Goal: Use online tool/utility: Use online tool/utility

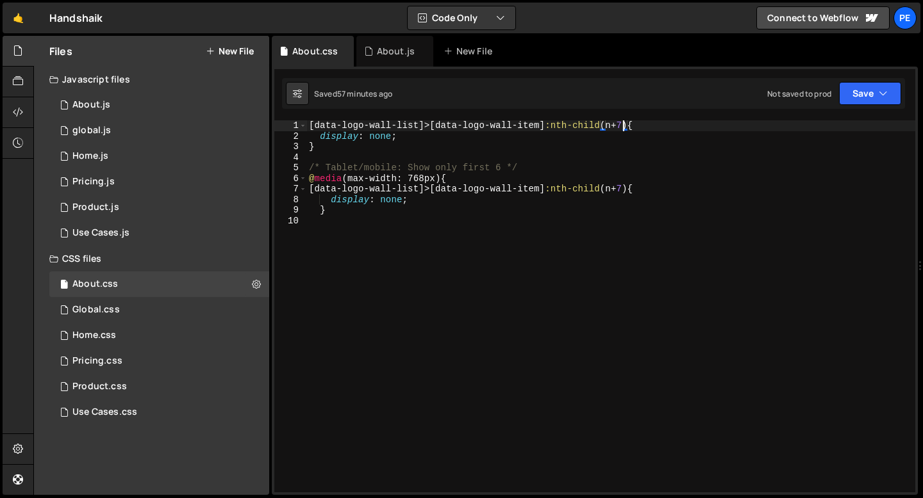
scroll to position [0, 22]
click at [17, 1] on div "Hold on a sec... Are you certain you wish to leave this page? Any changes you'v…" at bounding box center [461, 249] width 923 height 498
click at [17, 13] on link "🤙" at bounding box center [18, 18] width 31 height 31
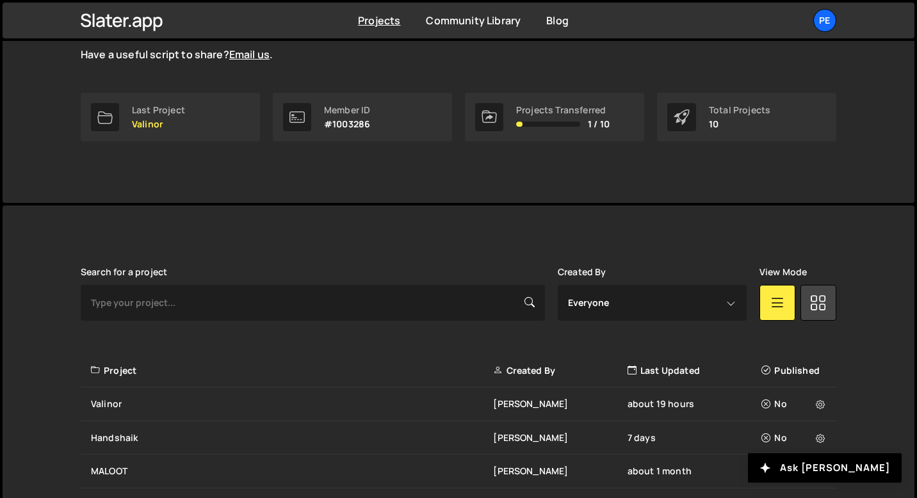
scroll to position [420, 0]
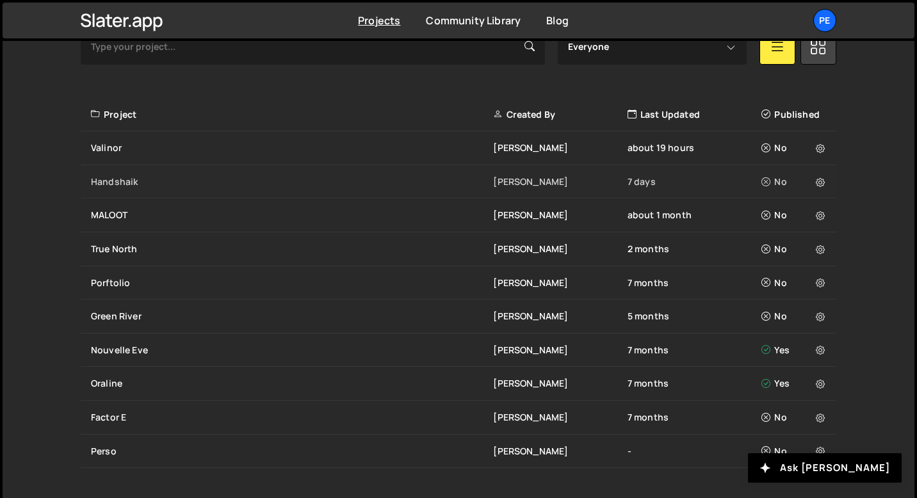
click at [149, 165] on div "Handshaik Eliot BESSON 7 days No" at bounding box center [459, 182] width 756 height 34
click at [142, 149] on div "Valinor" at bounding box center [292, 148] width 402 height 13
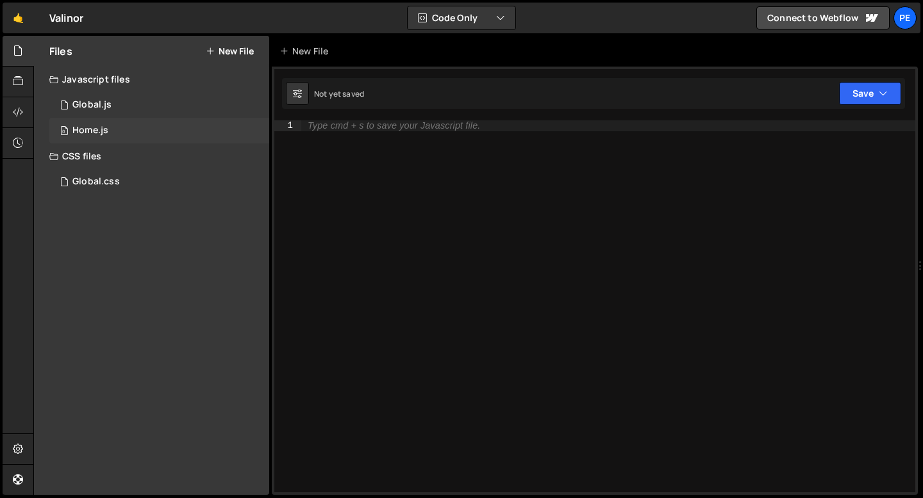
click at [96, 134] on div "Home.js" at bounding box center [90, 131] width 36 height 12
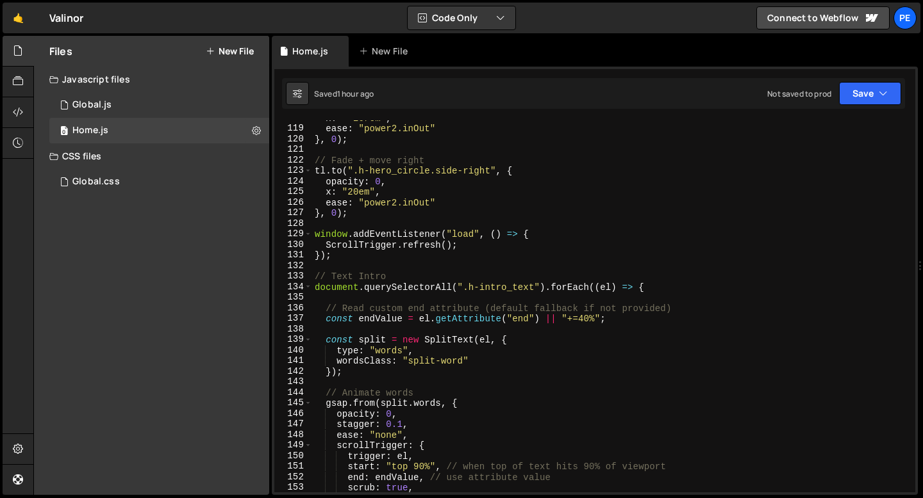
scroll to position [1309, 0]
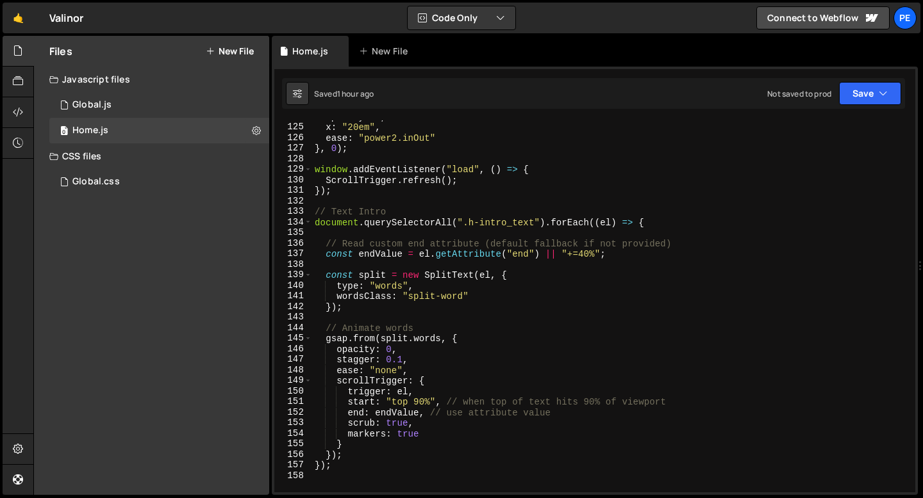
type textarea "opacity: 0,"
click at [406, 350] on div "opacity : 0 , x : "20em" , ease : "power2.inOut" } , 0 ) ; window . addEventLis…" at bounding box center [611, 307] width 598 height 393
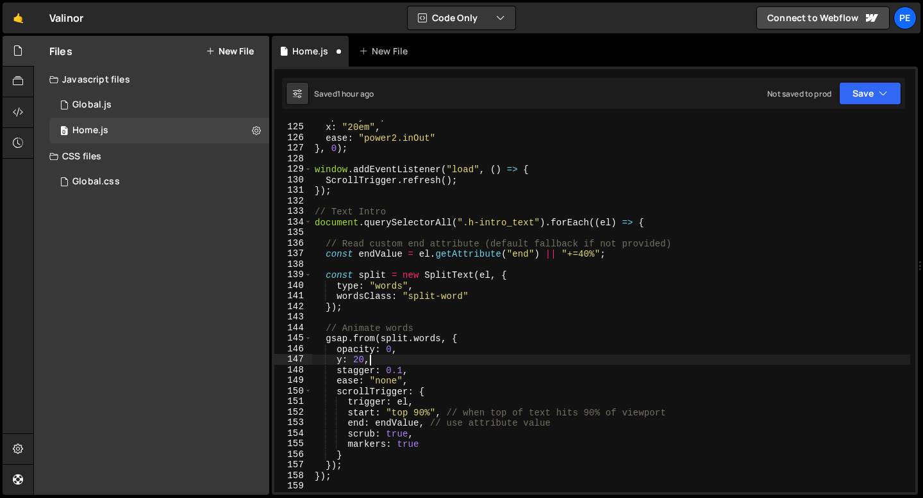
scroll to position [0, 3]
click at [359, 360] on div "opacity : 0 , x : "20em" , ease : "power2.inOut" } , 0 ) ; window . addEventLis…" at bounding box center [611, 307] width 598 height 393
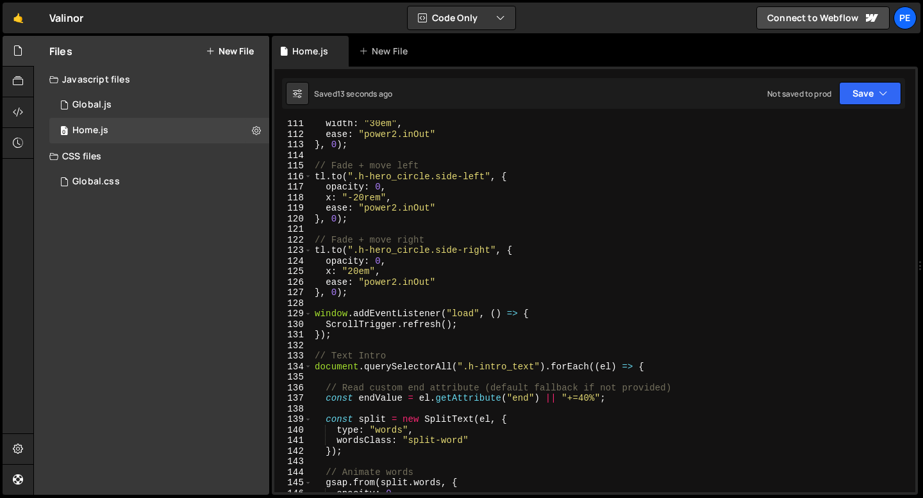
scroll to position [1110, 0]
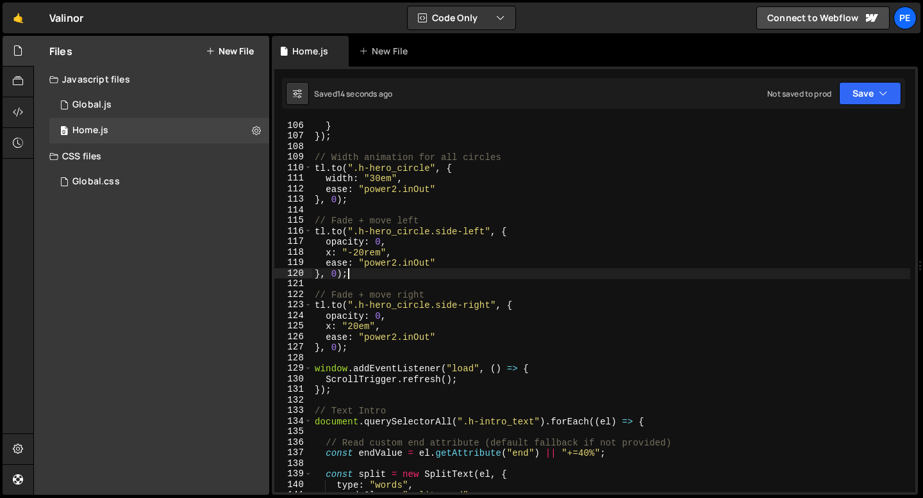
click at [411, 278] on div "} }) ; // Width animation for all circles tl . to ( ".h-hero_circle" , { width …" at bounding box center [611, 316] width 598 height 393
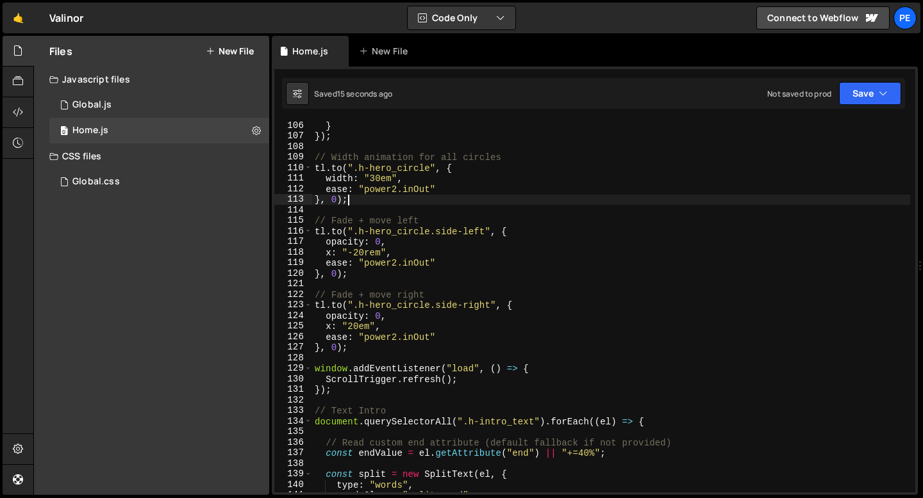
click at [365, 204] on div "} }) ; // Width animation for all circles tl . to ( ".h-hero_circle" , { width …" at bounding box center [611, 316] width 598 height 393
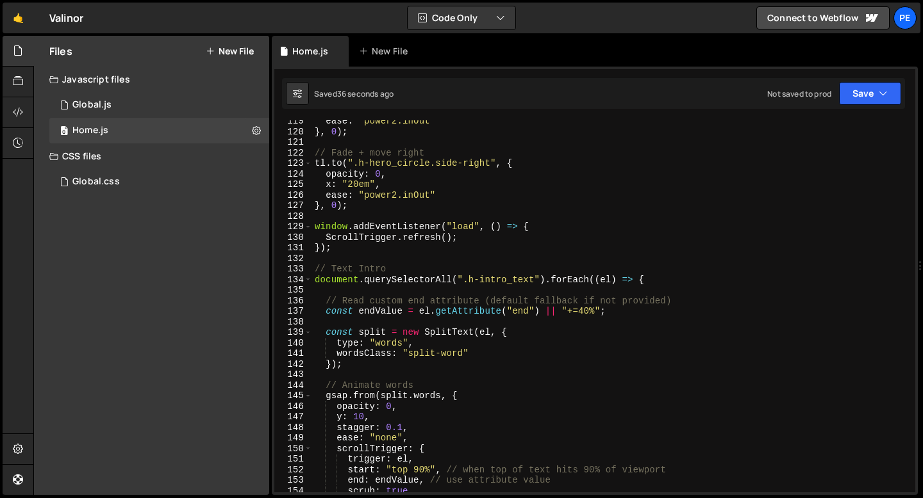
scroll to position [1253, 0]
click at [342, 415] on div "ease : "power2.inOut" } , 0 ) ; // Fade + move right tl . to ( ".h-hero_circle.…" at bounding box center [611, 311] width 598 height 393
click at [426, 395] on div "ease : "power2.inOut" } , 0 ) ; // Fade + move right tl . to ( ".h-hero_circle.…" at bounding box center [611, 311] width 598 height 393
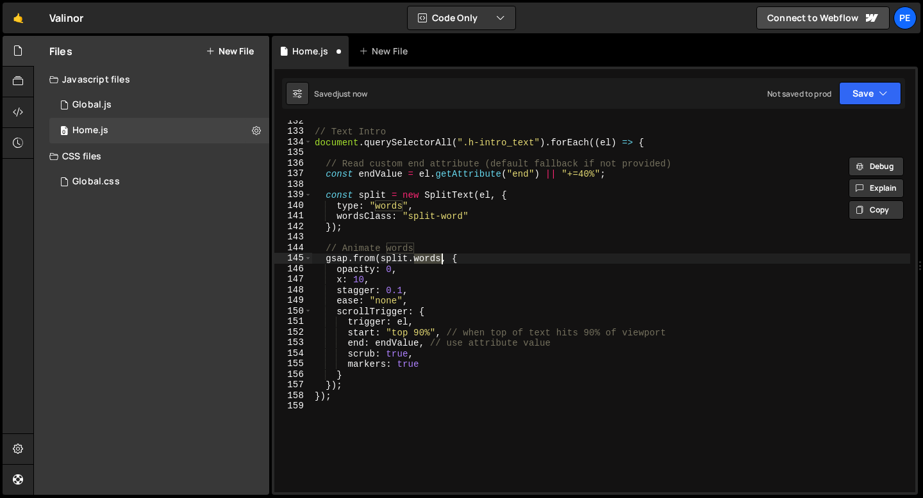
scroll to position [1390, 0]
click at [354, 279] on div "// Text Intro document . querySelectorAll ( ".h-intro_text" ) . forEach (( el )…" at bounding box center [611, 312] width 598 height 393
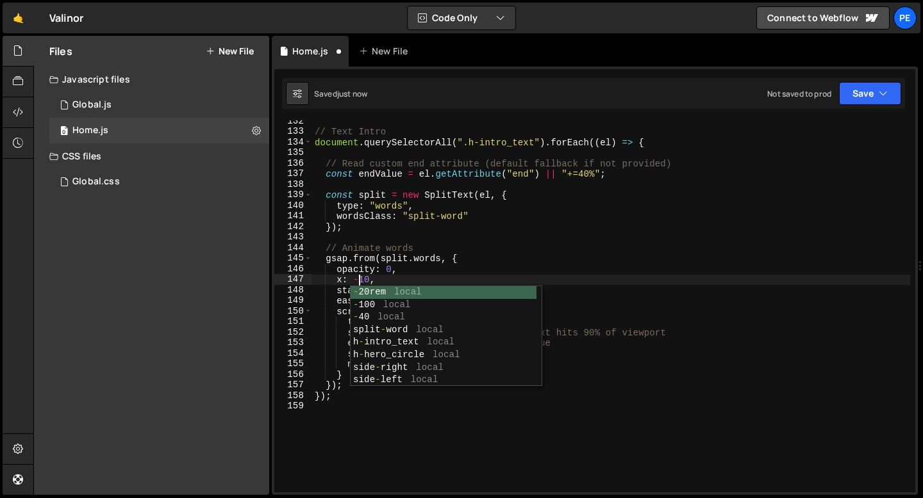
scroll to position [0, 3]
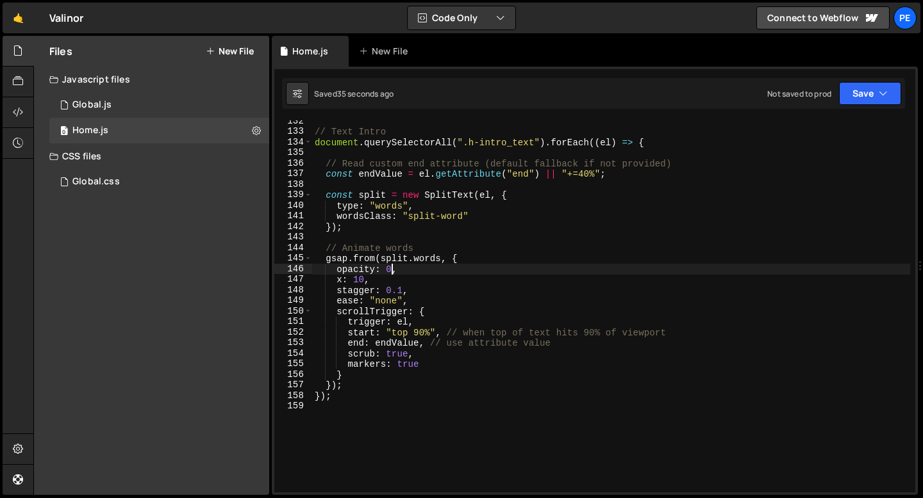
click at [391, 268] on div "// Text Intro document . querySelectorAll ( ".h-intro_text" ) . forEach (( el )…" at bounding box center [611, 312] width 598 height 393
click at [381, 280] on div "// Text Intro document . querySelectorAll ( ".h-intro_text" ) . forEach (( el )…" at bounding box center [611, 312] width 598 height 393
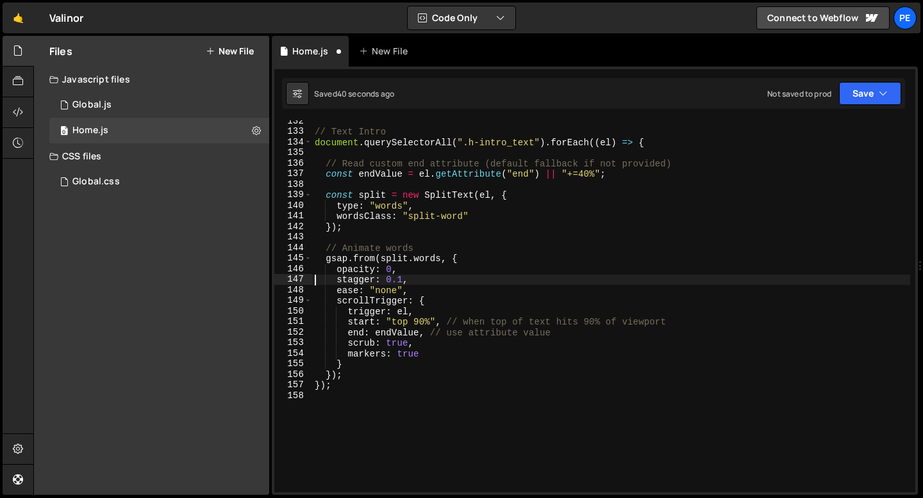
click at [411, 274] on div "// Text Intro document . querySelectorAll ( ".h-intro_text" ) . forEach (( el )…" at bounding box center [611, 312] width 598 height 393
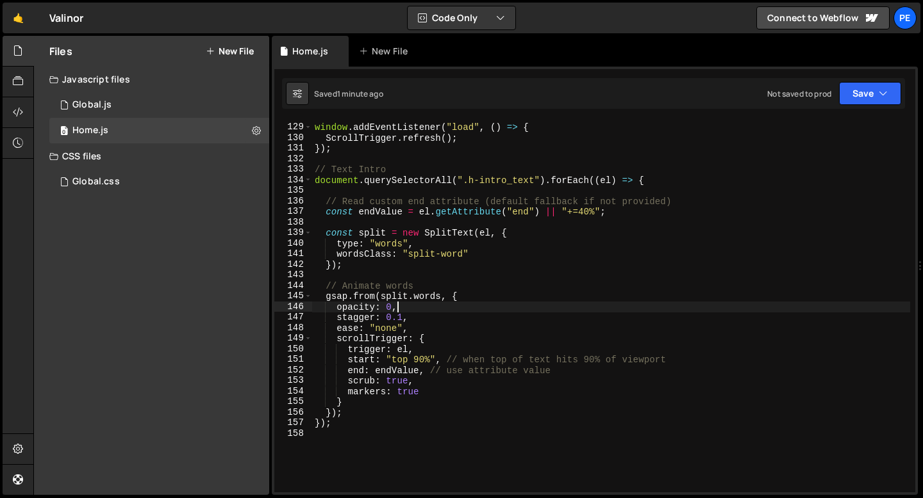
scroll to position [1351, 0]
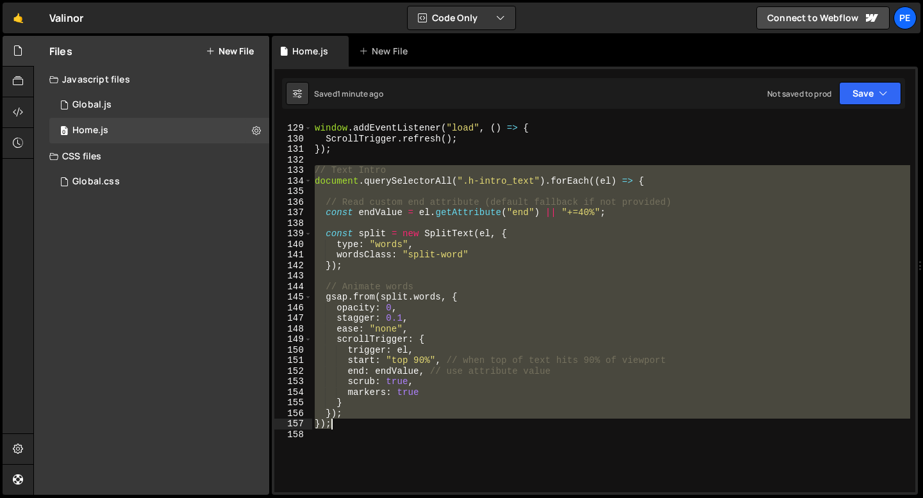
drag, startPoint x: 315, startPoint y: 174, endPoint x: 349, endPoint y: 422, distance: 250.2
click at [349, 422] on div "window . addEventListener ( "load" , ( ) => { ScrollTrigger . refresh ( ) ; }) …" at bounding box center [611, 308] width 598 height 393
type textarea "}); });"
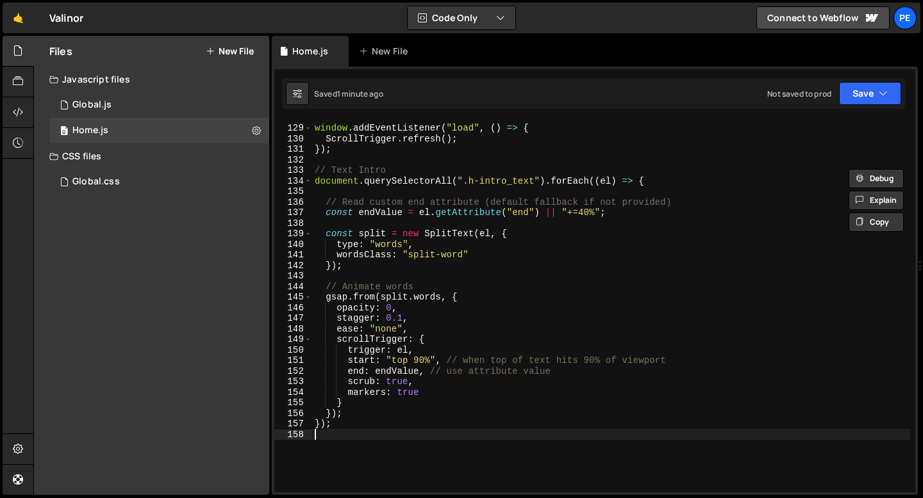
scroll to position [0, 0]
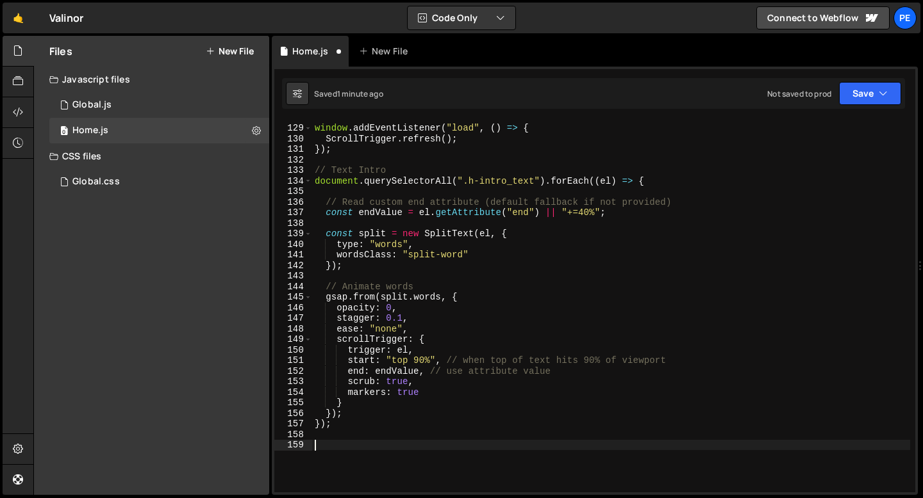
paste textarea "});"
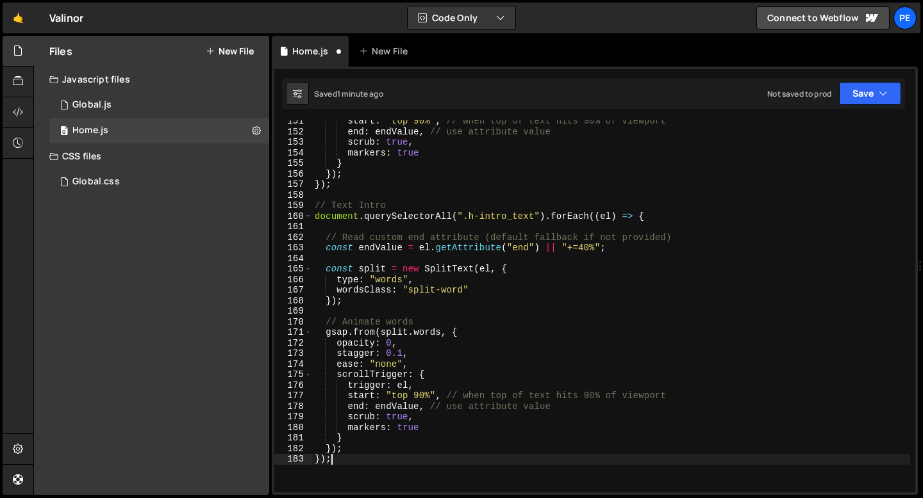
scroll to position [1595, 0]
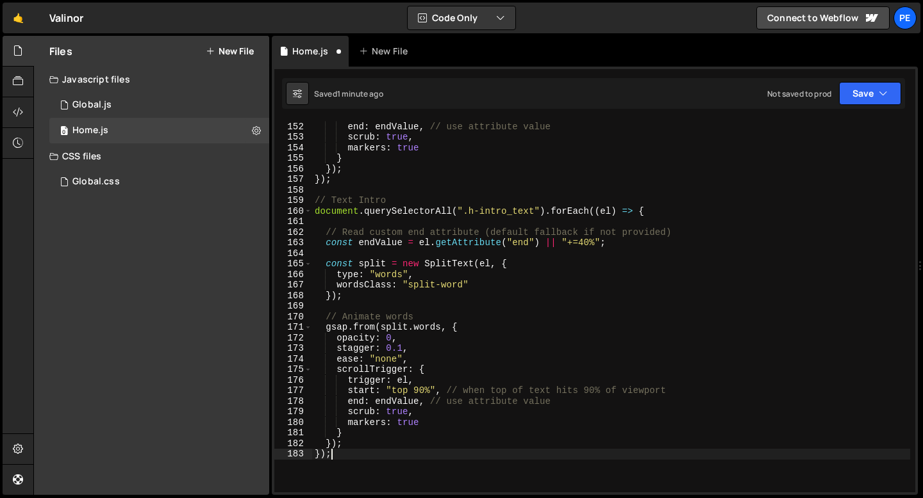
click at [504, 210] on div "start : "top 90%" , // when top of text hits 90% of viewport end : endValue , /…" at bounding box center [611, 307] width 598 height 393
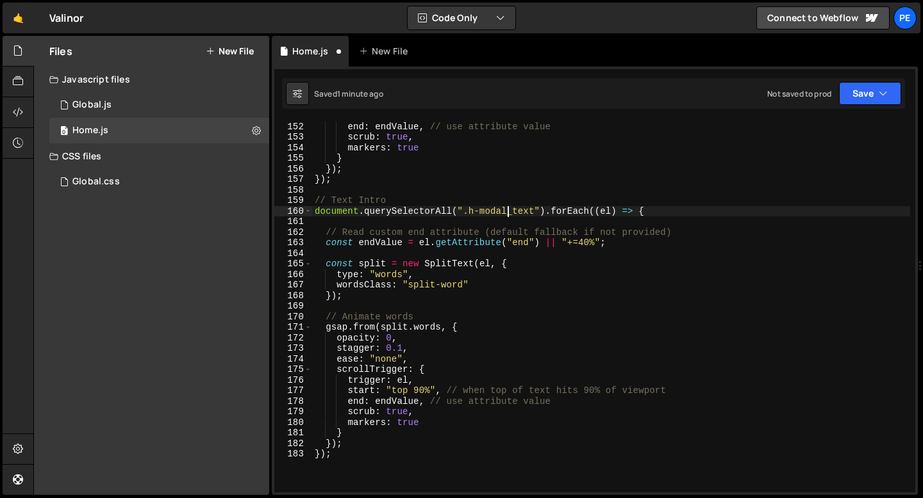
scroll to position [0, 13]
click at [460, 297] on div "start : "top 90%" , // when top of text hits 90% of viewport end : endValue , /…" at bounding box center [611, 307] width 598 height 393
click at [347, 450] on div "start : "top 90%" , // when top of text hits 90% of viewport end : endValue , /…" at bounding box center [611, 307] width 598 height 393
type textarea "});"
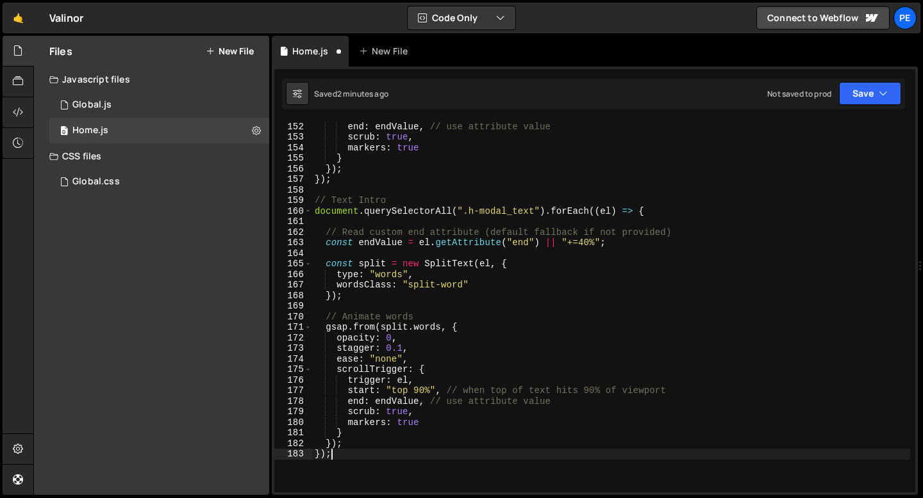
scroll to position [0, 1]
click at [358, 225] on div "start : "top 90%" , // when top of text hits 90% of viewport end : endValue , /…" at bounding box center [611, 307] width 598 height 393
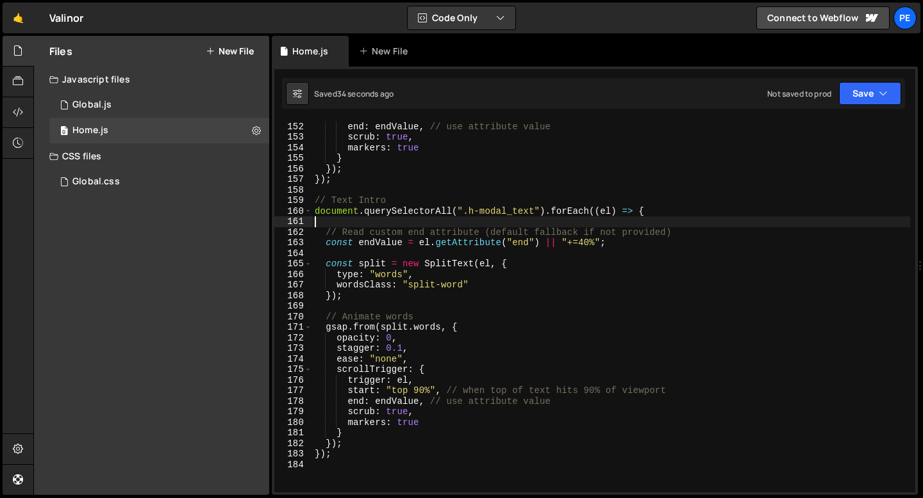
click at [503, 210] on div "start : "top 90%" , // when top of text hits 90% of viewport end : endValue , /…" at bounding box center [611, 307] width 598 height 393
type textarea "document.querySelectorAll(".h-model_text").forEach((el) => {"
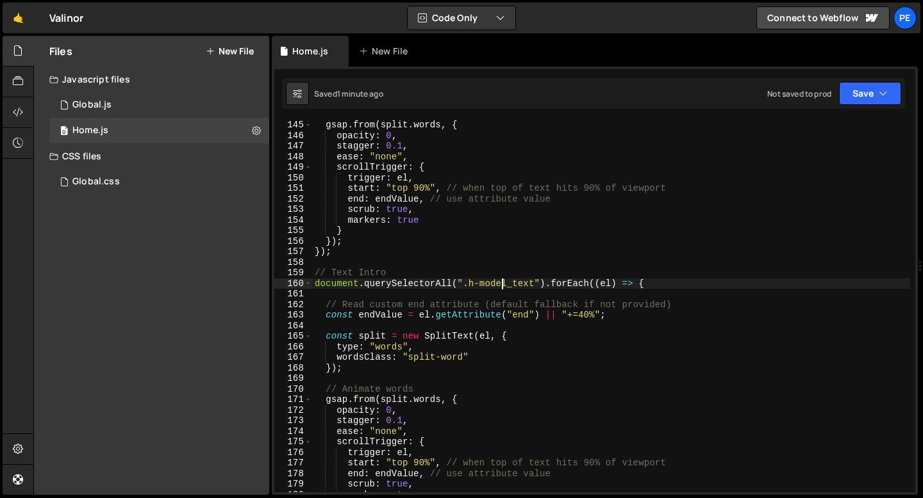
scroll to position [1654, 0]
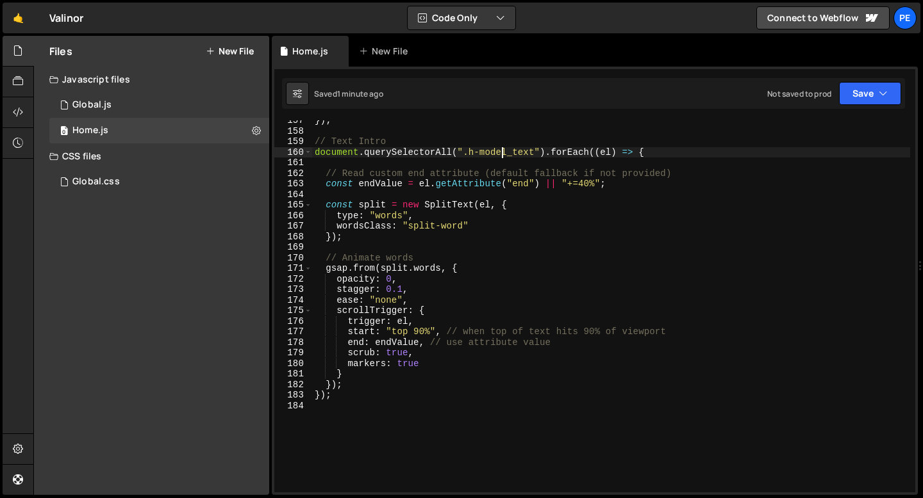
click at [336, 416] on div "}) ; // Text Intro document . querySelectorAll ( ".h-model_text" ) . forEach ((…" at bounding box center [611, 311] width 598 height 393
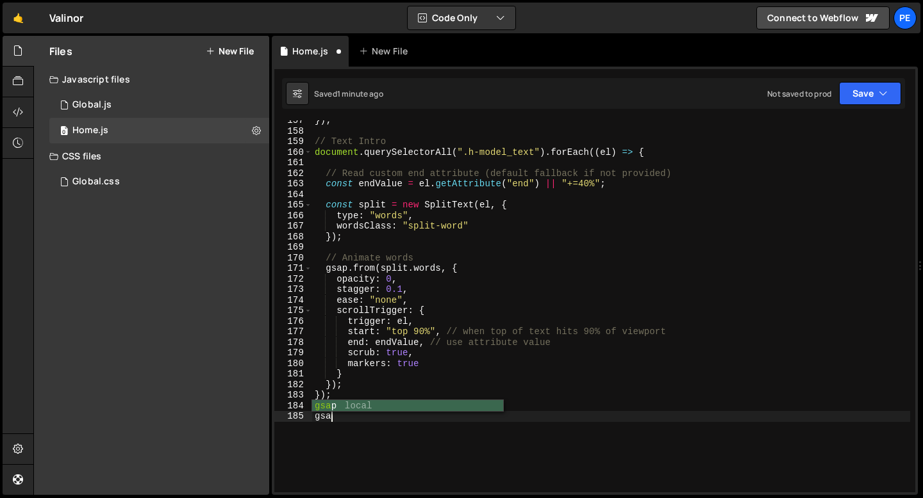
scroll to position [0, 1]
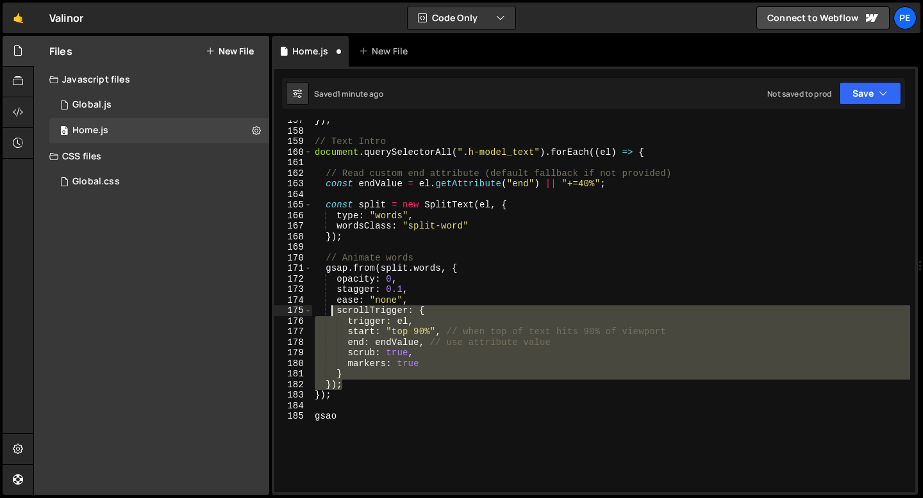
drag, startPoint x: 344, startPoint y: 386, endPoint x: 328, endPoint y: 298, distance: 89.9
click at [328, 298] on div "}) ; // Text Intro document . querySelectorAll ( ".h-model_text" ) . forEach ((…" at bounding box center [611, 311] width 598 height 393
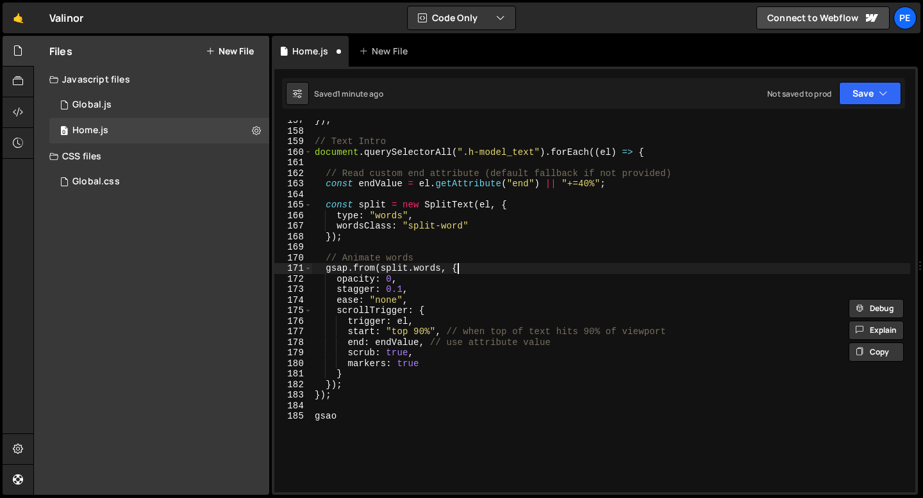
click at [464, 272] on div "}) ; // Text Intro document . querySelectorAll ( ".h-model_text" ) . forEach ((…" at bounding box center [611, 311] width 598 height 393
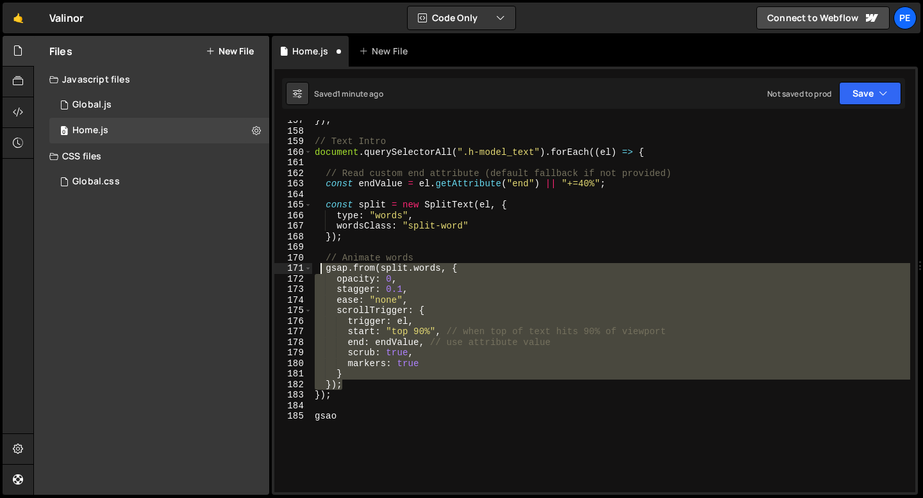
drag, startPoint x: 347, startPoint y: 382, endPoint x: 318, endPoint y: 274, distance: 112.0
click at [318, 274] on div "}) ; // Text Intro document . querySelectorAll ( ".h-model_text" ) . forEach ((…" at bounding box center [611, 311] width 598 height 393
click at [328, 416] on div "}) ; // Text Intro document . querySelectorAll ( ".h-model_text" ) . forEach ((…" at bounding box center [611, 311] width 598 height 393
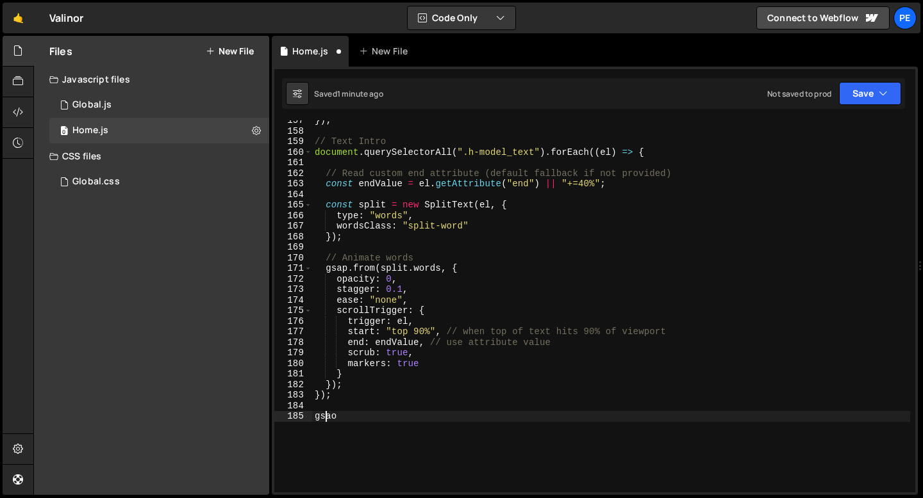
click at [328, 415] on div "}) ; // Text Intro document . querySelectorAll ( ".h-model_text" ) . forEach ((…" at bounding box center [611, 311] width 598 height 393
paste textarea "});"
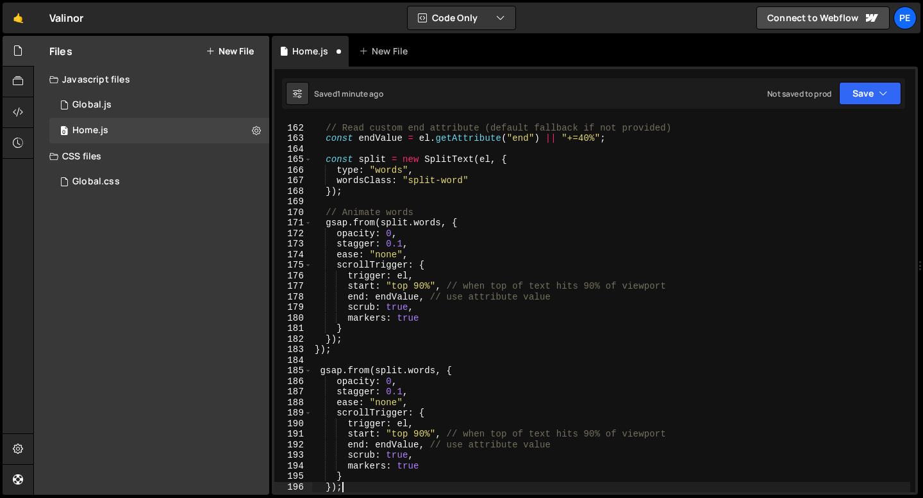
scroll to position [1700, 0]
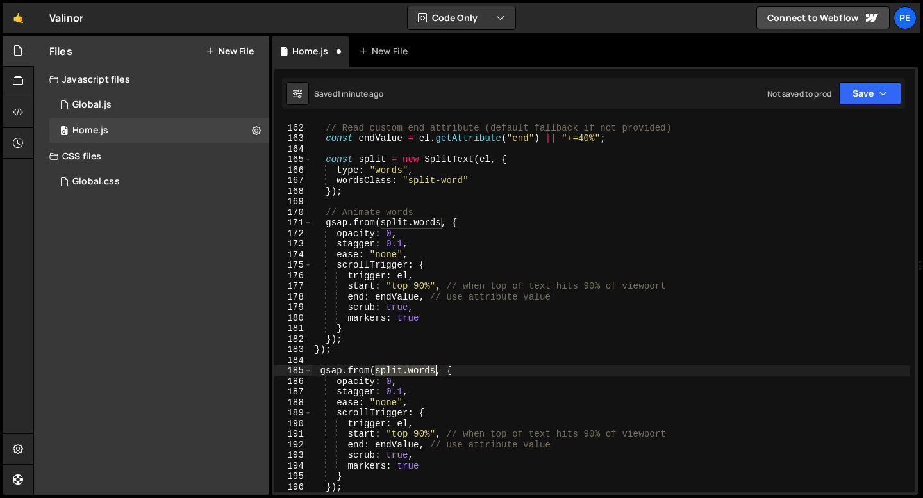
drag, startPoint x: 375, startPoint y: 370, endPoint x: 433, endPoint y: 371, distance: 58.3
click at [434, 371] on div "// Read custom end attribute (default fallback if not provided) const endValue …" at bounding box center [611, 308] width 598 height 393
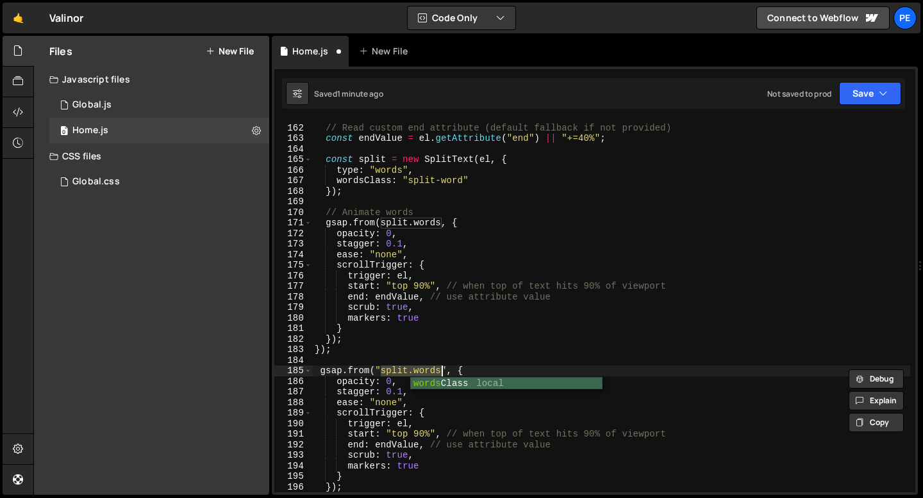
scroll to position [0, 4]
paste textarea "h-model_text-gradient""
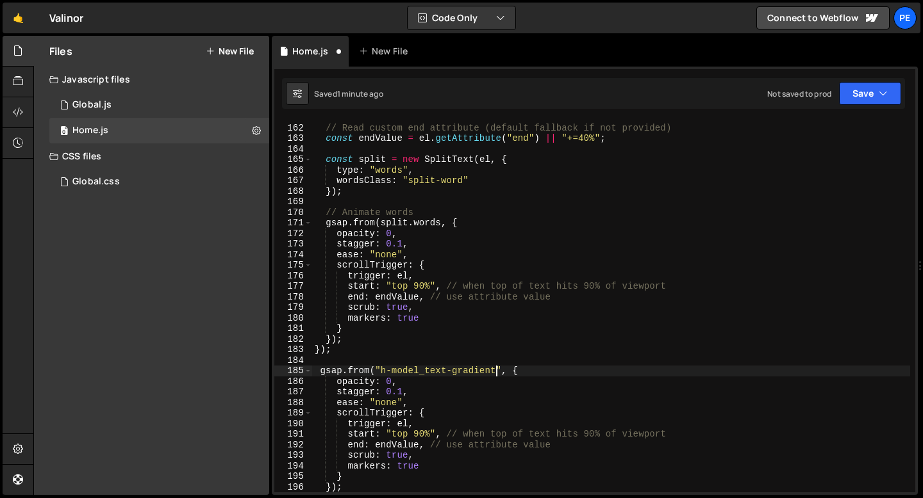
click at [383, 371] on div "// Read custom end attribute (default fallback if not provided) const endValue …" at bounding box center [611, 308] width 598 height 393
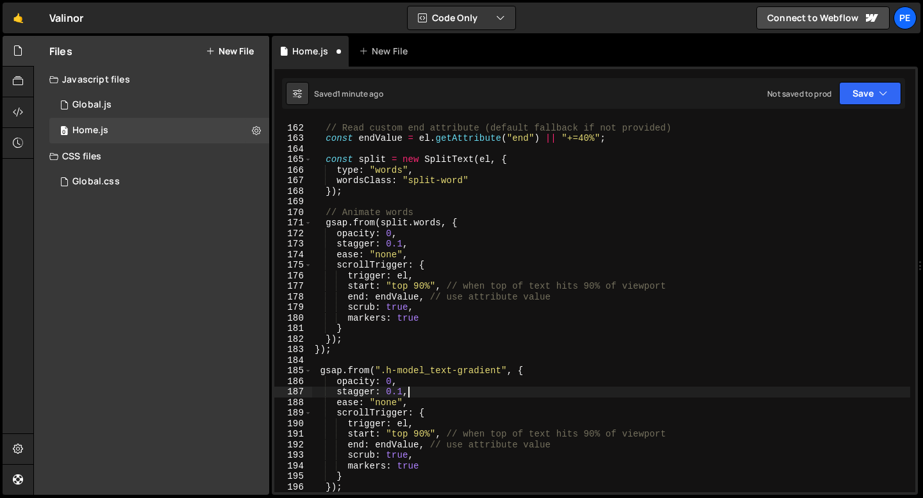
click at [416, 393] on div "// Read custom end attribute (default fallback if not provided) const endValue …" at bounding box center [611, 308] width 598 height 393
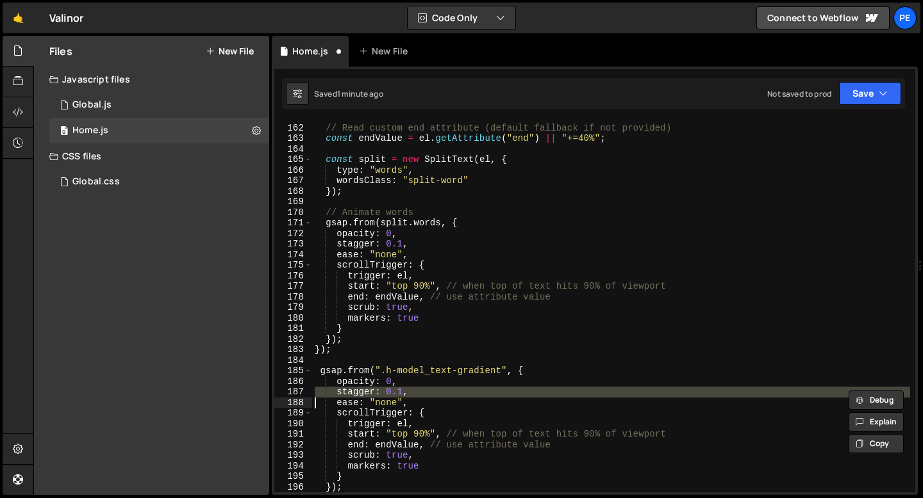
click at [416, 393] on div "// Read custom end attribute (default fallback if not provided) const endValue …" at bounding box center [611, 308] width 598 height 393
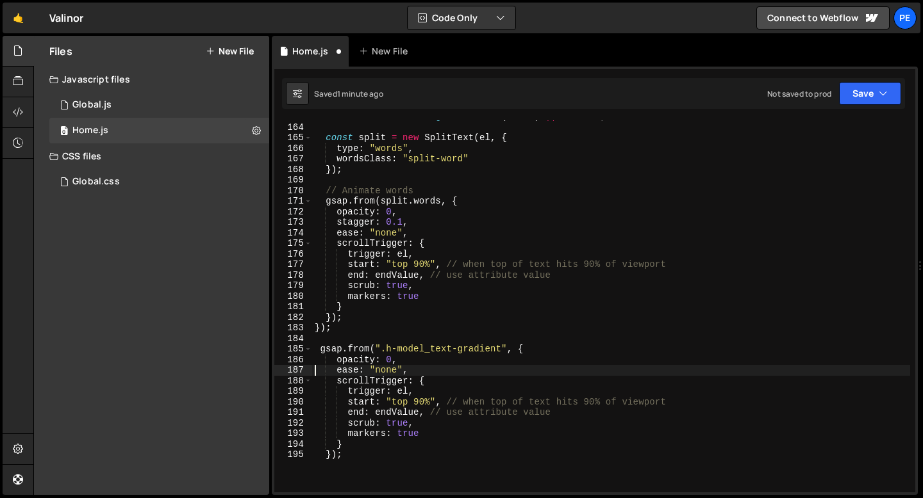
scroll to position [1724, 0]
click at [390, 368] on div "const split = new SplitText ( el , { type : "words" , wordsClass : "split-word"…" at bounding box center [611, 315] width 598 height 393
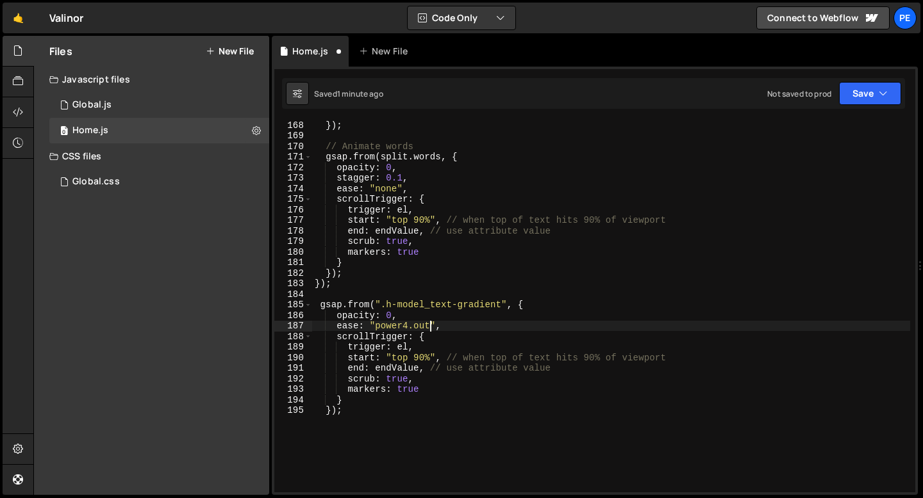
scroll to position [1766, 0]
click at [429, 368] on div "}) ; // Animate words gsap . from ( split . words , { opacity : 0 , stagger : 0…" at bounding box center [611, 316] width 598 height 393
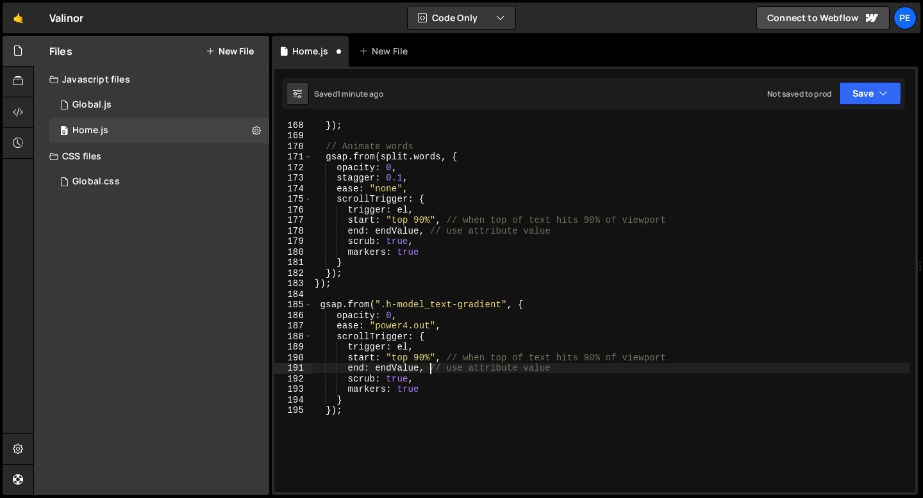
click at [429, 368] on div "}) ; // Animate words gsap . from ( split . words , { opacity : 0 , stagger : 0…" at bounding box center [611, 316] width 598 height 393
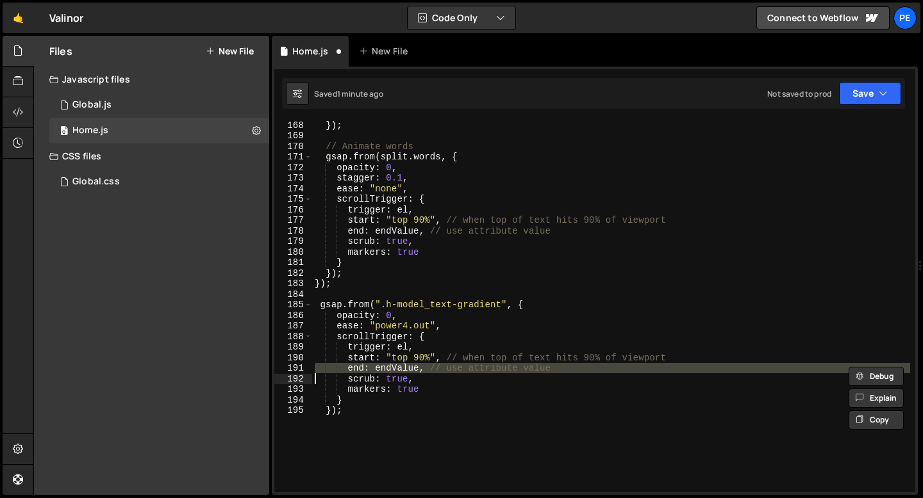
click at [429, 368] on div "}) ; // Animate words gsap . from ( split . words , { opacity : 0 , stagger : 0…" at bounding box center [611, 316] width 598 height 393
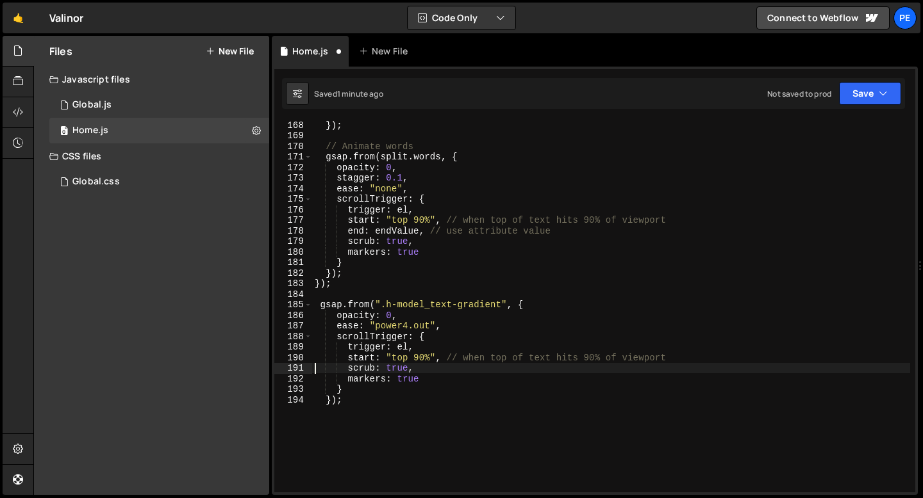
scroll to position [0, 6]
click at [402, 369] on div "}) ; // Animate words gsap . from ( split . words , { opacity : 0 , stagger : 0…" at bounding box center [611, 316] width 598 height 393
click at [402, 368] on div "}) ; // Animate words gsap . from ( split . words , { opacity : 0 , stagger : 0…" at bounding box center [611, 316] width 598 height 393
click at [418, 358] on div "}) ; // Animate words gsap . from ( split . words , { opacity : 0 , stagger : 0…" at bounding box center [611, 316] width 598 height 393
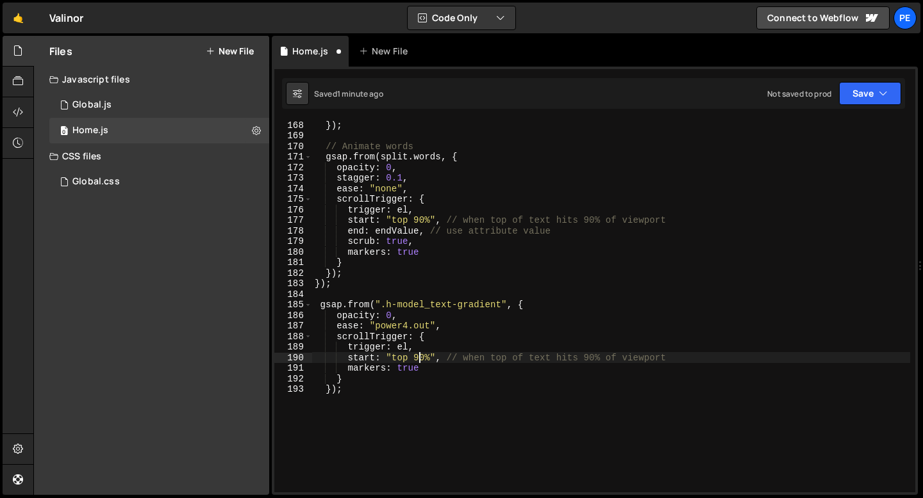
click at [422, 358] on div "}) ; // Animate words gsap . from ( split . words , { opacity : 0 , stagger : 0…" at bounding box center [611, 316] width 598 height 393
click at [422, 357] on div "}) ; // Animate words gsap . from ( split . words , { opacity : 0 , stagger : 0…" at bounding box center [611, 316] width 598 height 393
click at [406, 314] on div "}) ; // Animate words gsap . from ( split . words , { opacity : 0 , stagger : 0…" at bounding box center [611, 316] width 598 height 393
type textarea "opacity: 0,"
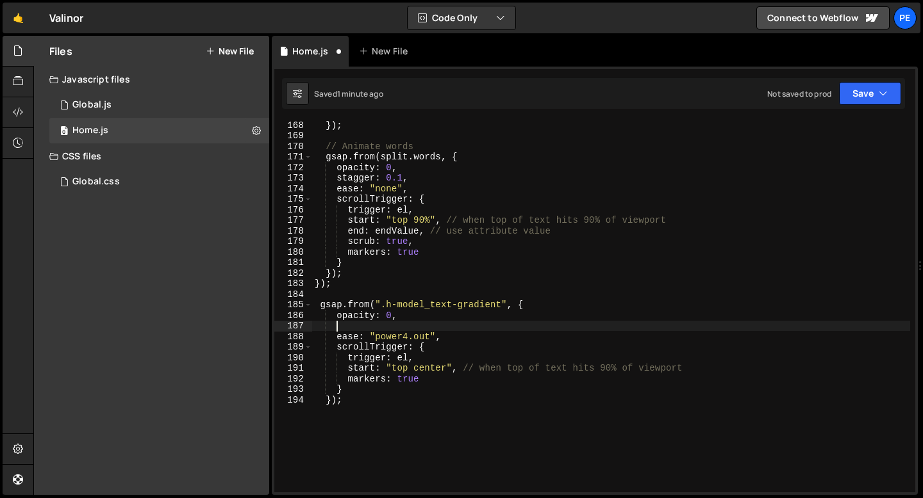
type textarea "y"
type textarea "x: -120,"
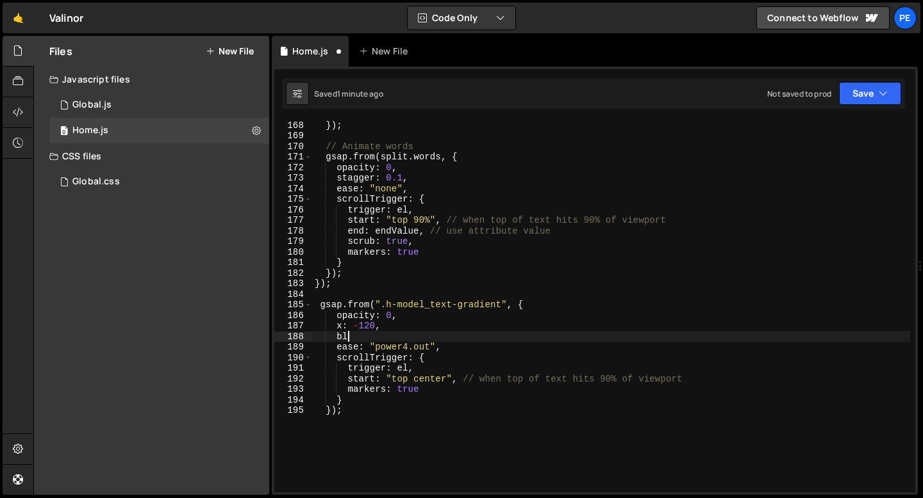
type textarea "b"
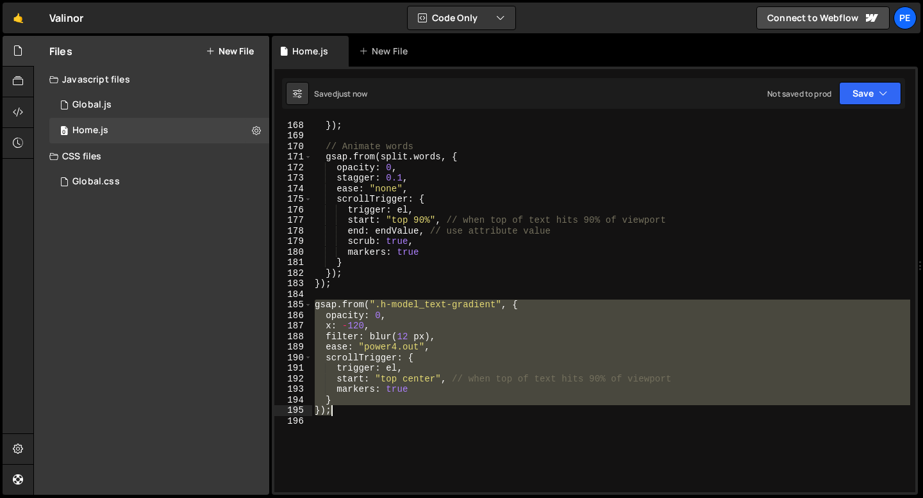
drag, startPoint x: 313, startPoint y: 304, endPoint x: 348, endPoint y: 411, distance: 112.0
click at [348, 412] on div "}) ; // Animate words gsap . from ( split . words , { opacity : 0 , stagger : 0…" at bounding box center [611, 316] width 598 height 393
click at [435, 353] on div "}) ; // Animate words gsap . from ( split . words , { opacity : 0 , stagger : 0…" at bounding box center [611, 306] width 598 height 372
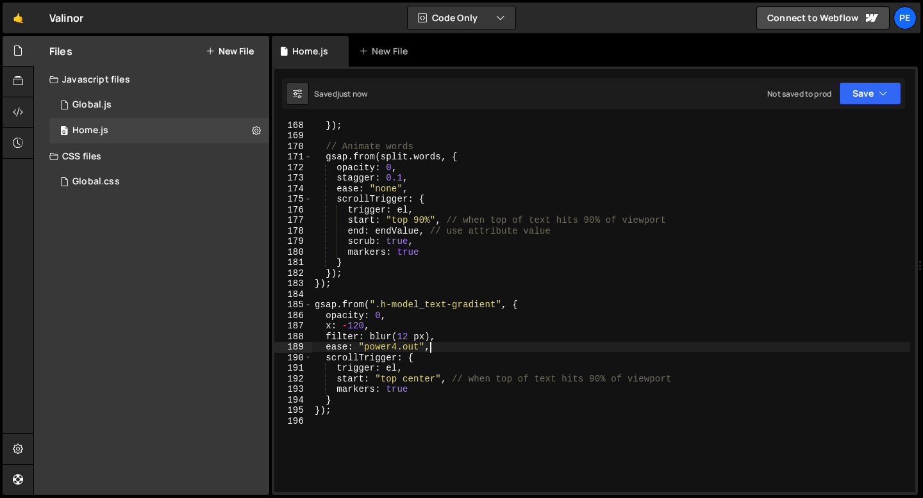
click at [436, 351] on div "}) ; // Animate words gsap . from ( split . words , { opacity : 0 , stagger : 0…" at bounding box center [611, 316] width 598 height 393
type textarea "ease: "power4.out","
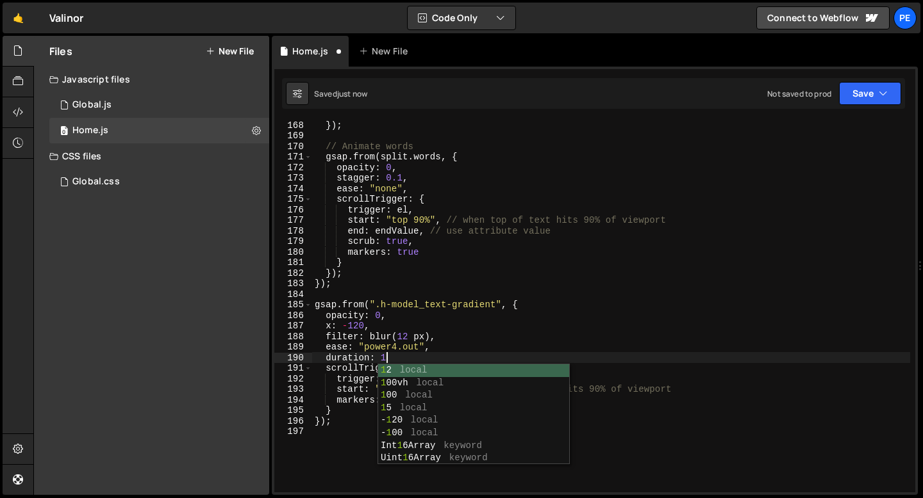
scroll to position [0, 4]
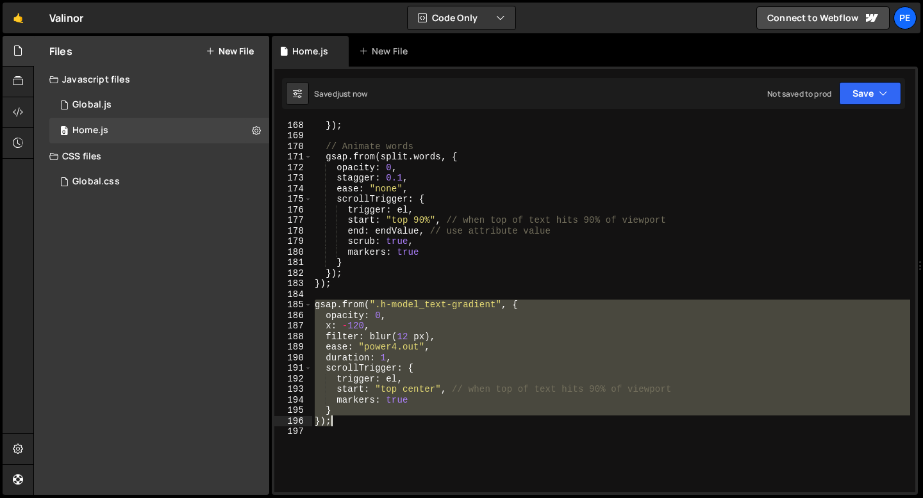
drag, startPoint x: 315, startPoint y: 308, endPoint x: 350, endPoint y: 419, distance: 116.9
click at [350, 419] on div "}) ; // Animate words gsap . from ( split . words , { opacity : 0 , stagger : 0…" at bounding box center [611, 316] width 598 height 393
type textarea "} });"
paste textarea
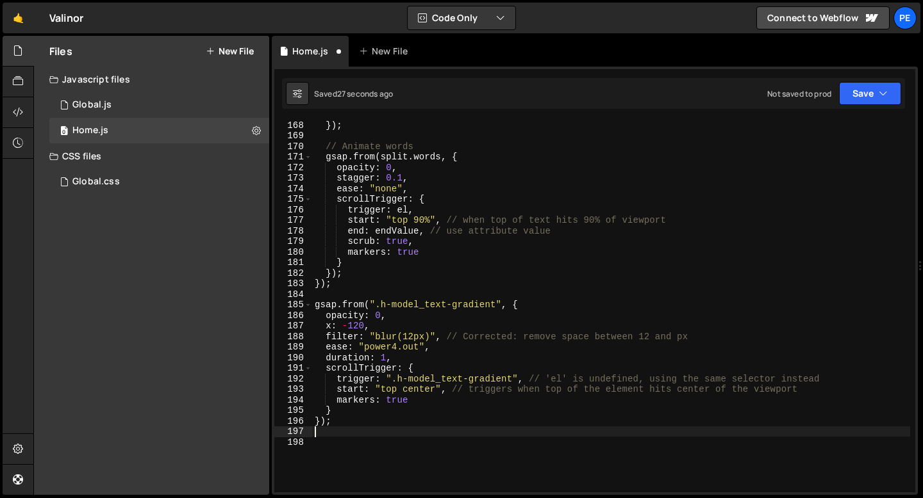
scroll to position [0, 0]
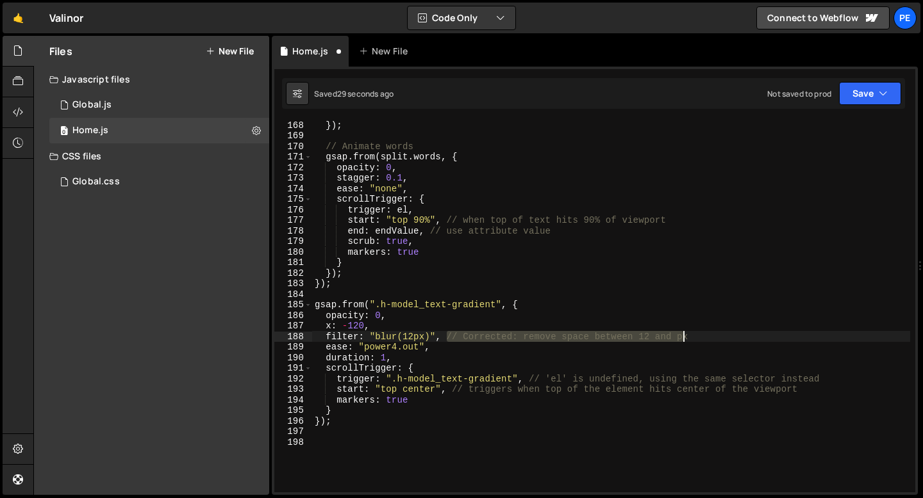
drag, startPoint x: 449, startPoint y: 334, endPoint x: 698, endPoint y: 338, distance: 249.3
click at [699, 338] on div "}) ; // Animate words gsap . from ( split . words , { opacity : 0 , stagger : 0…" at bounding box center [611, 316] width 598 height 393
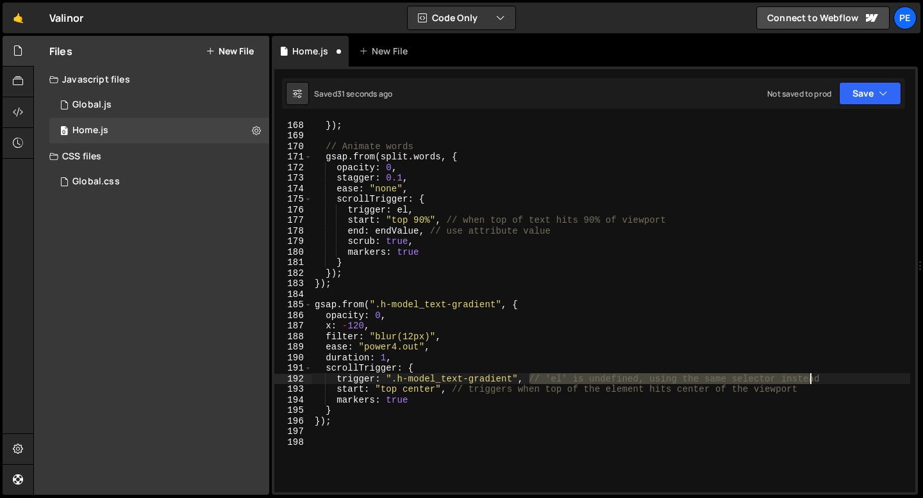
drag, startPoint x: 530, startPoint y: 379, endPoint x: 836, endPoint y: 381, distance: 305.6
click at [837, 381] on div "}) ; // Animate words gsap . from ( split . words , { opacity : 0 , stagger : 0…" at bounding box center [611, 316] width 598 height 393
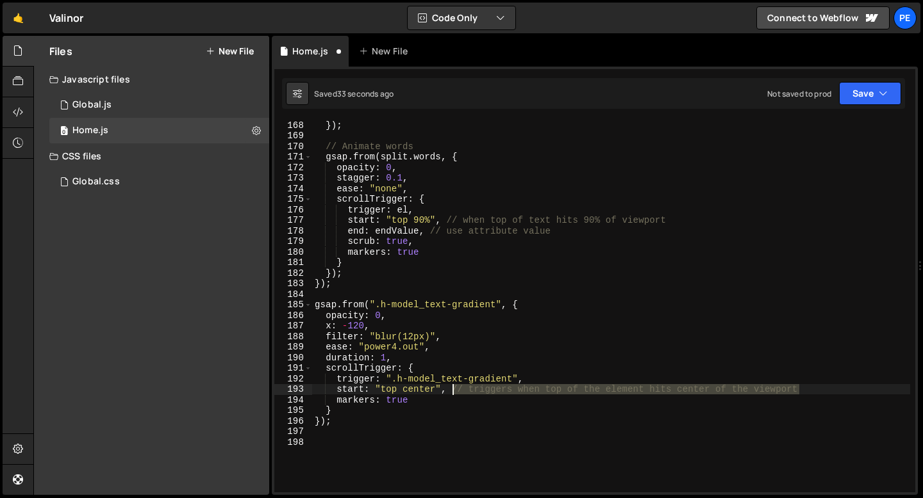
drag, startPoint x: 807, startPoint y: 386, endPoint x: 451, endPoint y: 390, distance: 356.2
click at [452, 391] on div "}) ; // Animate words gsap . from ( split . words , { opacity : 0 , stagger : 0…" at bounding box center [611, 316] width 598 height 393
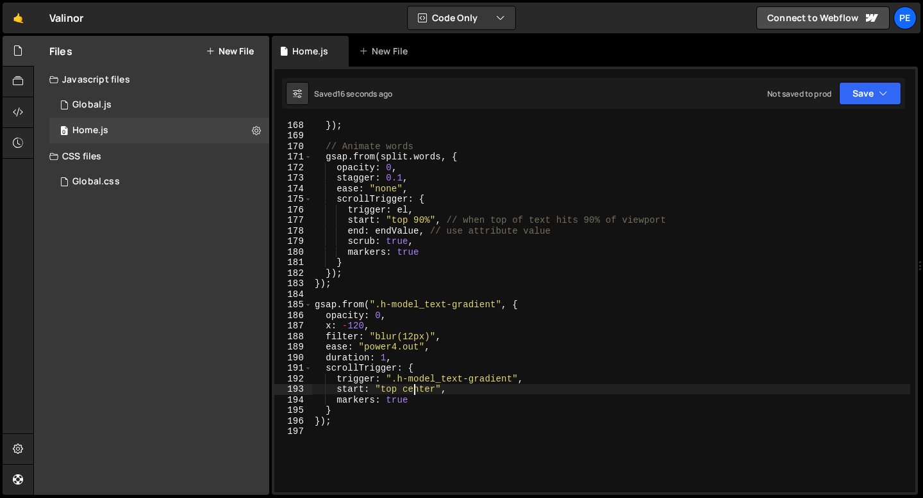
click at [416, 389] on div "}) ; // Animate words gsap . from ( split . words , { opacity : 0 , stagger : 0…" at bounding box center [611, 316] width 598 height 393
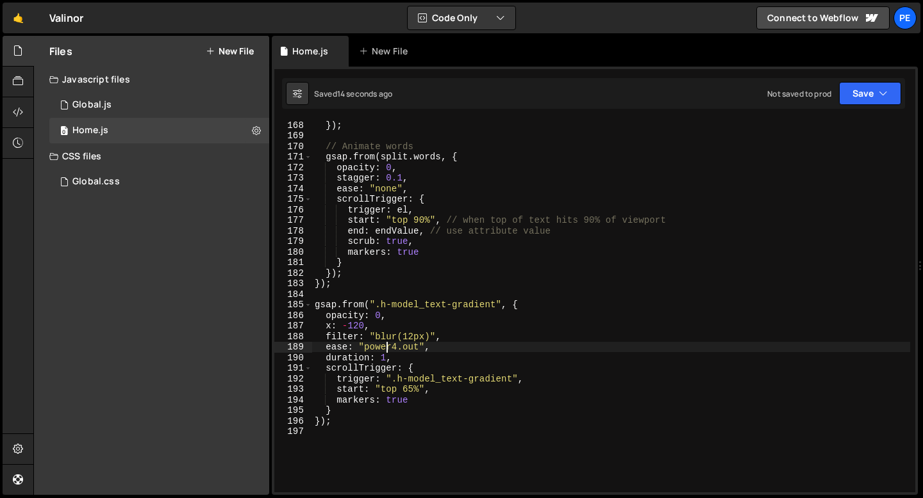
click at [388, 350] on div "}) ; // Animate words gsap . from ( split . words , { opacity : 0 , stagger : 0…" at bounding box center [611, 316] width 598 height 393
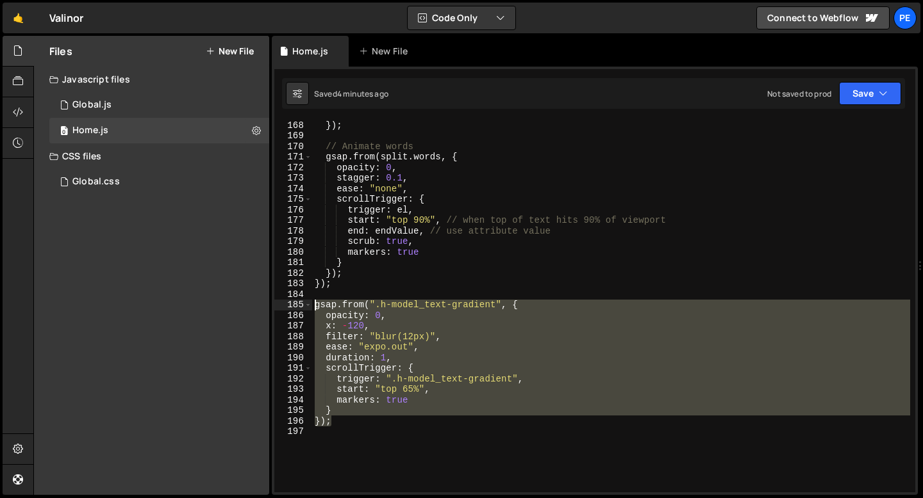
drag, startPoint x: 336, startPoint y: 421, endPoint x: 312, endPoint y: 308, distance: 116.0
click at [312, 308] on div "}) ; // Animate words gsap . from ( split . words , { opacity : 0 , stagger : 0…" at bounding box center [611, 316] width 598 height 393
type textarea "gsap.from(".h-model_text-gradient", { opacity: 0,"
paste textarea
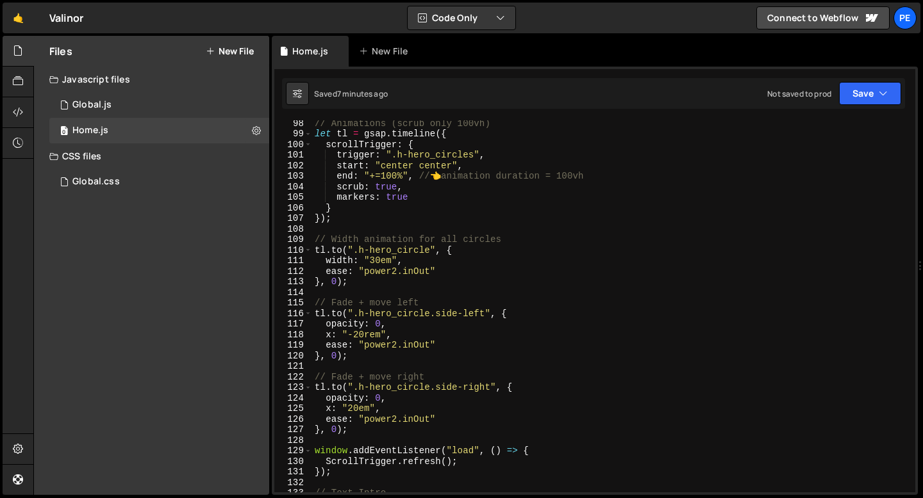
scroll to position [1002, 0]
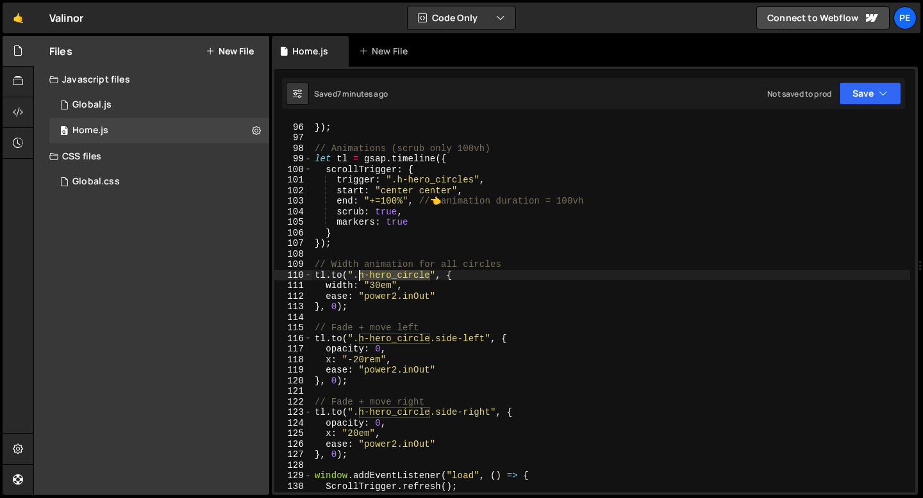
drag, startPoint x: 431, startPoint y: 277, endPoint x: 358, endPoint y: 277, distance: 73.0
click at [358, 277] on div "markers : true }) ; // Animations (scrub only 100vh) let tl = gsap . timeline (…" at bounding box center [611, 307] width 598 height 393
paste textarea "circles_body"
click at [404, 287] on div "markers : true }) ; // Animations (scrub only 100vh) let tl = gsap . timeline (…" at bounding box center [611, 307] width 598 height 393
type textarea "width: "30em","
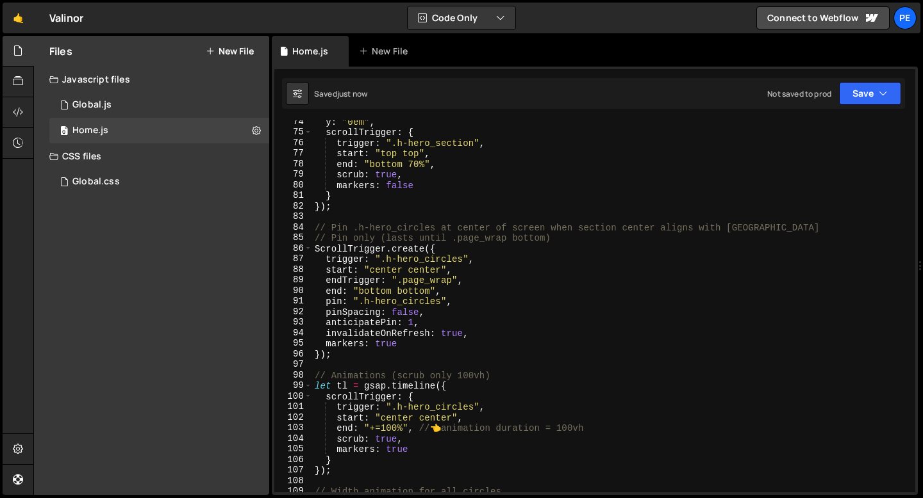
scroll to position [760, 0]
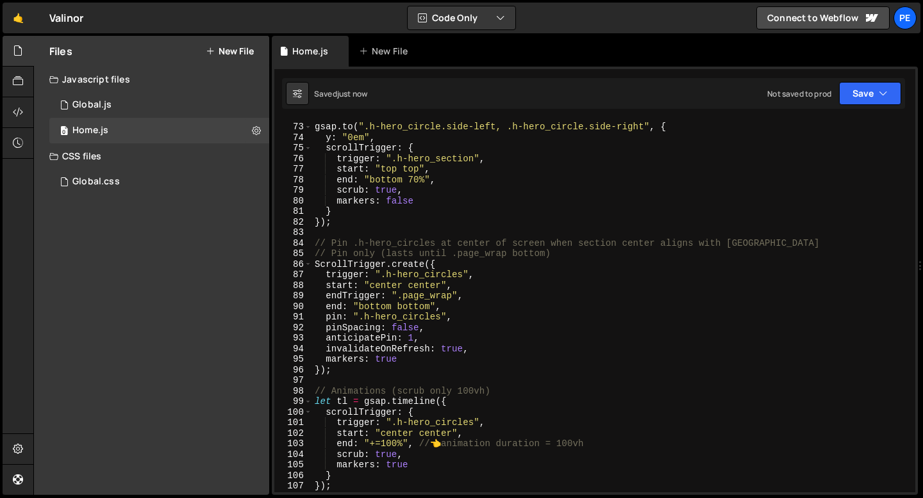
click at [393, 255] on div "// Animate both to Y: 0em gsap . to ( ".h-hero_circle.side-left, .h-hero_circle…" at bounding box center [611, 307] width 598 height 393
click at [392, 255] on div "// Animate both to Y: 0em gsap . to ( ".h-hero_circle.side-left, .h-hero_circle…" at bounding box center [611, 307] width 598 height 393
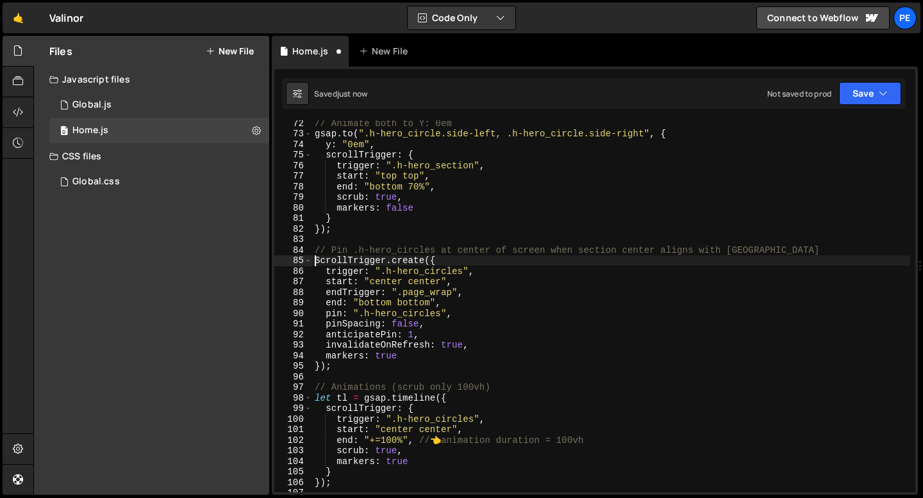
scroll to position [751, 0]
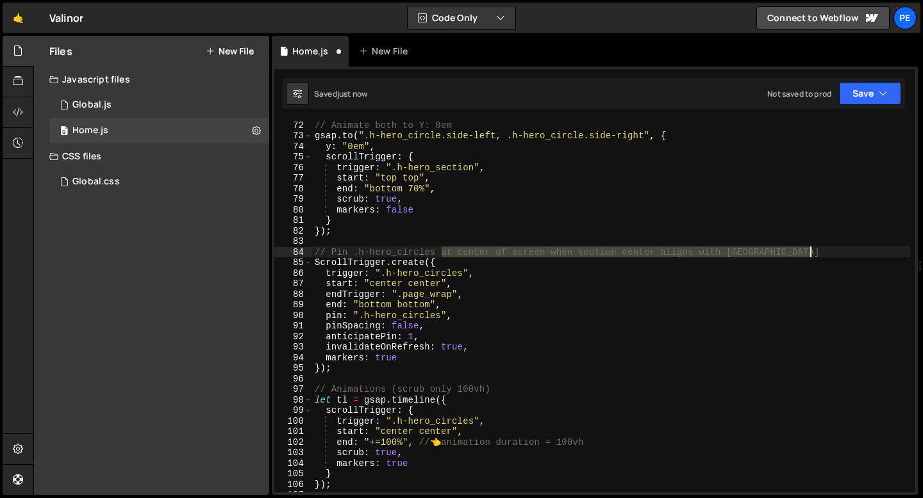
drag, startPoint x: 441, startPoint y: 252, endPoint x: 817, endPoint y: 252, distance: 375.4
click at [817, 252] on div "// Animate both to Y: 0em gsap . to ( ".h-hero_circle.side-left, .h-hero_circle…" at bounding box center [611, 316] width 598 height 393
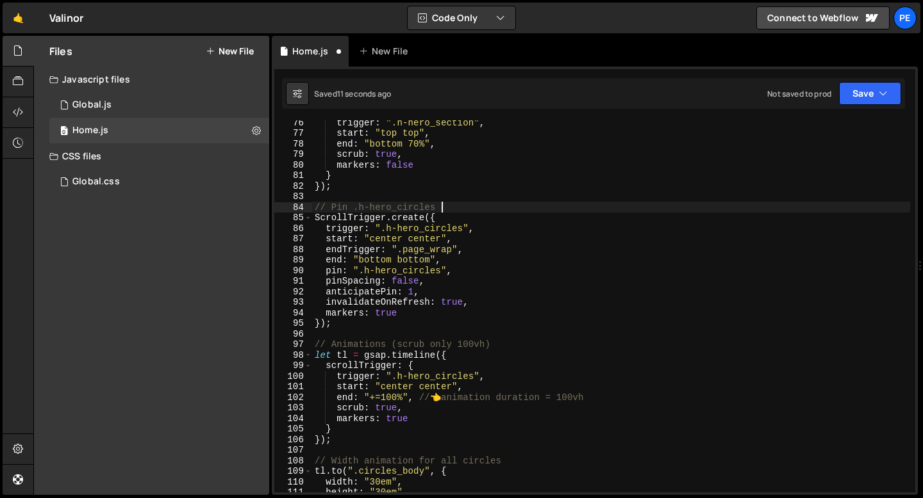
scroll to position [796, 0]
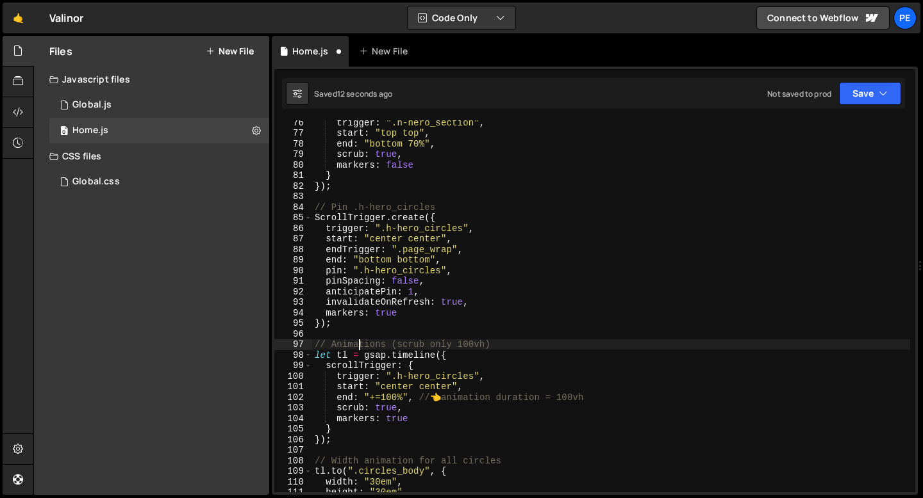
click at [356, 345] on div "trigger : ".h-hero_section" , start : "top top" , end : "bottom 70%" , scrub : …" at bounding box center [611, 313] width 598 height 393
click at [356, 344] on div "trigger : ".h-hero_section" , start : "top top" , end : "bottom 70%" , scrub : …" at bounding box center [611, 313] width 598 height 393
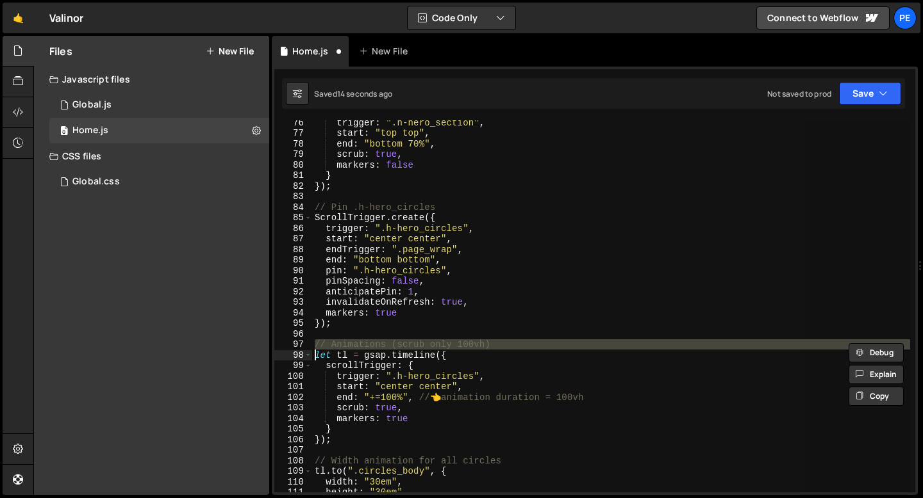
click at [329, 344] on div "trigger : ".h-hero_section" , start : "top top" , end : "bottom 70%" , scrub : …" at bounding box center [611, 306] width 598 height 372
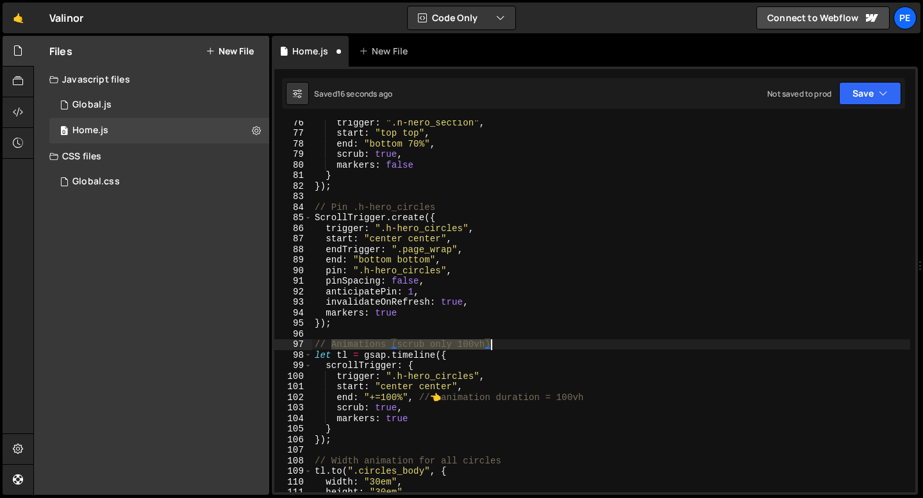
drag, startPoint x: 331, startPoint y: 344, endPoint x: 502, endPoint y: 345, distance: 171.7
click at [502, 345] on div "trigger : ".h-hero_section" , start : "top top" , end : "bottom 70%" , scrub : …" at bounding box center [611, 313] width 598 height 393
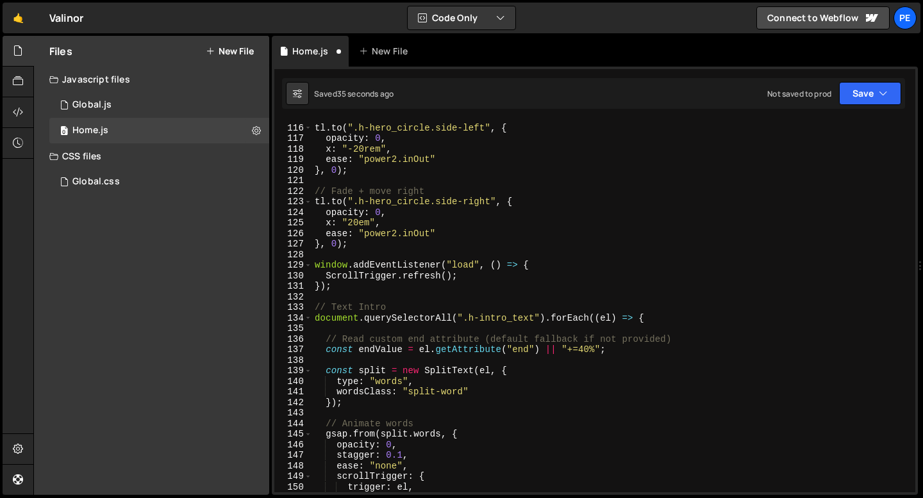
scroll to position [1213, 0]
click at [384, 306] on div "// Fade + move left tl . to ( ".h-hero_circle.side-left" , { opacity : 0 , x : …" at bounding box center [611, 308] width 598 height 393
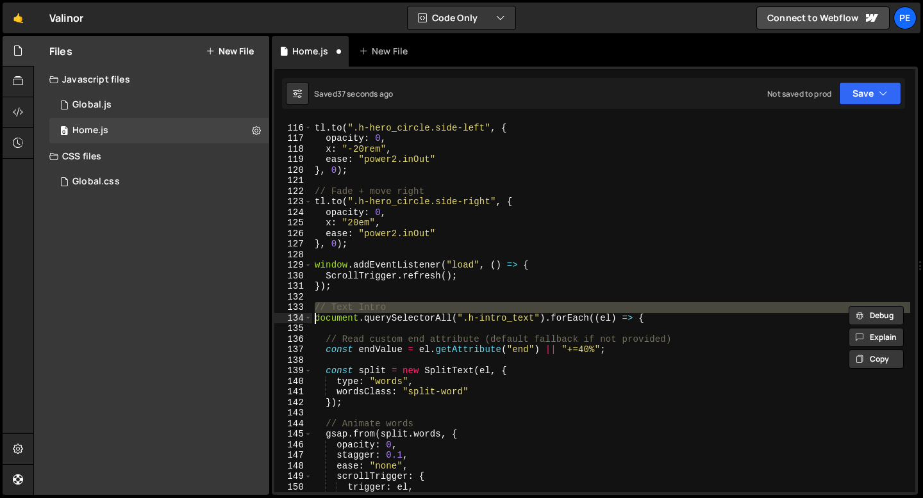
click at [384, 306] on div "// Fade + move left tl . to ( ".h-hero_circle.side-left" , { opacity : 0 , x : …" at bounding box center [611, 308] width 598 height 393
click at [403, 309] on div "// Fade + move left tl . to ( ".h-hero_circle.side-left" , { opacity : 0 , x : …" at bounding box center [611, 306] width 598 height 372
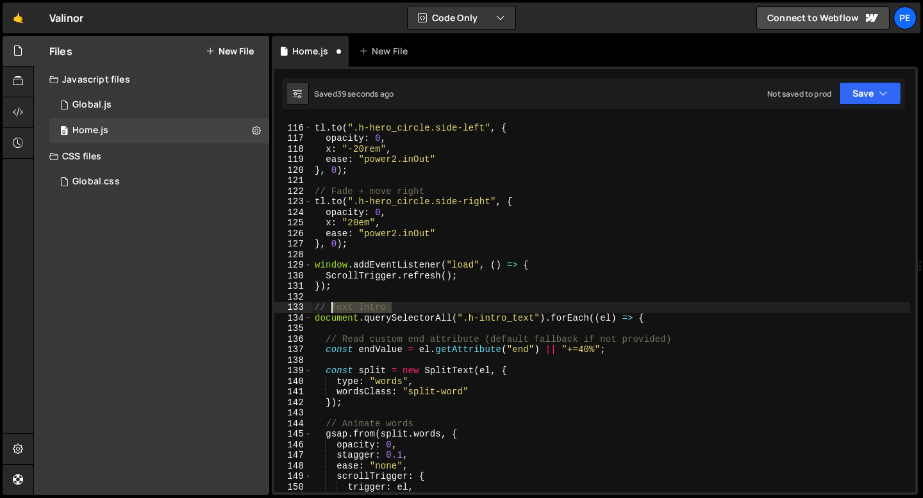
drag, startPoint x: 400, startPoint y: 308, endPoint x: 330, endPoint y: 307, distance: 69.8
click at [330, 307] on div "// Fade + move left tl . to ( ".h-hero_circle.side-left" , { opacity : 0 , x : …" at bounding box center [611, 308] width 598 height 393
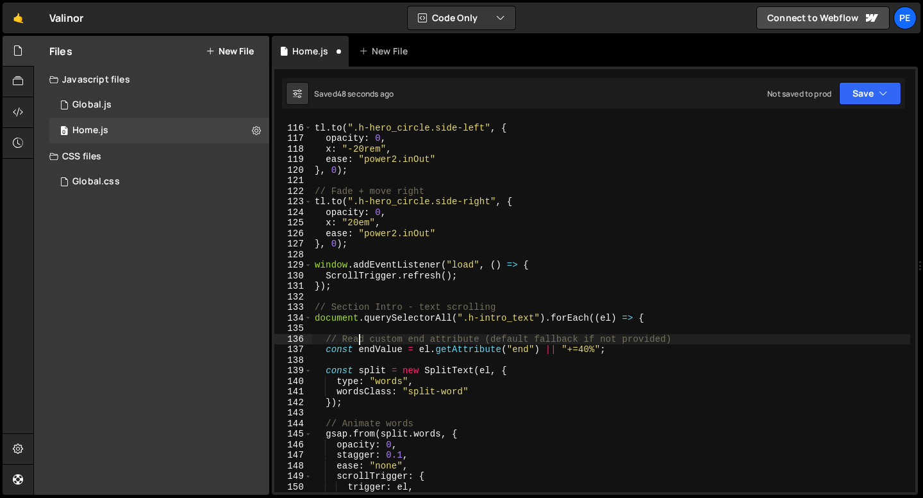
click at [359, 338] on div "// Fade + move left tl . to ( ".h-hero_circle.side-left" , { opacity : 0 , x : …" at bounding box center [611, 308] width 598 height 393
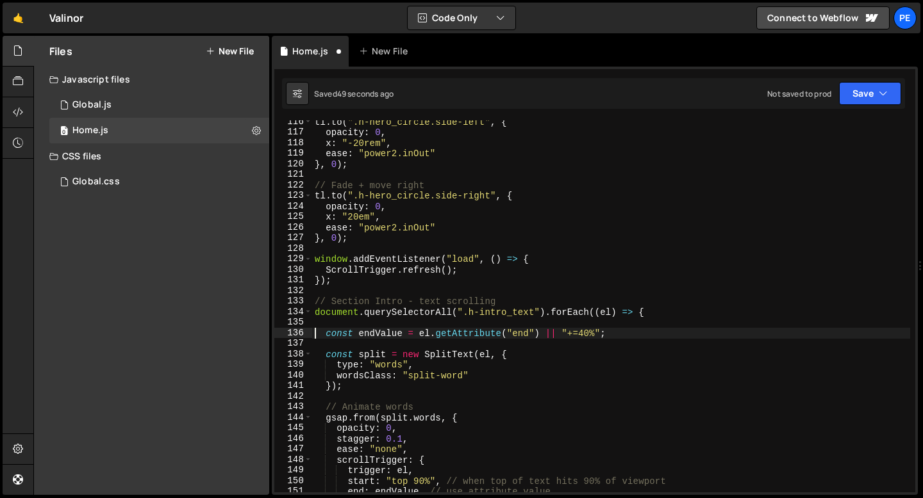
scroll to position [1308, 0]
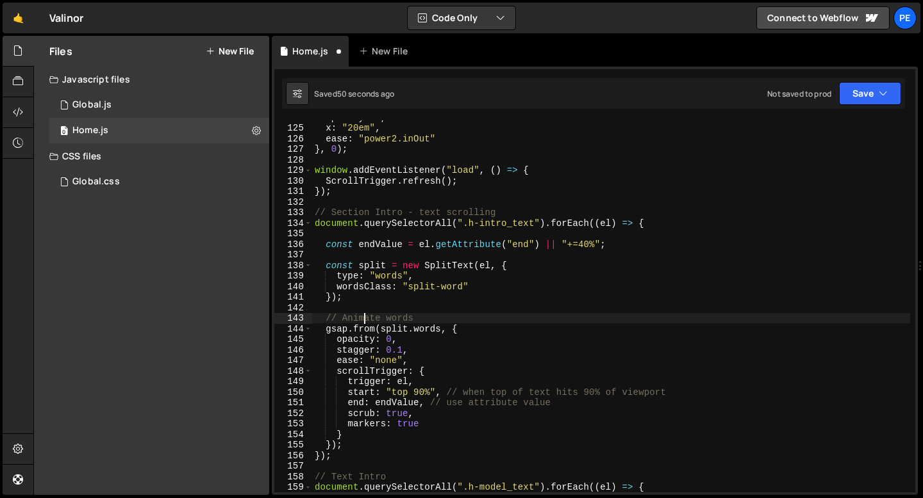
click at [363, 315] on div "opacity : 0 , x : "20em" , ease : "power2.inOut" } , 0 ) ; window . addEventLis…" at bounding box center [611, 308] width 598 height 393
click at [363, 314] on div "opacity : 0 , x : "20em" , ease : "power2.inOut" } , 0 ) ; window . addEventLis…" at bounding box center [611, 308] width 598 height 393
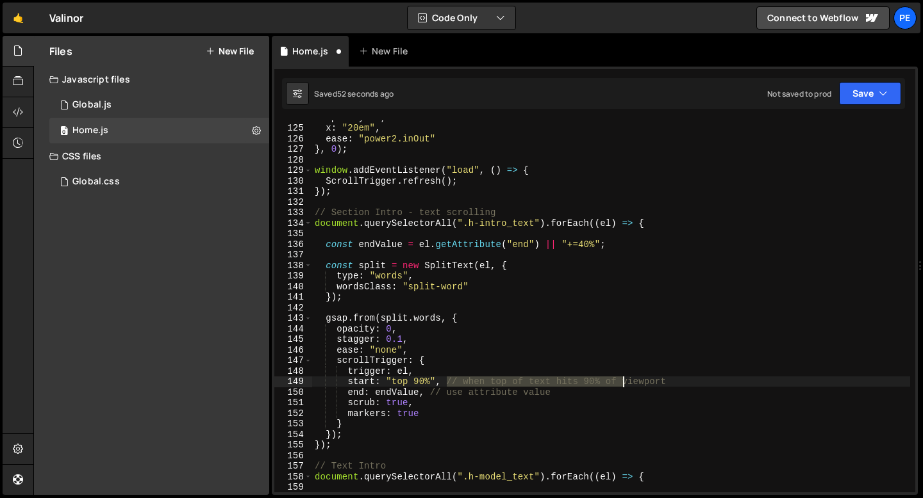
drag, startPoint x: 446, startPoint y: 382, endPoint x: 676, endPoint y: 383, distance: 230.0
click at [676, 383] on div "opacity : 0 , x : "20em" , ease : "power2.inOut" } , 0 ) ; window . addEventLis…" at bounding box center [611, 308] width 598 height 393
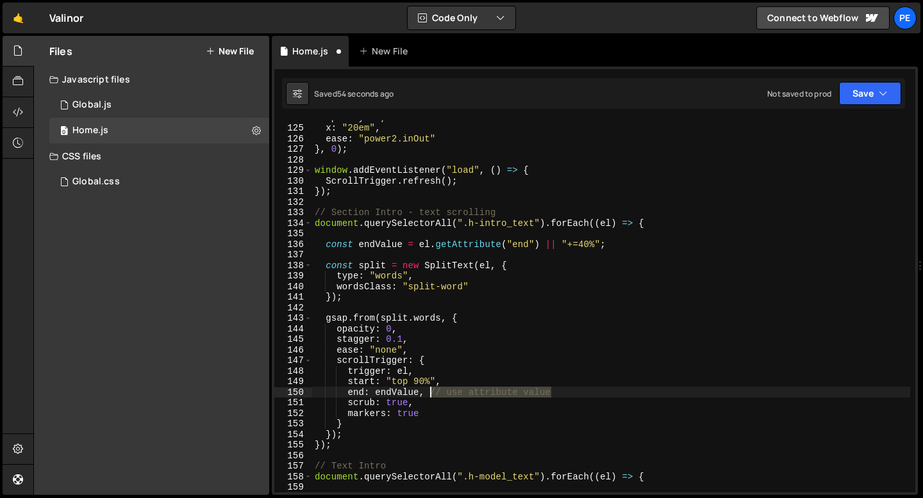
drag, startPoint x: 561, startPoint y: 393, endPoint x: 429, endPoint y: 393, distance: 132.6
click at [429, 393] on div "opacity : 0 , x : "20em" , ease : "power2.inOut" } , 0 ) ; window . addEventLis…" at bounding box center [611, 308] width 598 height 393
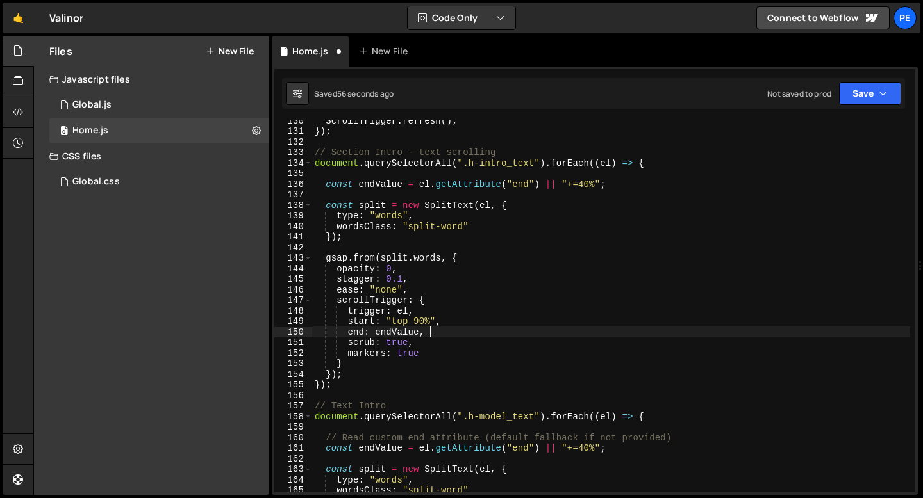
scroll to position [1369, 0]
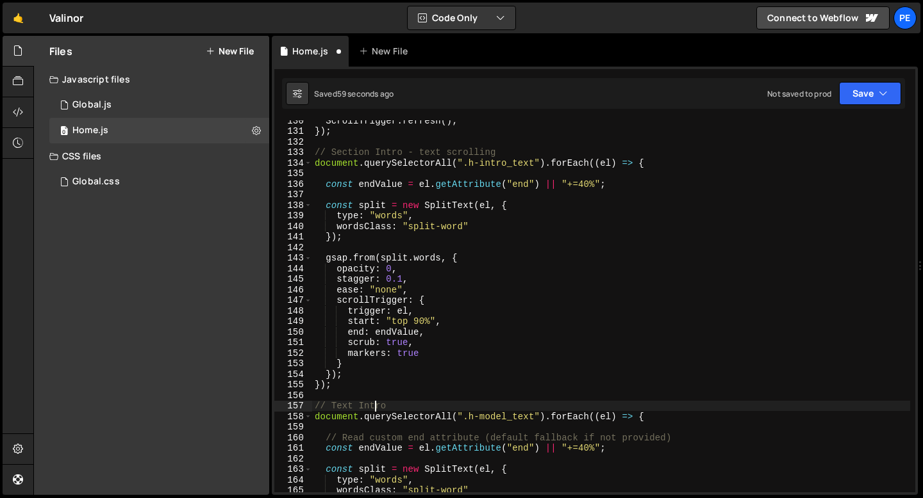
click at [374, 407] on div "ScrollTrigger . refresh ( ) ; }) ; // Section Intro - text scrolling document .…" at bounding box center [611, 311] width 598 height 393
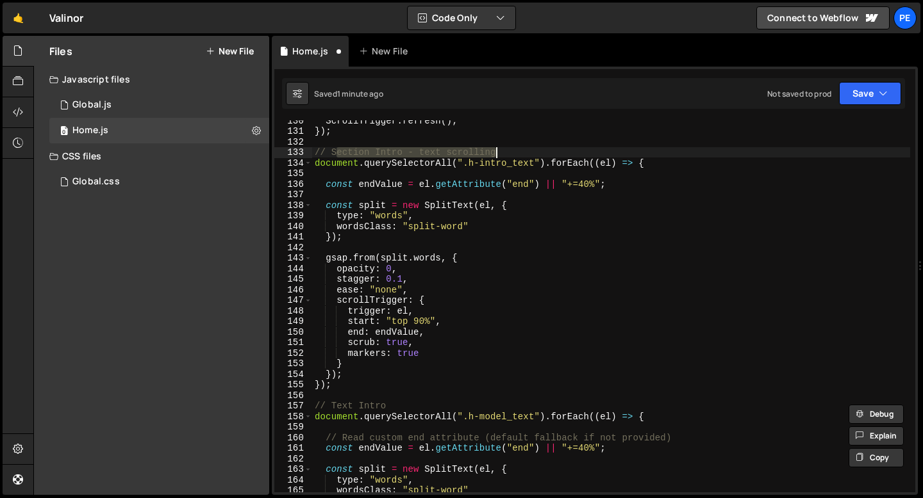
drag, startPoint x: 334, startPoint y: 154, endPoint x: 510, endPoint y: 156, distance: 175.6
click at [509, 156] on div "ScrollTrigger . refresh ( ) ; }) ; // Section Intro - text scrolling document .…" at bounding box center [611, 311] width 598 height 393
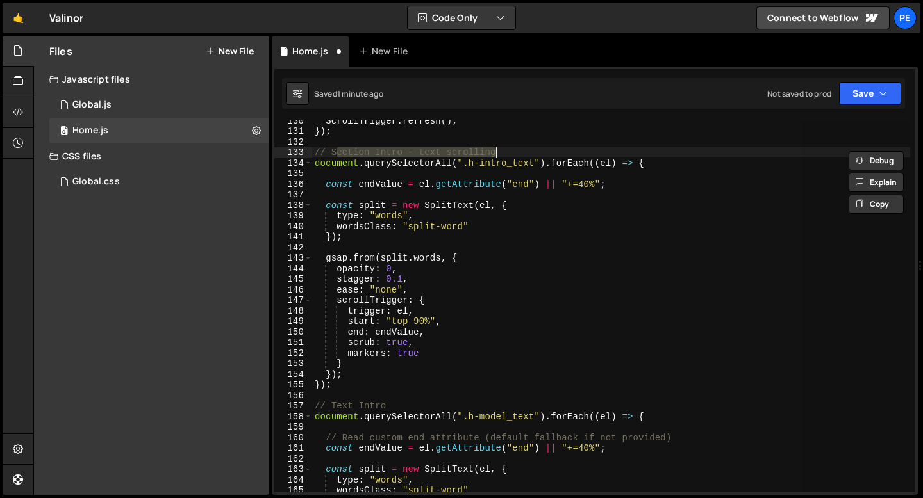
click at [510, 156] on div "ScrollTrigger . refresh ( ) ; }) ; // Section Intro - text scrolling document .…" at bounding box center [611, 306] width 598 height 372
drag, startPoint x: 509, startPoint y: 156, endPoint x: 335, endPoint y: 156, distance: 174.3
click at [335, 156] on div "ScrollTrigger . refresh ( ) ; }) ; // Section Intro - text scrolling document .…" at bounding box center [611, 311] width 598 height 393
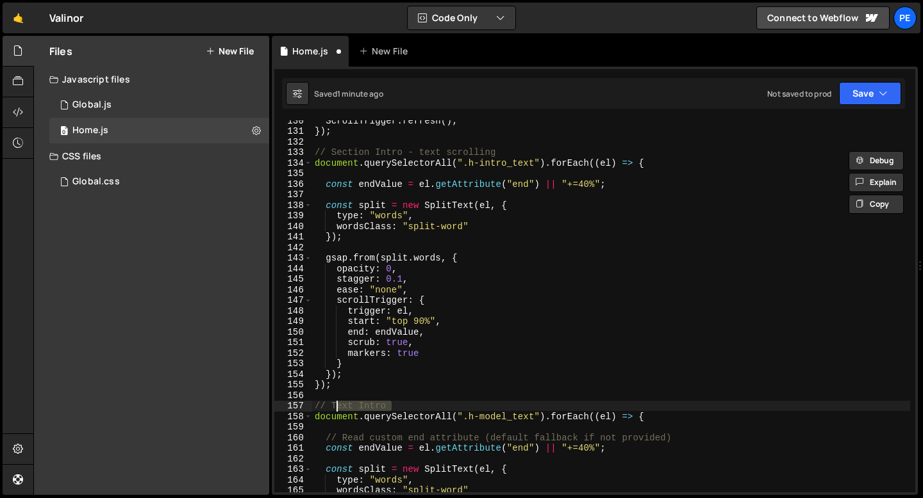
drag, startPoint x: 393, startPoint y: 406, endPoint x: 335, endPoint y: 407, distance: 57.7
click at [335, 407] on div "ScrollTrigger . refresh ( ) ; }) ; // Section Intro - text scrolling document .…" at bounding box center [611, 311] width 598 height 393
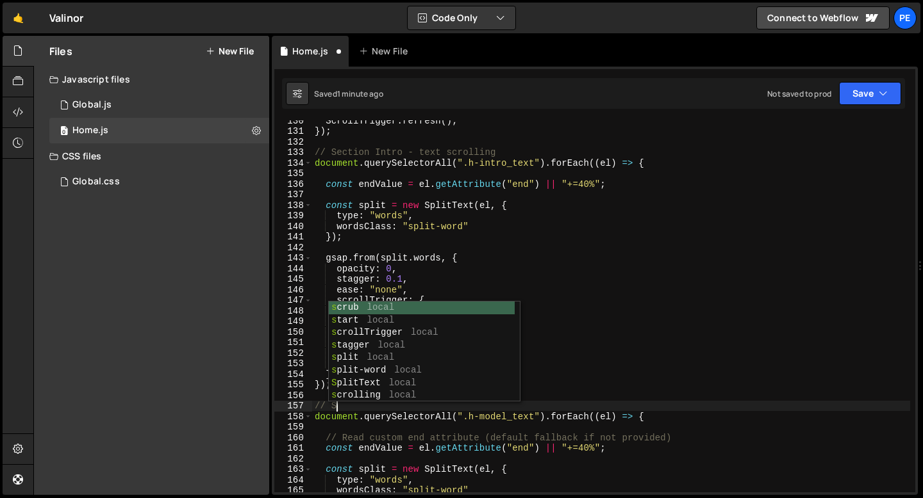
paste textarea "ection Intro - text scrolling"
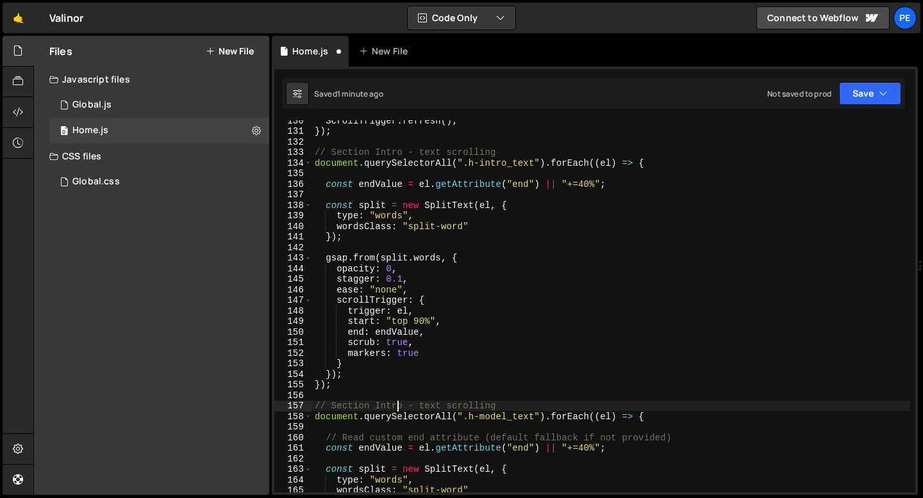
click at [395, 405] on div "ScrollTrigger . refresh ( ) ; }) ; // Section Intro - text scrolling document .…" at bounding box center [611, 311] width 598 height 393
click at [394, 404] on div "ScrollTrigger . refresh ( ) ; }) ; // Section Intro - text scrolling document .…" at bounding box center [611, 311] width 598 height 393
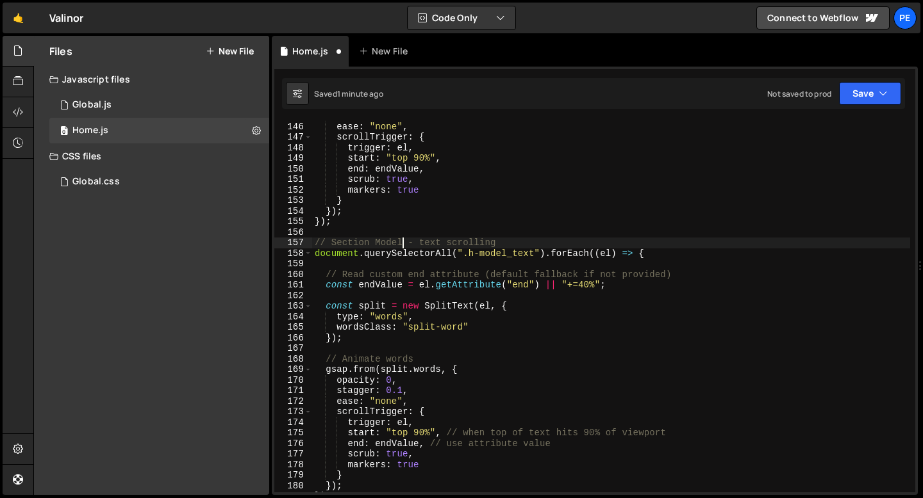
scroll to position [1582, 0]
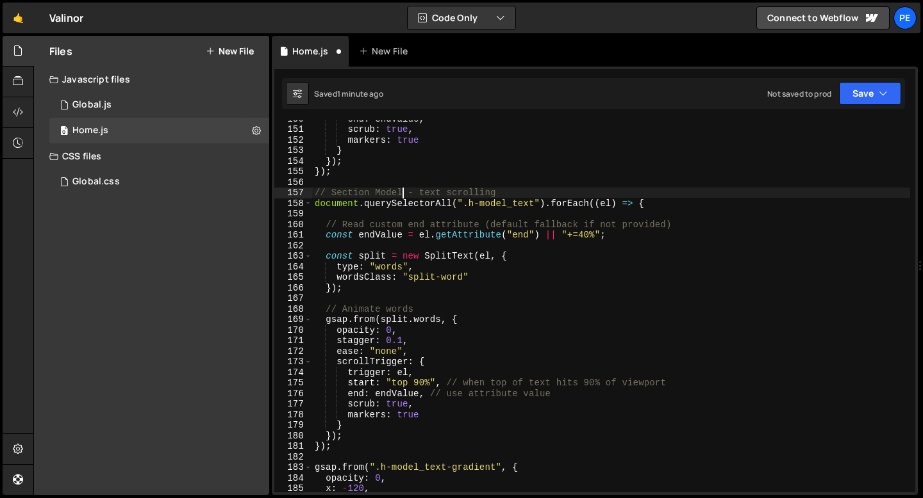
click at [441, 224] on div "end : endValue , scrub : true , markers : true } }) ; }) ; // Section Model - t…" at bounding box center [611, 309] width 598 height 393
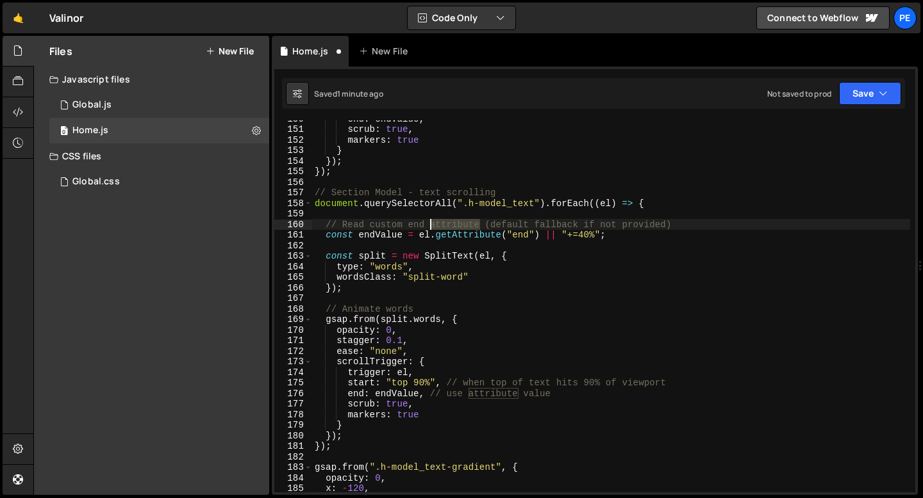
click at [441, 223] on div "end : endValue , scrub : true , markers : true } }) ; }) ; // Section Model - t…" at bounding box center [611, 309] width 598 height 393
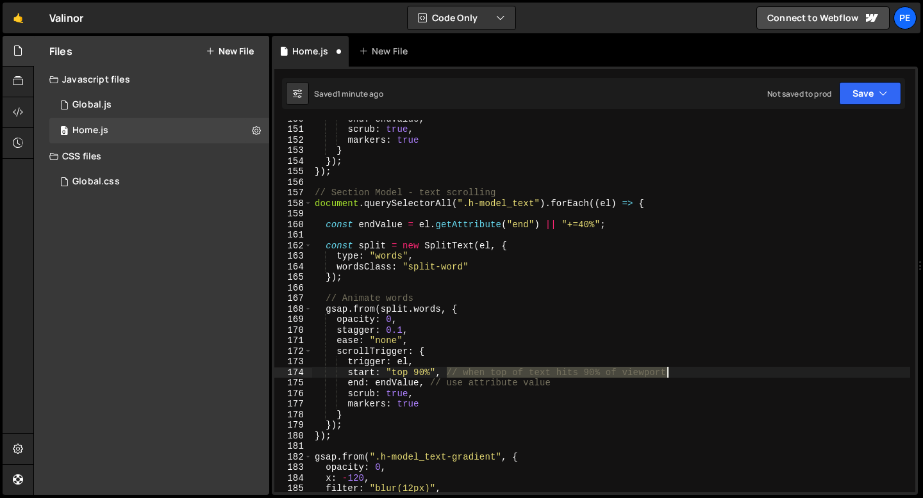
drag, startPoint x: 448, startPoint y: 375, endPoint x: 687, endPoint y: 373, distance: 239.0
click at [687, 373] on div "end : endValue , scrub : true , markers : true } }) ; }) ; // Section Model - t…" at bounding box center [611, 309] width 598 height 393
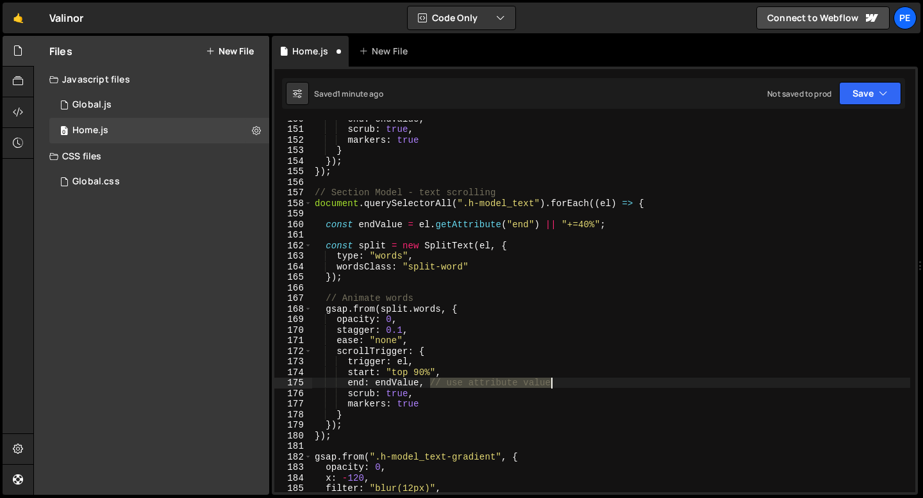
drag, startPoint x: 431, startPoint y: 388, endPoint x: 566, endPoint y: 386, distance: 135.8
click at [566, 386] on div "end : endValue , scrub : true , markers : true } }) ; }) ; // Section Model - t…" at bounding box center [611, 309] width 598 height 393
type textarea "end: endValue,"
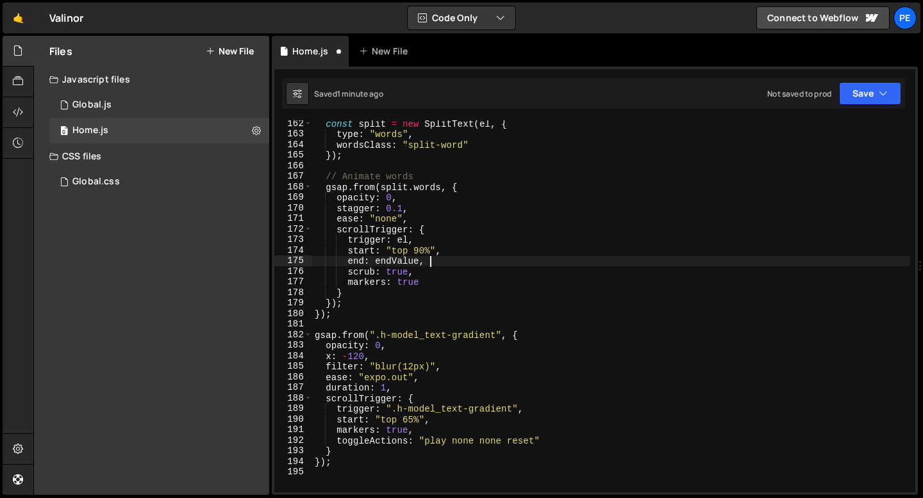
scroll to position [1757, 0]
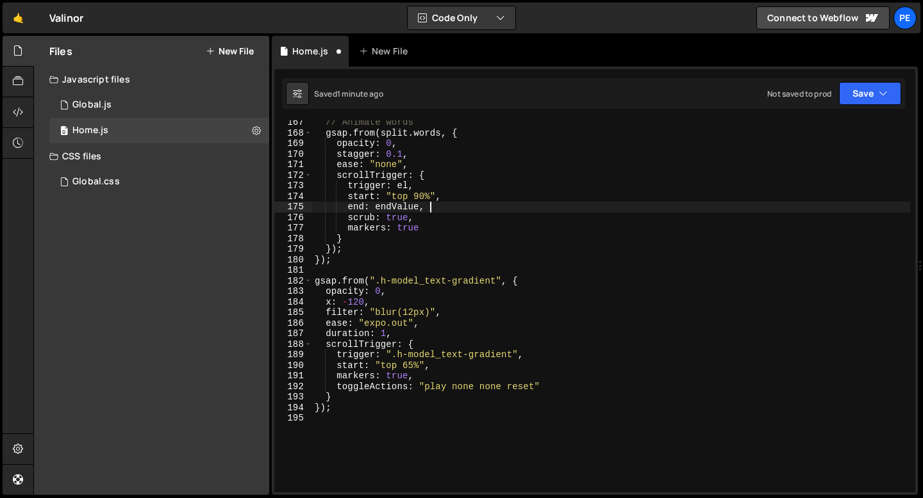
click at [331, 418] on div "// Animate words gsap . from ( split . words , { opacity : 0 , stagger : 0.1 , …" at bounding box center [611, 313] width 598 height 393
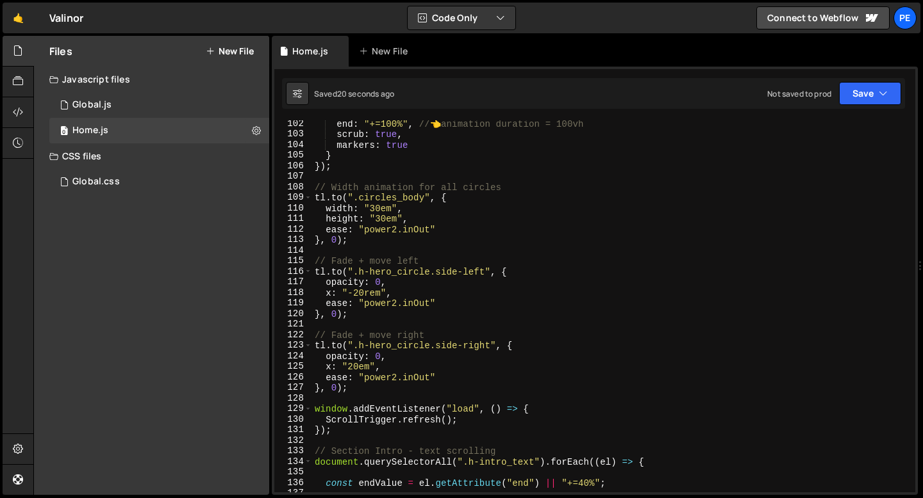
scroll to position [1067, 0]
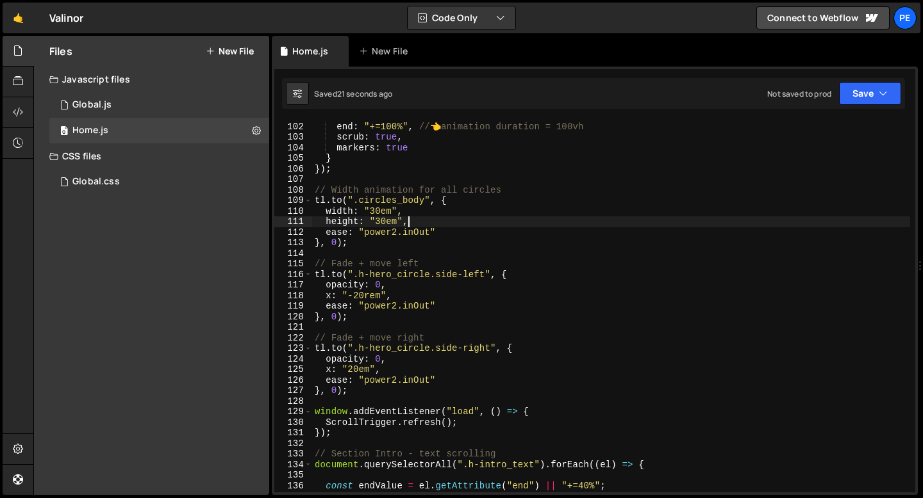
click at [418, 221] on div "start : "center center" , end : "+=100%" , // 👈 animation duration = 100vh scru…" at bounding box center [611, 307] width 598 height 393
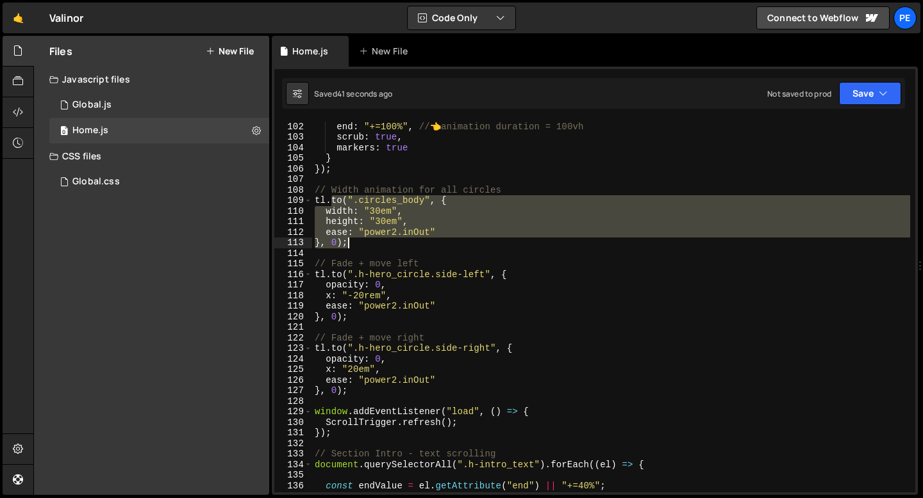
drag, startPoint x: 332, startPoint y: 200, endPoint x: 352, endPoint y: 244, distance: 48.7
click at [352, 244] on div "start : "center center" , end : "+=100%" , // 👈 animation duration = 100vh scru…" at bounding box center [611, 307] width 598 height 393
paste textarea
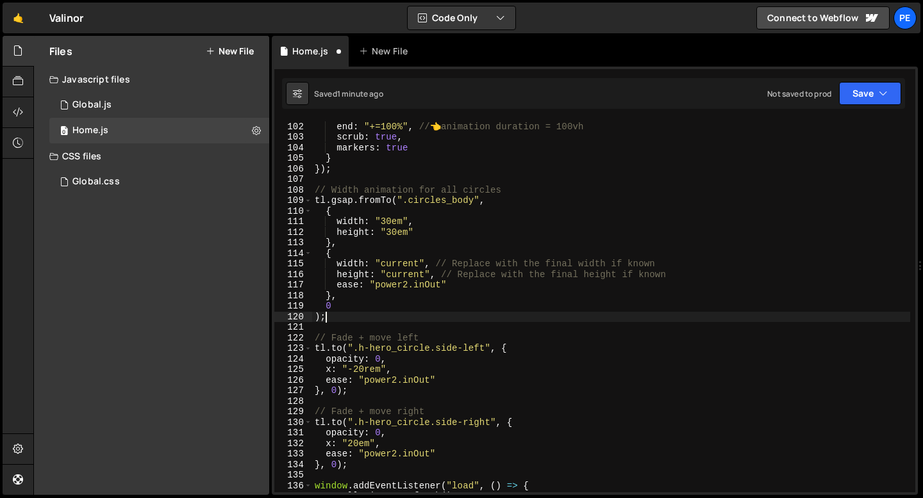
click at [386, 220] on div "start : "center center" , end : "+=100%" , // 👈 animation duration = 100vh scru…" at bounding box center [611, 307] width 598 height 393
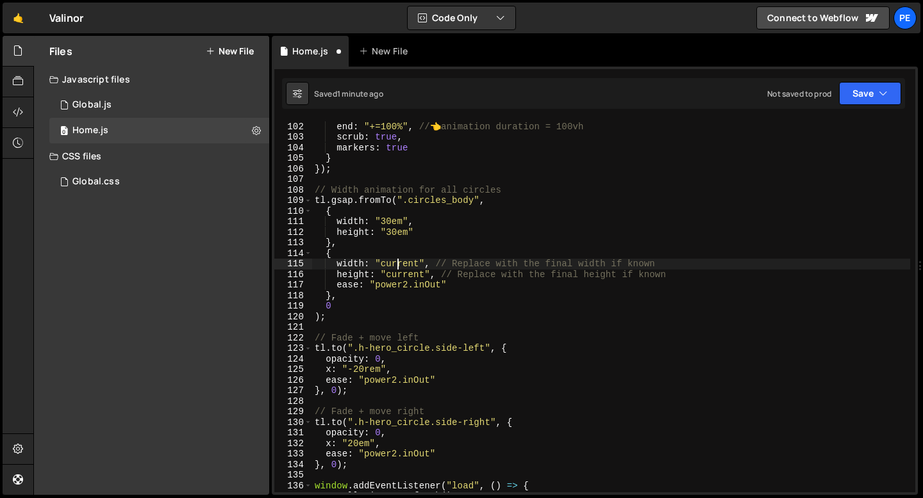
click at [395, 262] on div "start : "center center" , end : "+=100%" , // 👈 animation duration = 100vh scru…" at bounding box center [611, 307] width 598 height 393
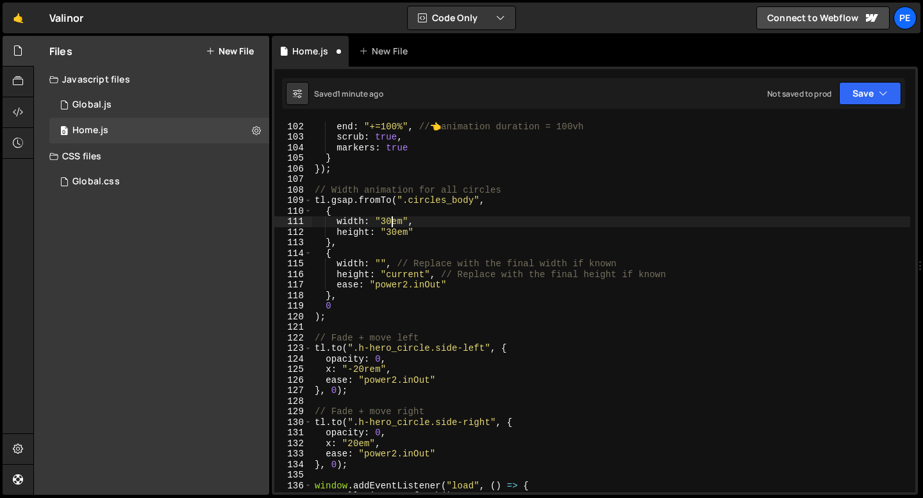
click at [393, 222] on div "start : "center center" , end : "+=100%" , // 👈 animation duration = 100vh scru…" at bounding box center [611, 307] width 598 height 393
paste textarea "current"
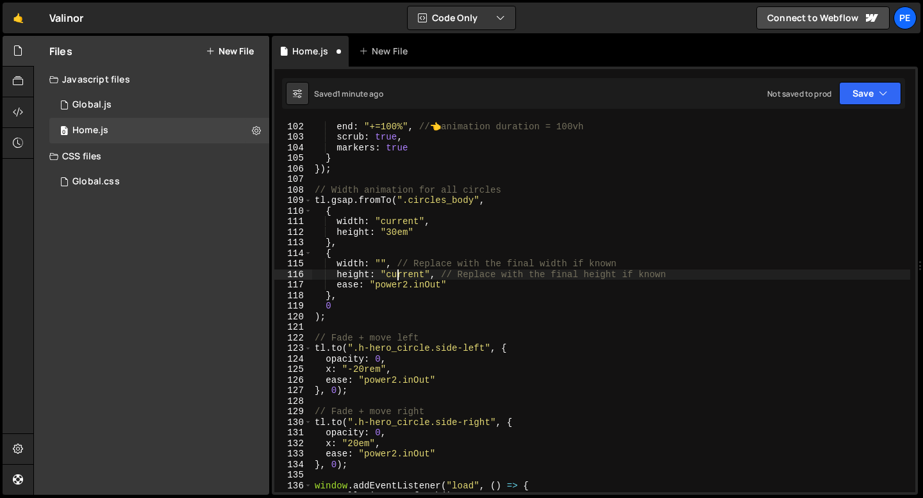
click at [399, 274] on div "start : "center center" , end : "+=100%" , // 👈 animation duration = 100vh scru…" at bounding box center [611, 307] width 598 height 393
click at [396, 235] on div "start : "center center" , end : "+=100%" , // 👈 animation duration = 100vh scru…" at bounding box center [611, 307] width 598 height 393
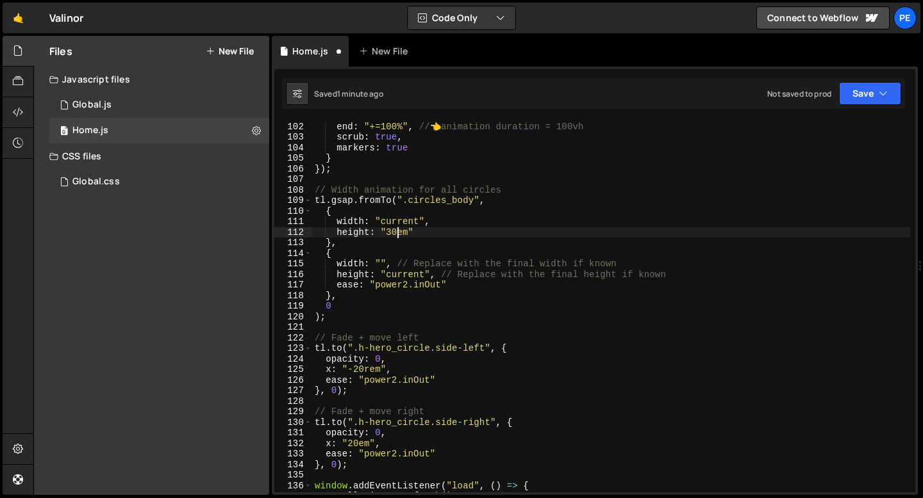
click at [395, 234] on div "start : "center center" , end : "+=100%" , // 👈 animation duration = 100vh scru…" at bounding box center [611, 307] width 598 height 393
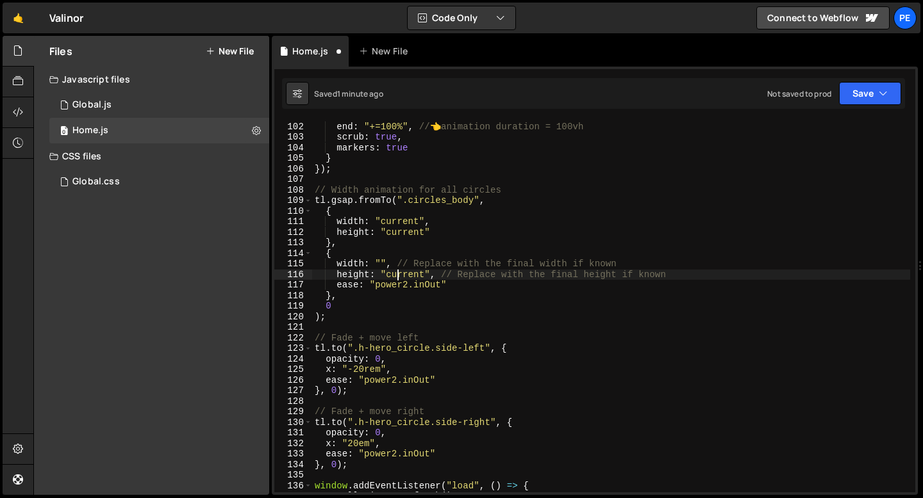
click at [399, 276] on div "start : "center center" , end : "+=100%" , // 👈 animation duration = 100vh scru…" at bounding box center [611, 307] width 598 height 393
click at [399, 275] on div "start : "center center" , end : "+=100%" , // 👈 animation duration = 100vh scru…" at bounding box center [611, 307] width 598 height 393
paste textarea "30em"
click at [382, 262] on div "start : "center center" , end : "+=100%" , // 👈 animation duration = 100vh scru…" at bounding box center [611, 307] width 598 height 393
paste textarea "30em"
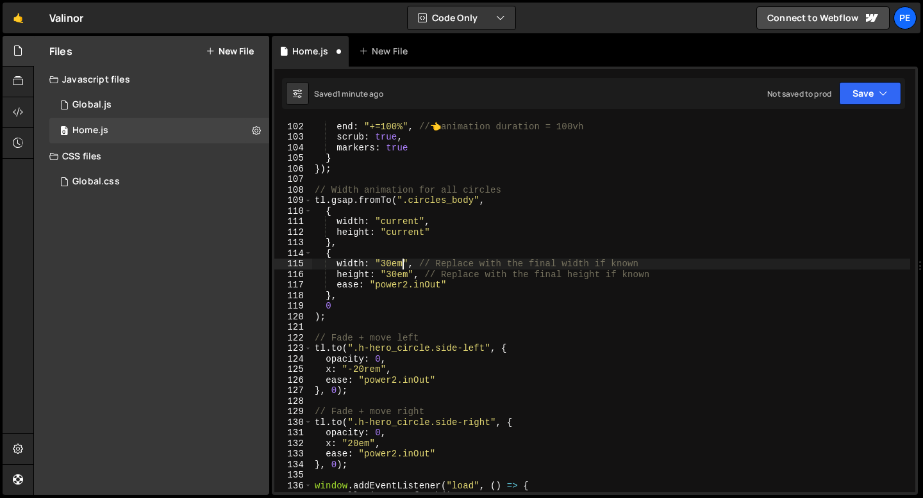
click at [425, 293] on div "start : "center center" , end : "+=100%" , // 👈 animation duration = 100vh scru…" at bounding box center [611, 307] width 598 height 393
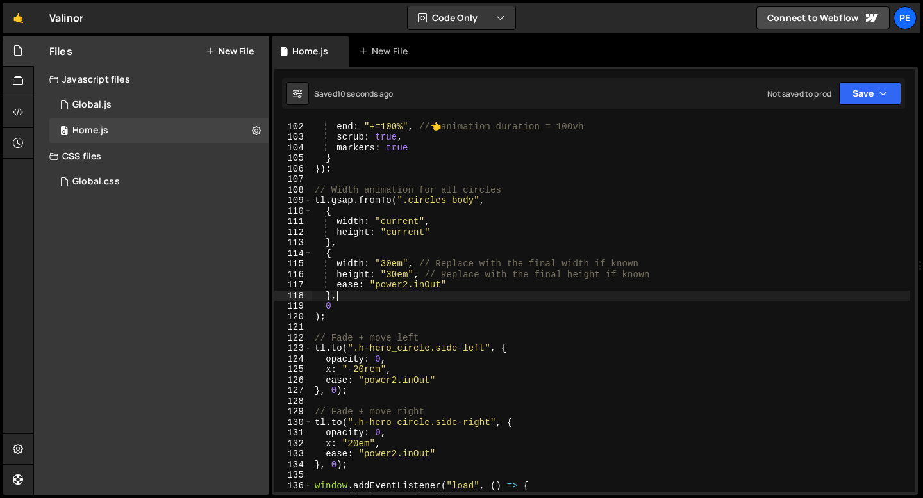
click at [328, 316] on div "start : "center center" , end : "+=100%" , // 👈 animation duration = 100vh scru…" at bounding box center [611, 307] width 598 height 393
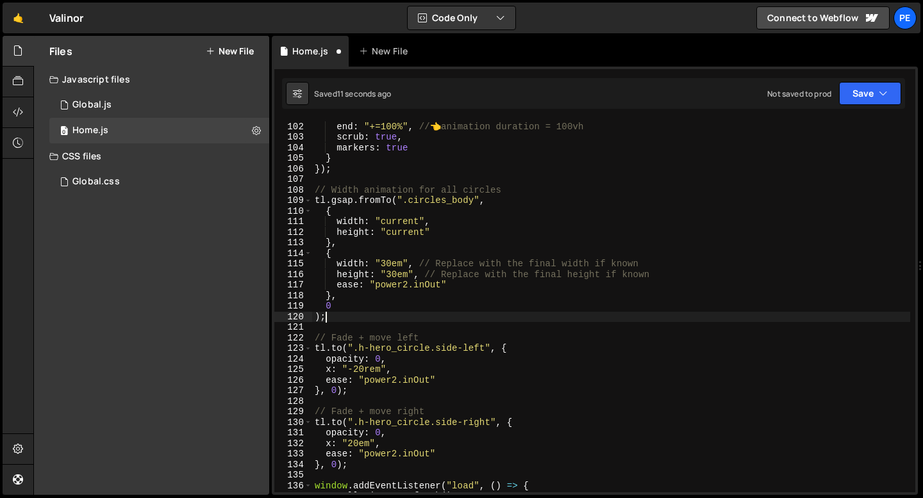
scroll to position [0, 0]
click at [341, 199] on div "start : "center center" , end : "+=100%" , // 👈 animation duration = 100vh scru…" at bounding box center [611, 307] width 598 height 393
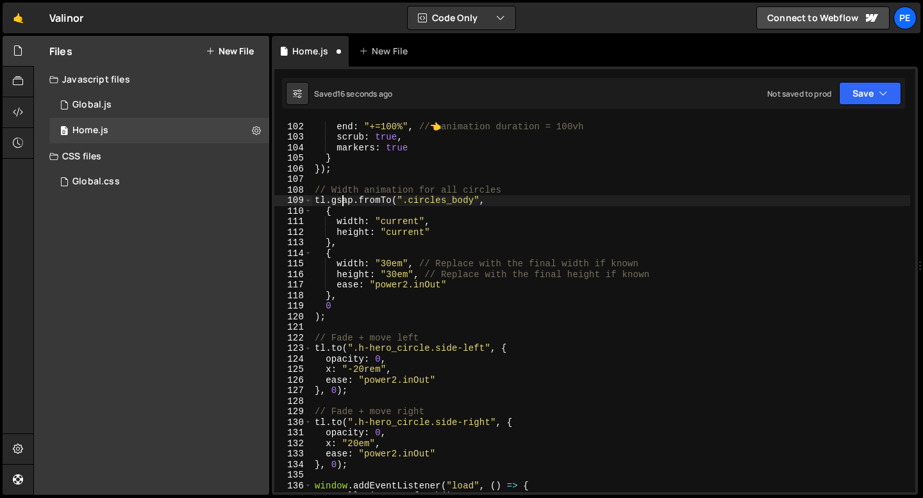
click at [341, 199] on div "start : "center center" , end : "+=100%" , // 👈 animation duration = 100vh scru…" at bounding box center [611, 307] width 598 height 393
click at [387, 217] on div "start : "center center" , end : "+=100%" , // 👈 animation duration = 100vh scru…" at bounding box center [611, 307] width 598 height 393
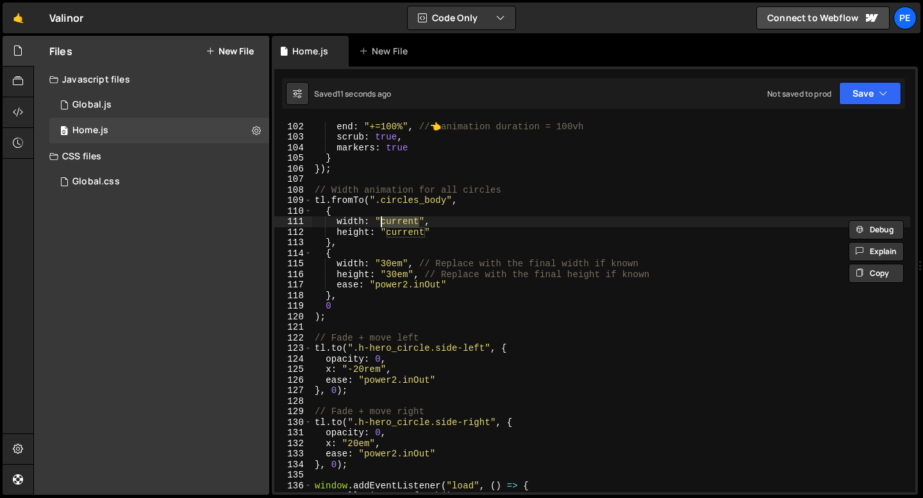
click at [387, 217] on div "start : "center center" , end : "+=100%" , // 👈 animation duration = 100vh scru…" at bounding box center [611, 307] width 598 height 393
click at [402, 233] on div "start : "center center" , end : "+=100%" , // 👈 animation duration = 100vh scru…" at bounding box center [611, 307] width 598 height 393
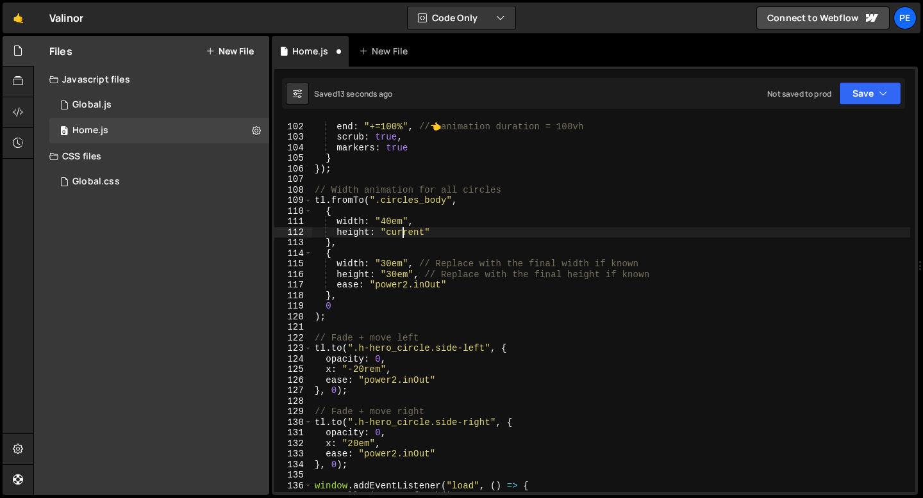
click at [402, 233] on div "start : "center center" , end : "+=100%" , // 👈 animation duration = 100vh scru…" at bounding box center [611, 307] width 598 height 393
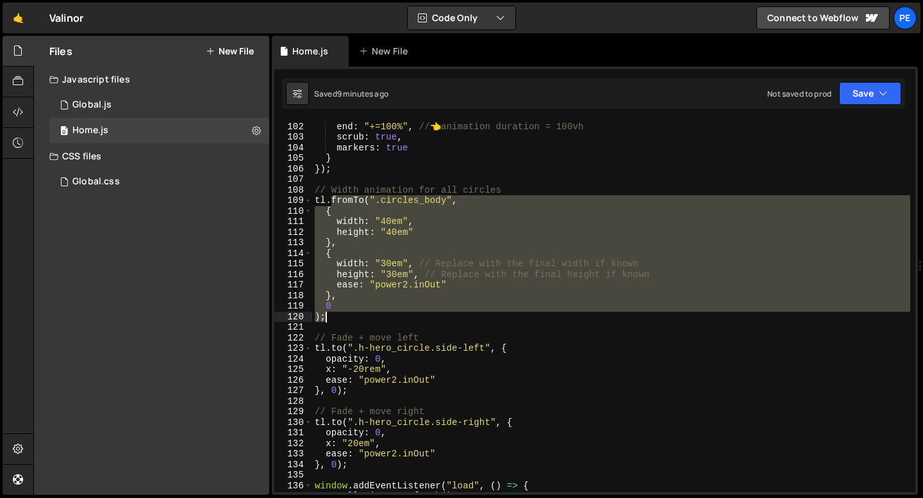
drag, startPoint x: 332, startPoint y: 199, endPoint x: 354, endPoint y: 319, distance: 122.5
click at [354, 319] on div "start : "center center" , end : "+=100%" , // 👈 animation duration = 100vh scru…" at bounding box center [611, 307] width 598 height 393
click at [314, 200] on div "start : "center center" , end : "+=100%" , // 👈 animation duration = 100vh scru…" at bounding box center [611, 307] width 598 height 393
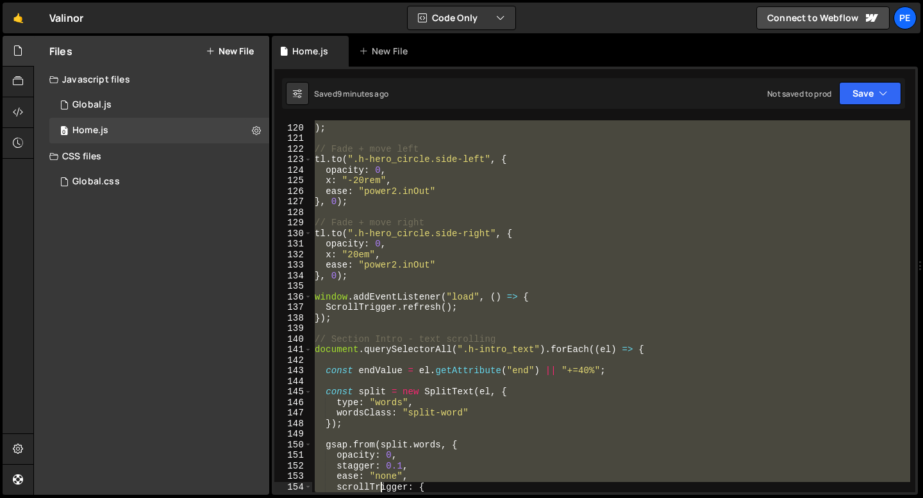
scroll to position [1329, 0]
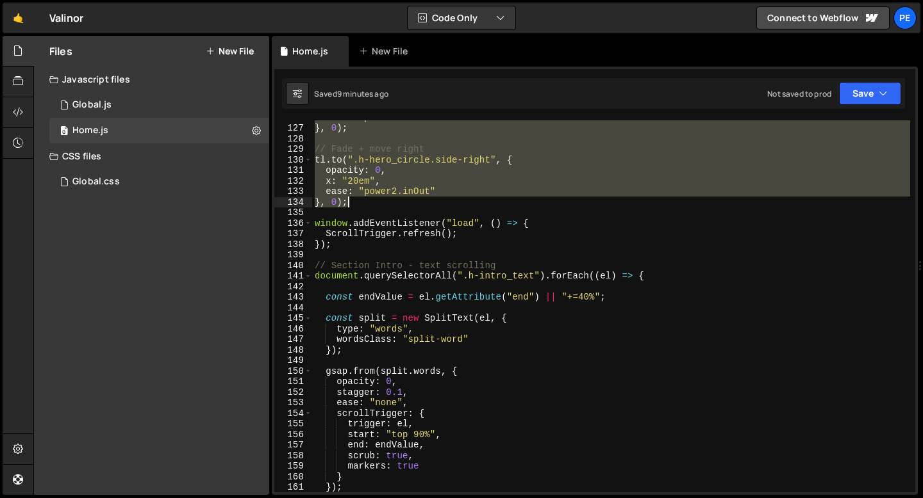
drag, startPoint x: 315, startPoint y: 211, endPoint x: 363, endPoint y: 199, distance: 49.6
click at [363, 199] on div "ease : "power2.inOut" } , 0 ) ; // Fade + move right tl . to ( ".h-hero_circle.…" at bounding box center [611, 308] width 598 height 393
type textarea "ease: "power2.inOut" }, 0);"
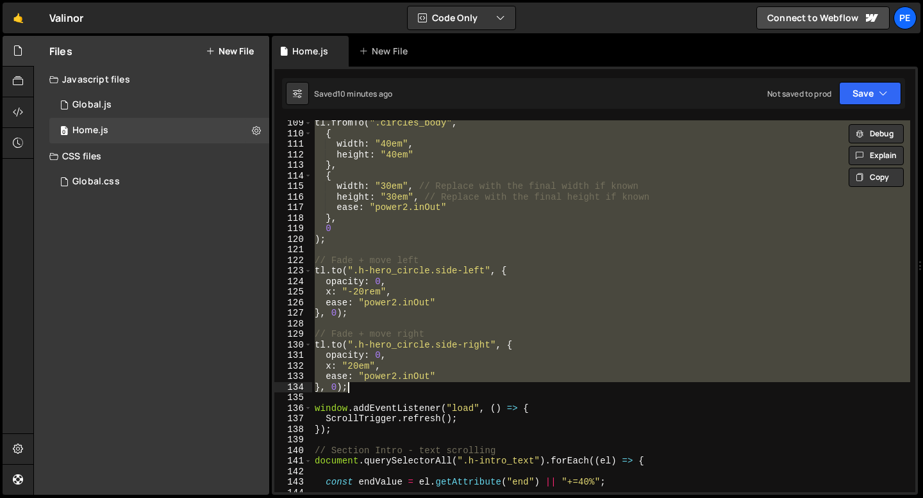
scroll to position [1141, 0]
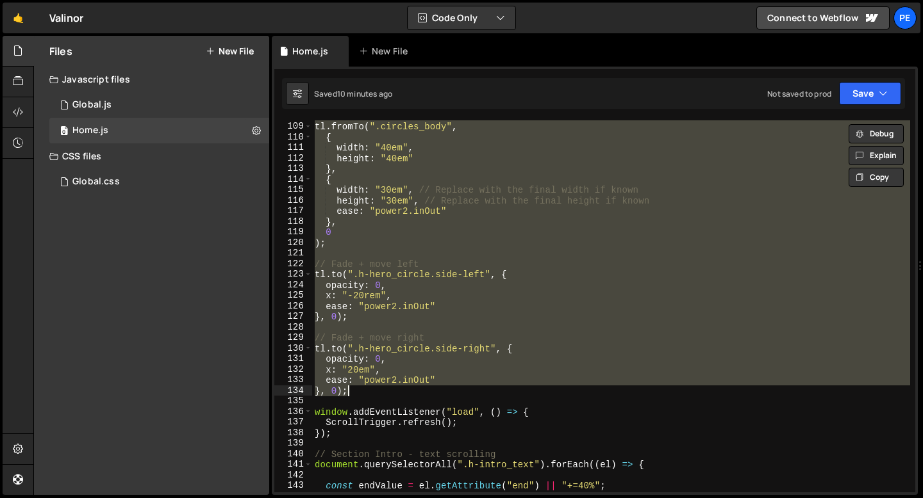
paste textarea
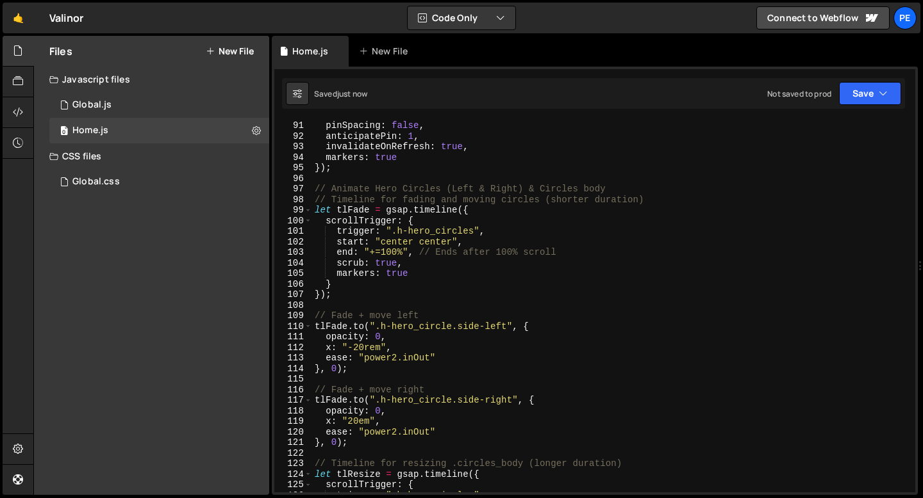
scroll to position [908, 0]
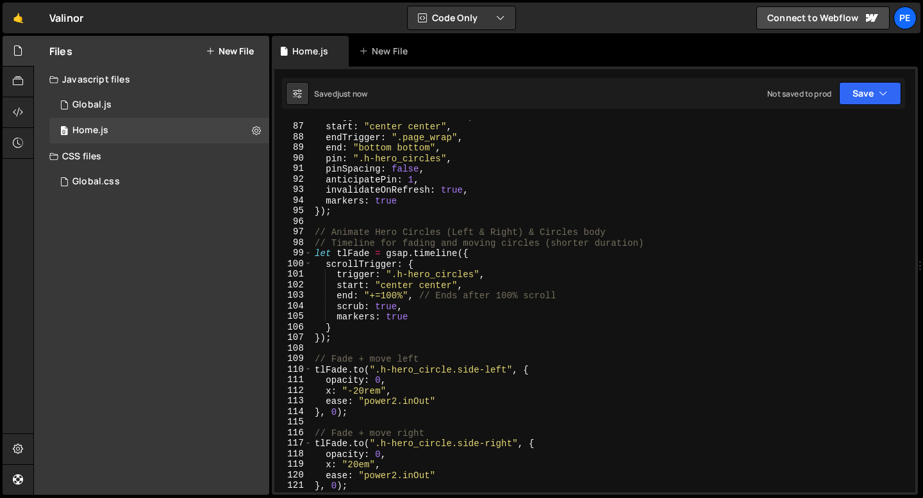
click at [345, 243] on div "trigger : ".h-hero_circles" , start : "center center" , endTrigger : ".page_wra…" at bounding box center [611, 307] width 598 height 393
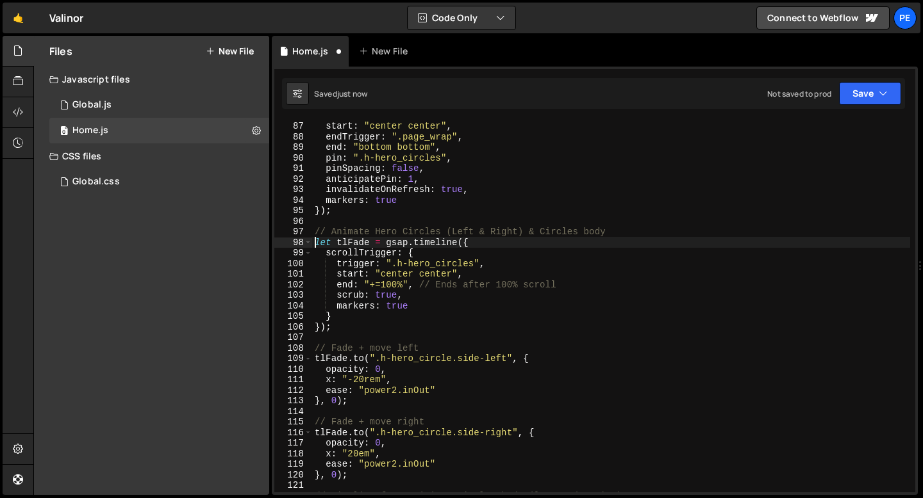
scroll to position [976, 0]
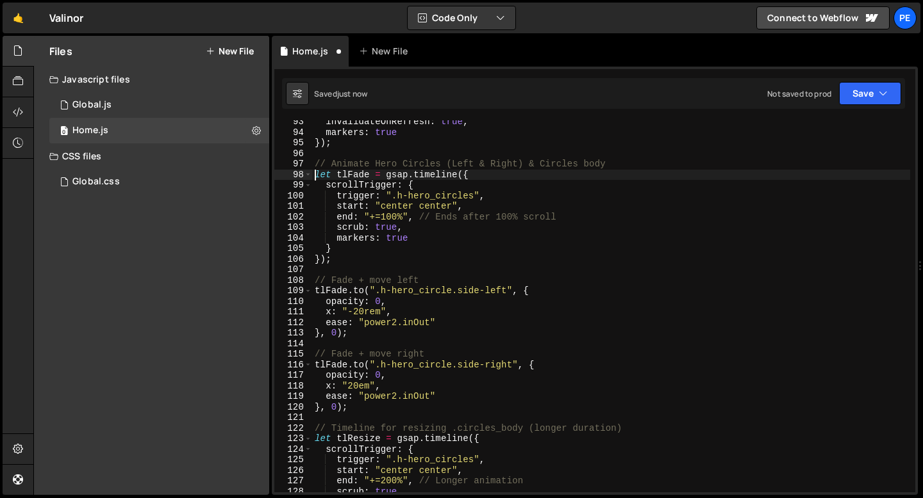
click at [343, 280] on div "invalidateOnRefresh : true , markers : true }) ; // Animate Hero Circles (Left …" at bounding box center [611, 313] width 598 height 393
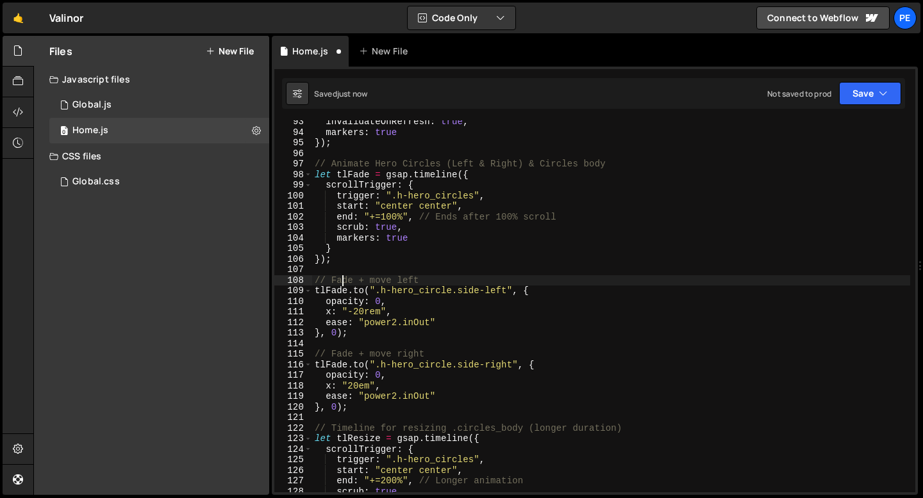
click at [343, 280] on div "invalidateOnRefresh : true , markers : true }) ; // Animate Hero Circles (Left …" at bounding box center [611, 313] width 598 height 393
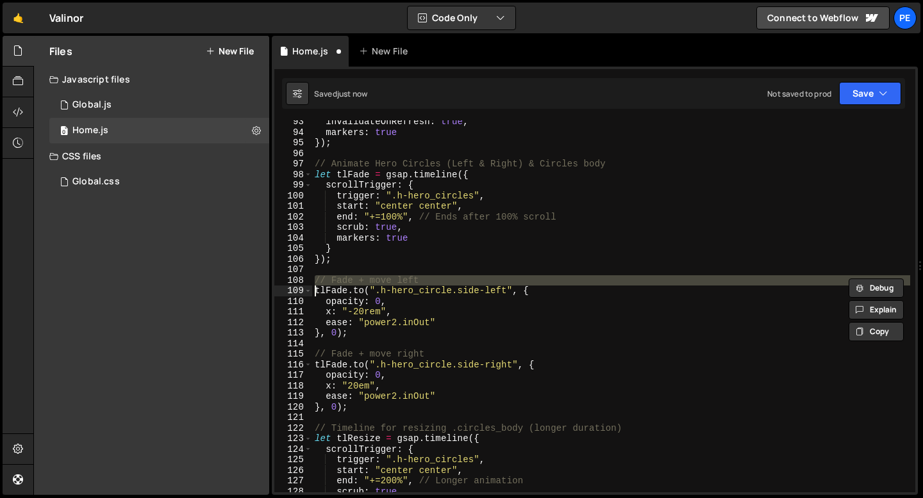
click at [343, 280] on div "invalidateOnRefresh : true , markers : true }) ; // Animate Hero Circles (Left …" at bounding box center [611, 313] width 598 height 393
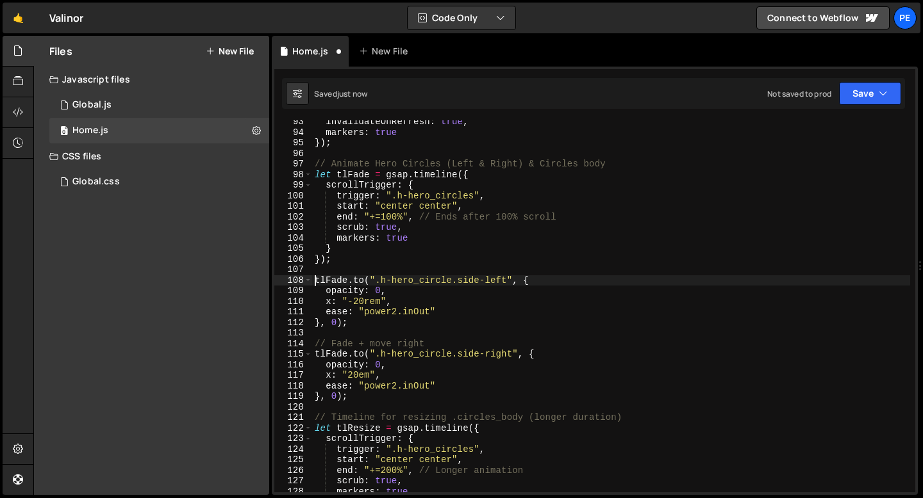
click at [344, 343] on div "invalidateOnRefresh : true , markers : true }) ; // Animate Hero Circles (Left …" at bounding box center [611, 313] width 598 height 393
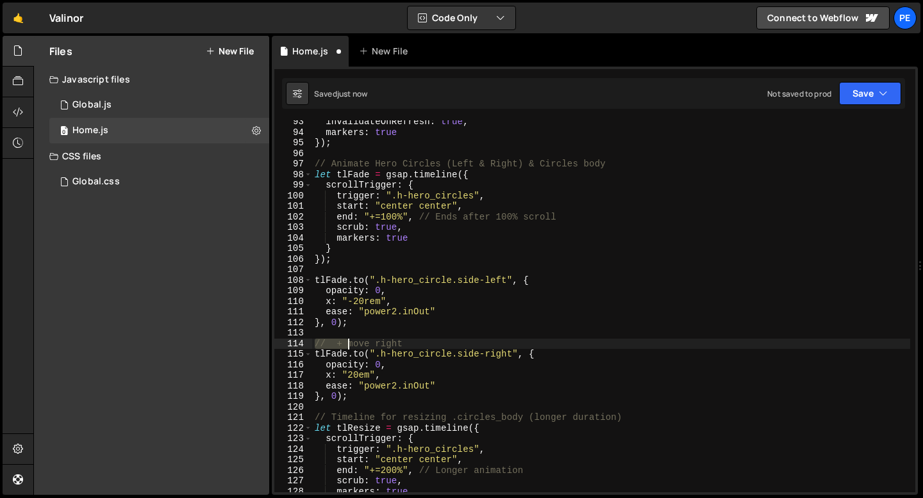
click at [344, 343] on div "invalidateOnRefresh : true , markers : true }) ; // Animate Hero Circles (Left …" at bounding box center [611, 313] width 598 height 393
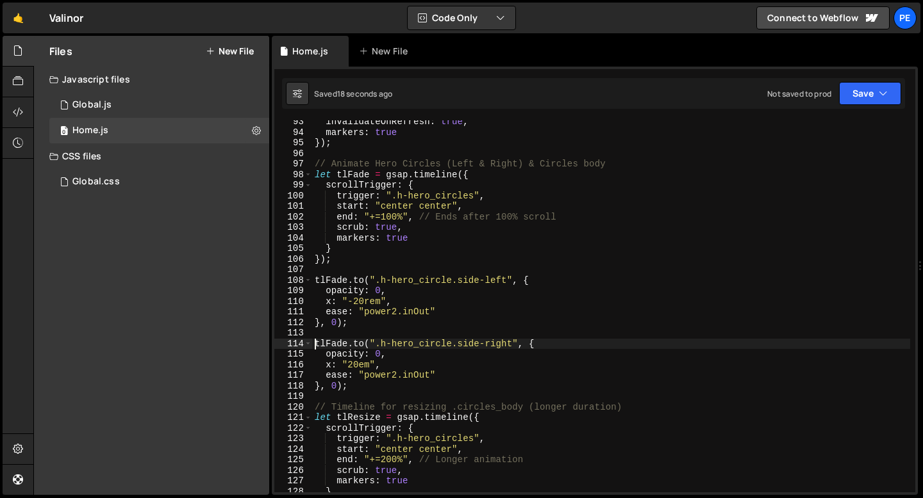
click at [399, 304] on div "invalidateOnRefresh : true , markers : true }) ; // Animate Hero Circles (Left …" at bounding box center [611, 313] width 598 height 393
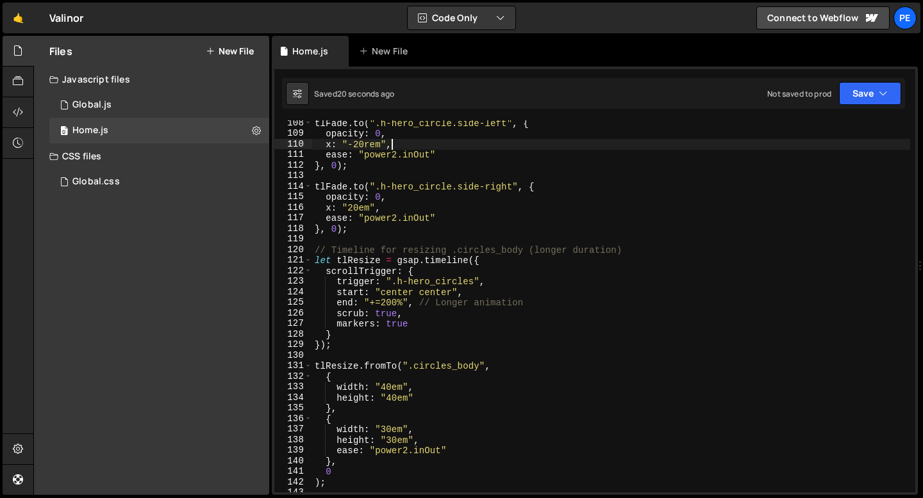
scroll to position [1135, 0]
click at [355, 430] on div "tlFade . to ( ".h-hero_circle.side-left" , { opacity : 0 , x : "-20rem" , ease …" at bounding box center [611, 313] width 598 height 393
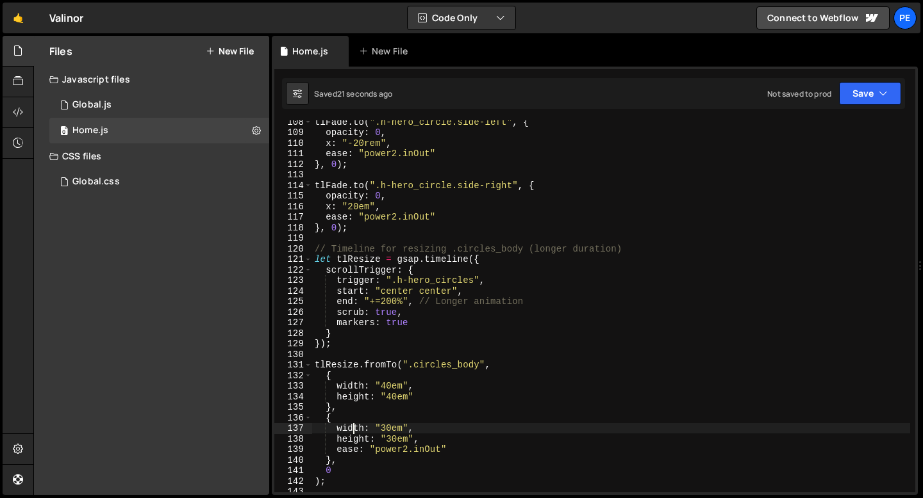
click at [355, 430] on div "tlFade . to ( ".h-hero_circle.side-left" , { opacity : 0 , x : "-20rem" , ease …" at bounding box center [611, 313] width 598 height 393
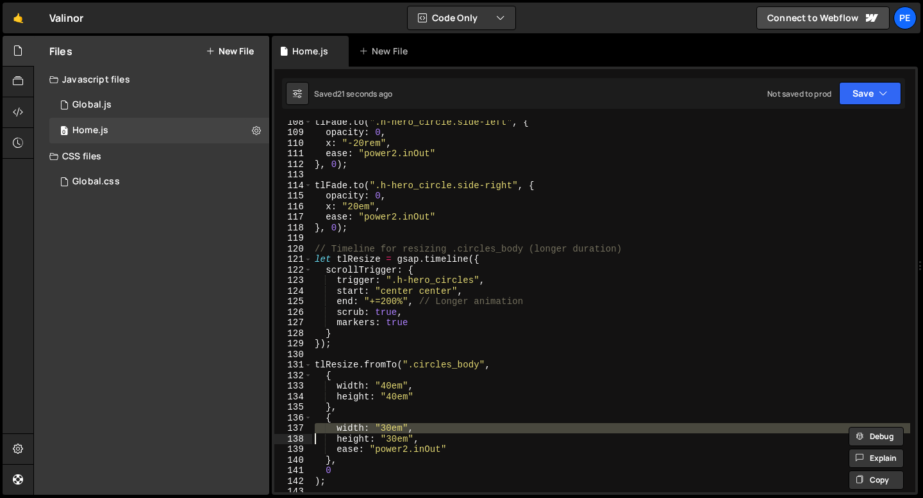
click at [355, 430] on div "tlFade . to ( ".h-hero_circle.side-left" , { opacity : 0 , x : "-20rem" , ease …" at bounding box center [611, 313] width 598 height 393
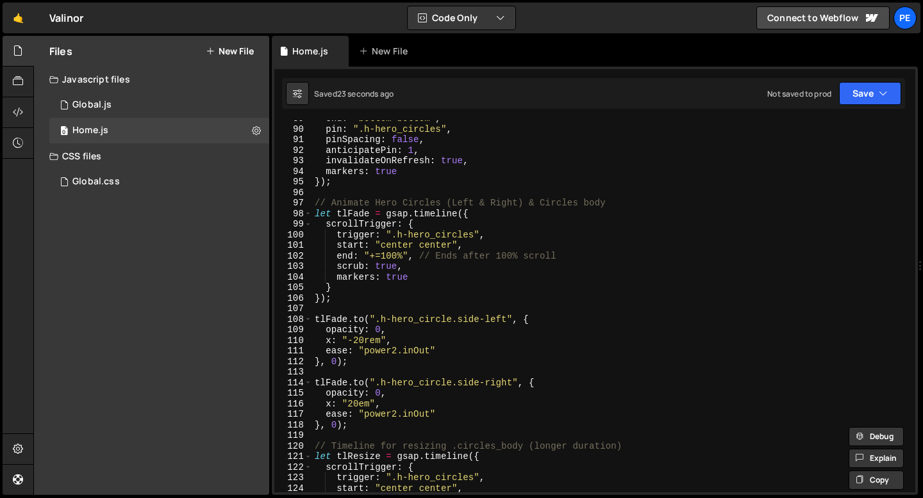
scroll to position [933, 0]
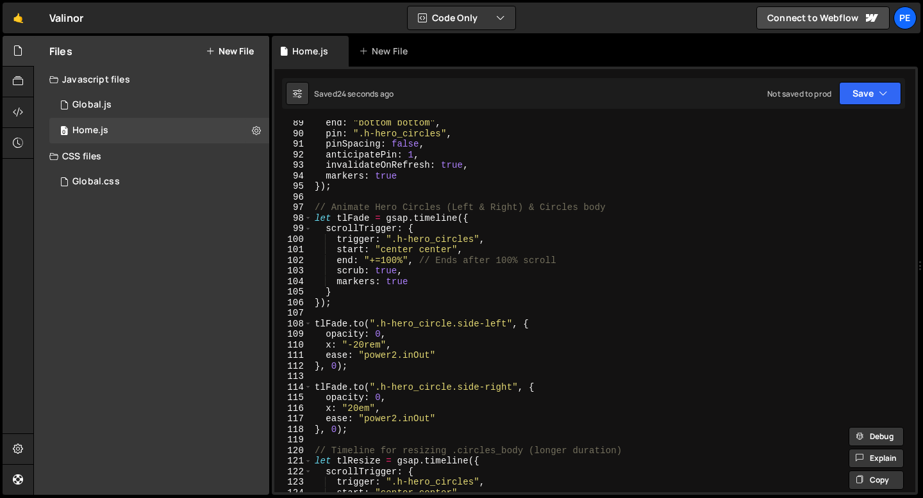
click at [486, 240] on div "end : "bottom bottom" , pin : ".h-hero_circles" , pinSpacing : false , anticipa…" at bounding box center [611, 314] width 598 height 393
click at [411, 342] on div "end : "bottom bottom" , pin : ".h-hero_circles" , pinSpacing : false , anticipa…" at bounding box center [611, 314] width 598 height 393
type textarea "x: "-20rem","
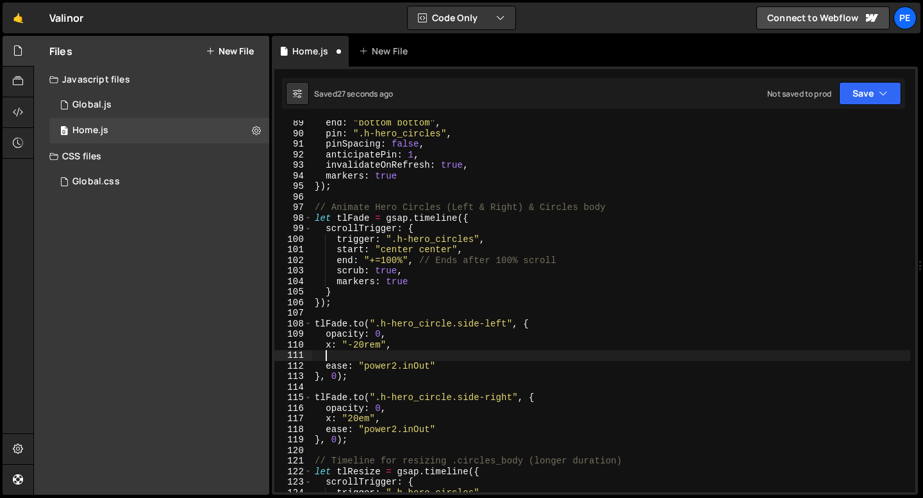
paste textarea
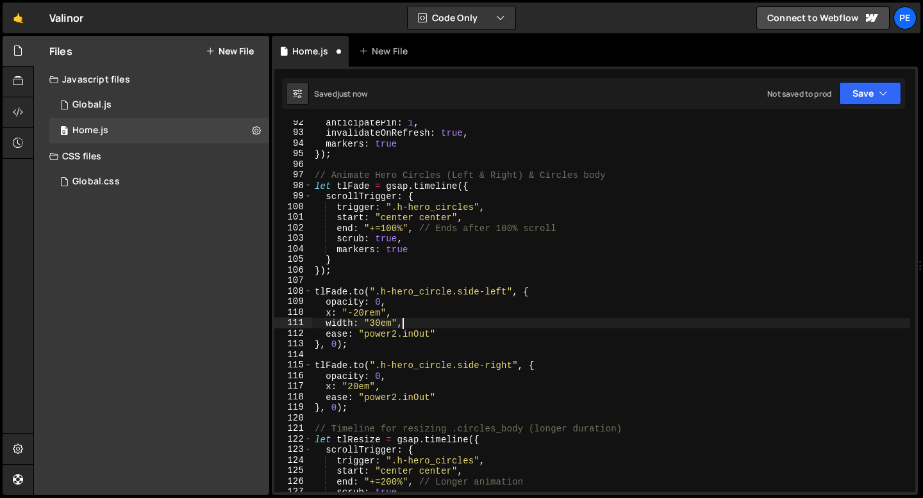
click at [399, 384] on div "anticipatePin : 1 , invalidateOnRefresh : true , markers : true }) ; // Animate…" at bounding box center [611, 313] width 598 height 393
type textarea "x: "20em","
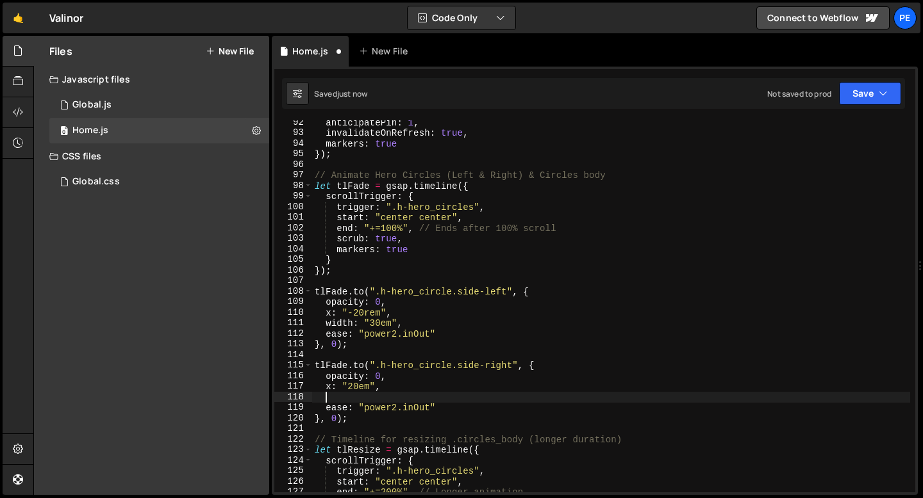
paste textarea
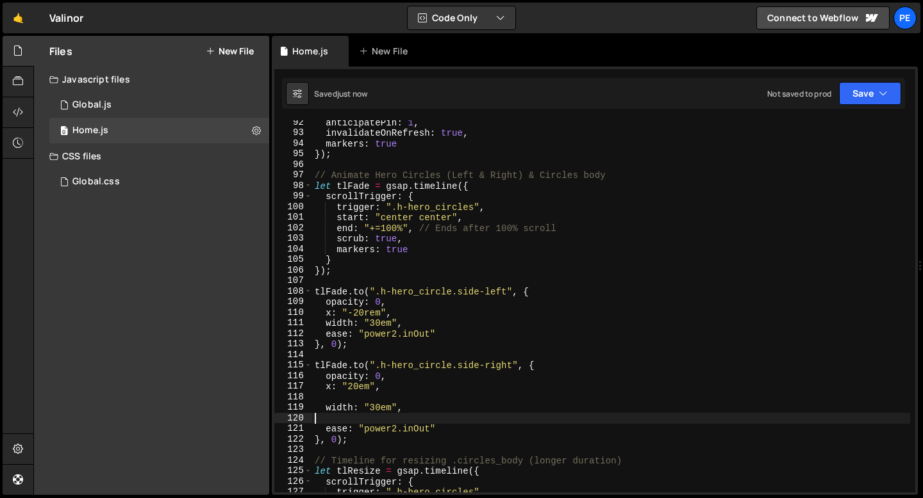
click at [386, 395] on div "anticipatePin : 1 , invalidateOnRefresh : true , markers : true }) ; // Animate…" at bounding box center [611, 313] width 598 height 393
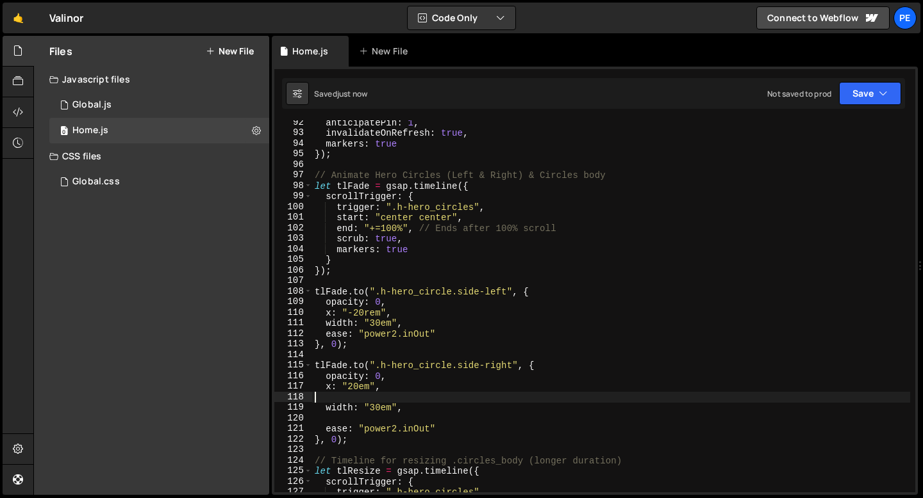
type textarea "x: "20em","
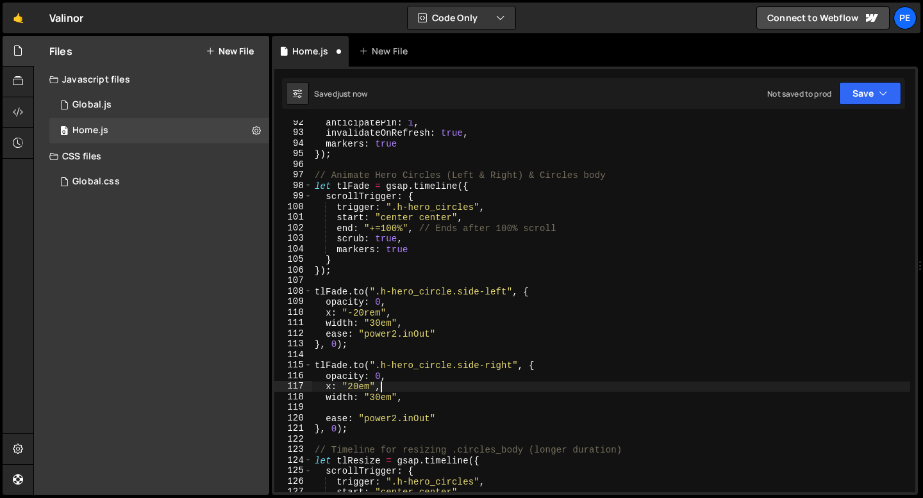
click at [367, 409] on div "anticipatePin : 1 , invalidateOnRefresh : true , markers : true }) ; // Animate…" at bounding box center [611, 313] width 598 height 393
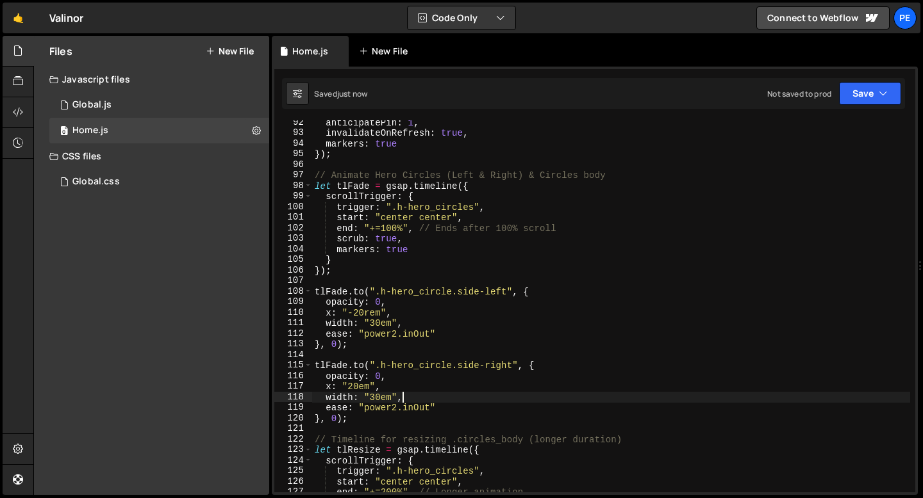
type textarea "width: "30em","
click at [441, 322] on div "anticipatePin : 1 , invalidateOnRefresh : true , markers : true }) ; // Animate…" at bounding box center [611, 313] width 598 height 393
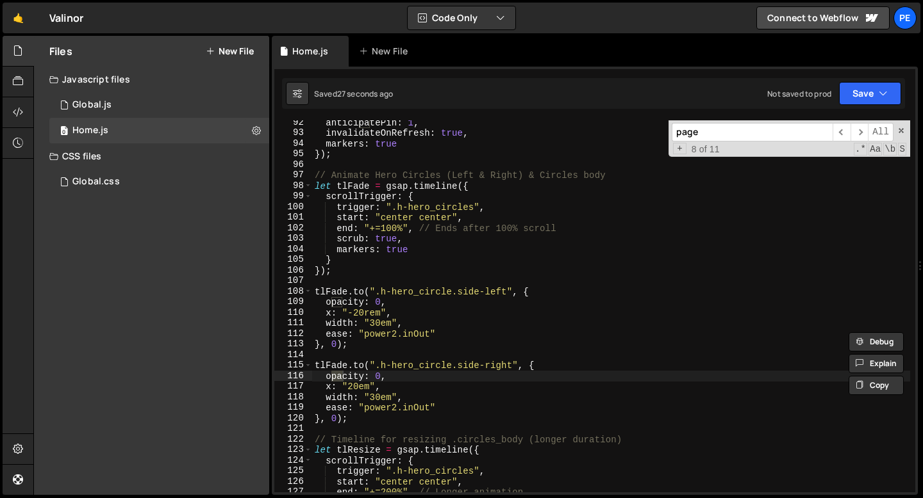
scroll to position [734, 0]
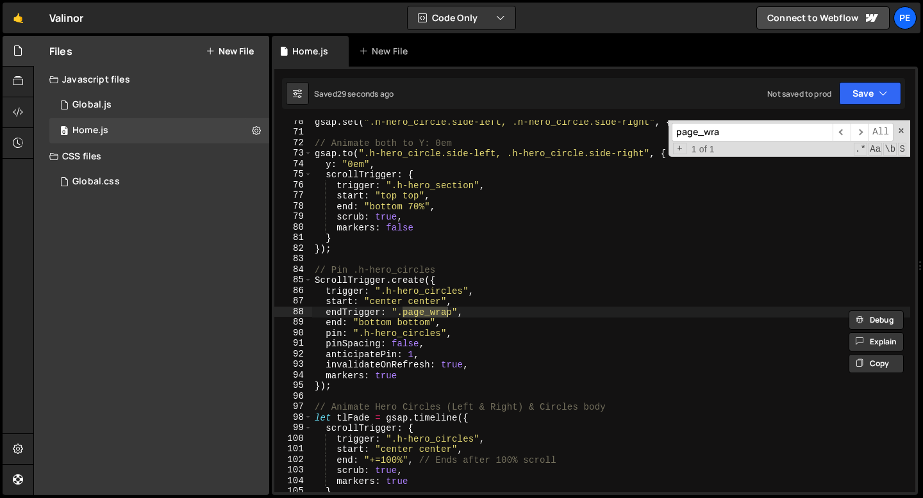
type input "page_wra"
click at [452, 309] on div "gsap . set ( ".h-hero_circle.side-left, .h-hero_circle.side-right" , { y : "8em…" at bounding box center [611, 313] width 598 height 393
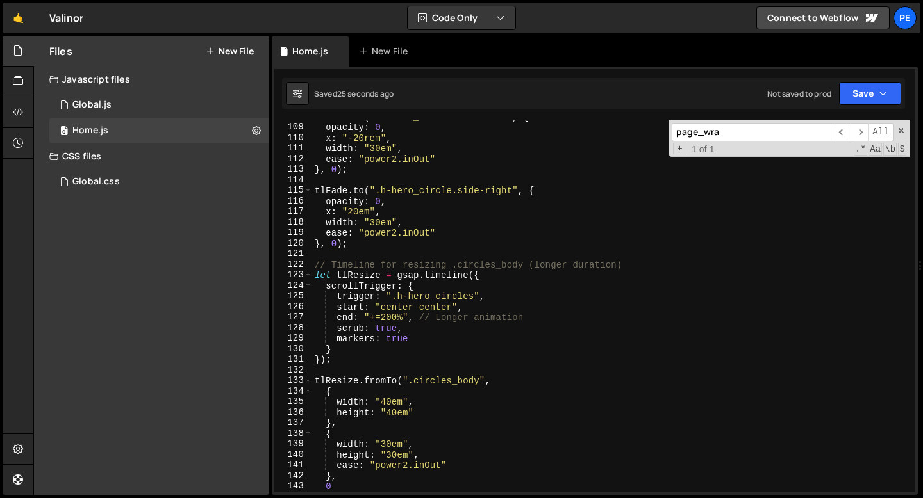
scroll to position [1170, 0]
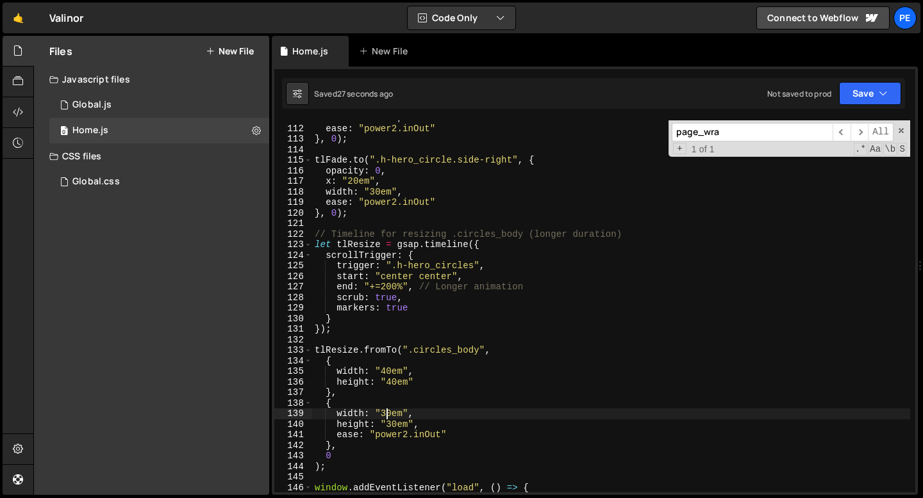
click at [386, 413] on div "width : "30em" , ease : "power2.inOut" } , 0 ) ; tlFade . to ( ".h-hero_circle.…" at bounding box center [611, 309] width 598 height 393
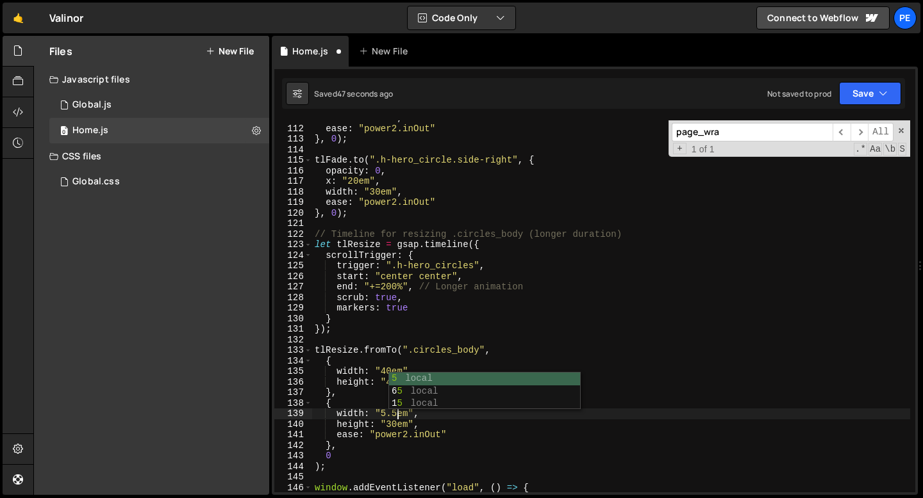
scroll to position [0, 6]
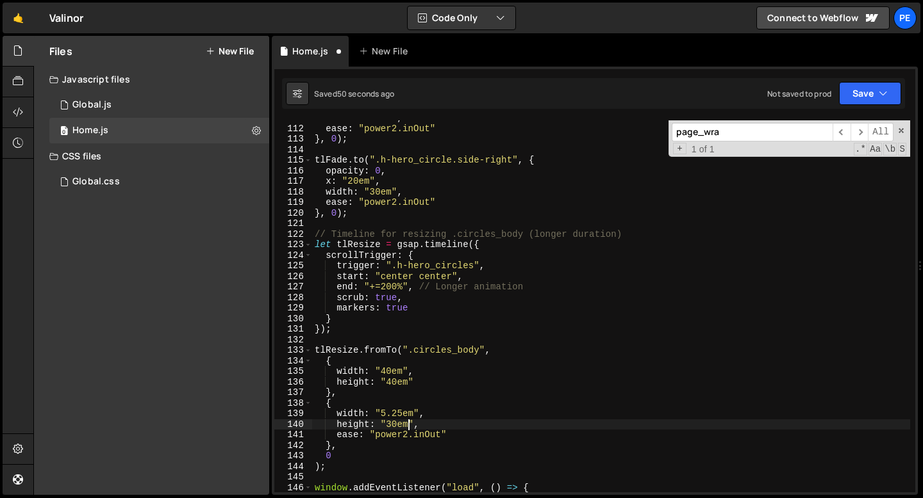
click at [407, 423] on div "width : "30em" , ease : "power2.inOut" } , 0 ) ; tlFade . to ( ".h-hero_circle.…" at bounding box center [611, 309] width 598 height 393
click at [419, 384] on div "width : "30em" , ease : "power2.inOut" } , 0 ) ; tlFade . to ( ".h-hero_circle.…" at bounding box center [611, 309] width 598 height 393
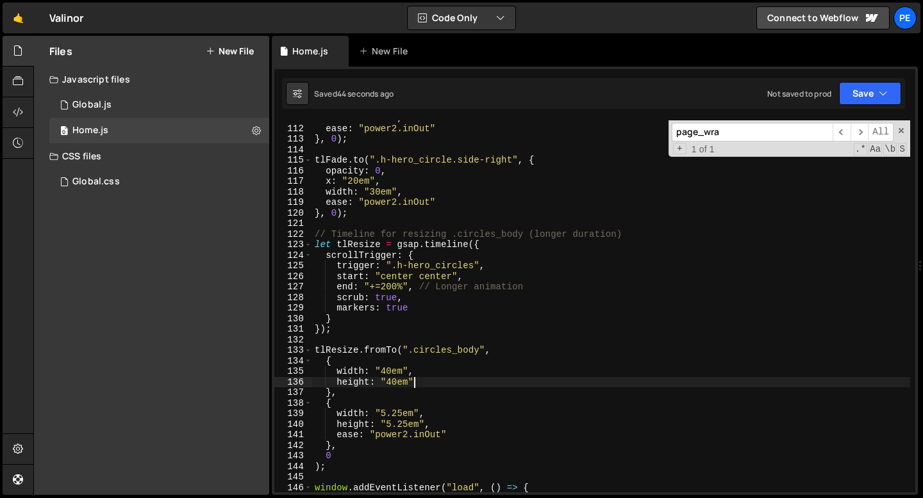
scroll to position [1204, 0]
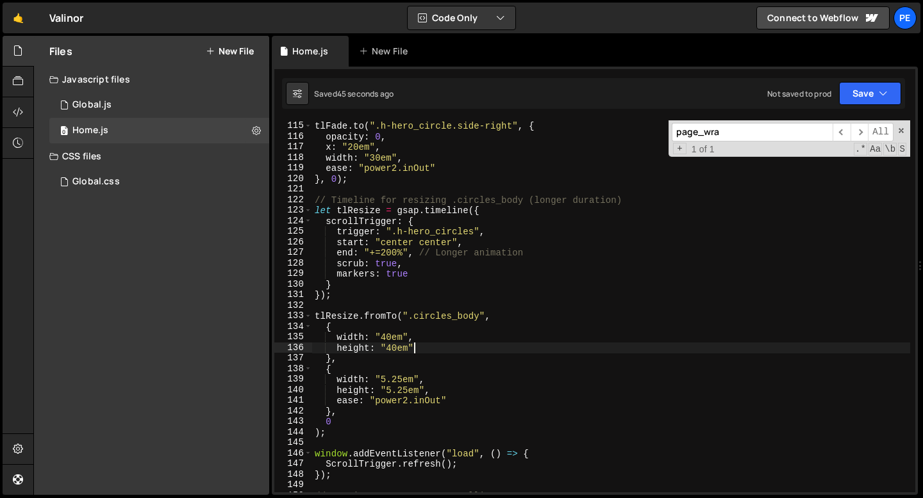
click at [350, 425] on div "tlFade . to ( ".h-hero_circle.side-right" , { opacity : 0 , x : "20em" , width …" at bounding box center [611, 306] width 598 height 393
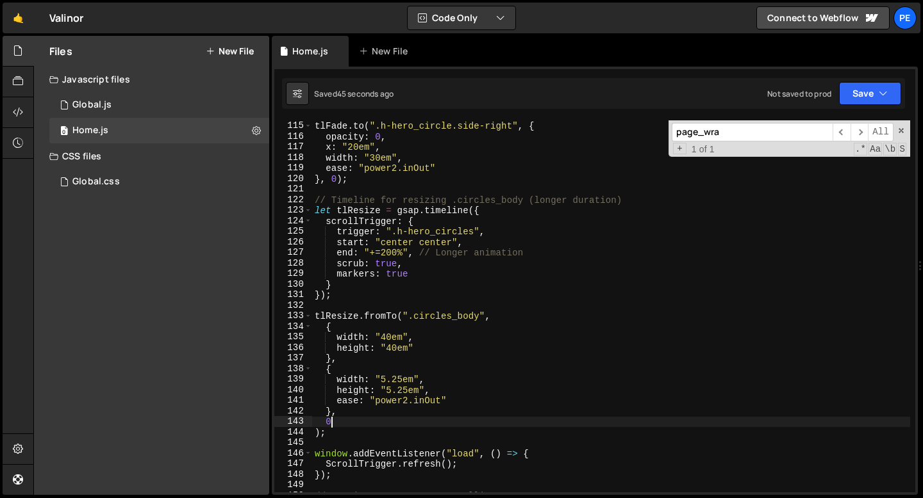
scroll to position [0, 1]
click at [343, 429] on div "tlFade . to ( ".h-hero_circle.side-right" , { opacity : 0 , x : "20em" , width …" at bounding box center [611, 306] width 598 height 393
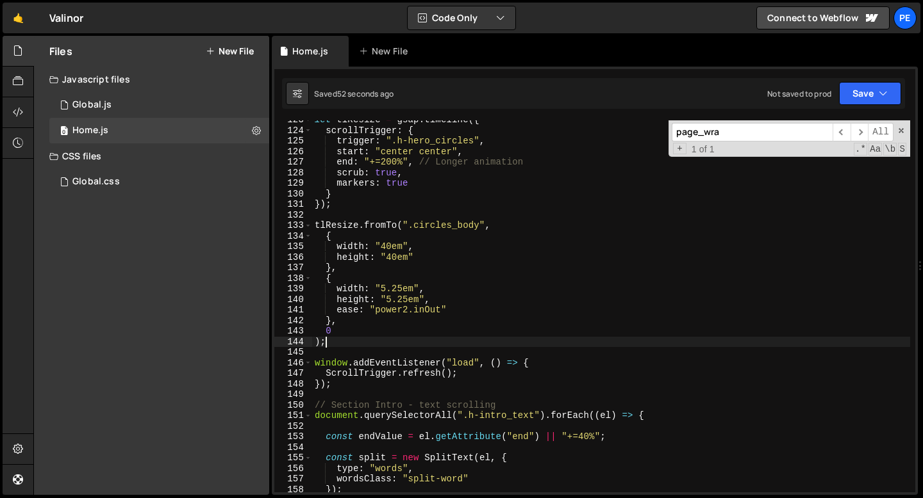
scroll to position [1295, 0]
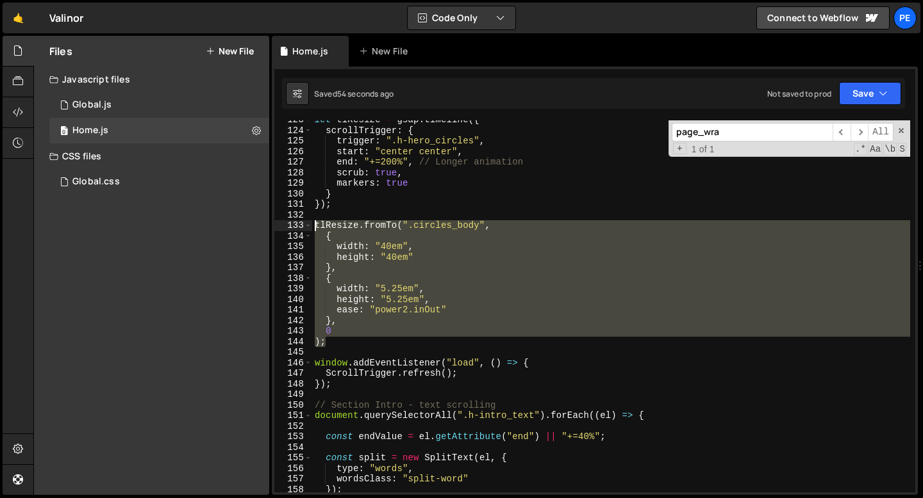
drag, startPoint x: 333, startPoint y: 341, endPoint x: 316, endPoint y: 230, distance: 112.7
click at [316, 230] on div "let tlResize = gsap . timeline ({ scrollTrigger : { trigger : ".h-hero_circles"…" at bounding box center [611, 311] width 598 height 393
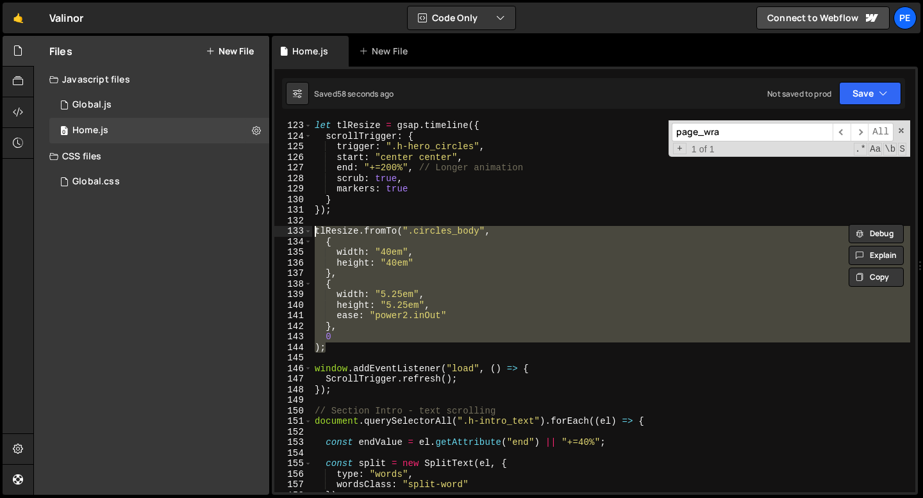
scroll to position [1290, 0]
click at [340, 346] on div "let tlResize = gsap . timeline ({ scrollTrigger : { trigger : ".h-hero_circles"…" at bounding box center [611, 306] width 598 height 372
type textarea ");"
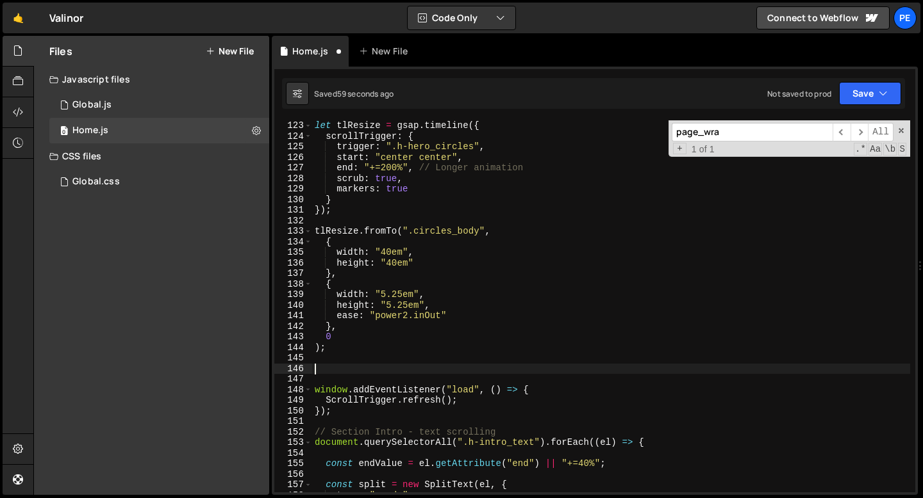
paste textarea ");"
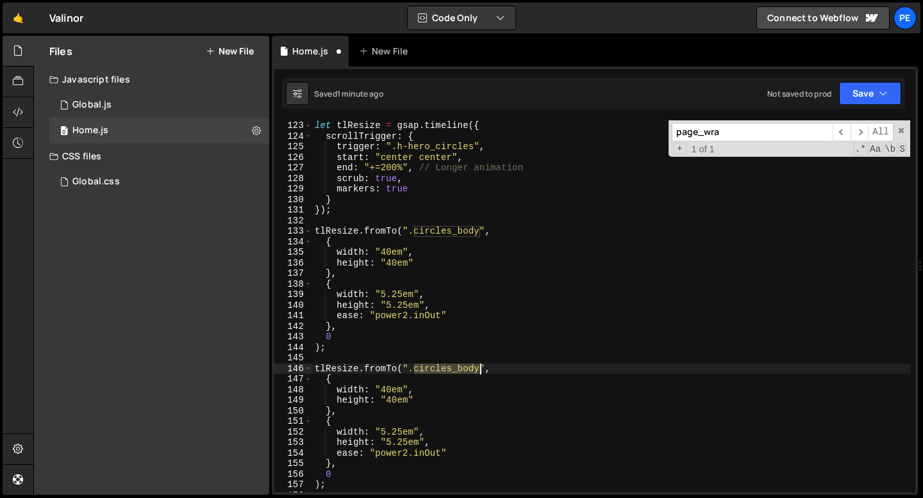
drag, startPoint x: 412, startPoint y: 370, endPoint x: 479, endPoint y: 369, distance: 66.6
click at [479, 369] on div "let tlResize = gsap . timeline ({ scrollTrigger : { trigger : ".h-hero_circles"…" at bounding box center [611, 316] width 598 height 393
paste textarea "h-hero_circle-hole"
click at [387, 367] on div "let tlResize = gsap . timeline ({ scrollTrigger : { trigger : ".h-hero_circles"…" at bounding box center [611, 316] width 598 height 393
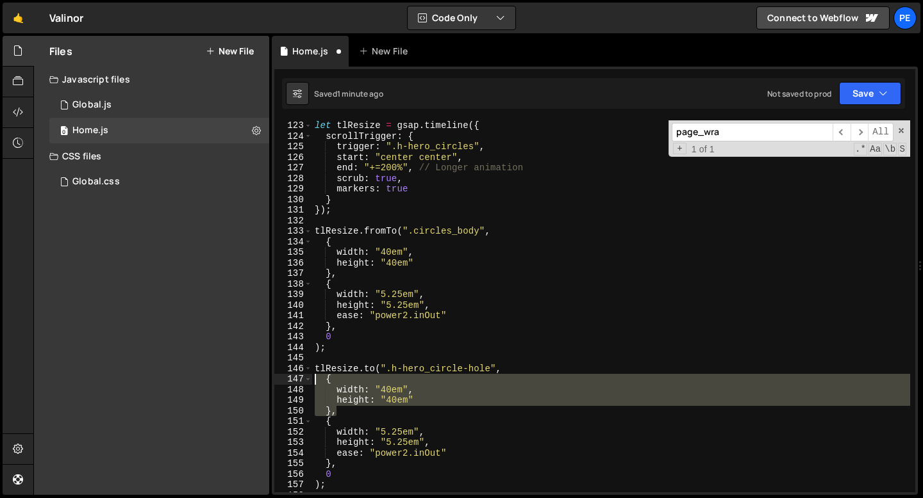
drag, startPoint x: 346, startPoint y: 410, endPoint x: 303, endPoint y: 378, distance: 53.6
click at [303, 378] on div "tlResize.to(".h-hero_circle-hole", 123 124 125 126 127 128 129 130 131 132 133 …" at bounding box center [594, 306] width 641 height 372
type textarea "{ width: "40em","
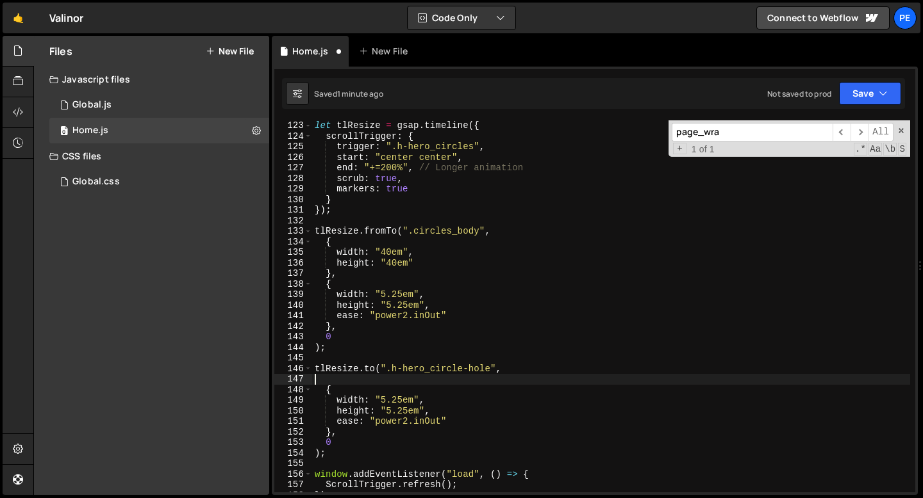
scroll to position [0, 0]
click at [323, 387] on div "let tlResize = gsap . timeline ({ scrollTrigger : { trigger : ".h-hero_circles"…" at bounding box center [611, 316] width 598 height 393
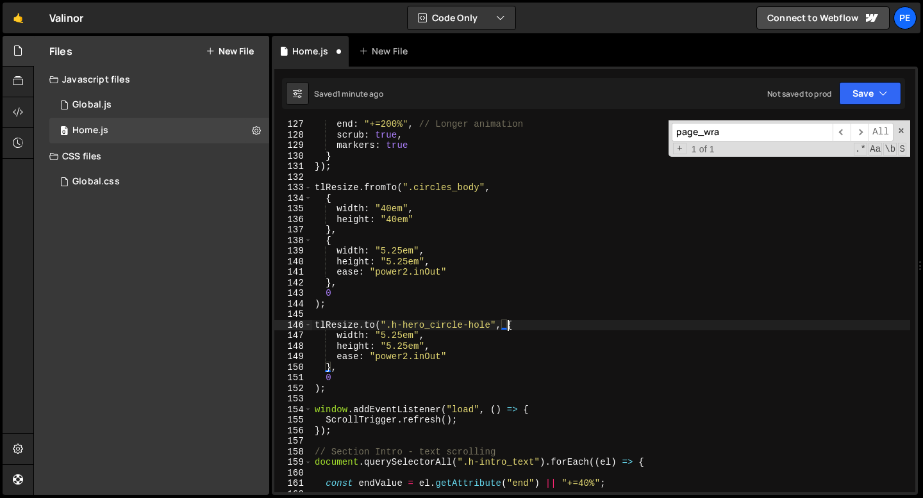
scroll to position [0, 13]
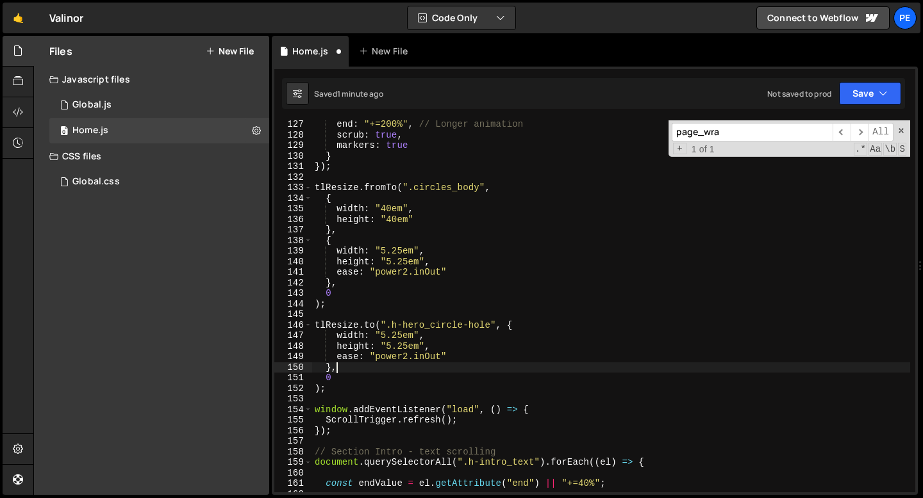
click at [339, 370] on div "end : "+=200%" , // Longer animation scrub : true , markers : true } }) ; tlRes…" at bounding box center [611, 315] width 598 height 393
click at [331, 388] on div "end : "+=200%" , // Longer animation scrub : true , markers : true } }) ; tlRes…" at bounding box center [611, 315] width 598 height 393
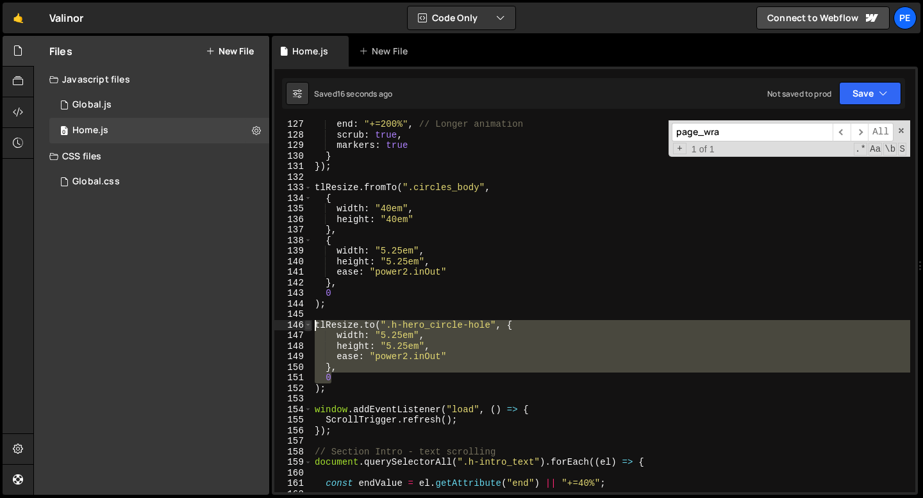
drag, startPoint x: 334, startPoint y: 378, endPoint x: 311, endPoint y: 325, distance: 58.0
click at [311, 324] on div "); 127 128 129 130 131 132 133 134 135 136 137 138 139 140 141 142 143 144 145 …" at bounding box center [594, 306] width 641 height 372
click at [439, 347] on div "end : "+=200%" , // Longer animation scrub : true , markers : true } }) ; tlRes…" at bounding box center [611, 306] width 598 height 372
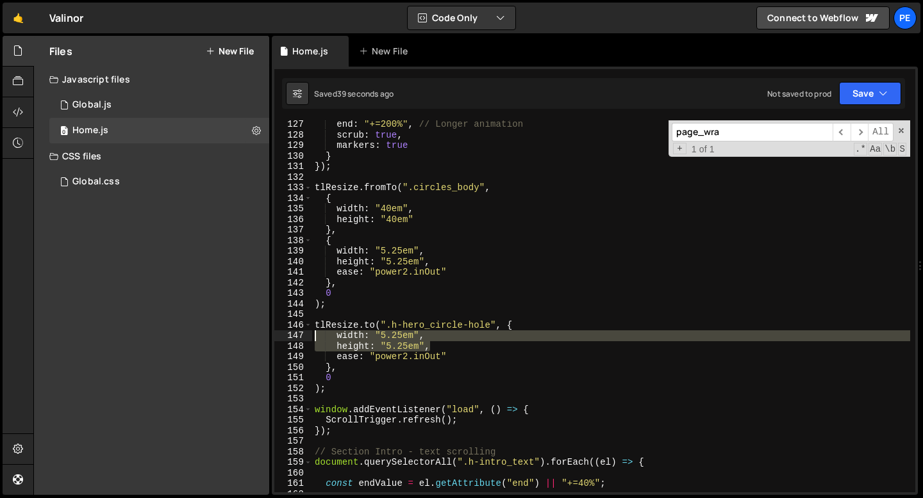
drag, startPoint x: 439, startPoint y: 347, endPoint x: 300, endPoint y: 331, distance: 139.3
click at [301, 331] on div "height: "5.25em", 127 128 129 130 131 132 133 134 135 136 137 138 139 140 141 1…" at bounding box center [594, 306] width 641 height 372
type textarea "width: "5.25em", height: "5.25em","
paste textarea
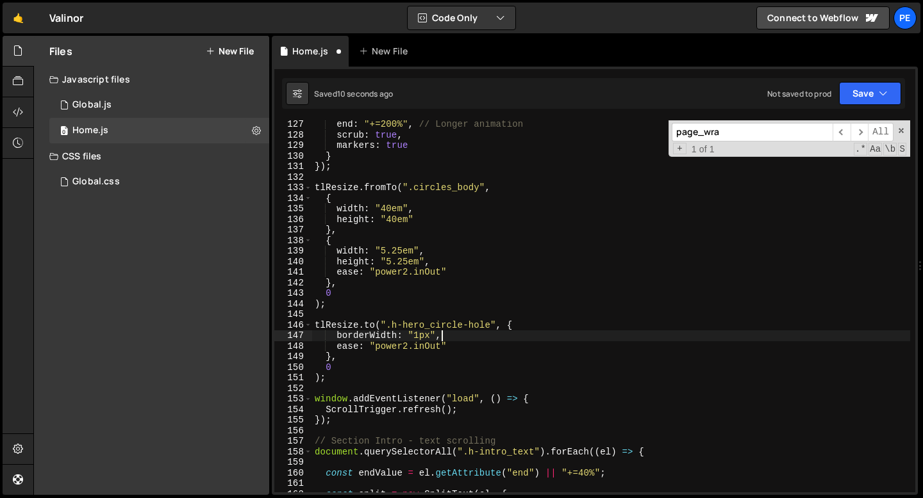
click at [489, 324] on div "end : "+=200%" , // Longer animation scrub : true , markers : true } }) ; tlRes…" at bounding box center [611, 315] width 598 height 393
paste textarea "h-hero_circle"
click at [502, 327] on div "end : "+=200%" , // Longer animation scrub : true , markers : true } }) ; tlRes…" at bounding box center [611, 315] width 598 height 393
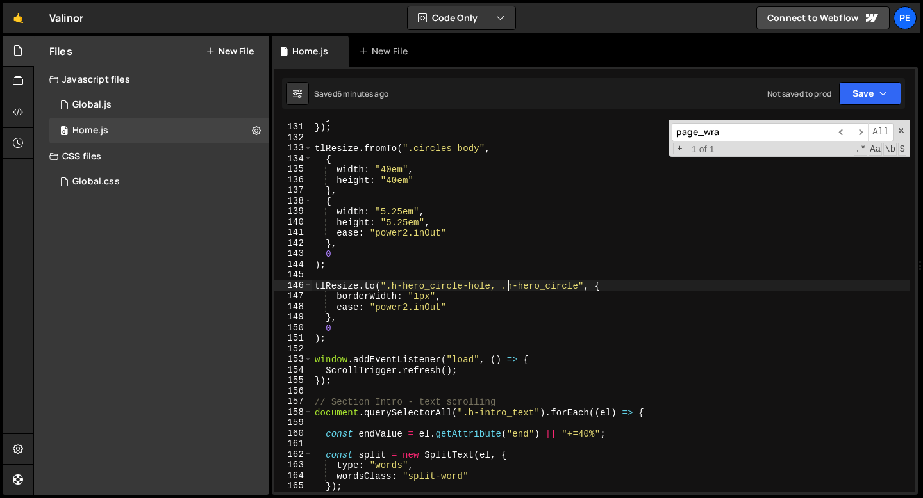
scroll to position [1373, 0]
click at [582, 286] on div "} }) ; tlResize . fromTo ( ".circles_body" , { width : "40em" , height : "40em"…" at bounding box center [611, 307] width 598 height 393
click at [463, 327] on div "} }) ; tlResize . fromTo ( ".circles_body" , { width : "40em" , height : "40em"…" at bounding box center [611, 307] width 598 height 393
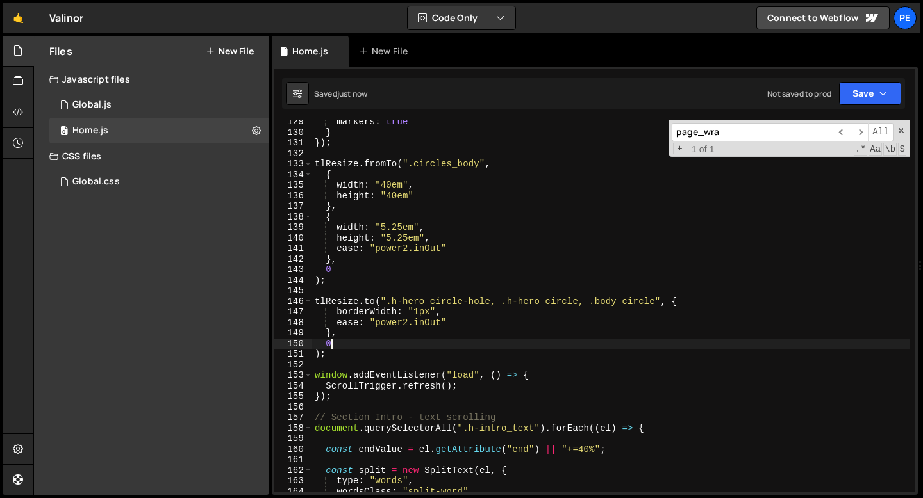
scroll to position [1357, 0]
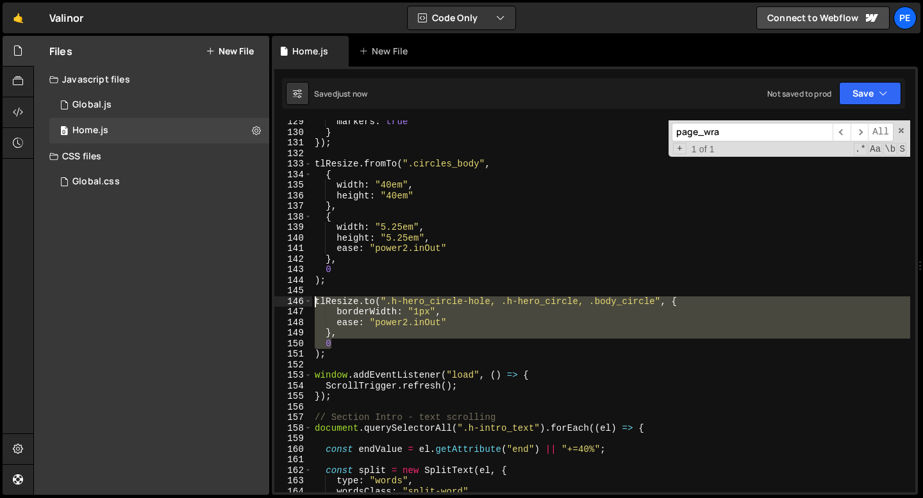
drag, startPoint x: 341, startPoint y: 345, endPoint x: 315, endPoint y: 302, distance: 50.0
click at [315, 302] on div "markers : true } }) ; tlResize . fromTo ( ".circles_body" , { width : "40em" , …" at bounding box center [611, 313] width 598 height 393
click at [339, 344] on div "markers : true } }) ; tlResize . fromTo ( ".circles_body" , { width : "40em" , …" at bounding box center [611, 306] width 598 height 372
type textarea "0"
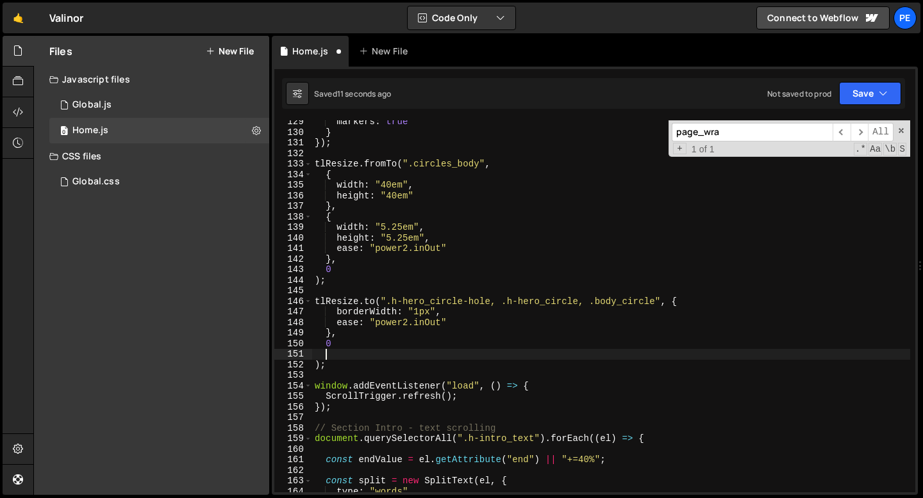
scroll to position [0, 0]
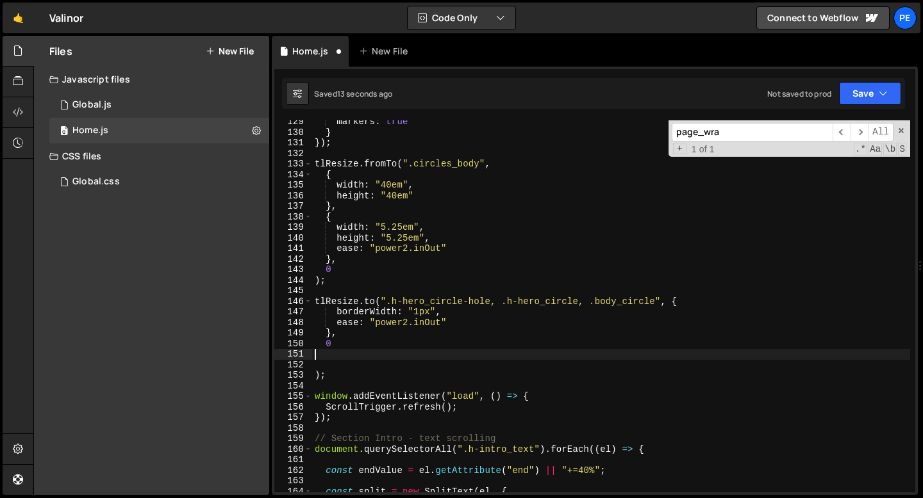
type textarea "0"
paste textarea "0"
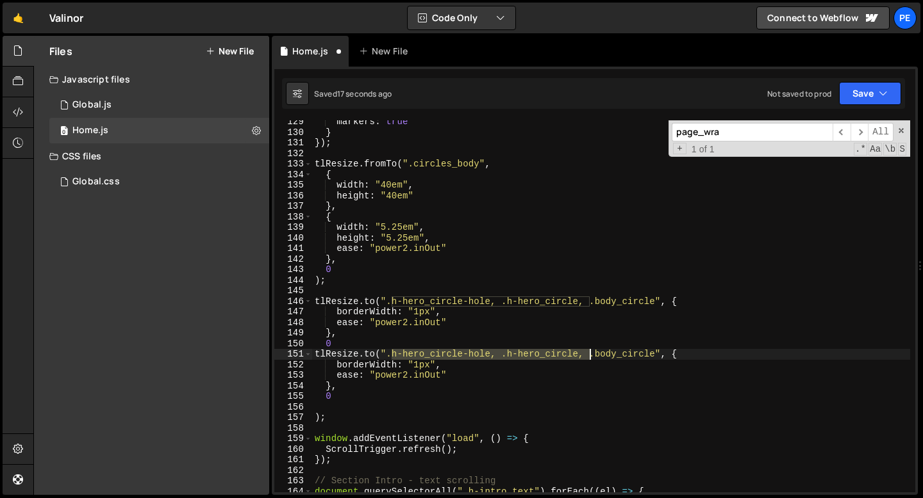
drag, startPoint x: 389, startPoint y: 350, endPoint x: 586, endPoint y: 355, distance: 197.4
click at [586, 355] on div "markers : true } }) ; tlResize . fromTo ( ".circles_body" , { width : "40em" , …" at bounding box center [611, 313] width 598 height 393
click at [358, 368] on div "markers : true } }) ; tlResize . fromTo ( ".circles_body" , { width : "40em" , …" at bounding box center [611, 313] width 598 height 393
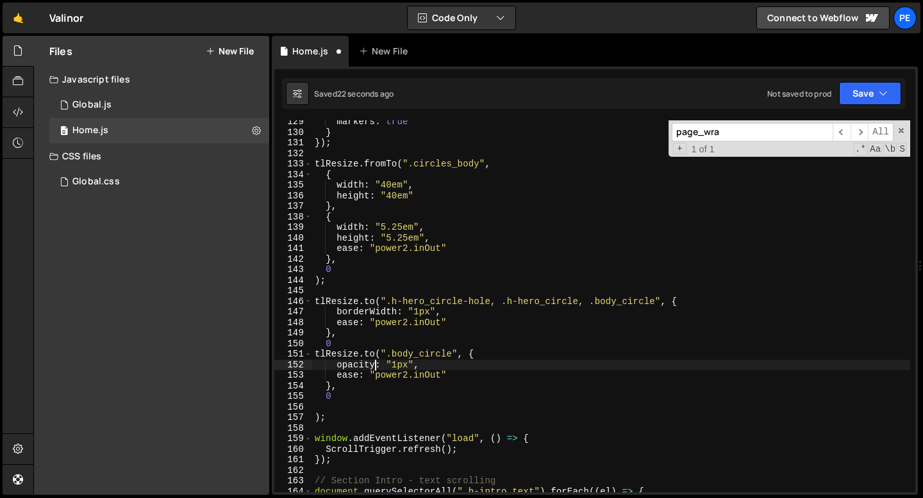
scroll to position [0, 4]
click at [399, 365] on div "markers : true } }) ; tlResize . fromTo ( ".circles_body" , { width : "40em" , …" at bounding box center [611, 313] width 598 height 393
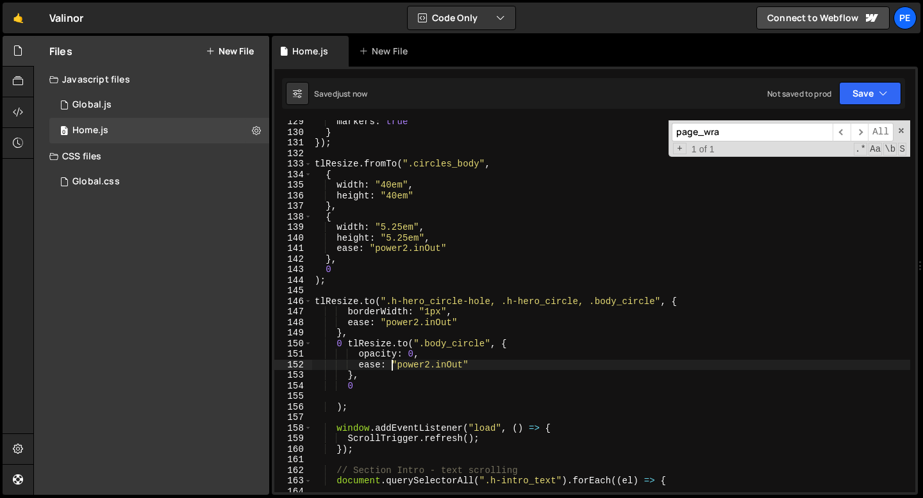
click at [361, 388] on div "markers : true } }) ; tlResize . fromTo ( ".circles_body" , { width : "40em" , …" at bounding box center [611, 313] width 598 height 393
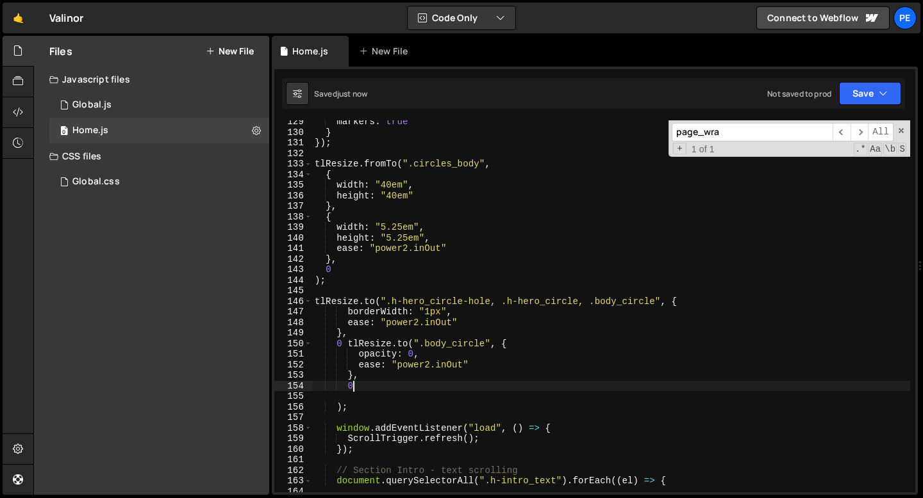
scroll to position [0, 2]
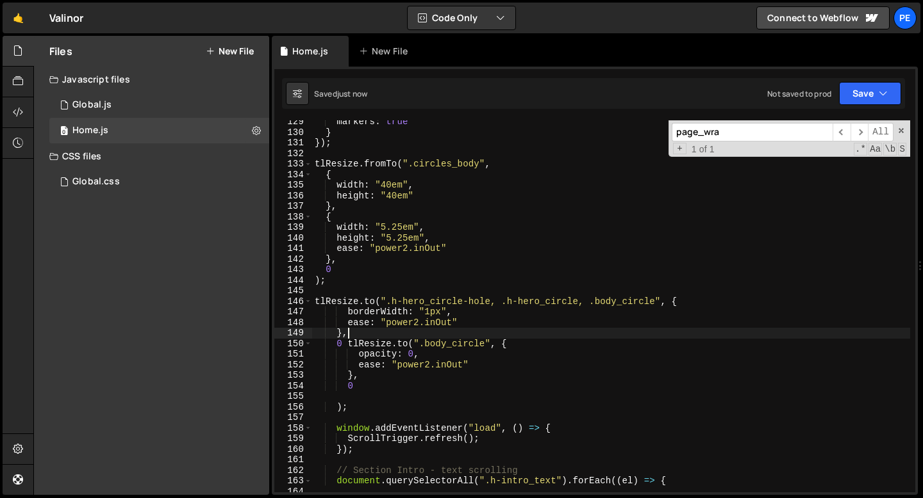
click at [361, 336] on div "markers : true } }) ; tlResize . fromTo ( ".circles_body" , { width : "40em" , …" at bounding box center [611, 313] width 598 height 393
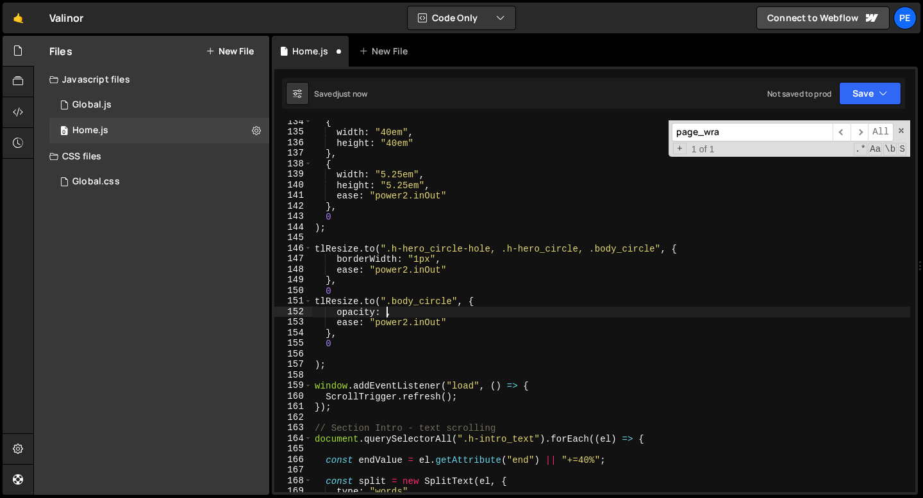
scroll to position [1410, 0]
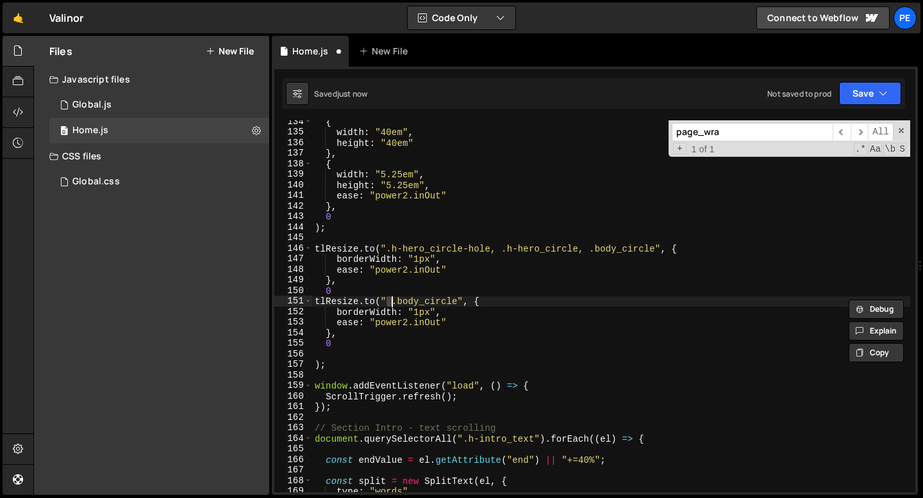
type textarea "tlResize.to(".h-hero_circle-hole, .h-hero_circle, .body_circle", {"
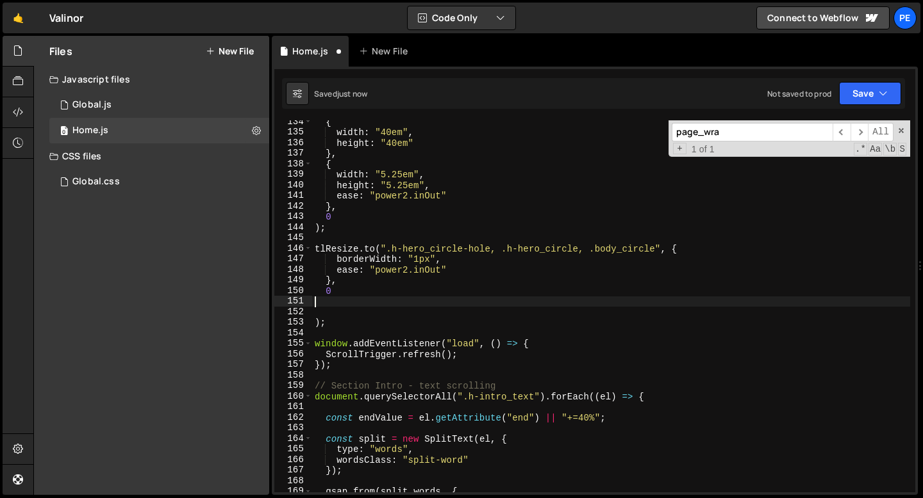
scroll to position [0, 0]
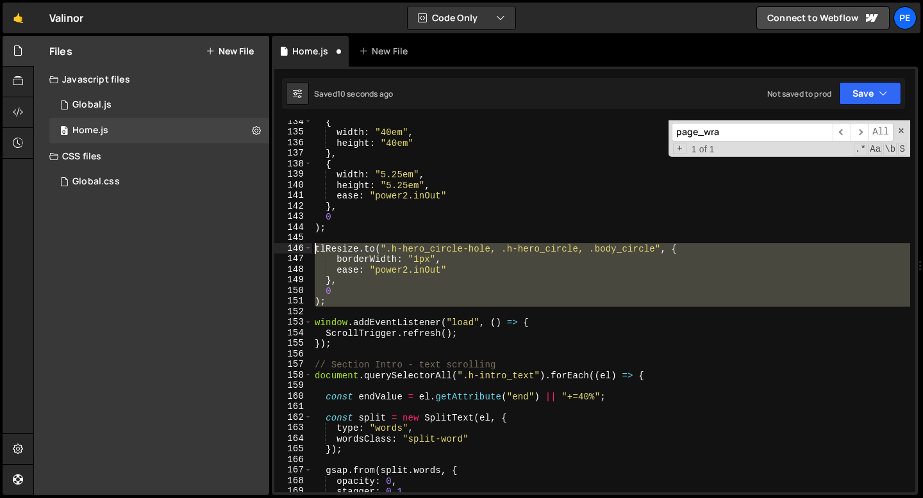
drag, startPoint x: 339, startPoint y: 311, endPoint x: 312, endPoint y: 251, distance: 66.0
click at [312, 251] on div "{ width : "40em" , height : "40em" } , { width : "5.25em" , height : "5.25em" ,…" at bounding box center [611, 313] width 598 height 393
click at [327, 296] on div "{ width : "40em" , height : "40em" } , { width : "5.25em" , height : "5.25em" ,…" at bounding box center [611, 306] width 598 height 372
type textarea ");"
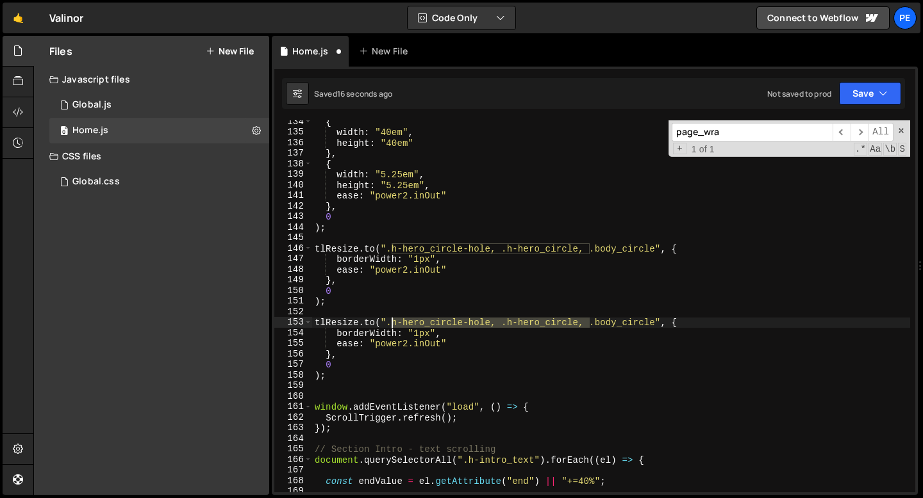
drag, startPoint x: 589, startPoint y: 323, endPoint x: 390, endPoint y: 321, distance: 199.3
click at [389, 321] on div "{ width : "40em" , height : "40em" } , { width : "5.25em" , height : "5.25em" ,…" at bounding box center [611, 313] width 598 height 393
click at [381, 337] on div "{ width : "40em" , height : "40em" } , { width : "5.25em" , height : "5.25em" ,…" at bounding box center [611, 313] width 598 height 393
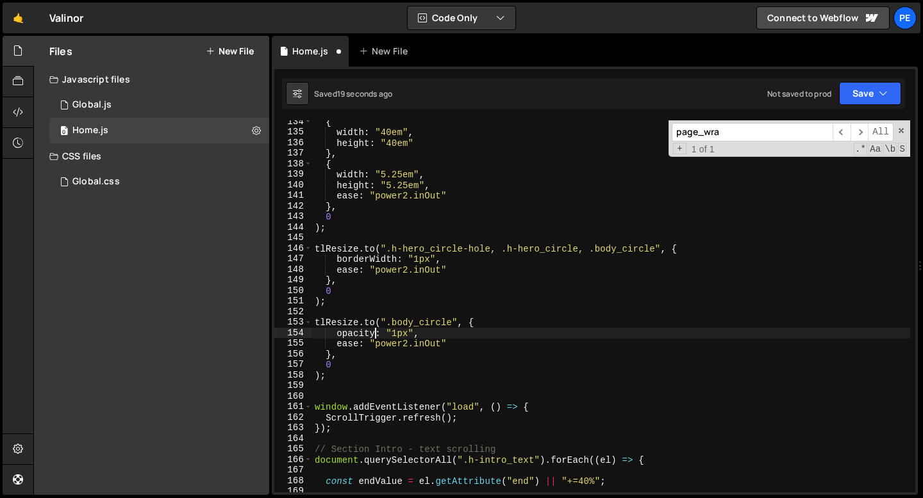
scroll to position [0, 4]
click at [413, 332] on div "{ width : "40em" , height : "40em" } , { width : "5.25em" , height : "5.25em" ,…" at bounding box center [611, 313] width 598 height 393
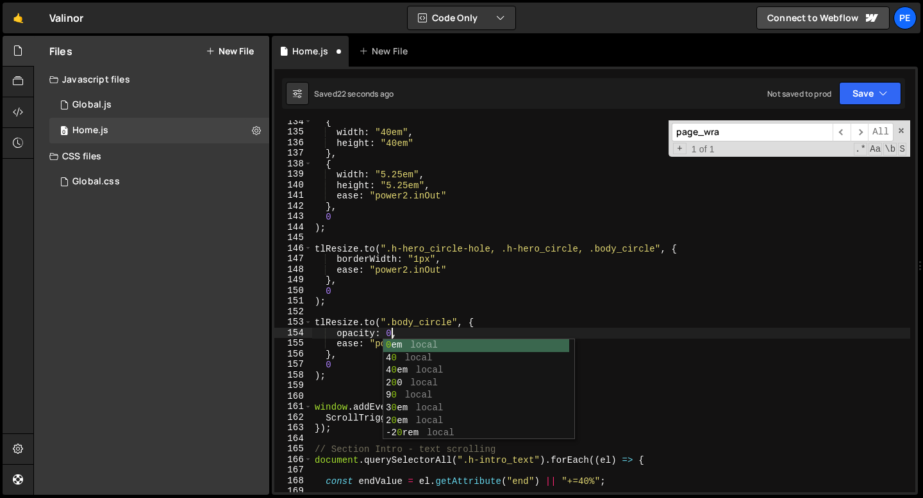
click at [422, 332] on div "{ width : "40em" , height : "40em" } , { width : "5.25em" , height : "5.25em" ,…" at bounding box center [611, 313] width 598 height 393
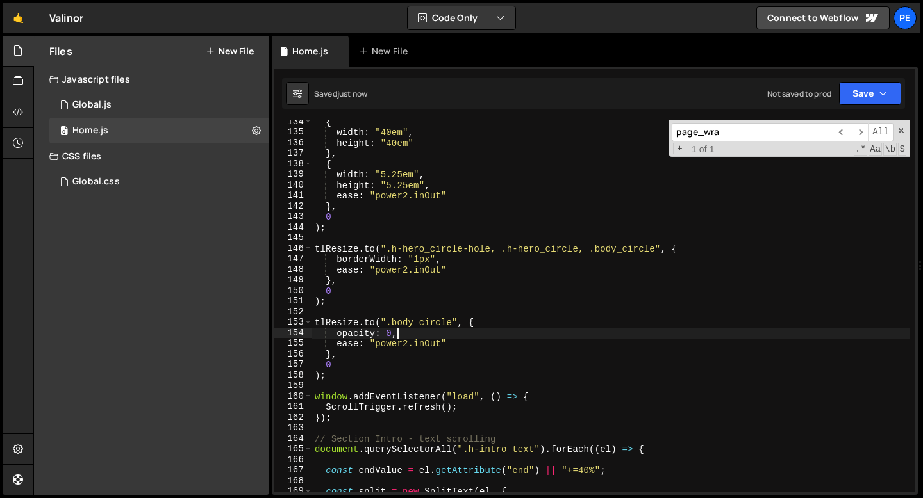
click at [393, 333] on div "{ width : "40em" , height : "40em" } , { width : "5.25em" , height : "5.25em" ,…" at bounding box center [611, 313] width 598 height 393
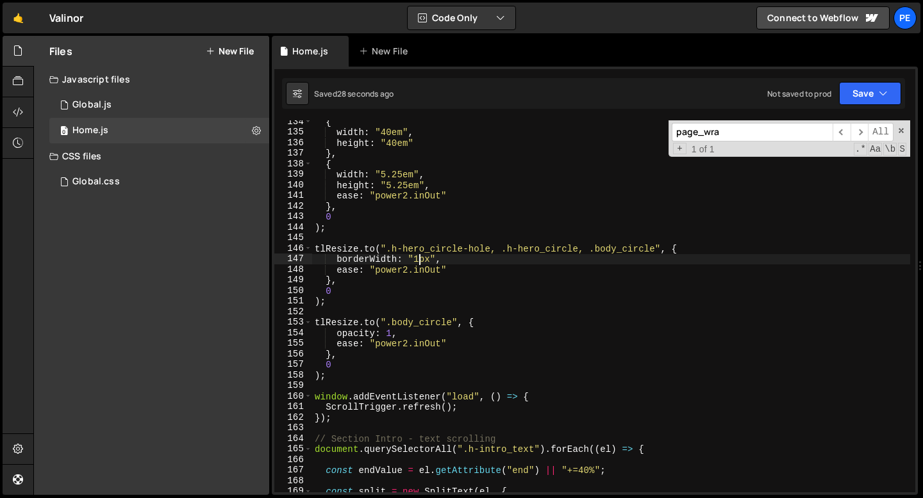
click at [418, 259] on div "{ width : "40em" , height : "40em" } , { width : "5.25em" , height : "5.25em" ,…" at bounding box center [611, 313] width 598 height 393
click at [422, 268] on div "{ width : "40em" , height : "40em" } , { width : "5.25em" , height : "5.25em" ,…" at bounding box center [611, 313] width 598 height 393
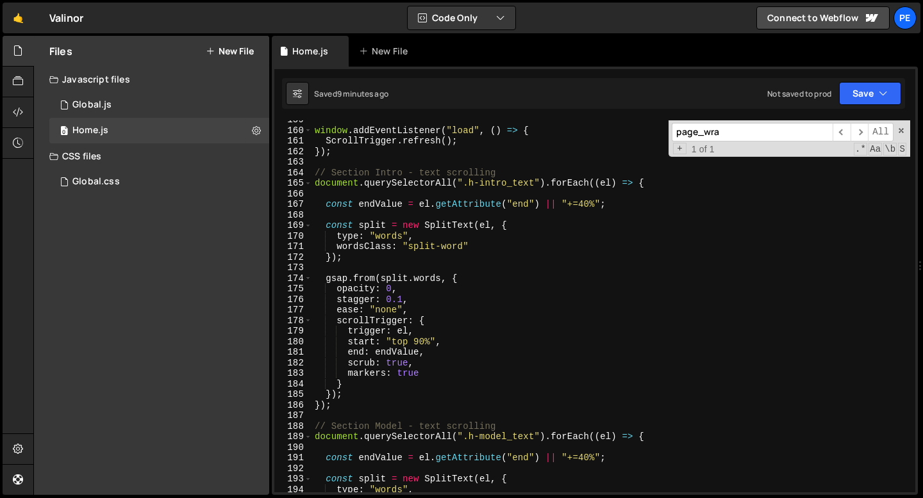
scroll to position [1677, 0]
click at [905, 131] on div "page_wra ​ ​ All Replace All + 1 of 1 .* Aa \b S" at bounding box center [789, 138] width 242 height 37
click at [903, 131] on span at bounding box center [900, 130] width 9 height 9
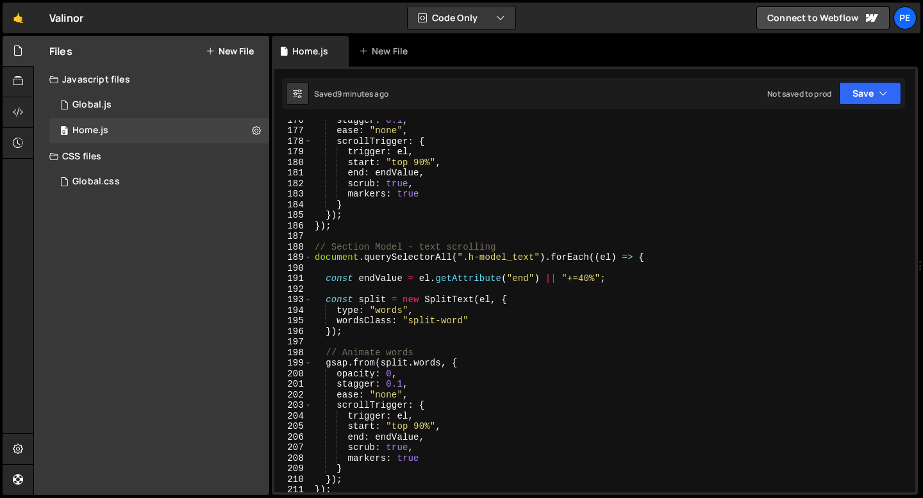
scroll to position [1855, 0]
click at [430, 248] on div "stagger : 0.1 , ease : "none" , scrollTrigger : { trigger : el , start : "top 9…" at bounding box center [611, 311] width 598 height 393
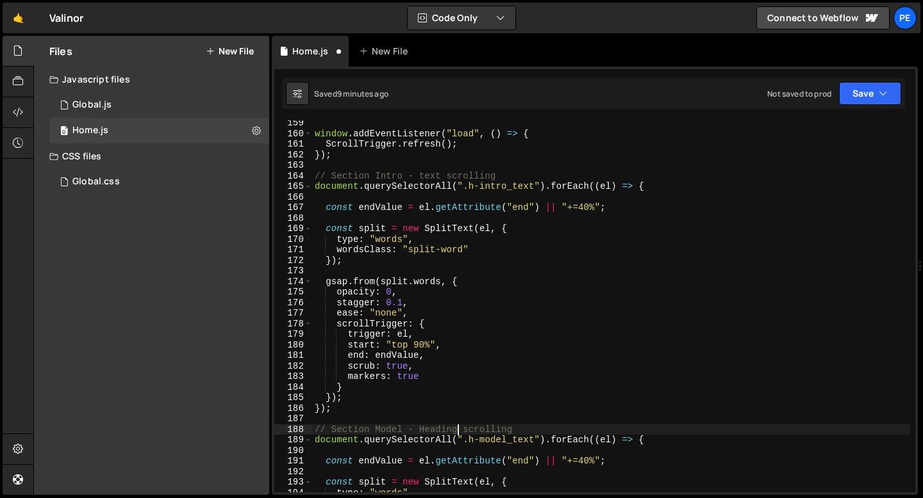
scroll to position [1607, 0]
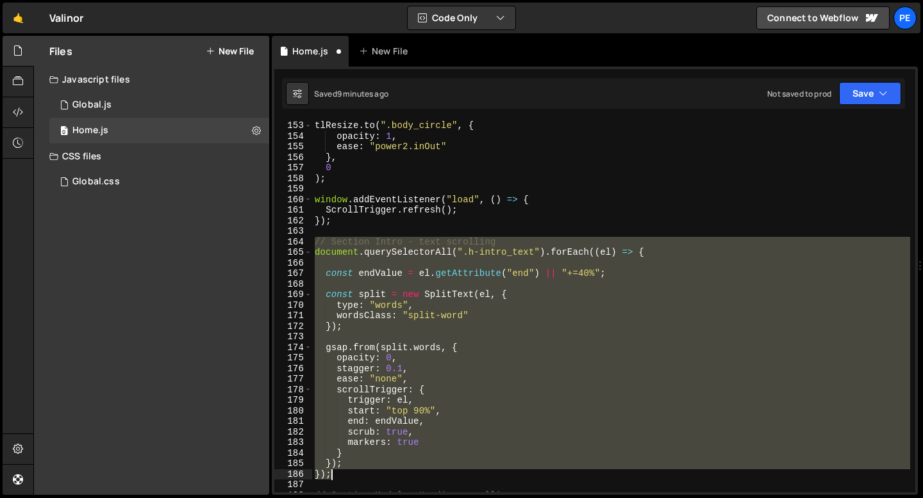
drag, startPoint x: 314, startPoint y: 243, endPoint x: 365, endPoint y: 475, distance: 236.8
click at [365, 475] on div "tlResize . to ( ".body_circle" , { opacity : 1 , ease : "power2.inOut" } , 0 ) …" at bounding box center [611, 316] width 598 height 393
type textarea "}); });"
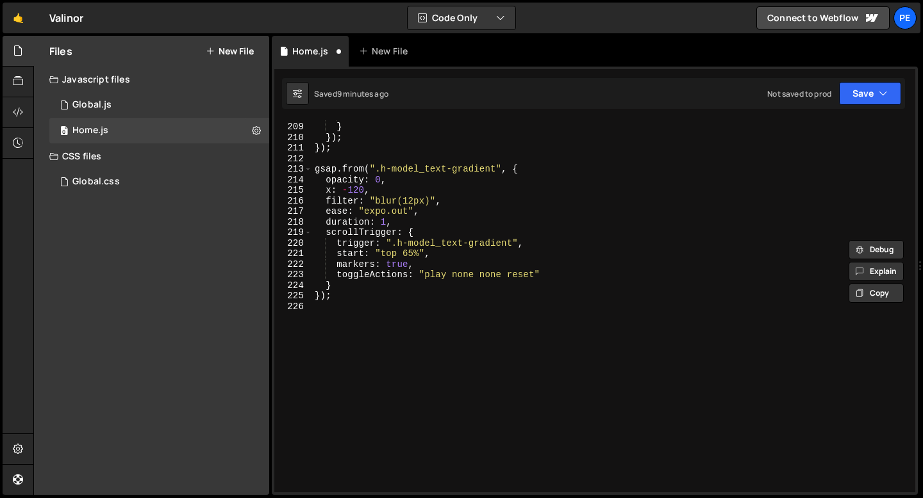
scroll to position [2198, 0]
click at [358, 324] on div "markers : true } }) ; }) ; gsap . from ( ".h-model_text-gradient" , { opacity :…" at bounding box center [611, 307] width 598 height 393
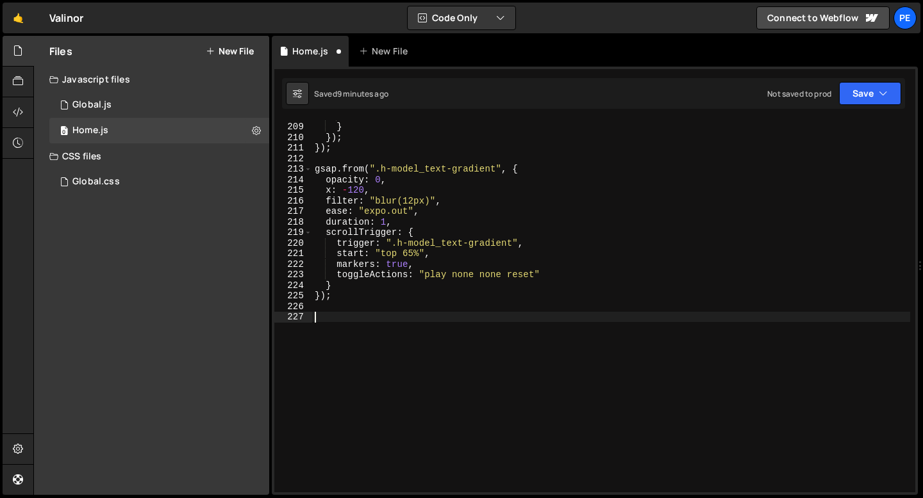
paste textarea "});"
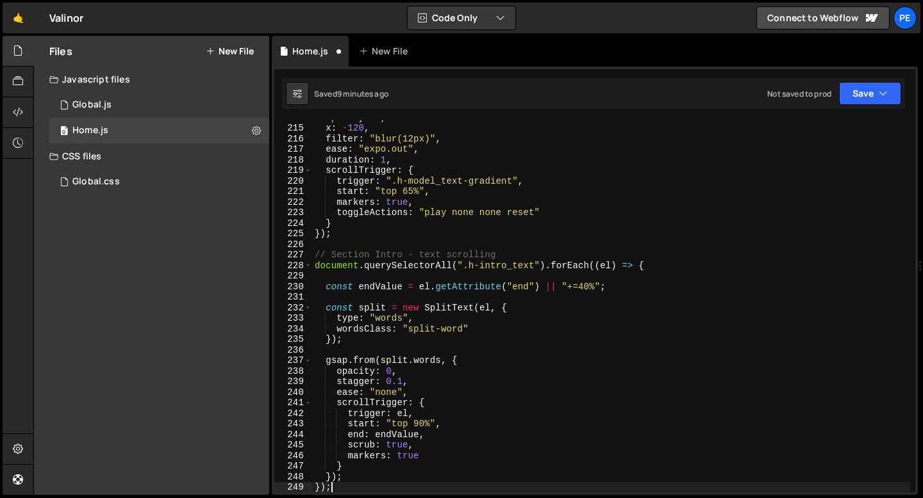
scroll to position [2260, 0]
click at [533, 267] on div "opacity : 0 , x : - 120 , filter : "blur(12px)" , ease : "expo.out" , duration …" at bounding box center [611, 308] width 598 height 393
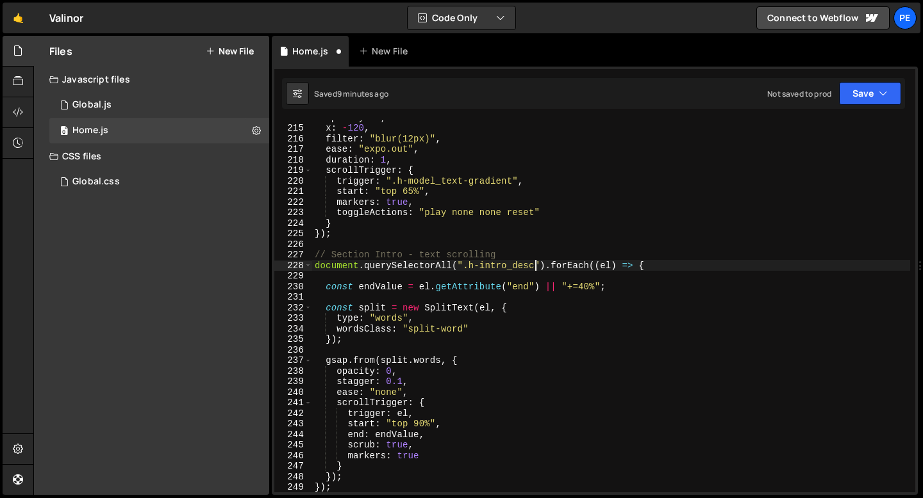
scroll to position [0, 15]
click at [390, 317] on div "opacity : 0 , x : - 120 , filter : "blur(12px)" , ease : "expo.out" , duration …" at bounding box center [611, 308] width 598 height 393
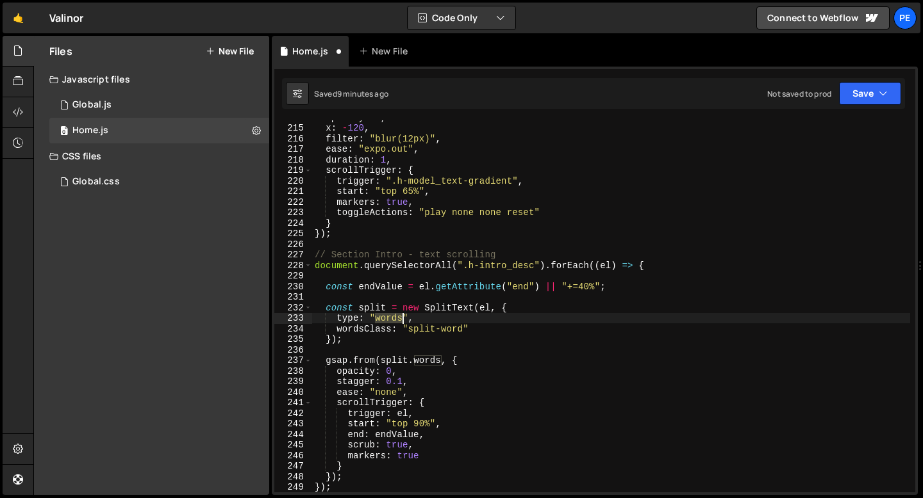
click at [390, 317] on div "opacity : 0 , x : - 120 , filter : "blur(12px)" , ease : "expo.out" , duration …" at bounding box center [611, 308] width 598 height 393
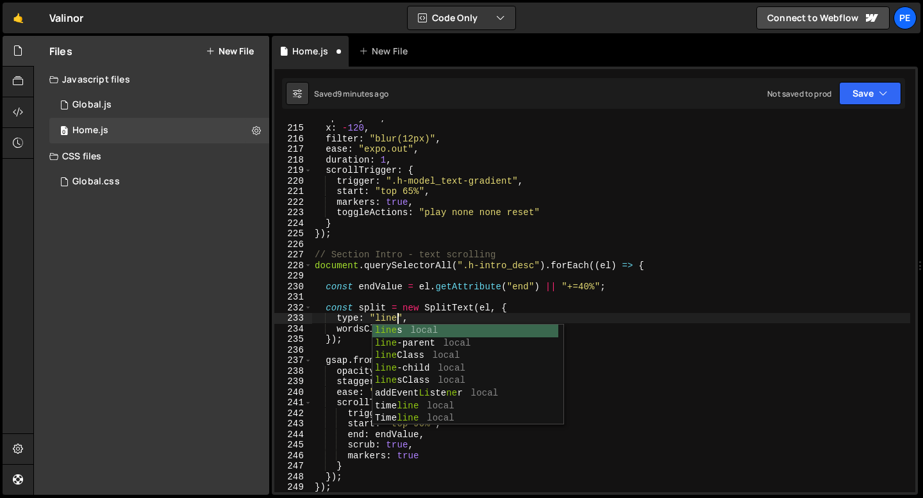
scroll to position [0, 6]
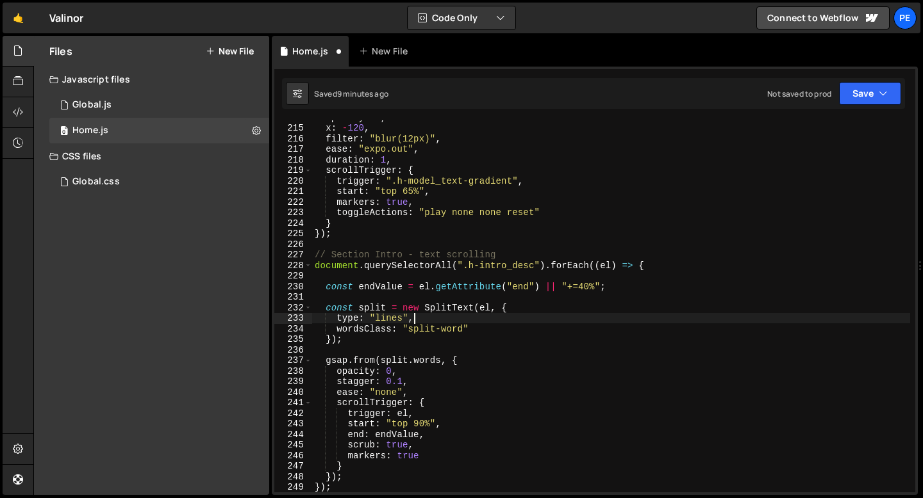
click at [434, 314] on div "opacity : 0 , x : - 120 , filter : "blur(12px)" , ease : "expo.out" , duration …" at bounding box center [611, 308] width 598 height 393
click at [441, 327] on div "opacity : 0 , x : - 120 , filter : "blur(12px)" , ease : "expo.out" , duration …" at bounding box center [611, 308] width 598 height 393
click at [417, 375] on div "opacity : 0 , x : - 120 , filter : "blur(12px)" , ease : "expo.out" , duration …" at bounding box center [611, 308] width 598 height 393
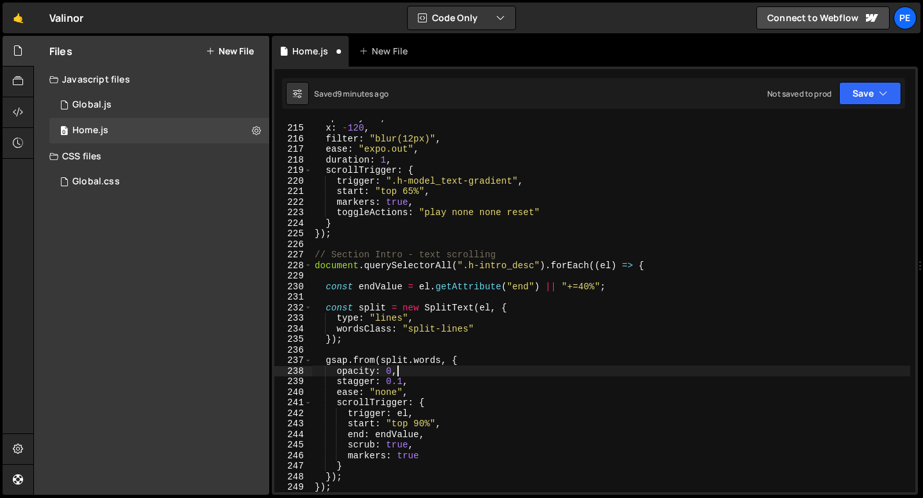
scroll to position [0, 5]
click at [416, 358] on div "opacity : 0 , x : - 120 , filter : "blur(12px)" , ease : "expo.out" , duration …" at bounding box center [611, 308] width 598 height 393
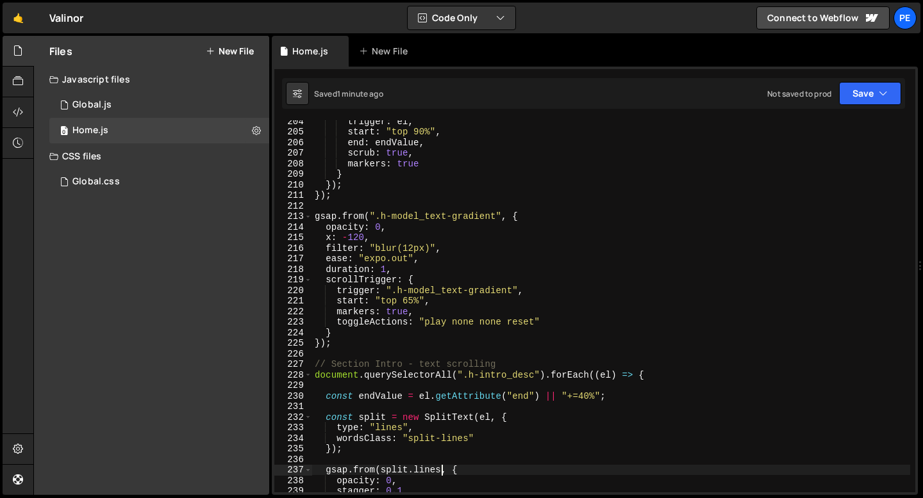
scroll to position [2269, 0]
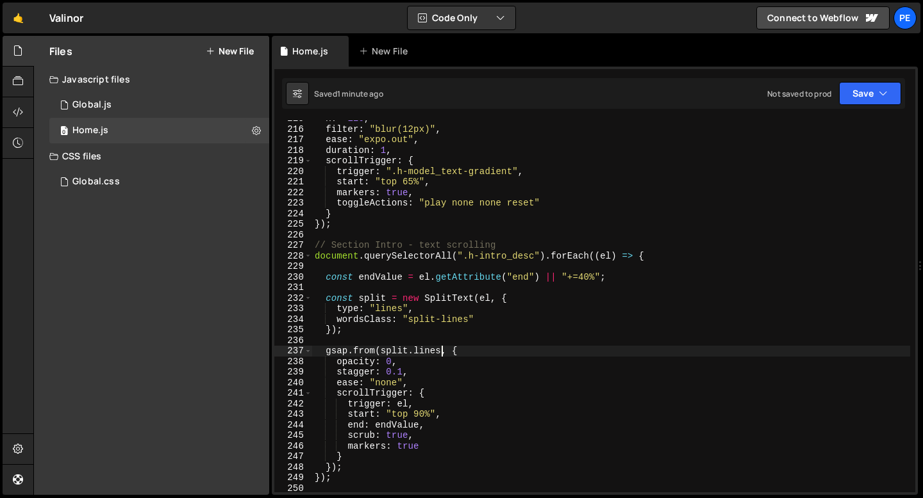
click at [507, 254] on div "x : - 120 , filter : "blur(12px)" , ease : "expo.out" , duration : 1 , scrollTr…" at bounding box center [611, 309] width 598 height 393
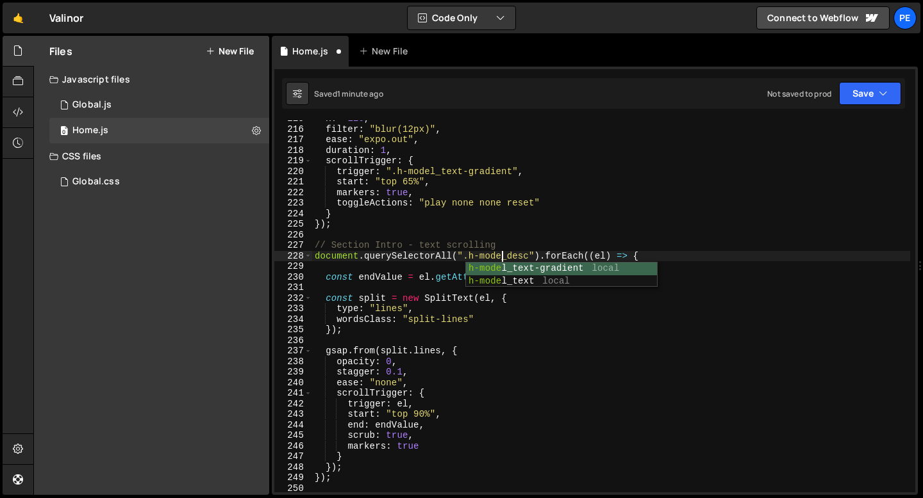
scroll to position [0, 13]
click at [391, 363] on div "x : - 120 , filter : "blur(12px)" , ease : "expo.out" , duration : 1 , scrollTr…" at bounding box center [611, 309] width 598 height 393
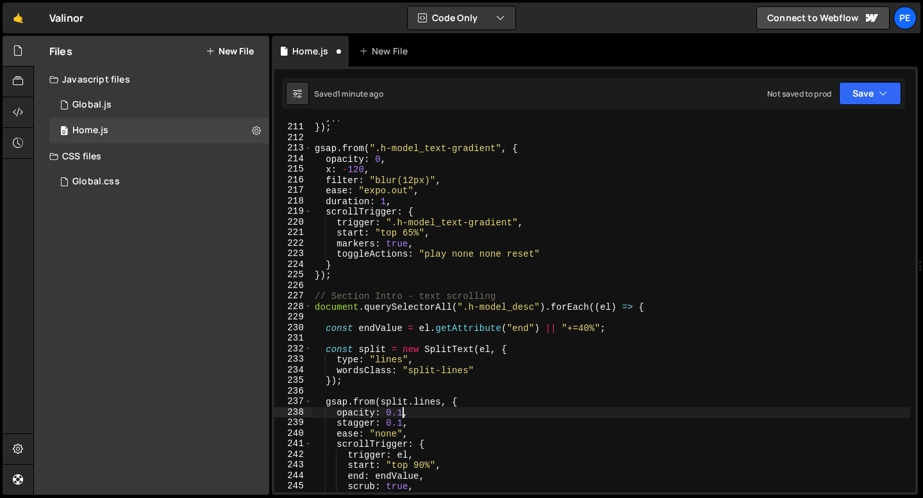
scroll to position [2210, 0]
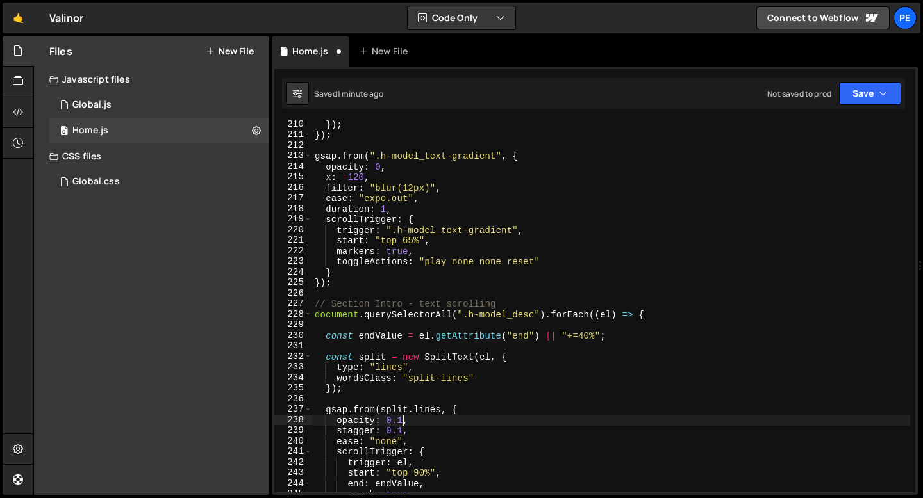
click at [383, 169] on div "}) ; }) ; gsap . from ( ".h-model_text-gradient" , { opacity : 0 , x : - 120 , …" at bounding box center [611, 315] width 598 height 393
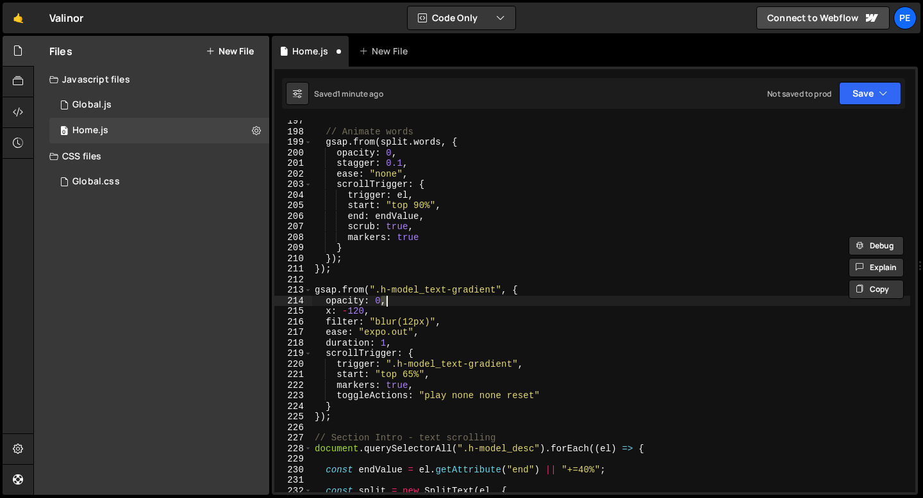
scroll to position [2051, 0]
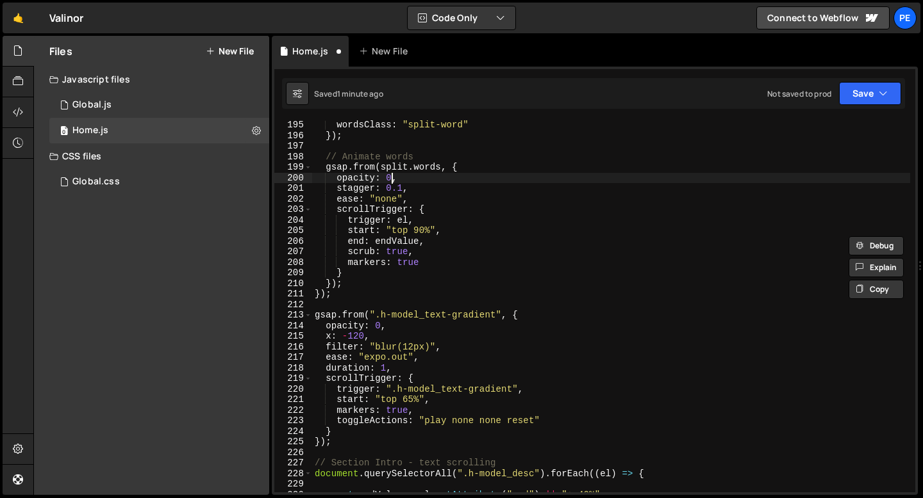
click at [391, 177] on div "wordsClass : "split-word" }) ; // Animate words gsap . from ( split . words , {…" at bounding box center [611, 316] width 598 height 393
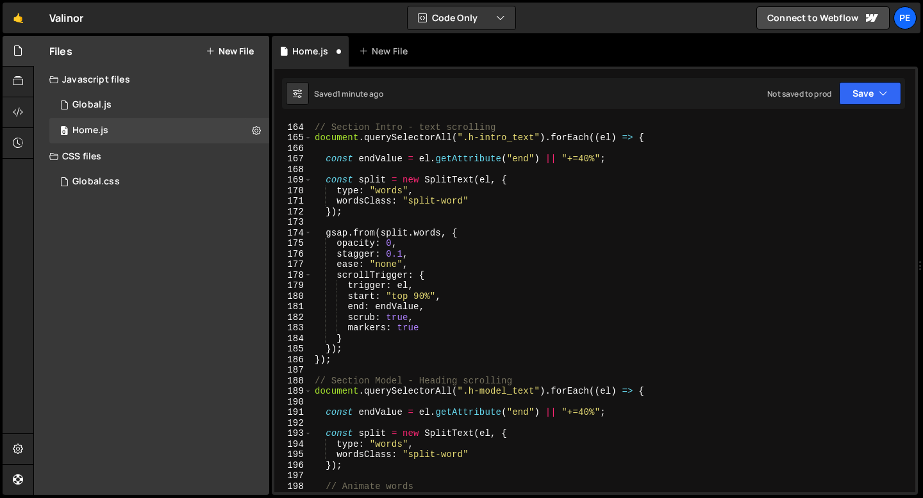
scroll to position [1710, 0]
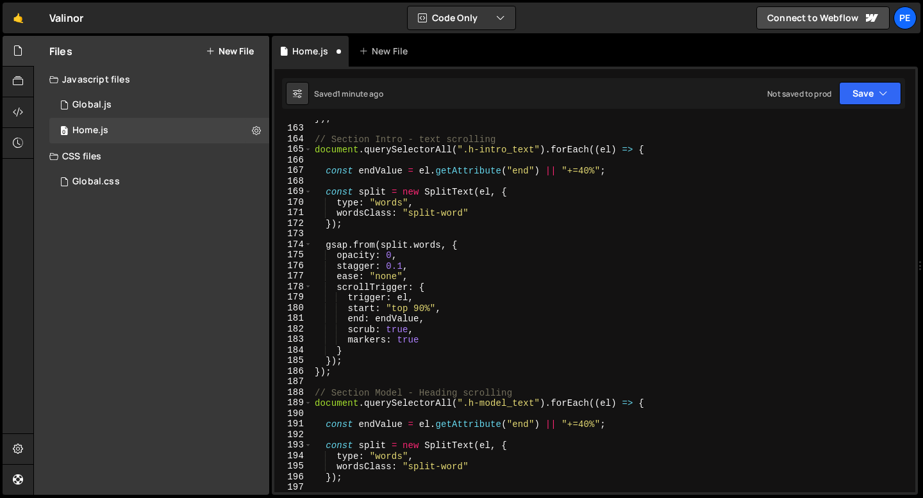
click at [393, 254] on div "}) ; // Section Intro - text scrolling document . querySelectorAll ( ".h-intro_…" at bounding box center [611, 309] width 598 height 393
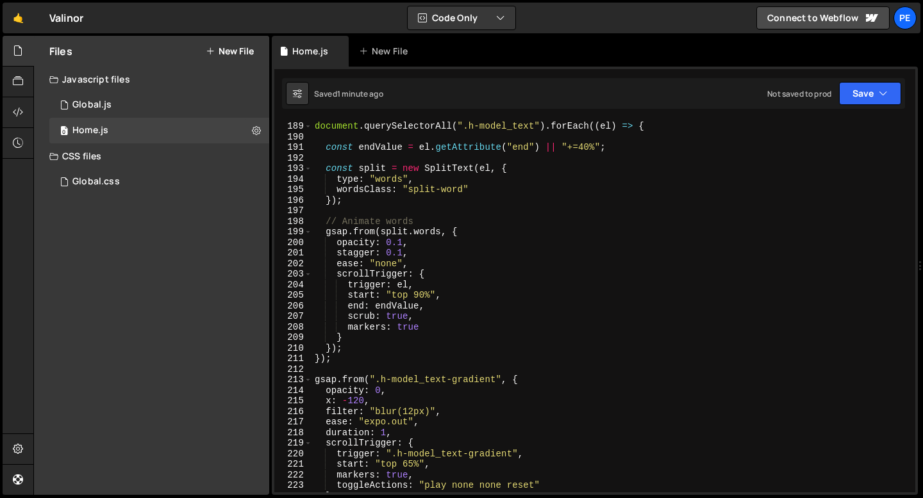
scroll to position [1987, 0]
click at [331, 398] on div "// Section Model - Heading scrolling document . querySelectorAll ( ".h-model_te…" at bounding box center [611, 306] width 598 height 393
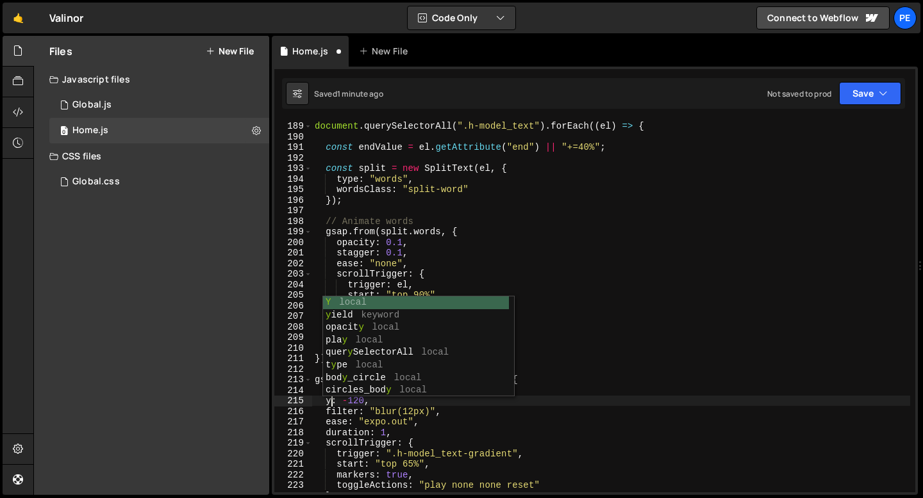
scroll to position [0, 1]
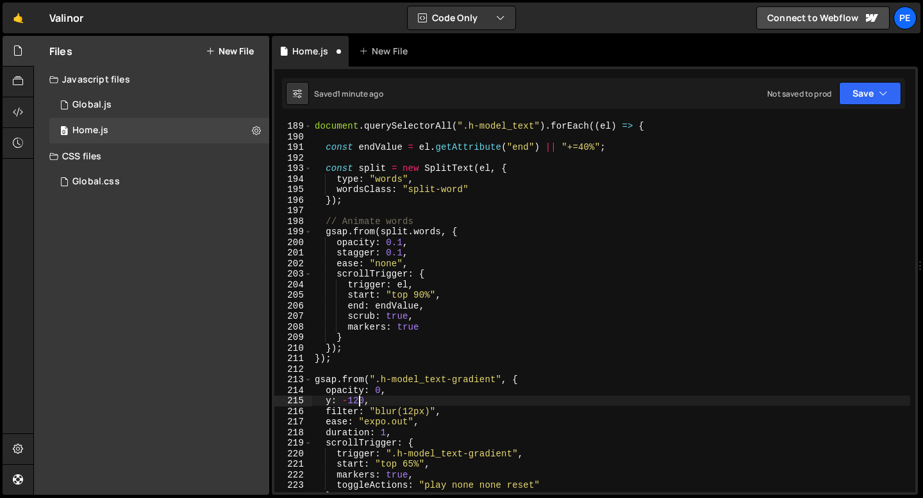
click at [358, 400] on div "// Section Model - Heading scrolling document . querySelectorAll ( ".h-model_te…" at bounding box center [611, 306] width 598 height 393
click at [385, 400] on div "// Section Model - Heading scrolling document . querySelectorAll ( ".h-model_te…" at bounding box center [611, 306] width 598 height 393
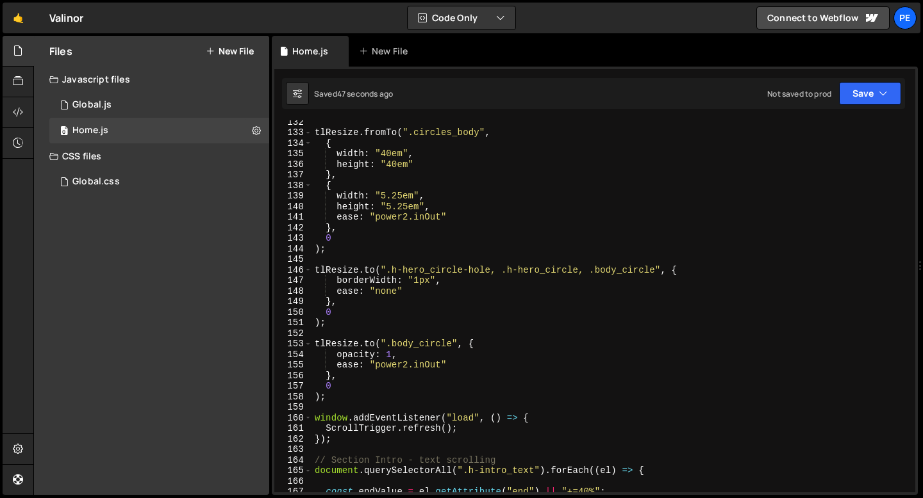
scroll to position [1298, 0]
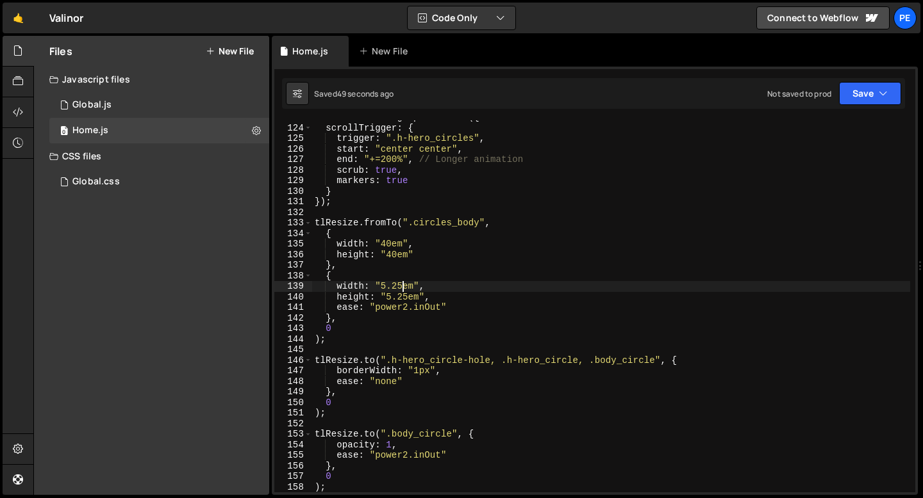
click at [400, 287] on div "let tlResize = gsap . timeline ({ scrollTrigger : { trigger : ".h-hero_circles"…" at bounding box center [611, 308] width 598 height 393
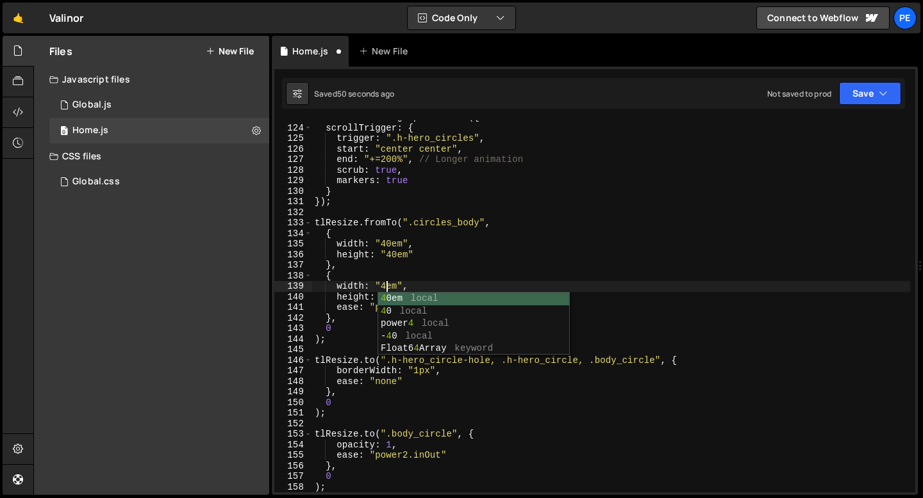
scroll to position [0, 4]
click at [432, 284] on div "let tlResize = gsap . timeline ({ scrollTrigger : { trigger : ".h-hero_circles"…" at bounding box center [611, 308] width 598 height 393
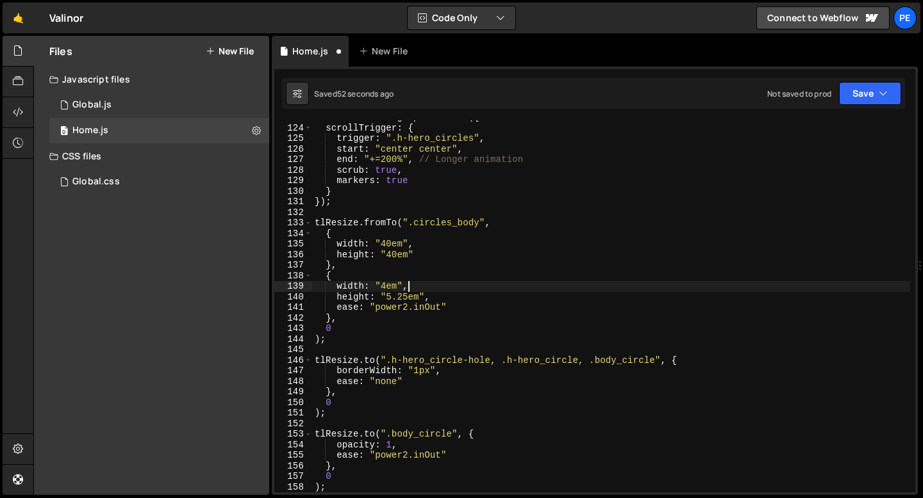
click at [408, 295] on div "let tlResize = gsap . timeline ({ scrollTrigger : { trigger : ".h-hero_circles"…" at bounding box center [611, 308] width 598 height 393
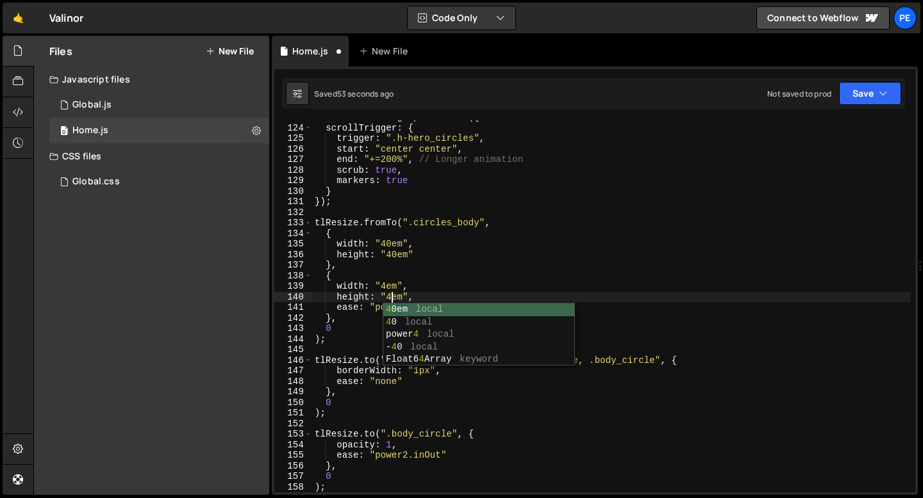
click at [435, 295] on div "let tlResize = gsap . timeline ({ scrollTrigger : { trigger : ".h-hero_circles"…" at bounding box center [611, 308] width 598 height 393
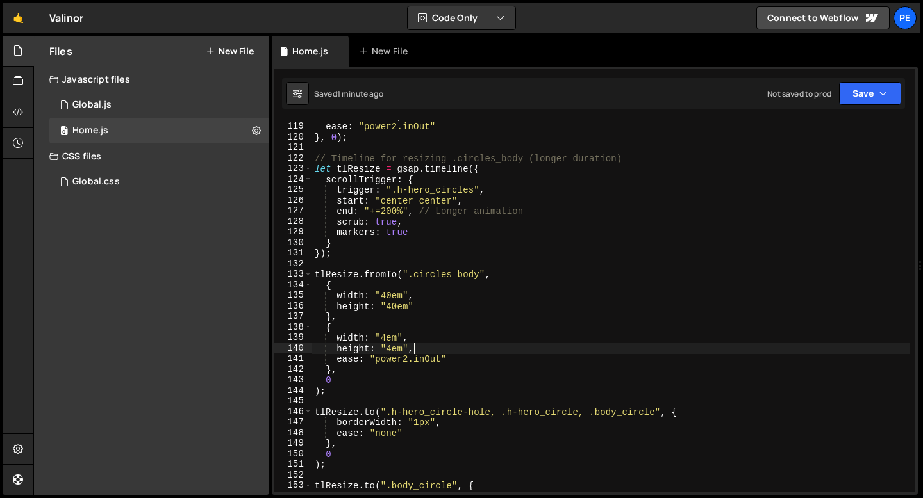
scroll to position [1247, 0]
click at [385, 212] on div "width : "30em" , ease : "power2.inOut" } , 0 ) ; // Timeline for resizing .circ…" at bounding box center [611, 307] width 598 height 393
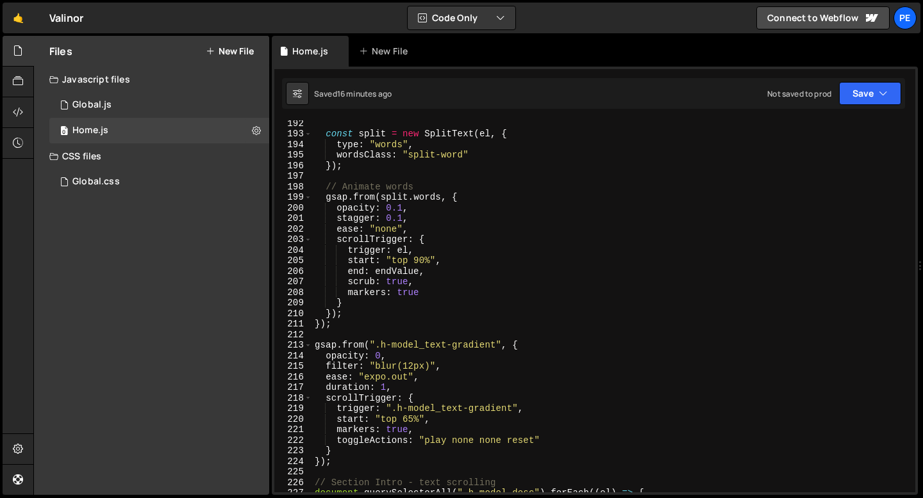
scroll to position [2021, 0]
click at [431, 429] on div "const split = new SplitText ( el , { type : "words" , wordsClass : "split-word"…" at bounding box center [611, 314] width 598 height 393
type textarea "markers: true,"
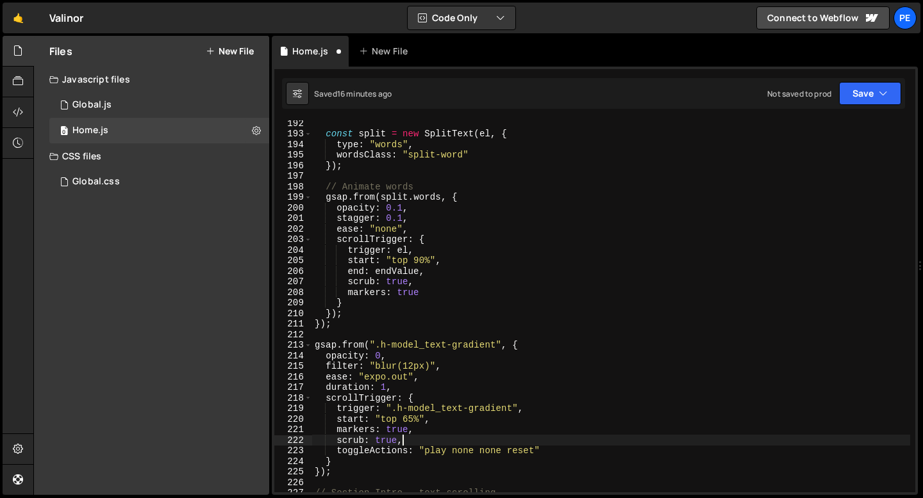
scroll to position [0, 5]
click at [477, 448] on div "const split = new SplitText ( el , { type : "words" , wordsClass : "split-word"…" at bounding box center [611, 314] width 598 height 393
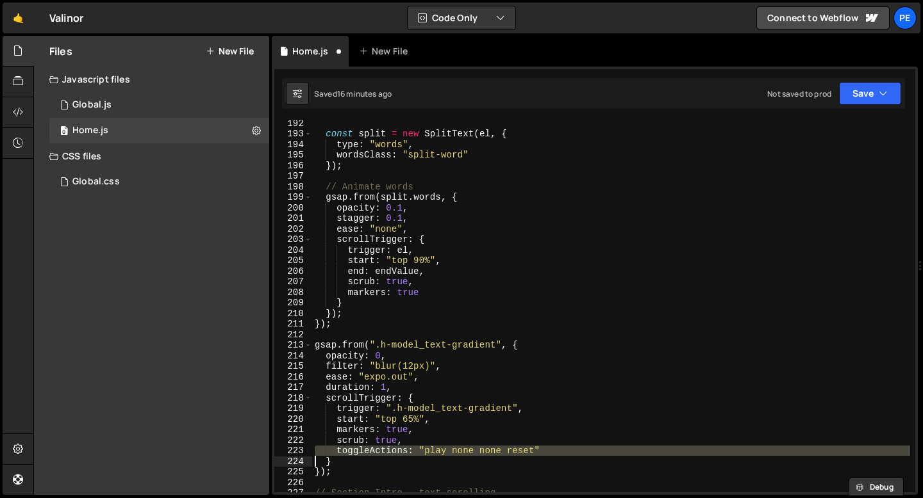
click at [477, 448] on div "const split = new SplitText ( el , { type : "words" , wordsClass : "split-word"…" at bounding box center [611, 314] width 598 height 393
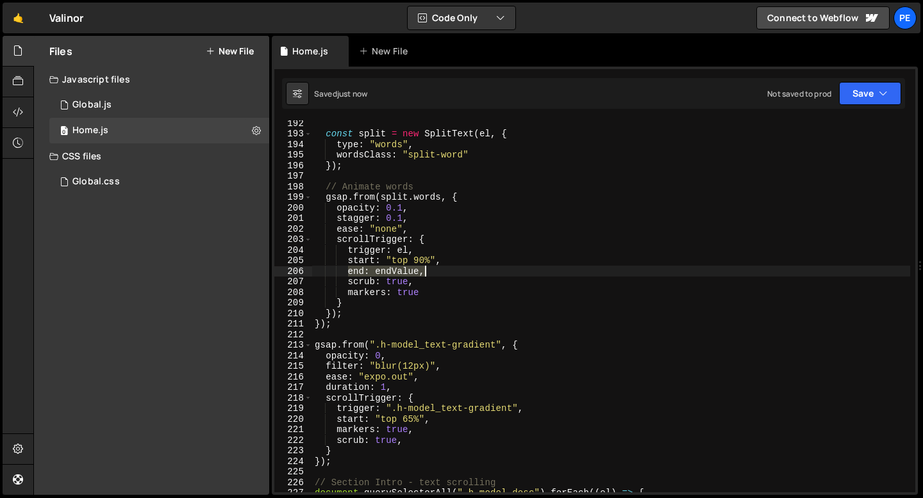
drag, startPoint x: 348, startPoint y: 270, endPoint x: 425, endPoint y: 273, distance: 77.6
click at [425, 273] on div "const split = new SplitText ( el , { type : "words" , wordsClass : "split-word"…" at bounding box center [611, 314] width 598 height 393
click at [432, 422] on div "const split = new SplitText ( el , { type : "words" , wordsClass : "split-word"…" at bounding box center [611, 314] width 598 height 393
type textarea "start: "top 65%","
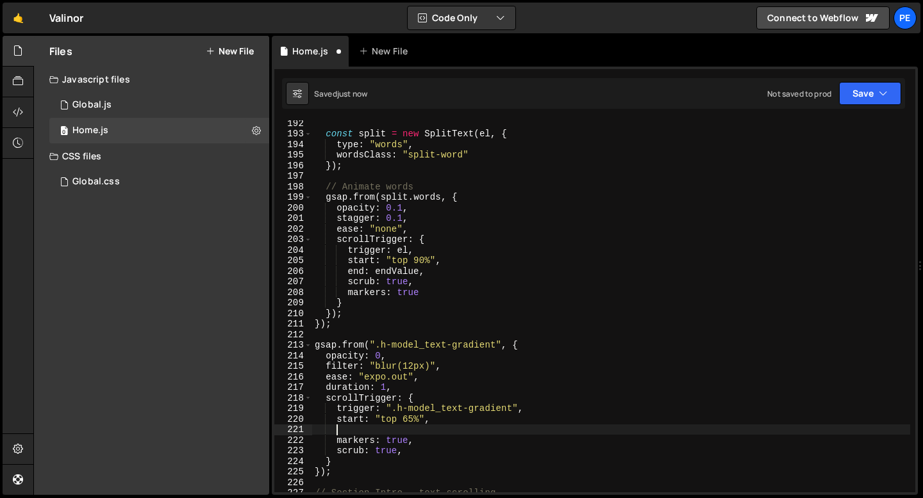
paste textarea "end: endValue,"
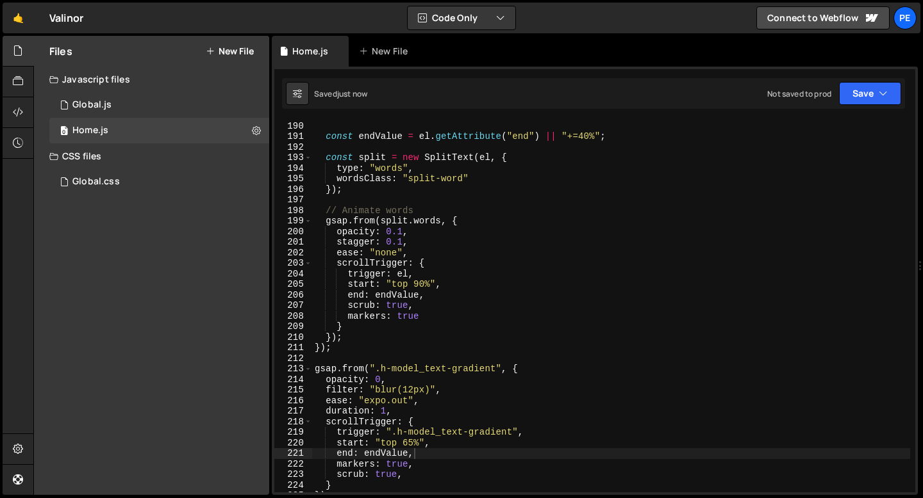
scroll to position [1987, 0]
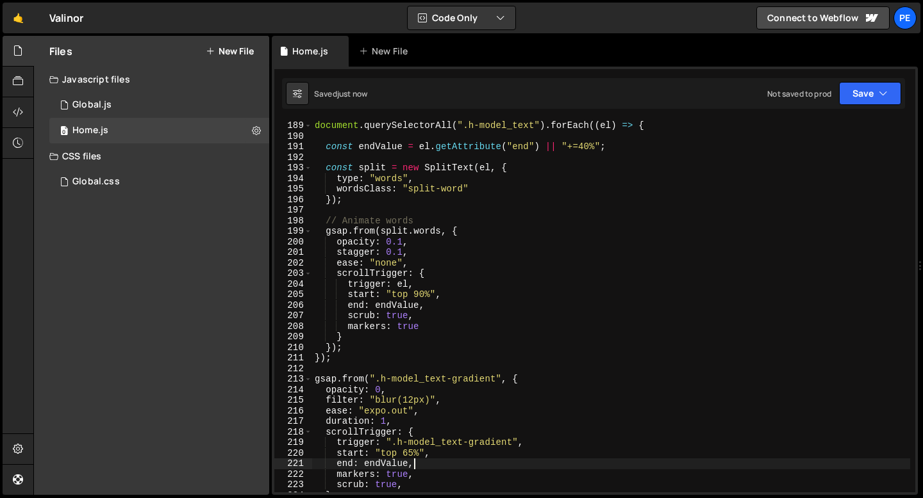
click at [606, 151] on div "document . querySelectorAll ( ".h-model_text" ) . forEach (( el ) => { const en…" at bounding box center [611, 316] width 598 height 393
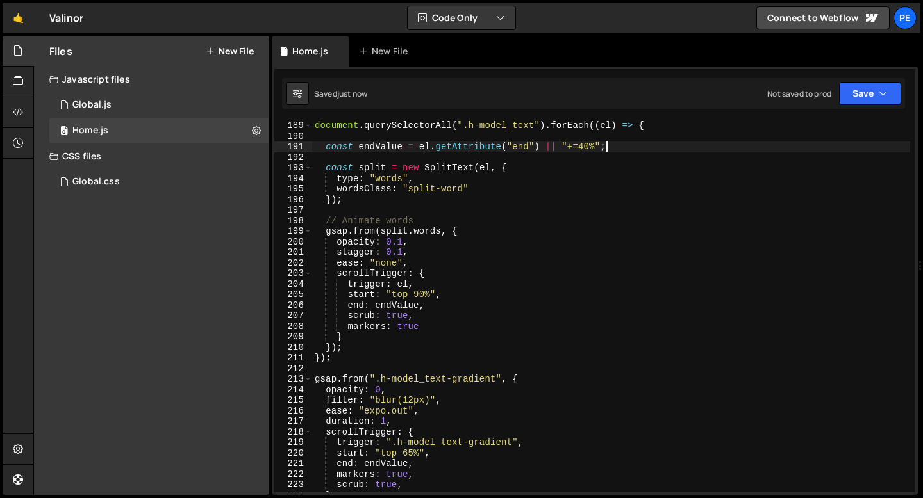
click at [320, 359] on div "document . querySelectorAll ( ".h-model_text" ) . forEach (( el ) => { const en…" at bounding box center [611, 316] width 598 height 393
click at [344, 145] on div "document . querySelectorAll ( ".h-model_text" ) . forEach (( el ) => { const en…" at bounding box center [611, 316] width 598 height 393
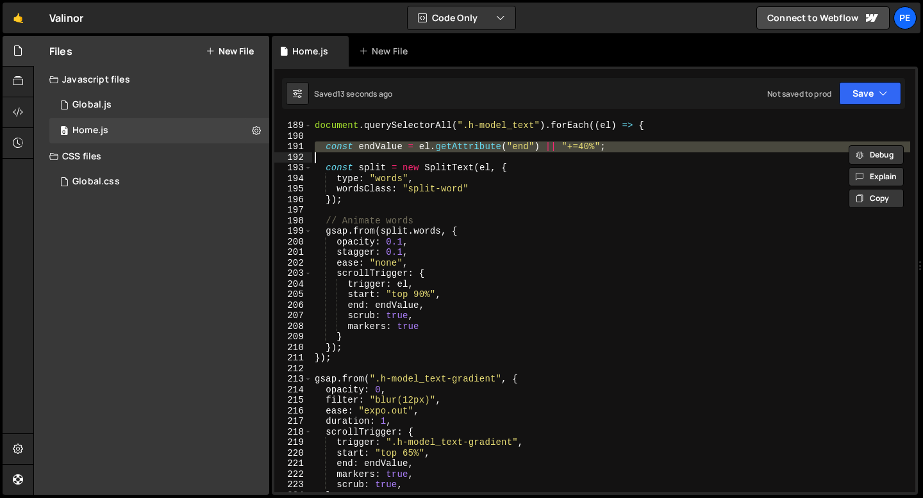
click at [344, 145] on div "document . querySelectorAll ( ".h-model_text" ) . forEach (( el ) => { const en…" at bounding box center [611, 316] width 598 height 393
type textarea "const endValue = el.getAttribute("end") || "+=40%";"
click at [333, 371] on div "document . querySelectorAll ( ".h-model_text" ) . forEach (( el ) => { const en…" at bounding box center [611, 316] width 598 height 393
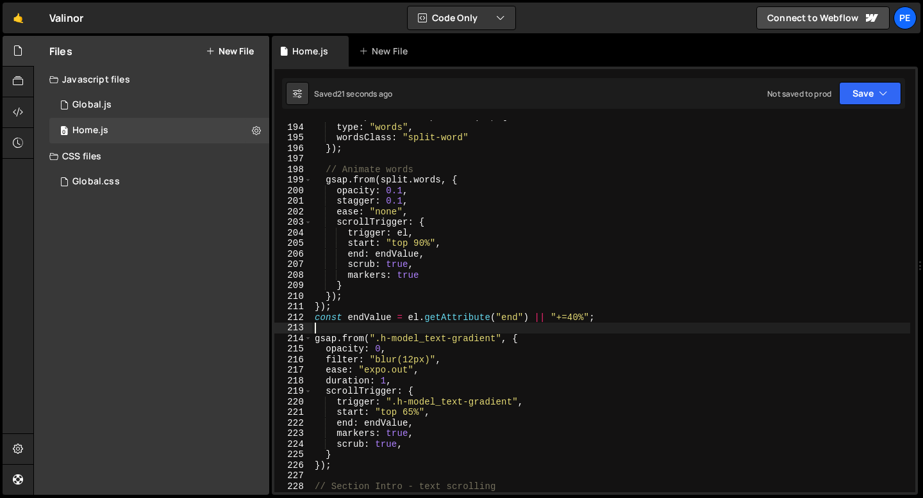
scroll to position [2041, 0]
click at [417, 425] on div "type : "words" , wordsClass : "split-word" }) ; // Animate words gsap . from ( …" at bounding box center [611, 316] width 598 height 393
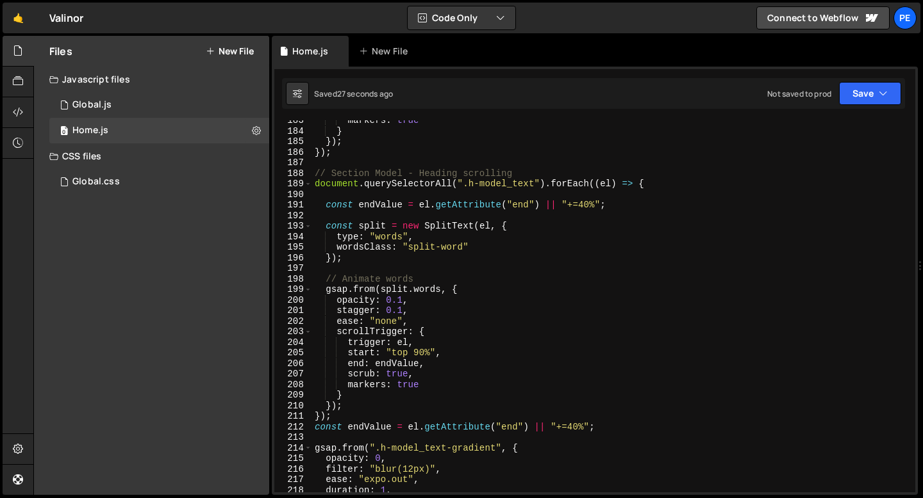
scroll to position [1914, 0]
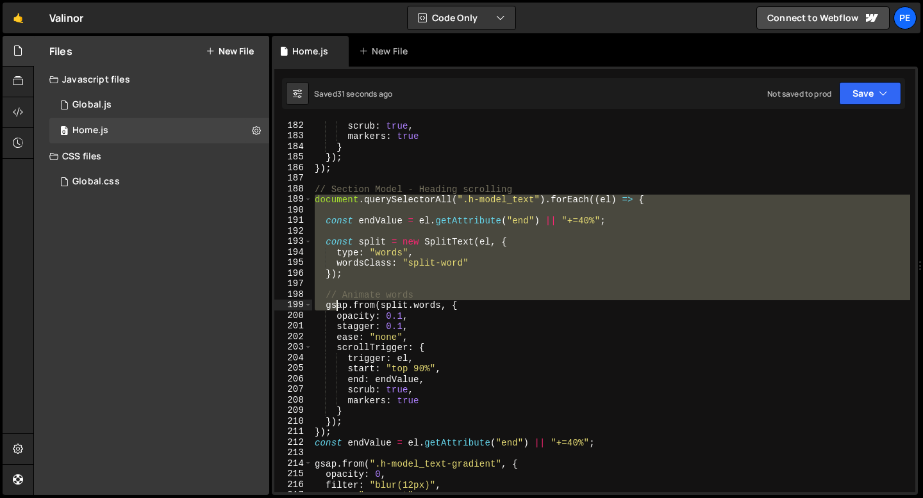
drag, startPoint x: 316, startPoint y: 202, endPoint x: 339, endPoint y: 302, distance: 102.6
click at [339, 302] on div "scrub : true , markers : true } }) ; }) ; // Section Model - Heading scrolling …" at bounding box center [611, 316] width 598 height 393
click at [315, 201] on div "scrub : true , markers : true } }) ; }) ; // Section Model - Heading scrolling …" at bounding box center [611, 306] width 598 height 372
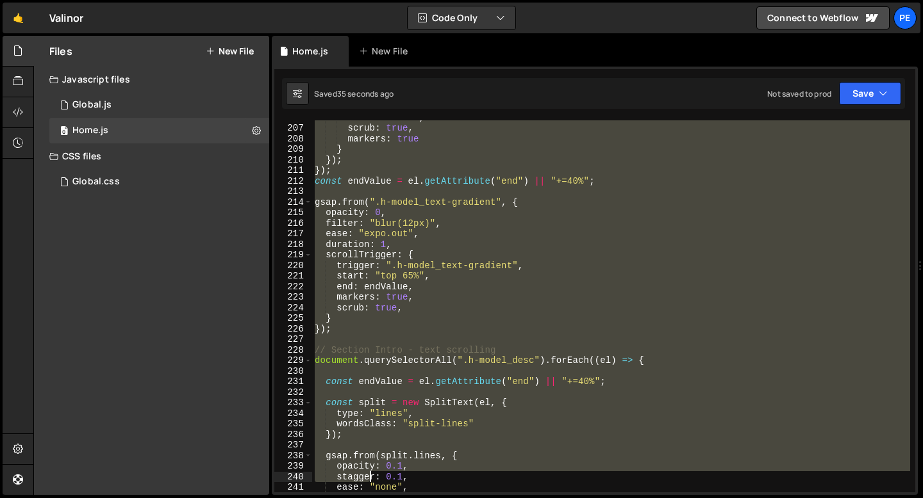
scroll to position [2175, 0]
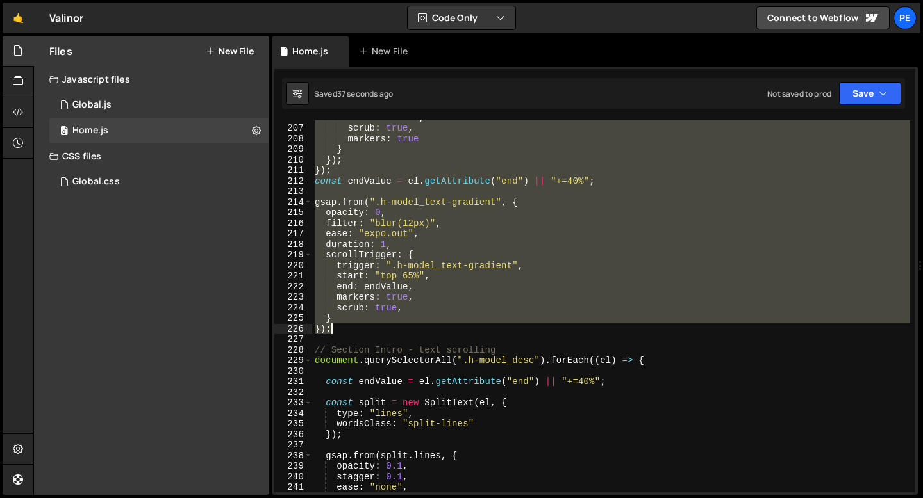
drag, startPoint x: 315, startPoint y: 191, endPoint x: 349, endPoint y: 327, distance: 140.0
click at [349, 327] on div "end : endValue , scrub : true , markers : true } }) ; }) ; const endValue = el …" at bounding box center [611, 308] width 598 height 393
type textarea "} });"
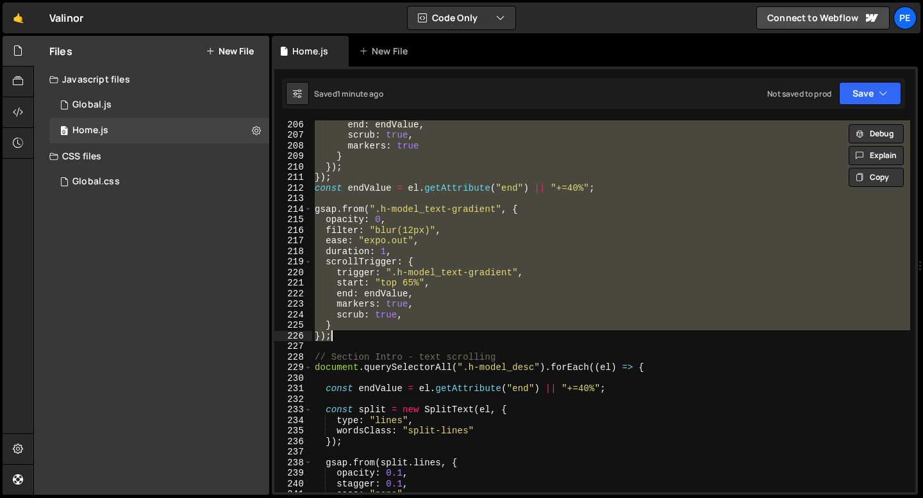
paste textarea
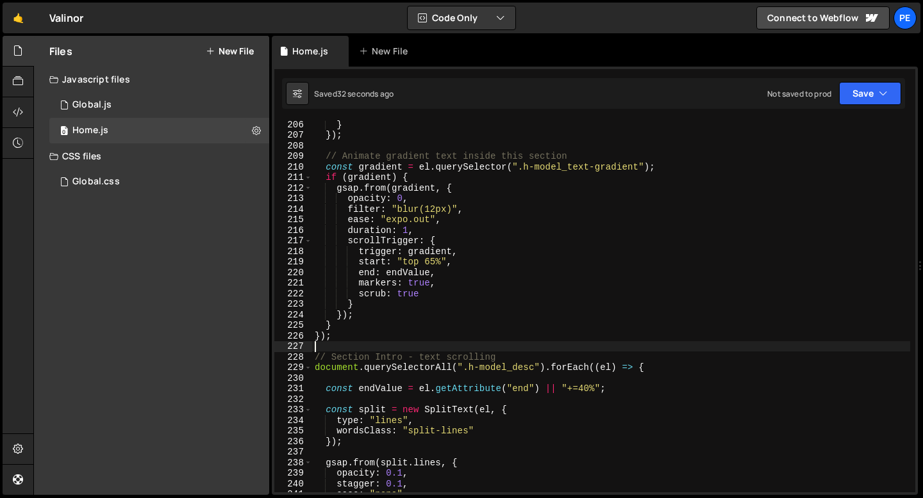
click at [389, 309] on div "} }) ; // Animate gradient text inside this section const gradient = el . query…" at bounding box center [611, 315] width 598 height 393
type textarea "}"
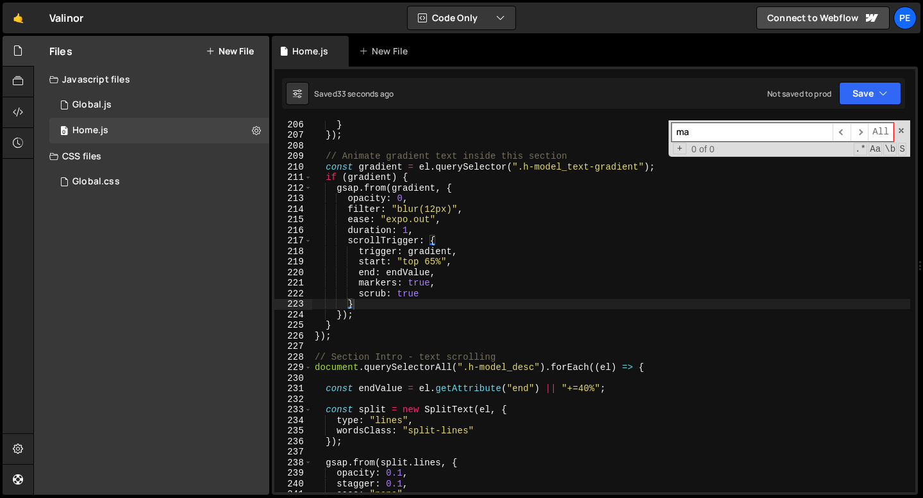
scroll to position [2425, 0]
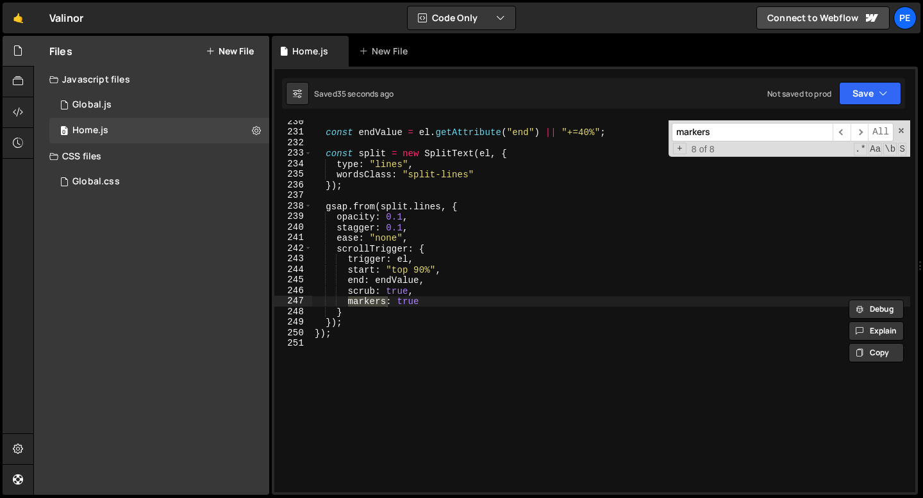
type input "markers"
click at [409, 304] on div "const endValue = el . getAttribute ( "end" ) || "+=40%" ; const split = new Spl…" at bounding box center [611, 313] width 598 height 393
click at [839, 134] on span "​" at bounding box center [841, 132] width 18 height 19
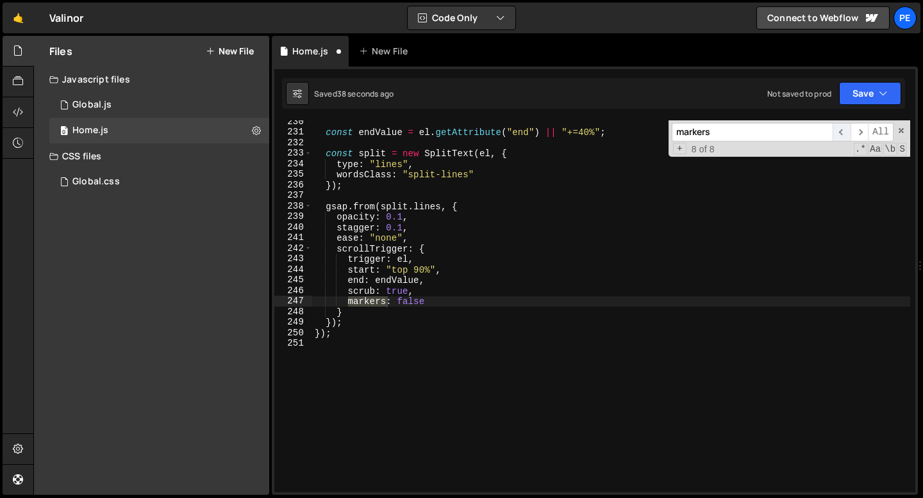
click at [839, 134] on span "​" at bounding box center [841, 132] width 18 height 19
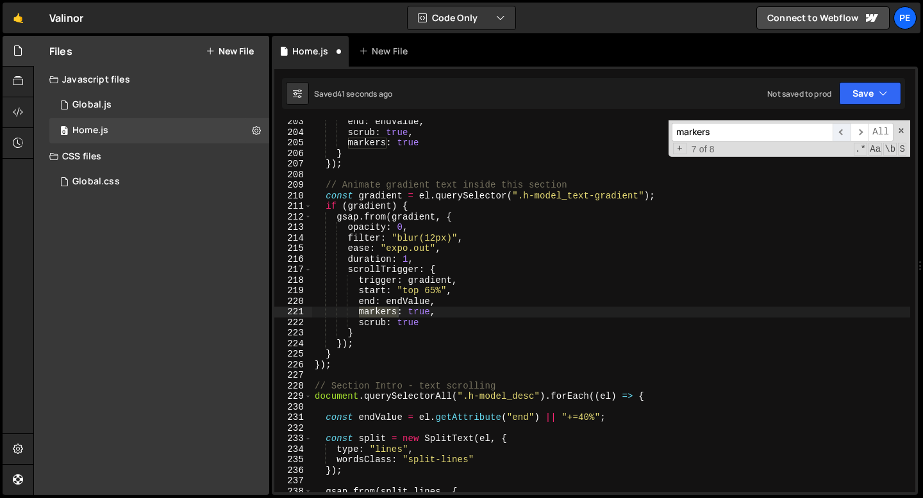
click at [844, 133] on span "​" at bounding box center [841, 132] width 18 height 19
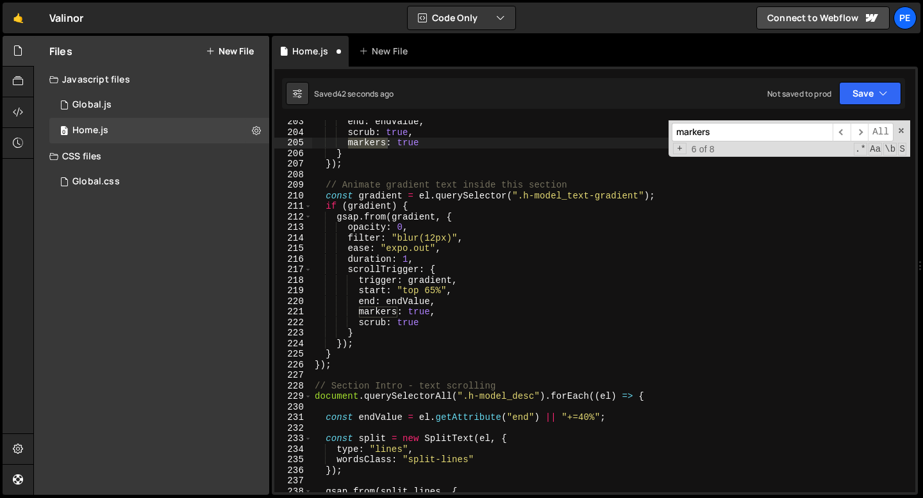
click at [397, 146] on div "end : endValue , scrub : true , markers : true } }) ; // Animate gradient text …" at bounding box center [611, 313] width 598 height 393
click at [834, 133] on span "​" at bounding box center [841, 132] width 18 height 19
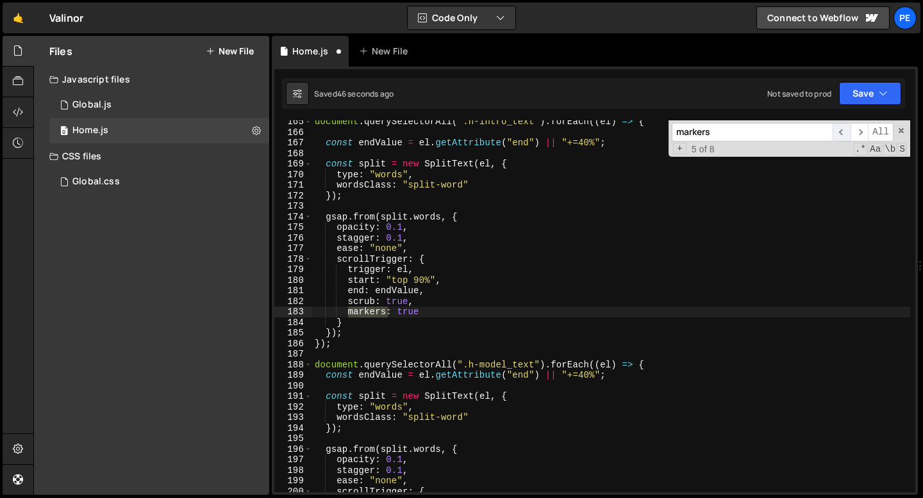
scroll to position [1738, 0]
click at [405, 315] on div "document . querySelectorAll ( ".h-intro_text" ) . forEach (( el ) => { const en…" at bounding box center [611, 313] width 598 height 393
click at [406, 315] on div "document . querySelectorAll ( ".h-intro_text" ) . forEach (( el ) => { const en…" at bounding box center [611, 313] width 598 height 393
click at [840, 134] on span "​" at bounding box center [841, 132] width 18 height 19
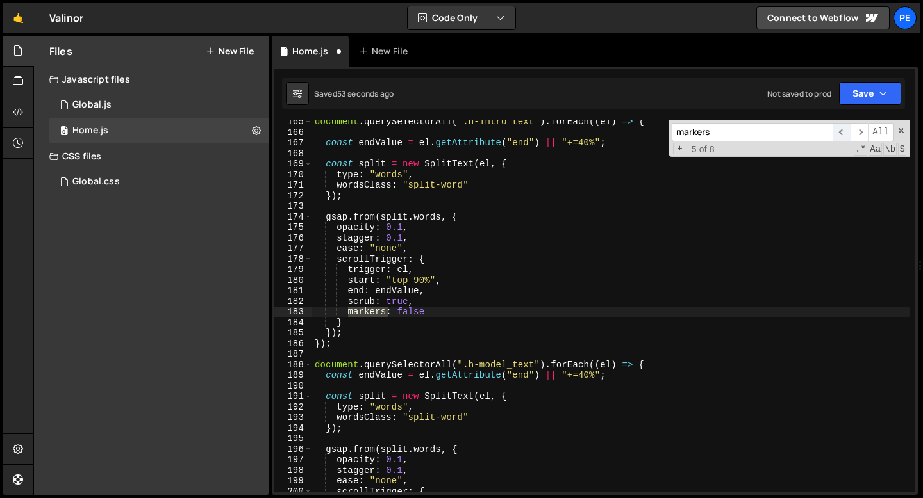
click at [840, 135] on span "​" at bounding box center [841, 132] width 18 height 19
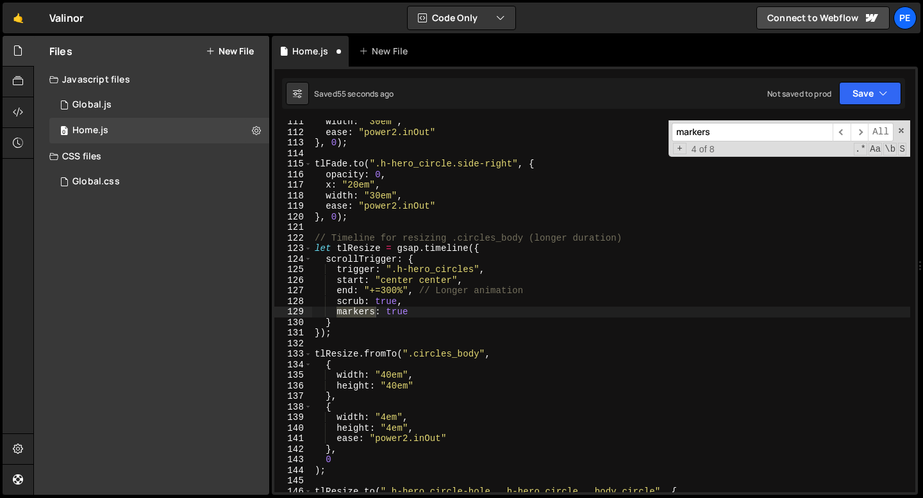
click at [402, 313] on div "width : "30em" , ease : "power2.inOut" } , 0 ) ; tlFade . to ( ".h-hero_circle.…" at bounding box center [611, 313] width 598 height 393
click at [401, 312] on div "width : "30em" , ease : "power2.inOut" } , 0 ) ; tlFade . to ( ".h-hero_circle.…" at bounding box center [611, 313] width 598 height 393
click at [846, 129] on span "​" at bounding box center [841, 132] width 18 height 19
click at [843, 129] on span "​" at bounding box center [841, 132] width 18 height 19
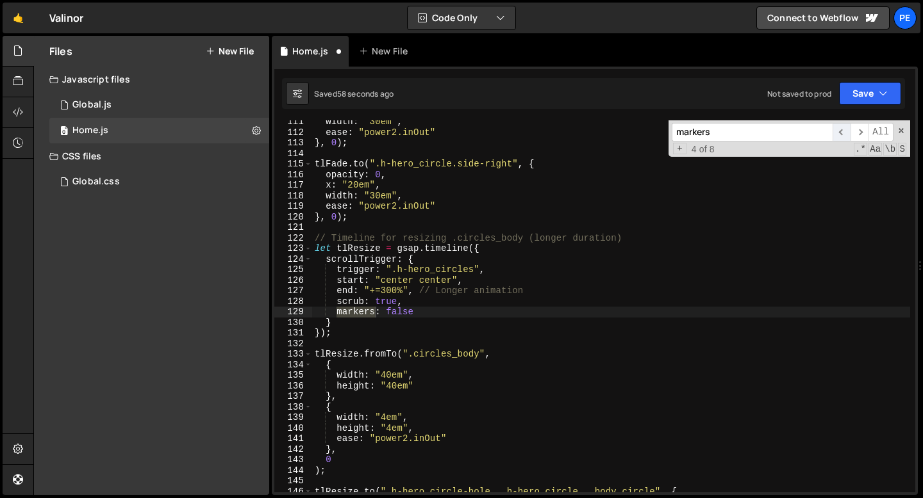
scroll to position [903, 0]
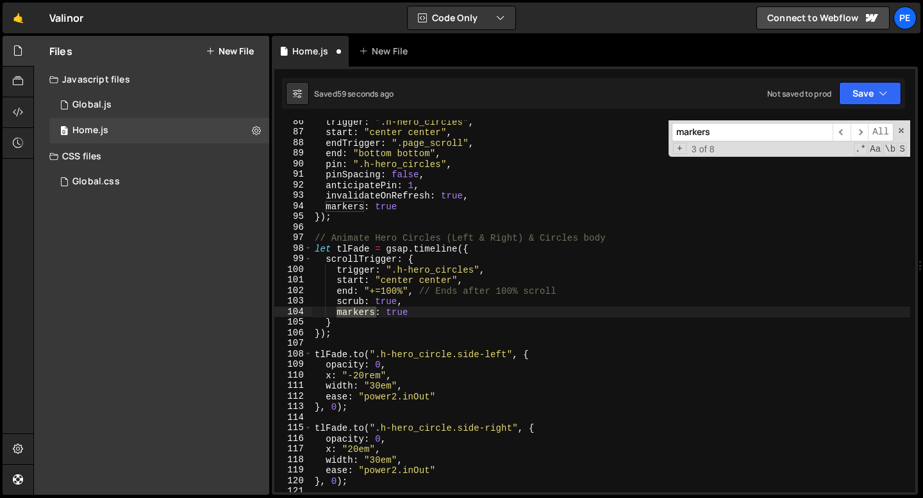
click at [394, 315] on div "trigger : ".h-hero_circles" , start : "center center" , endTrigger : ".page_scr…" at bounding box center [611, 313] width 598 height 393
click at [394, 314] on div "trigger : ".h-hero_circles" , start : "center center" , endTrigger : ".page_scr…" at bounding box center [611, 313] width 598 height 393
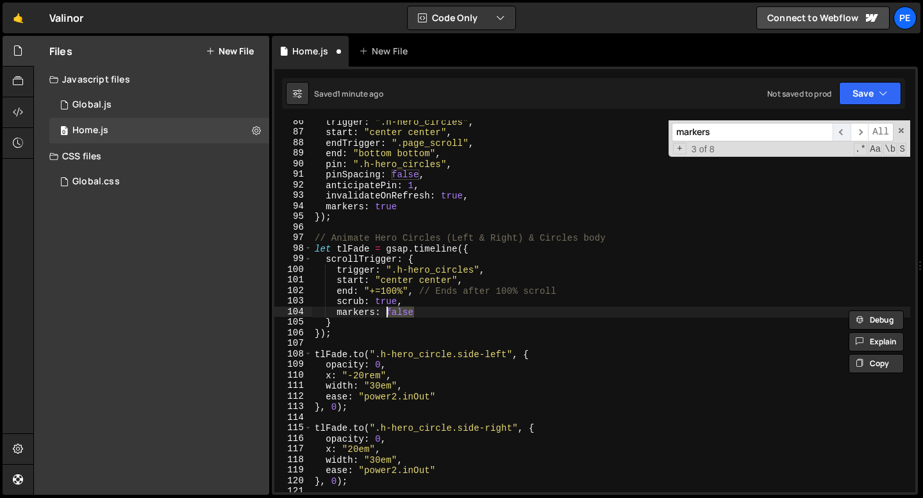
click at [837, 136] on span "​" at bounding box center [841, 132] width 18 height 19
click at [838, 136] on span "​" at bounding box center [841, 132] width 18 height 19
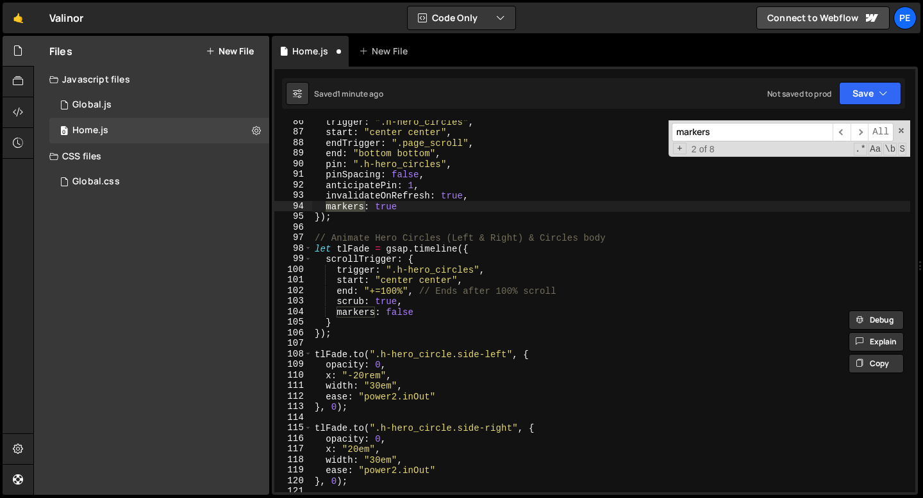
click at [376, 206] on div "trigger : ".h-hero_circles" , start : "center center" , endTrigger : ".page_scr…" at bounding box center [611, 313] width 598 height 393
paste textarea "fals"
click at [846, 136] on span "​" at bounding box center [841, 132] width 18 height 19
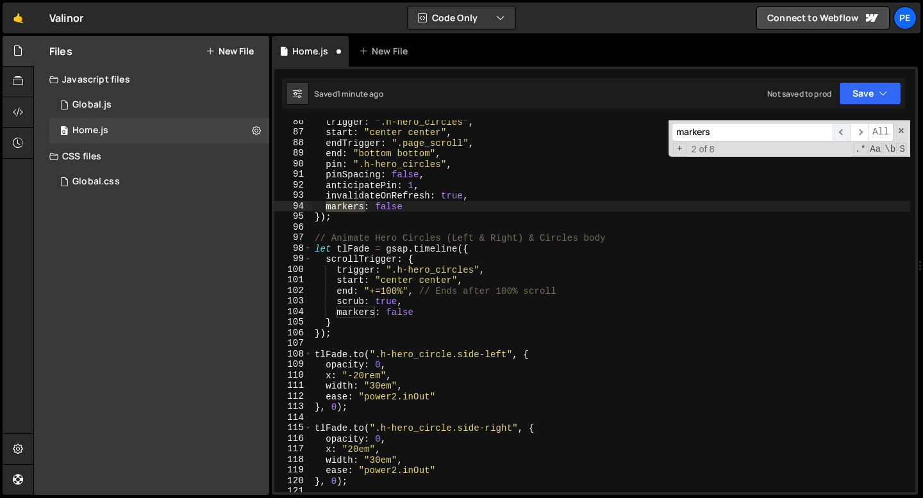
click at [845, 136] on span "​" at bounding box center [841, 132] width 18 height 19
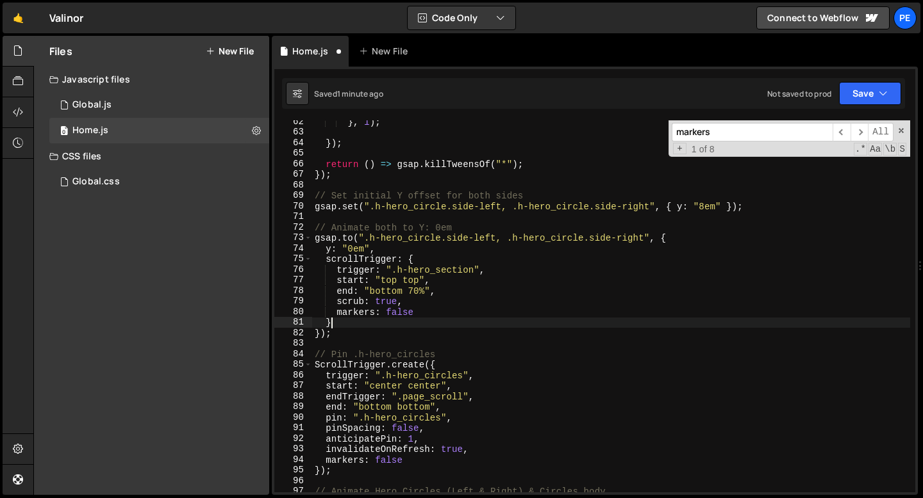
scroll to position [0, 1]
click at [404, 322] on div "} , 1 ) ; }) ; return ( ) => gsap . killTweensOf ( "*" ) ; }) ; // Set initial …" at bounding box center [611, 313] width 598 height 393
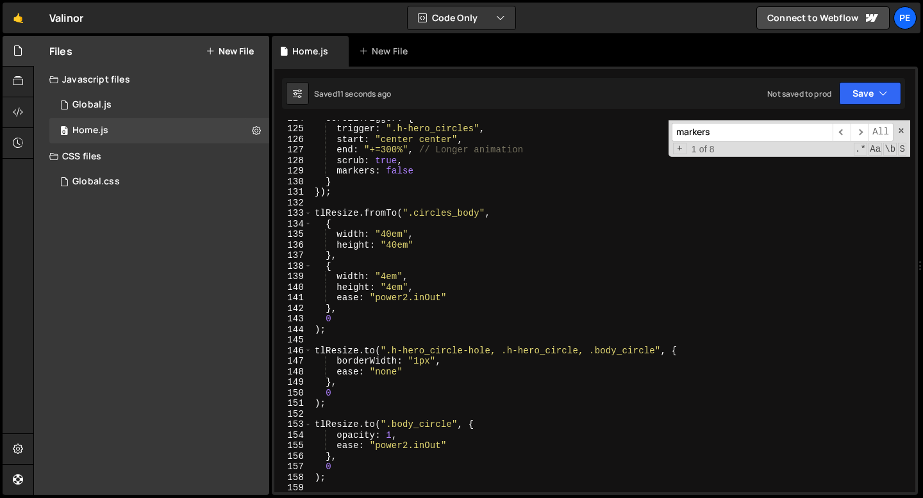
scroll to position [1325, 0]
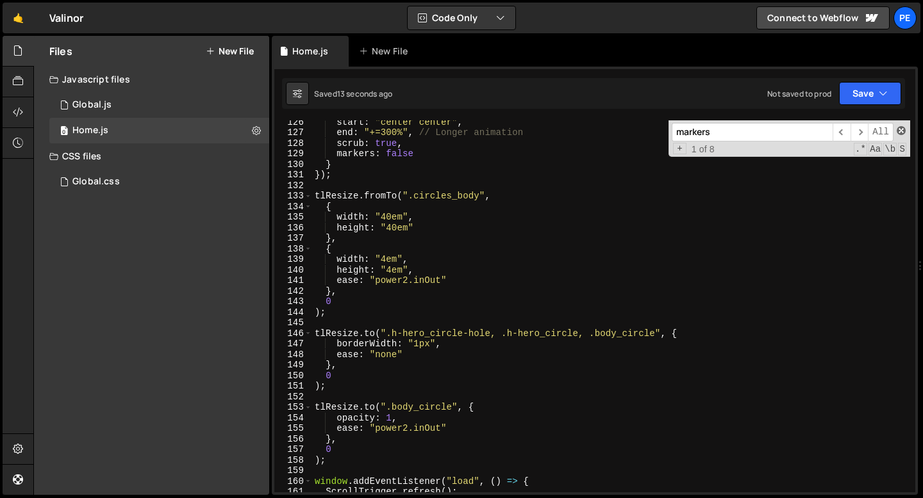
click at [900, 131] on span at bounding box center [900, 130] width 9 height 9
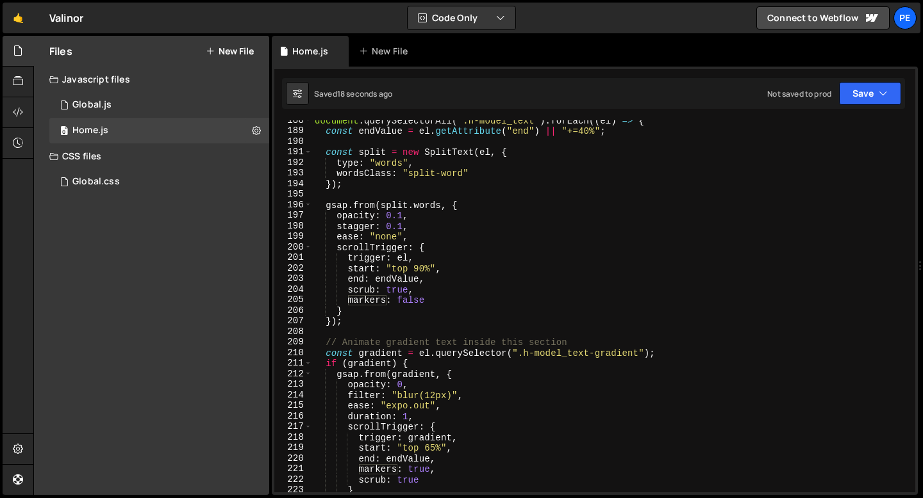
scroll to position [1982, 0]
click at [472, 357] on div "document . querySelectorAll ( ".h-model_text" ) . forEach (( el ) => { const en…" at bounding box center [611, 311] width 598 height 393
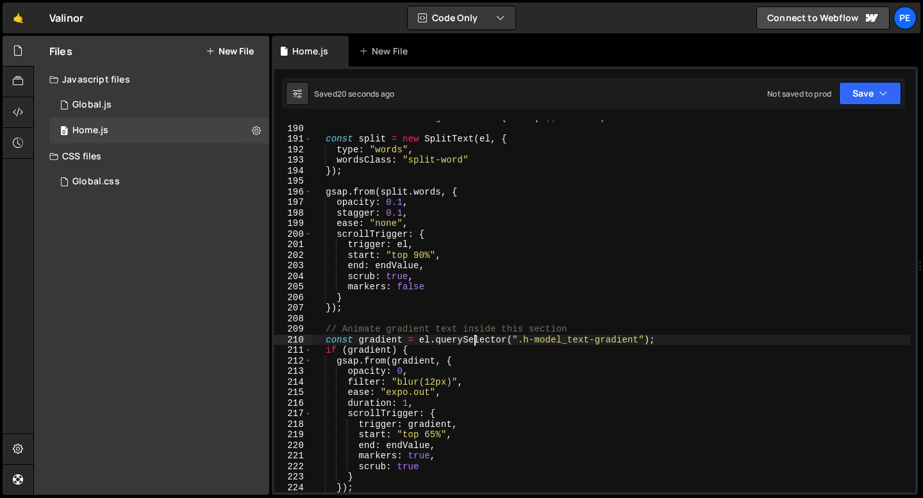
scroll to position [2003, 0]
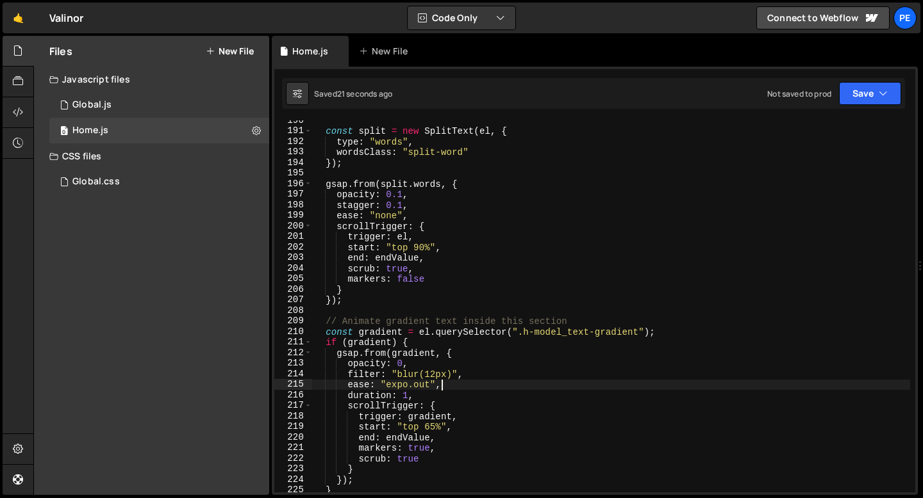
click at [466, 387] on div "const split = new SplitText ( el , { type : "words" , wordsClass : "split-word"…" at bounding box center [611, 311] width 598 height 393
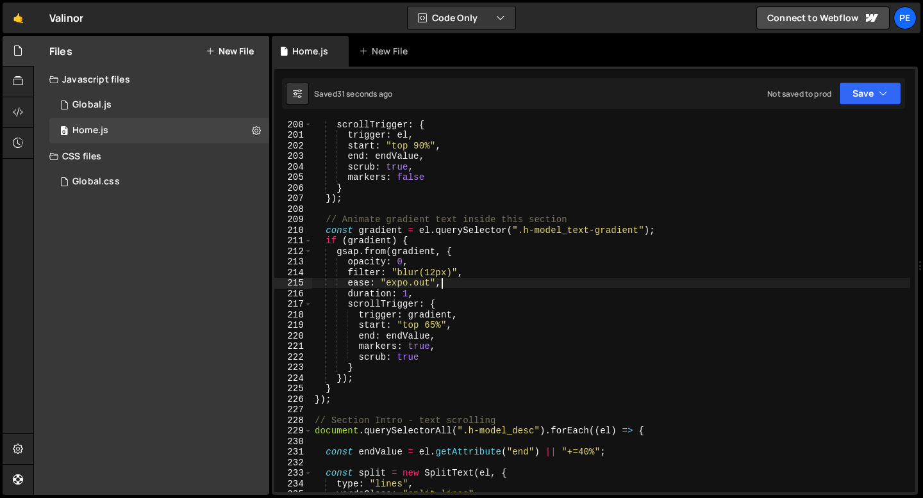
scroll to position [2105, 0]
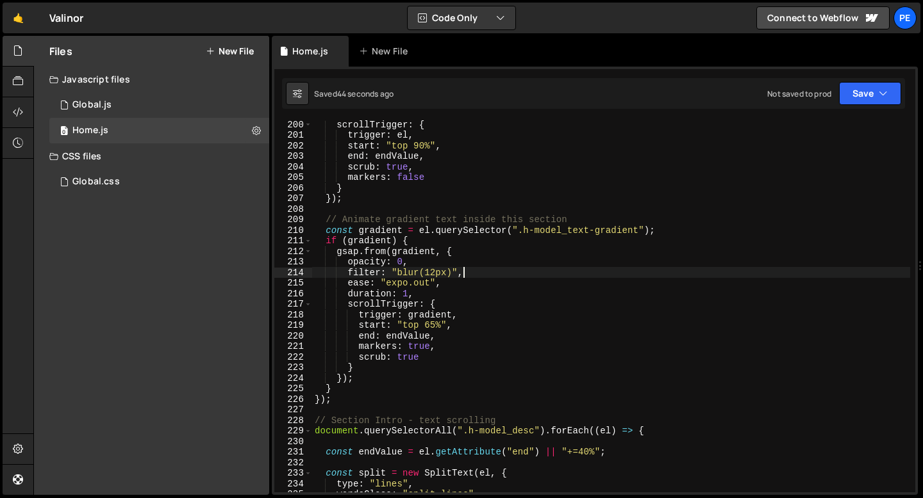
click at [471, 269] on div "scrollTrigger : { trigger : el , start : "top 90%" , end : endValue , scrub : t…" at bounding box center [611, 315] width 598 height 393
click at [471, 268] on div "scrollTrigger : { trigger : el , start : "top 90%" , end : endValue , scrub : t…" at bounding box center [611, 315] width 598 height 393
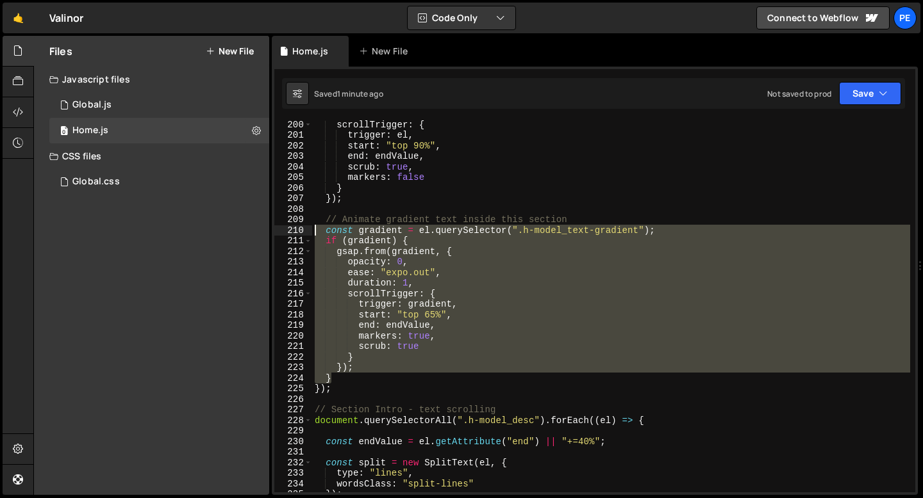
drag, startPoint x: 344, startPoint y: 375, endPoint x: 302, endPoint y: 228, distance: 153.1
click at [302, 228] on div "ease: "expo.out", 200 201 202 203 204 205 206 207 208 209 210 211 212 213 214 2…" at bounding box center [594, 306] width 641 height 372
click at [427, 302] on div "scrollTrigger : { trigger : el , start : "top 90%" , end : endValue , scrub : t…" at bounding box center [611, 306] width 598 height 372
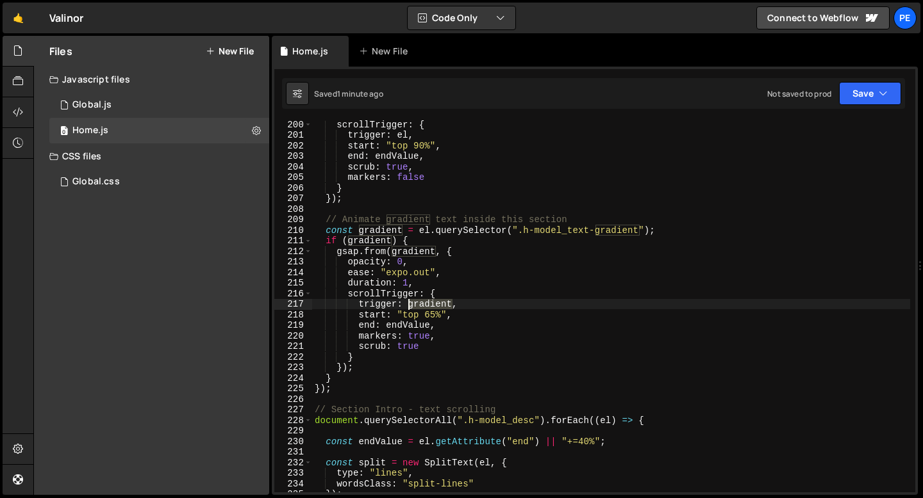
click at [427, 302] on div "scrollTrigger : { trigger : el , start : "top 90%" , end : endValue , scrub : t…" at bounding box center [611, 315] width 598 height 393
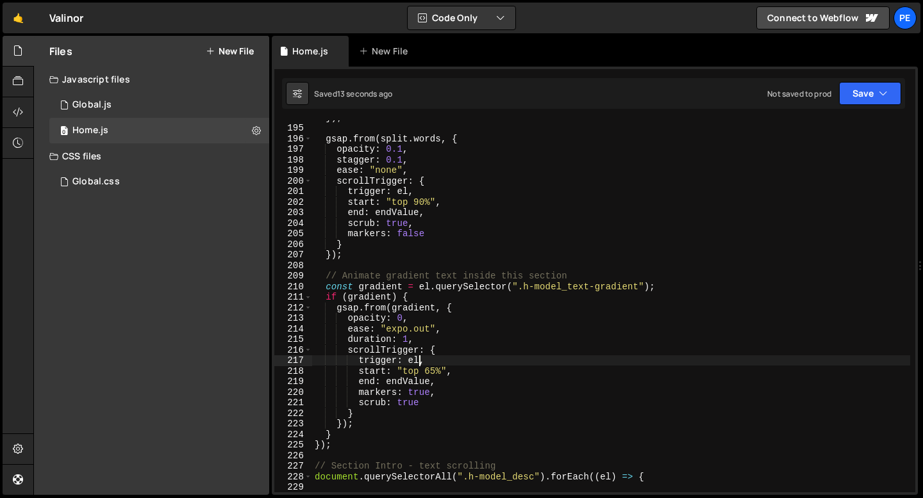
scroll to position [2048, 0]
click at [413, 300] on div "}) ; gsap . from ( split . words , { opacity : 0.1 , stagger : 0.1 , ease : "no…" at bounding box center [611, 308] width 598 height 393
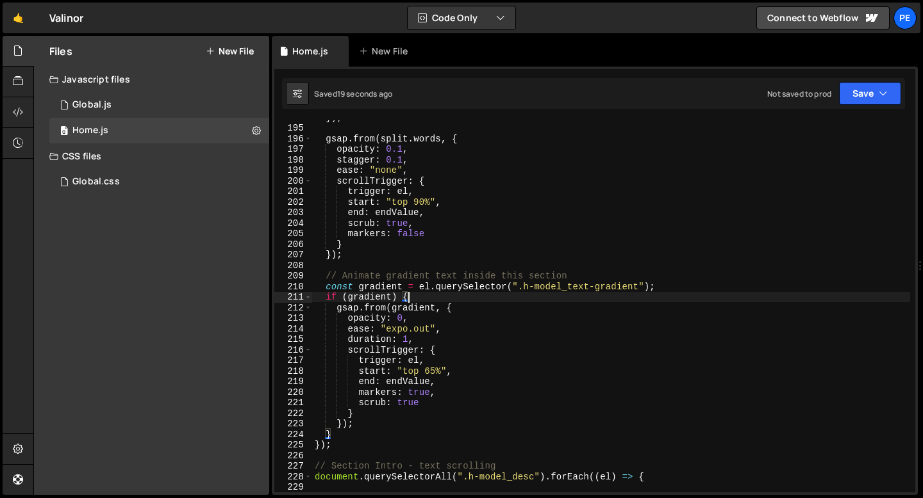
click at [336, 432] on div "}) ; gsap . from ( split . words , { opacity : 0.1 , stagger : 0.1 , ease : "no…" at bounding box center [611, 308] width 598 height 393
type textarea "}"
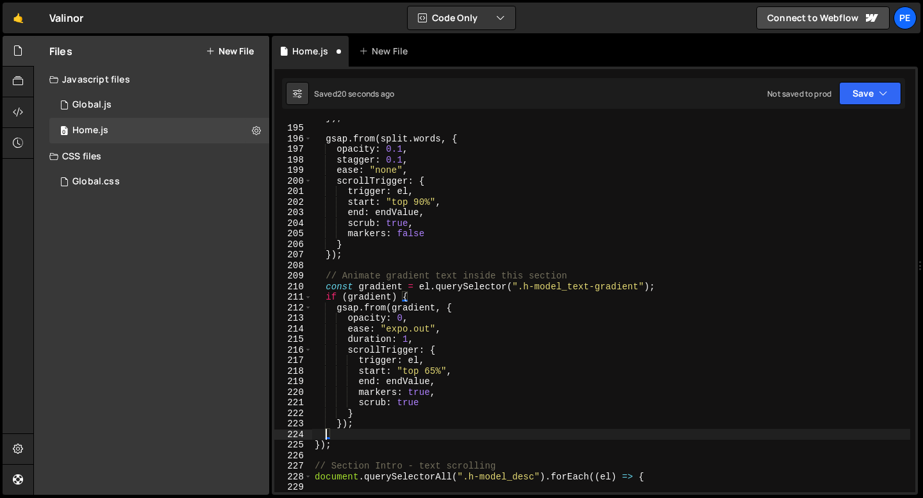
scroll to position [0, 0]
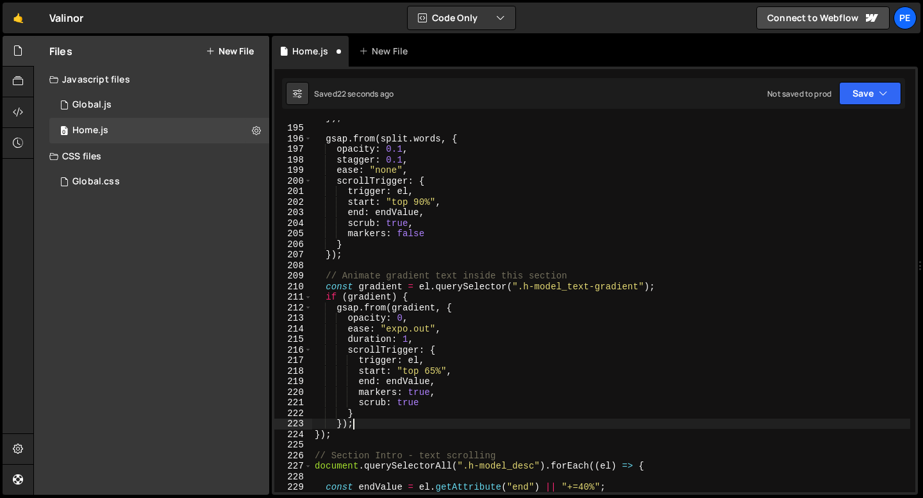
click at [414, 297] on div "}) ; gsap . from ( split . words , { opacity : 0.1 , stagger : 0.1 , ease : "no…" at bounding box center [611, 308] width 598 height 393
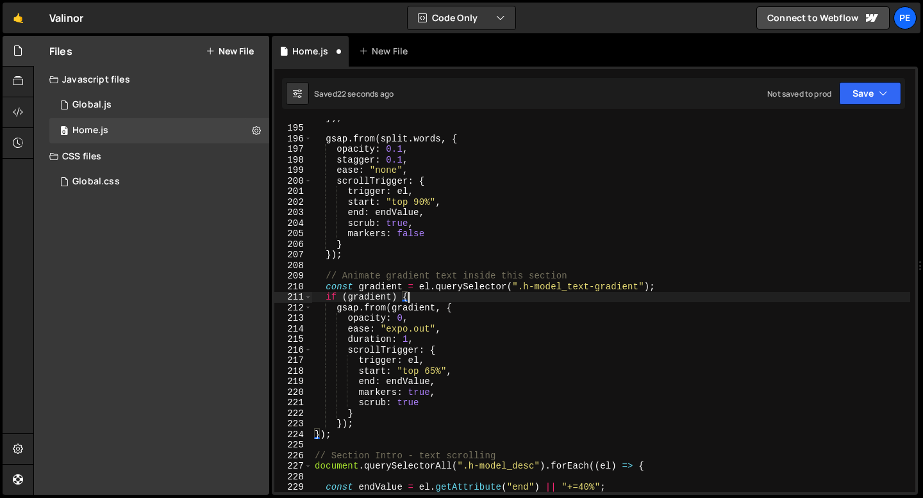
click at [414, 297] on div "}) ; gsap . from ( split . words , { opacity : 0.1 , stagger : 0.1 , ease : "no…" at bounding box center [611, 308] width 598 height 393
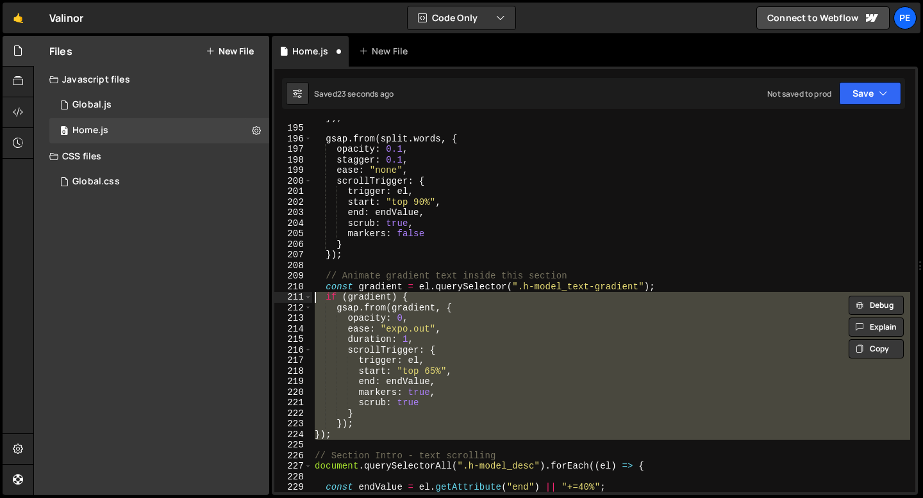
click at [418, 297] on div "}) ; gsap . from ( split . words , { opacity : 0.1 , stagger : 0.1 , ease : "no…" at bounding box center [611, 306] width 598 height 372
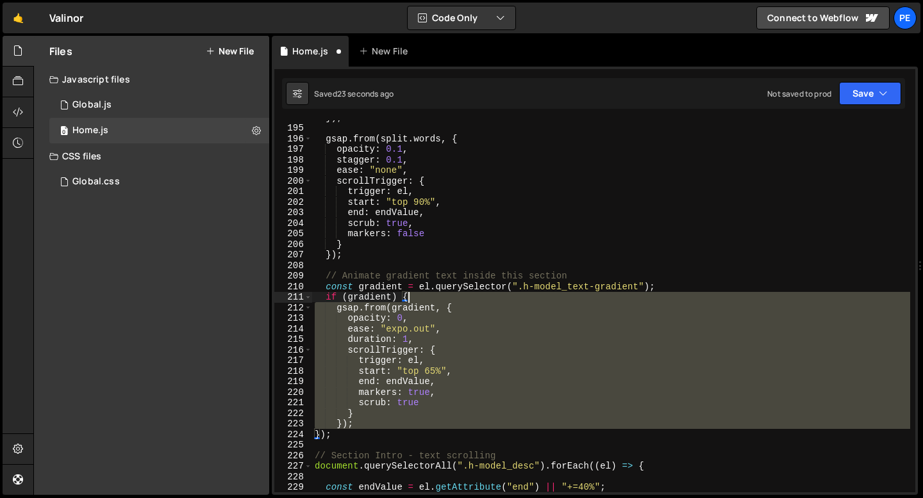
click at [418, 297] on div "}) ; gsap . from ( split . words , { opacity : 0.1 , stagger : 0.1 , ease : "no…" at bounding box center [611, 308] width 598 height 393
click at [418, 296] on div "}) ; gsap . from ( split . words , { opacity : 0.1 , stagger : 0.1 , ease : "no…" at bounding box center [611, 308] width 598 height 393
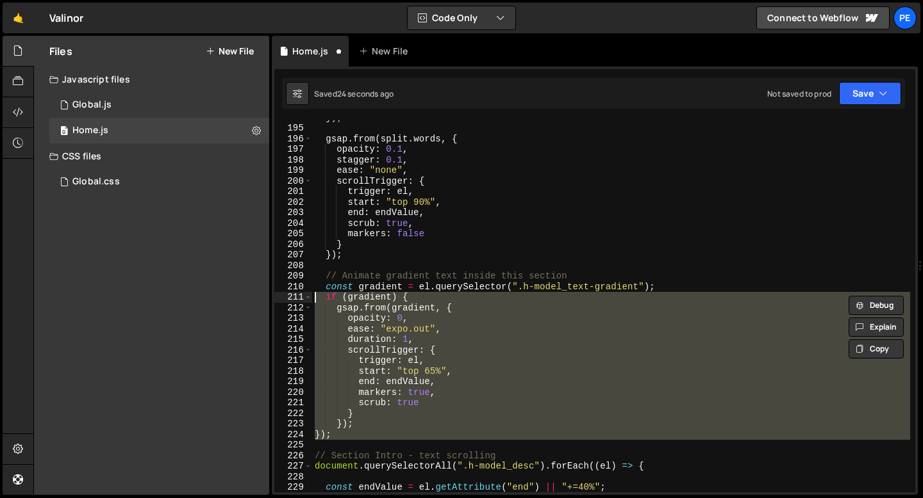
click at [413, 296] on div "}) ; gsap . from ( split . words , { opacity : 0.1 , stagger : 0.1 , ease : "no…" at bounding box center [611, 306] width 598 height 372
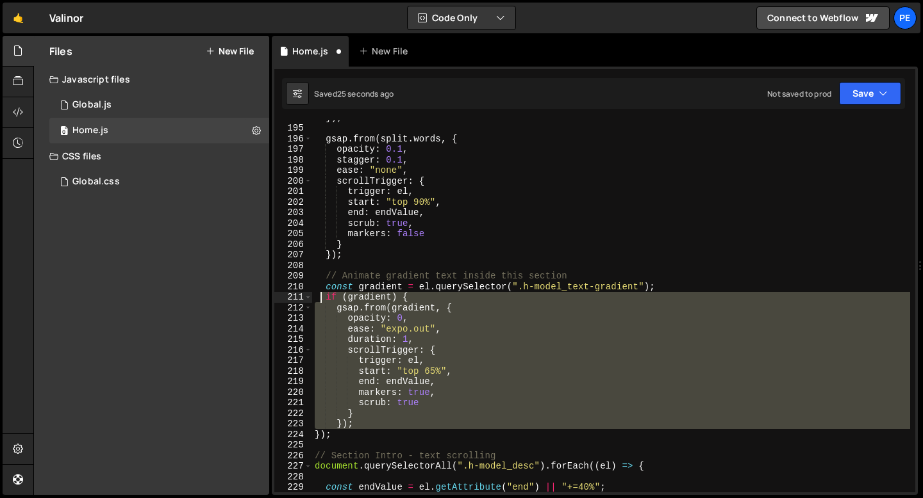
drag, startPoint x: 413, startPoint y: 296, endPoint x: 319, endPoint y: 298, distance: 94.2
click at [318, 298] on div "}) ; gsap . from ( split . words , { opacity : 0.1 , stagger : 0.1 , ease : "no…" at bounding box center [611, 308] width 598 height 393
click at [319, 298] on div "}) ; gsap . from ( split . words , { opacity : 0.1 , stagger : 0.1 , ease : "no…" at bounding box center [611, 306] width 598 height 372
type textarea "if (gradient) {"
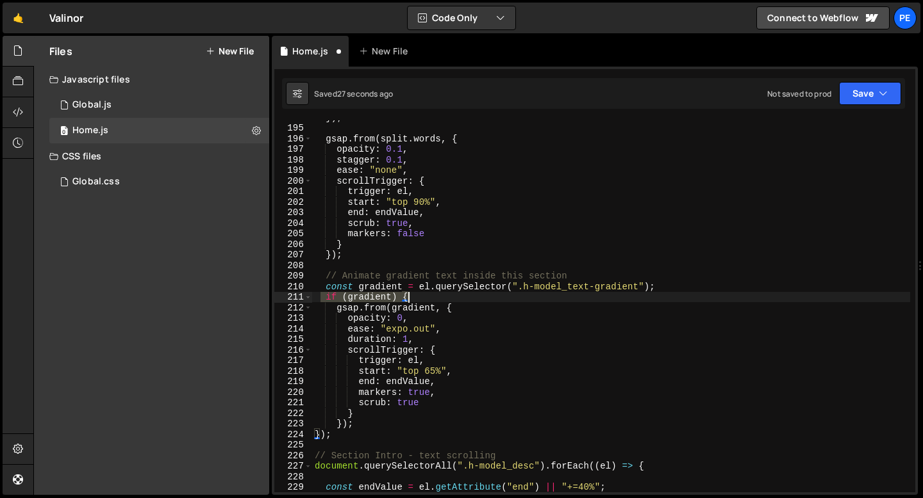
drag, startPoint x: 319, startPoint y: 298, endPoint x: 411, endPoint y: 298, distance: 91.6
click at [411, 298] on div "}) ; gsap . from ( split . words , { opacity : 0.1 , stagger : 0.1 , ease : "no…" at bounding box center [611, 308] width 598 height 393
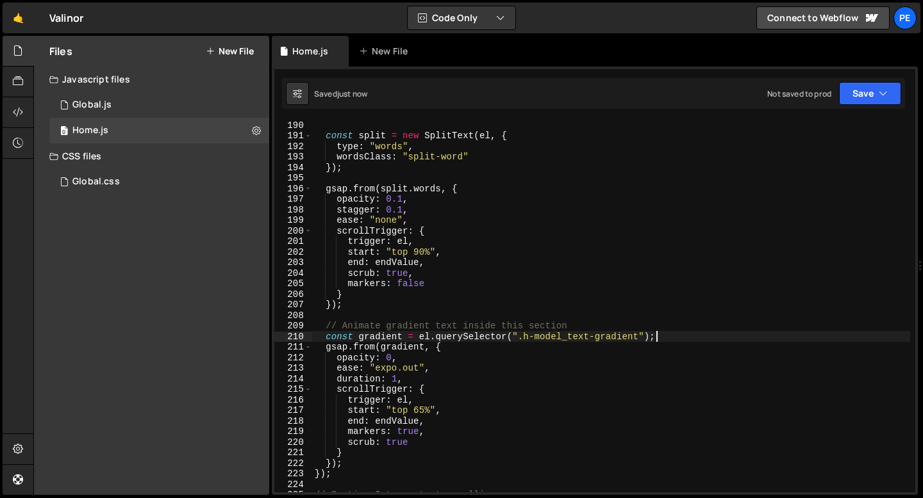
scroll to position [1994, 0]
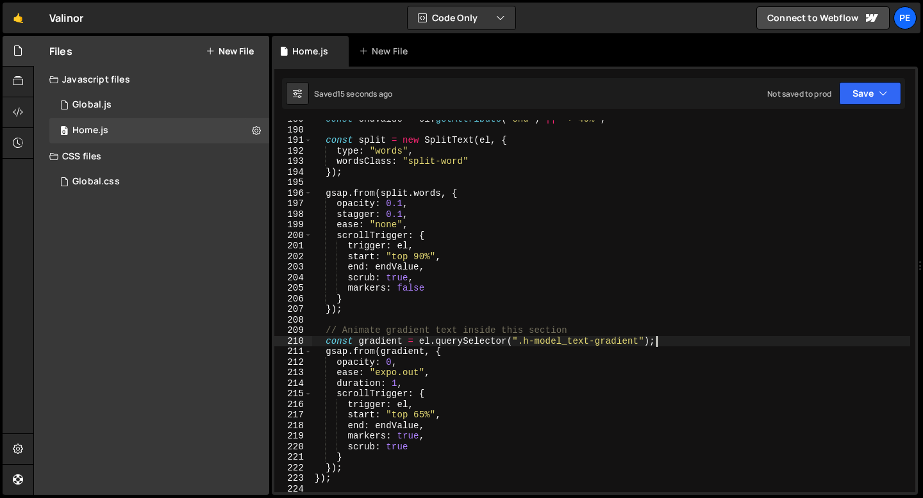
click at [402, 401] on div "const endValue = el . getAttribute ( "end" ) || "+=40%" ; const split = new Spl…" at bounding box center [611, 310] width 598 height 393
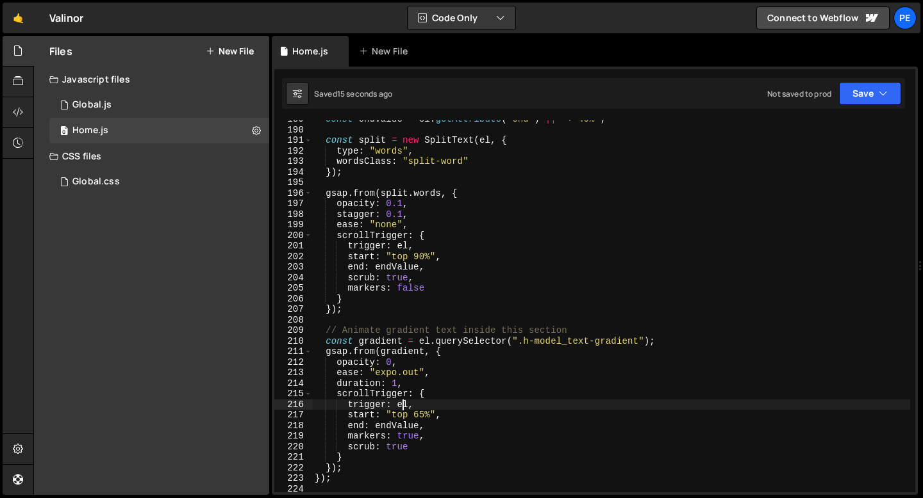
click at [402, 402] on div "const endValue = el . getAttribute ( "end" ) || "+=40%" ; const split = new Spl…" at bounding box center [611, 310] width 598 height 393
type textarea "trigger: gradient,"
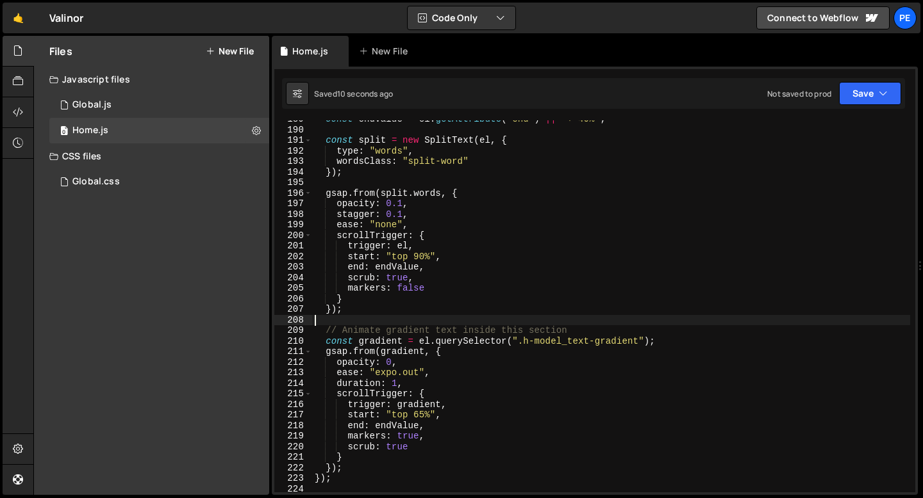
click at [399, 318] on div "const endValue = el . getAttribute ( "end" ) || "+=40%" ; const split = new Spl…" at bounding box center [611, 310] width 598 height 393
click at [389, 333] on div "const endValue = el . getAttribute ( "end" ) || "+=40%" ; const split = new Spl…" at bounding box center [611, 310] width 598 height 393
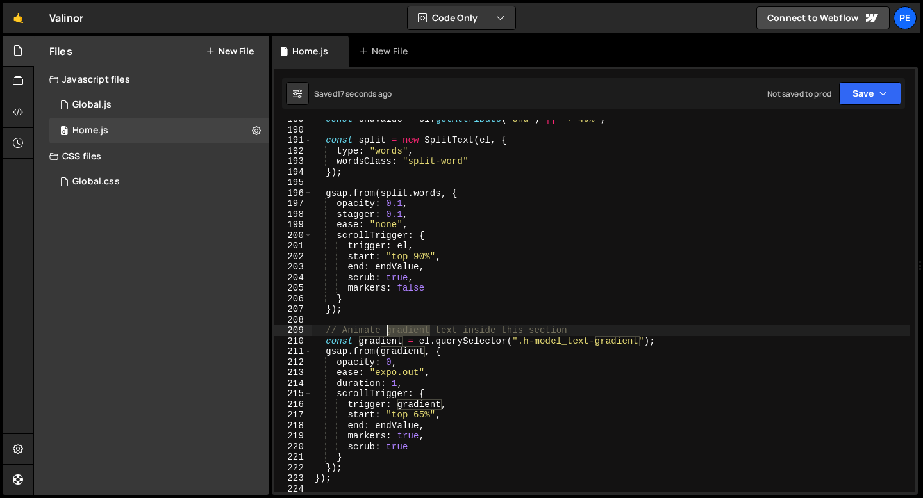
click at [389, 333] on div "const endValue = el . getAttribute ( "end" ) || "+=40%" ; const split = new Spl…" at bounding box center [611, 310] width 598 height 393
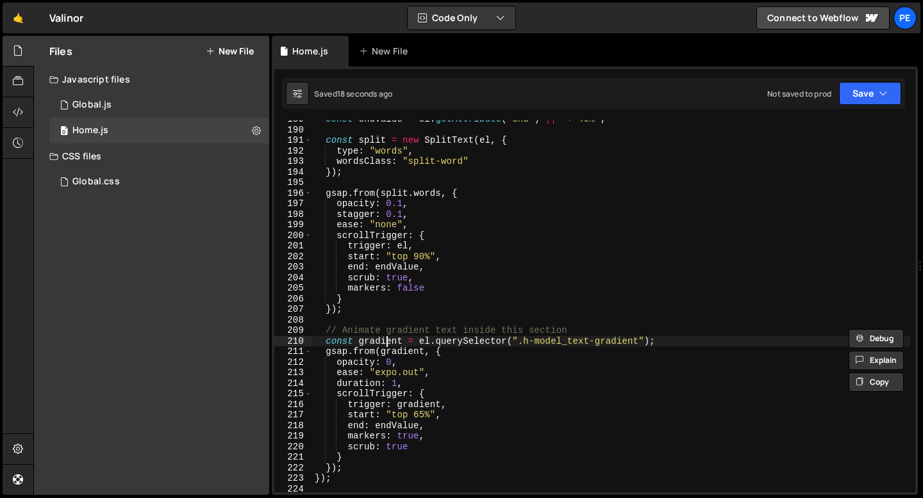
click at [386, 338] on div "const endValue = el . getAttribute ( "end" ) || "+=40%" ; const split = new Spl…" at bounding box center [611, 310] width 598 height 393
click at [385, 339] on div "const endValue = el . getAttribute ( "end" ) || "+=40%" ; const split = new Spl…" at bounding box center [611, 310] width 598 height 393
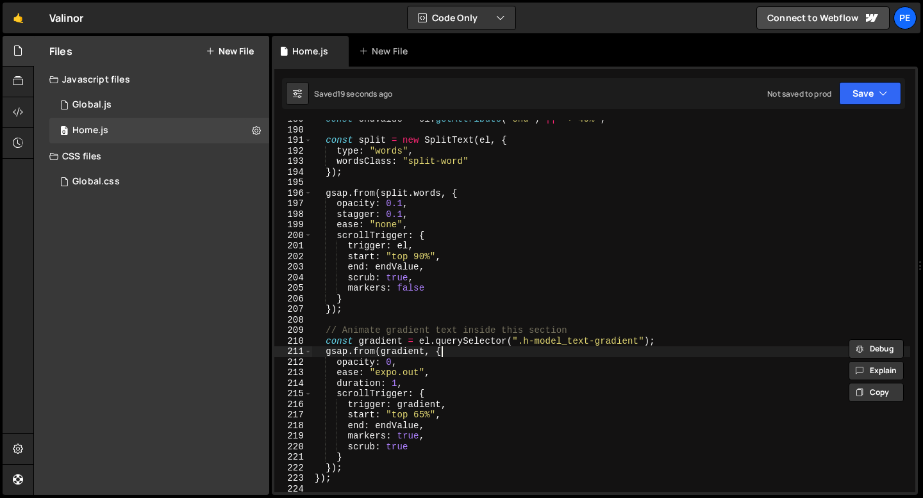
click at [444, 350] on div "const endValue = el . getAttribute ( "end" ) || "+=40%" ; const split = new Spl…" at bounding box center [611, 310] width 598 height 393
type textarea "gsap.from(gradient, {"
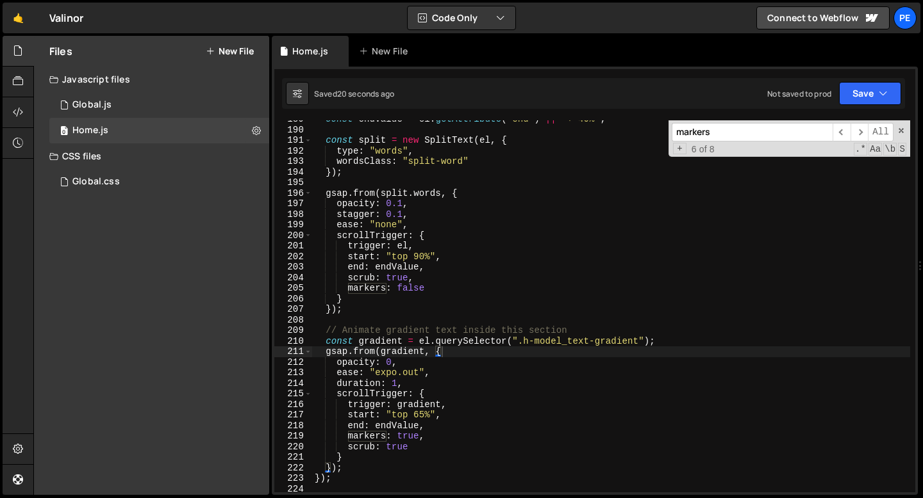
paste input "gradient"
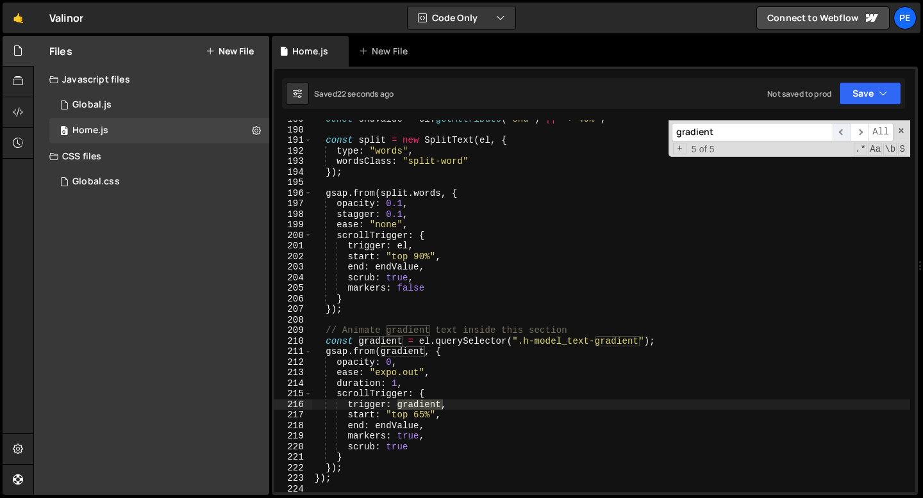
type input "gradient"
click at [840, 134] on span "​" at bounding box center [841, 132] width 18 height 19
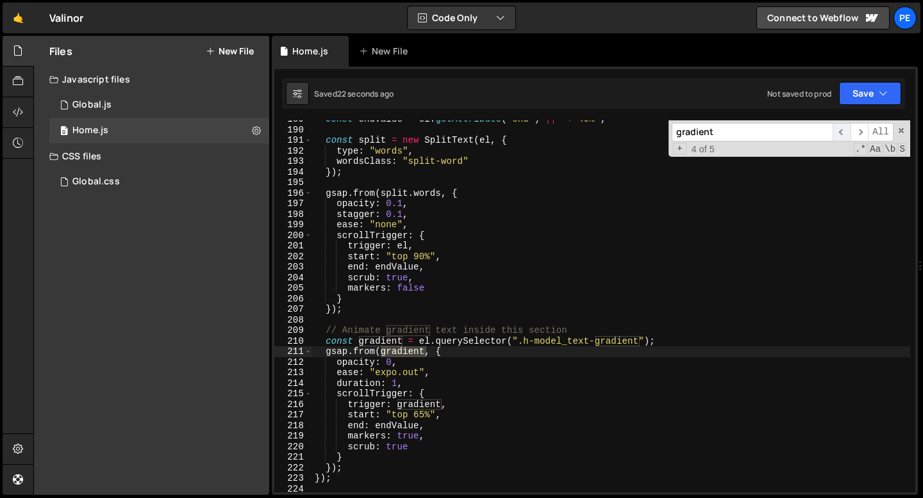
click at [840, 134] on span "​" at bounding box center [841, 132] width 18 height 19
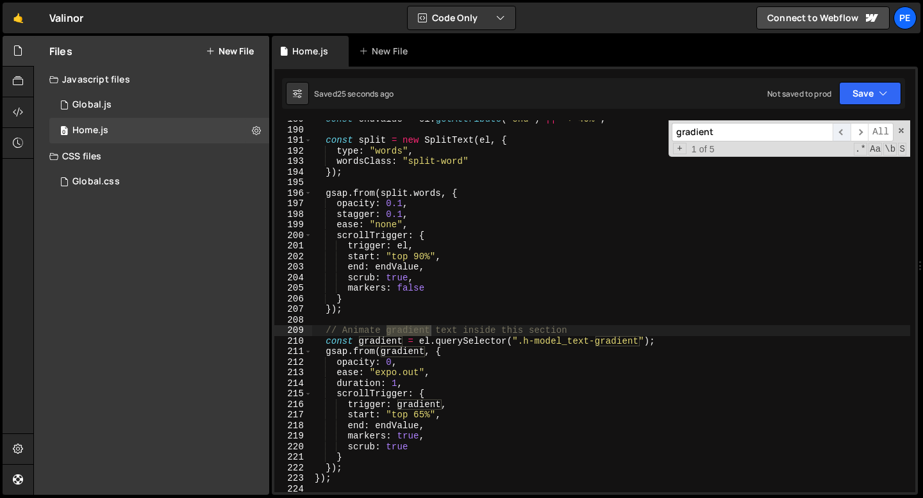
click at [840, 134] on span "​" at bounding box center [841, 132] width 18 height 19
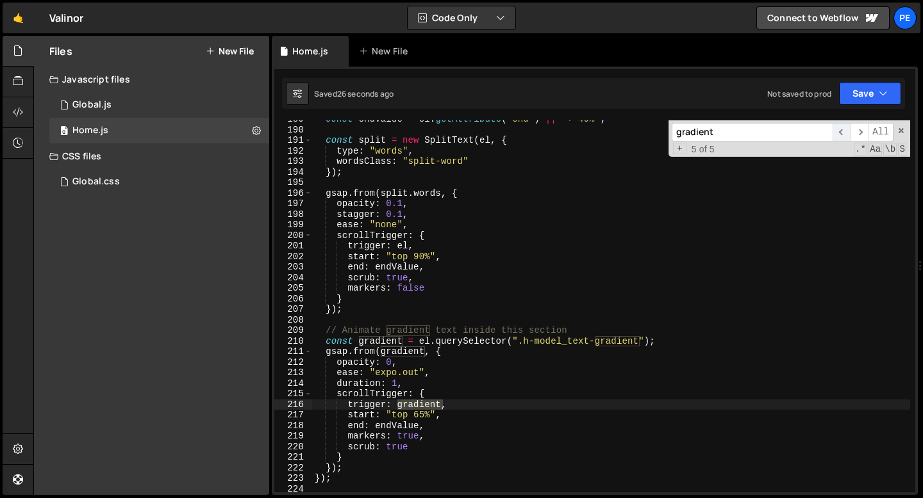
click at [840, 133] on span "​" at bounding box center [841, 132] width 18 height 19
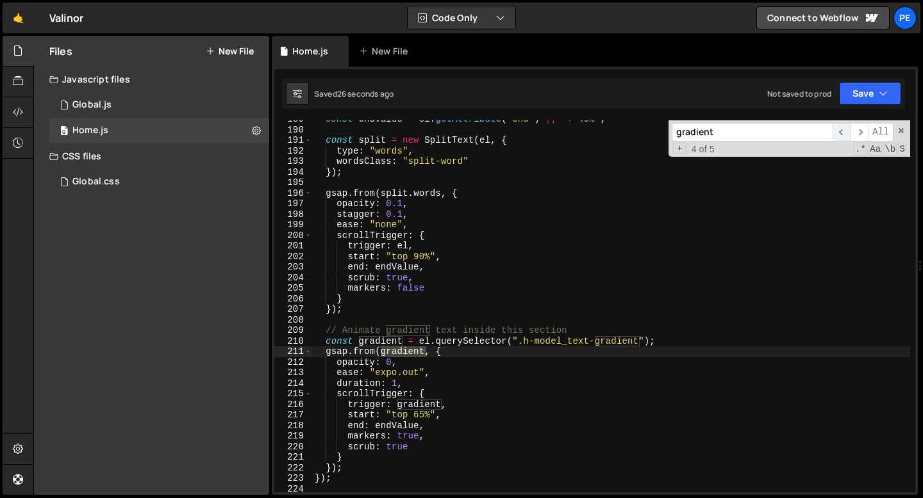
click at [840, 133] on span "​" at bounding box center [841, 132] width 18 height 19
type textarea "end: endValue,"
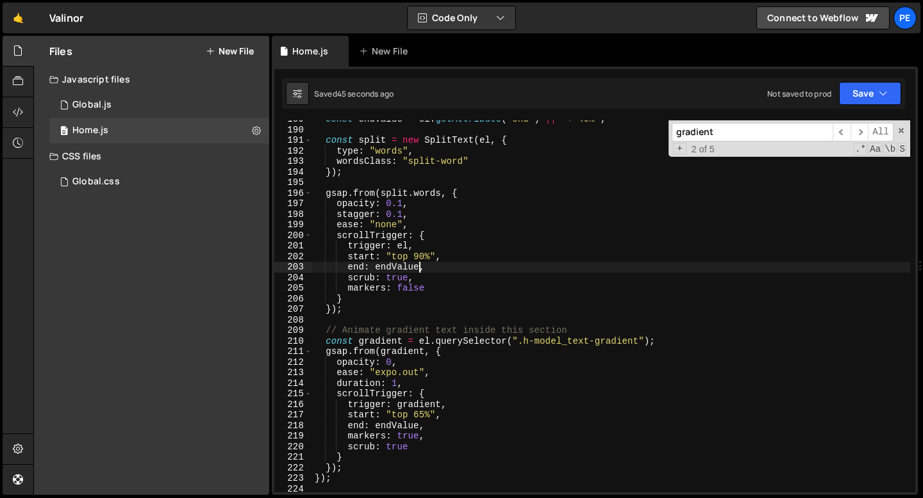
click at [422, 263] on div "const endValue = el . getAttribute ( "end" ) || "+=40%" ; const split = new Spl…" at bounding box center [611, 310] width 598 height 393
click at [390, 318] on div "const endValue = el . getAttribute ( "end" ) || "+=40%" ; const split = new Spl…" at bounding box center [611, 310] width 598 height 393
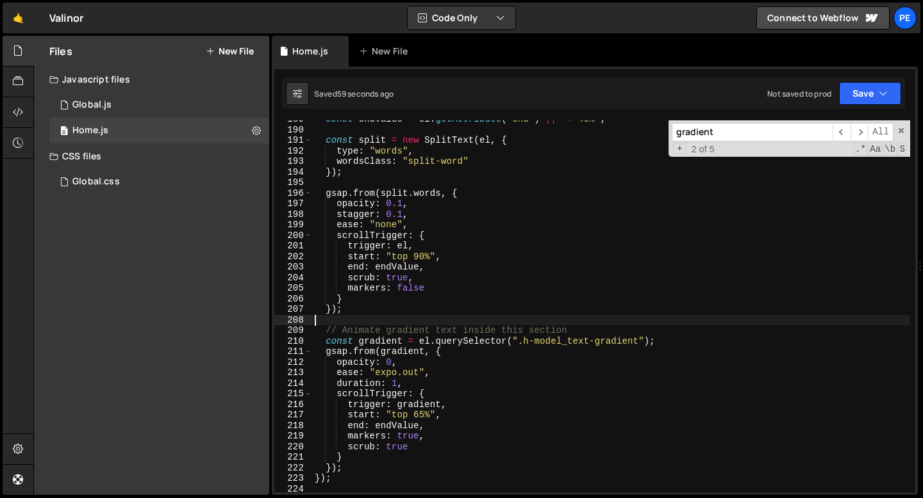
click at [406, 361] on div "const endValue = el . getAttribute ( "end" ) || "+=40%" ; const split = new Spl…" at bounding box center [611, 310] width 598 height 393
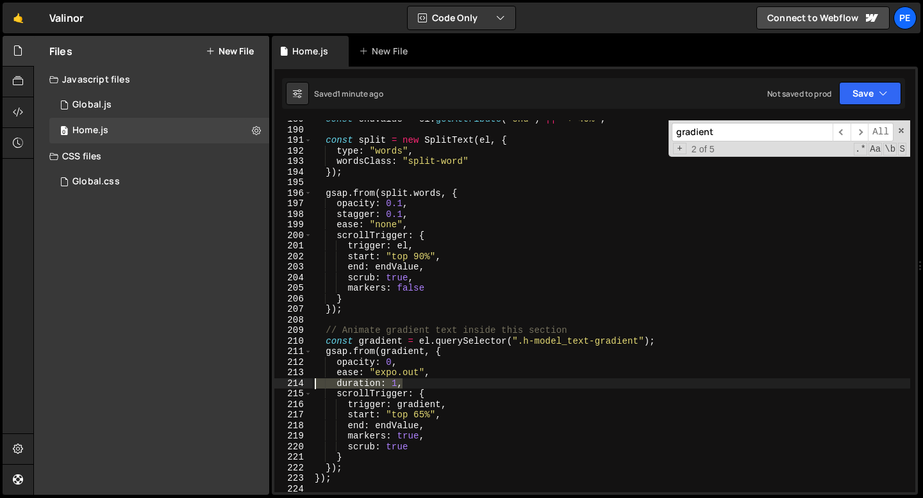
drag, startPoint x: 406, startPoint y: 384, endPoint x: 286, endPoint y: 377, distance: 120.7
click at [288, 379] on div "opacity: 0, 189 190 191 192 193 194 195 196 197 198 199 200 201 202 203 204 205…" at bounding box center [594, 306] width 641 height 372
type textarea "duration: 1,"
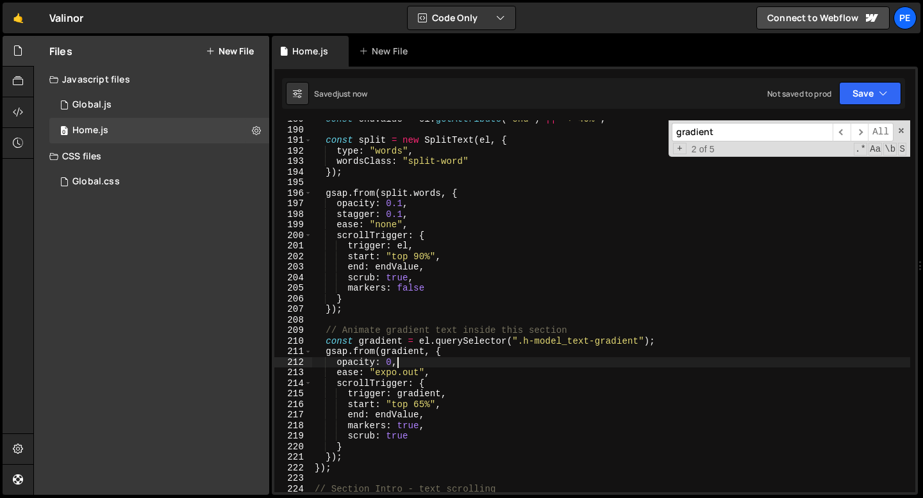
click at [437, 360] on div "const endValue = el . getAttribute ( "end" ) || "+=40%" ; const split = new Spl…" at bounding box center [611, 310] width 598 height 393
click at [412, 371] on div "const endValue = el . getAttribute ( "end" ) || "+=40%" ; const split = new Spl…" at bounding box center [611, 309] width 598 height 393
click at [411, 371] on div "const endValue = el . getAttribute ( "end" ) || "+=40%" ; const split = new Spl…" at bounding box center [611, 309] width 598 height 393
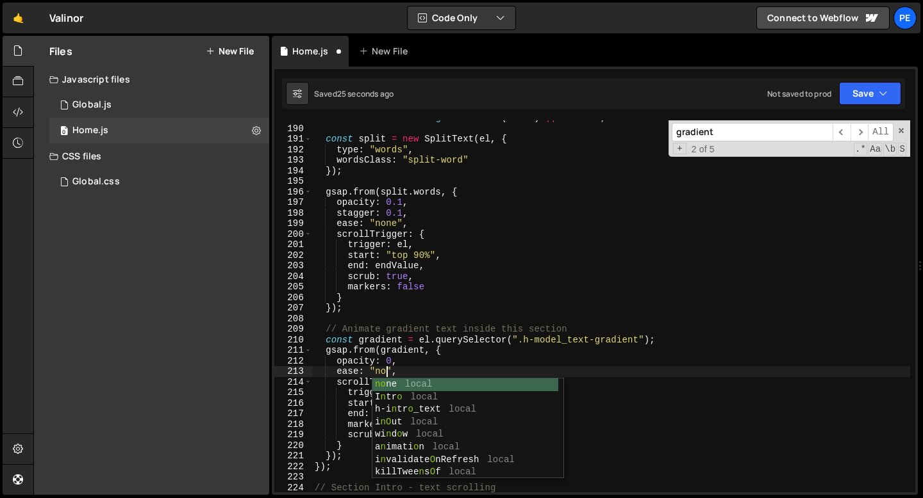
type textarea "ease: "none","
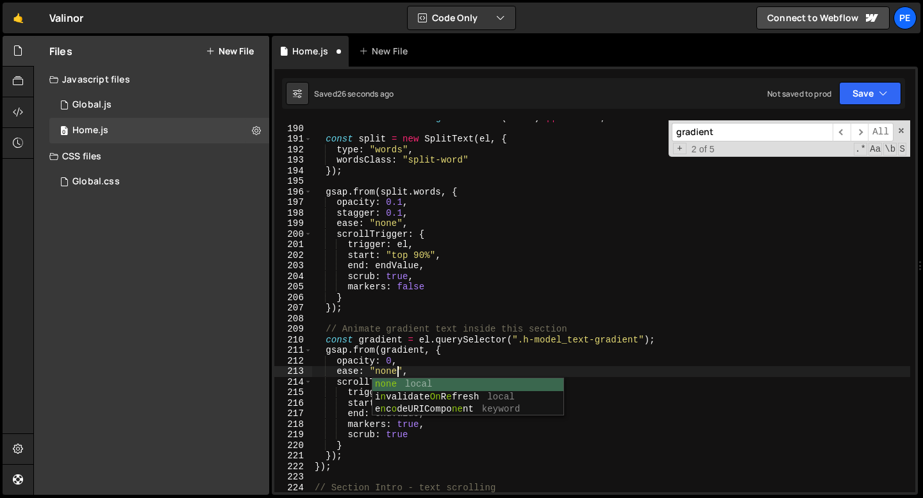
scroll to position [0, 5]
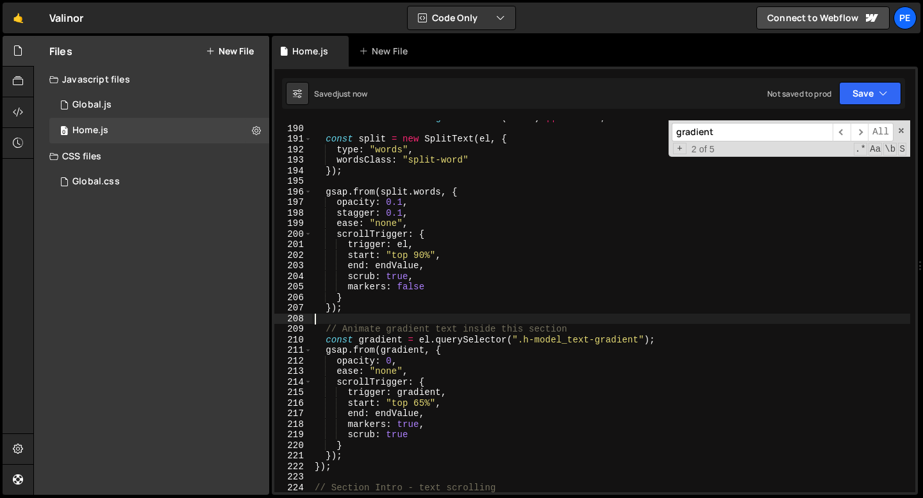
click at [448, 318] on div "const endValue = el . getAttribute ( "end" ) || "+=40%" ; const split = new Spl…" at bounding box center [611, 309] width 598 height 393
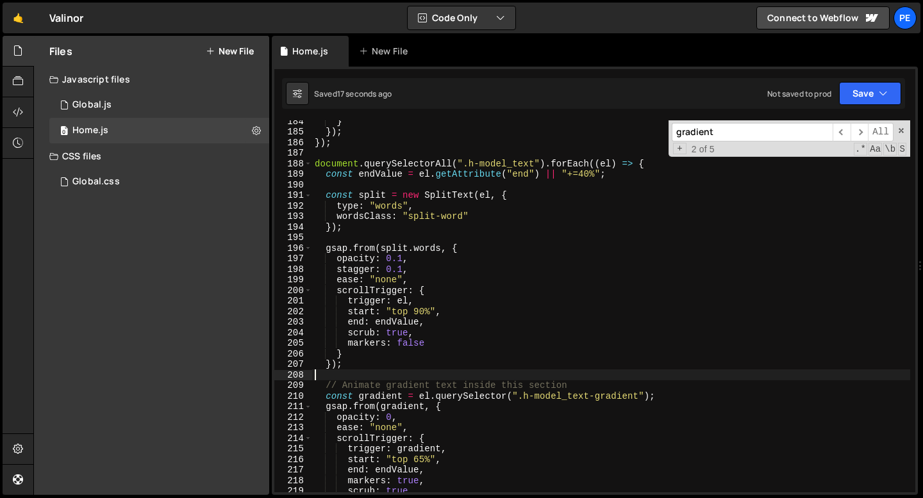
scroll to position [1948, 0]
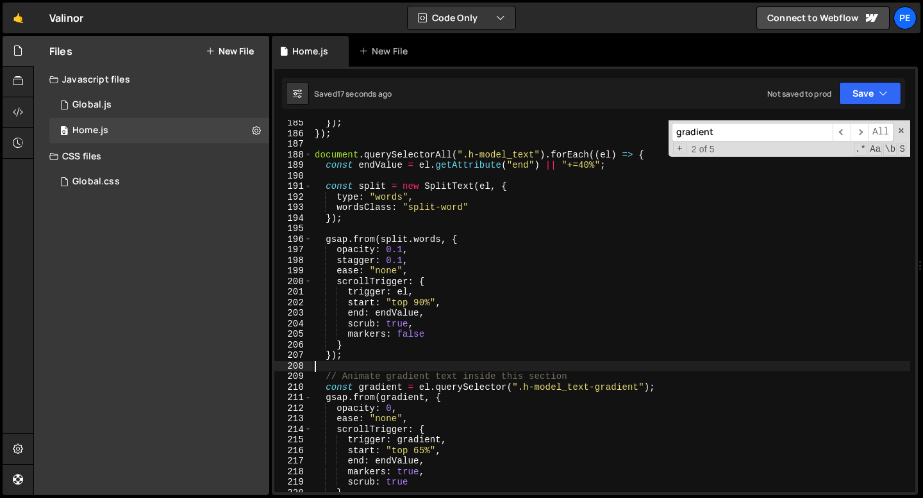
click at [412, 437] on div "}) ; }) ; document . querySelectorAll ( ".h-model_text" ) . forEach (( el ) => …" at bounding box center [611, 314] width 598 height 393
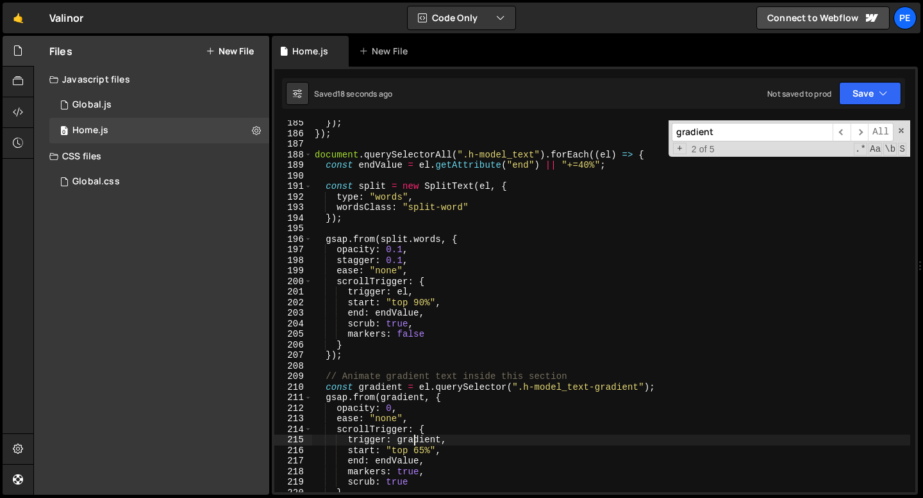
click at [412, 437] on div "}) ; }) ; document . querySelectorAll ( ".h-model_text" ) . forEach (( el ) => …" at bounding box center [611, 314] width 598 height 393
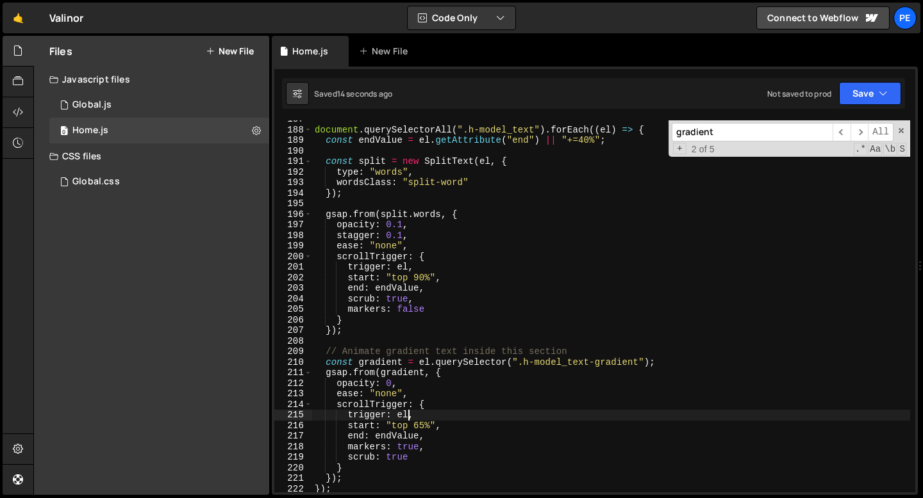
scroll to position [1972, 0]
click at [363, 382] on div "document . querySelectorAll ( ".h-model_text" ) . forEach (( el ) => { const en…" at bounding box center [611, 311] width 598 height 393
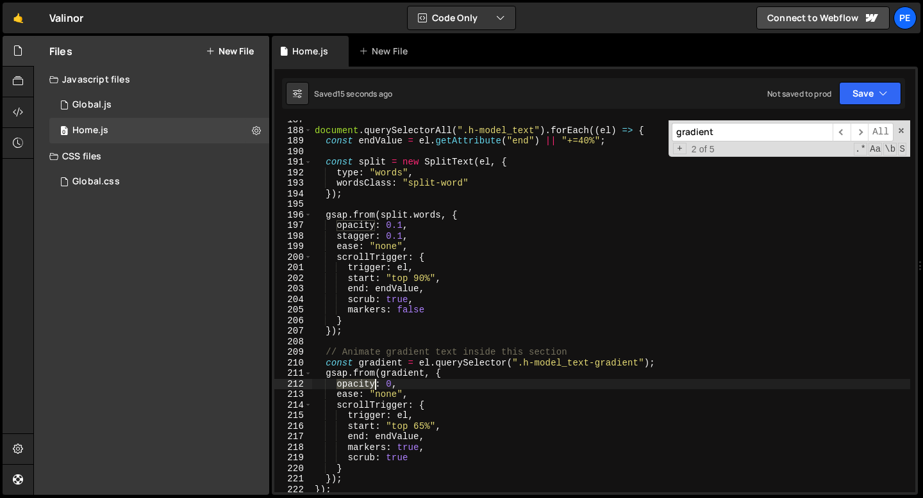
click at [362, 382] on div "document . querySelectorAll ( ".h-model_text" ) . forEach (( el ) => { const en…" at bounding box center [611, 311] width 598 height 393
click at [359, 384] on div "document . querySelectorAll ( ".h-model_text" ) . forEach (( el ) => { const en…" at bounding box center [611, 311] width 598 height 393
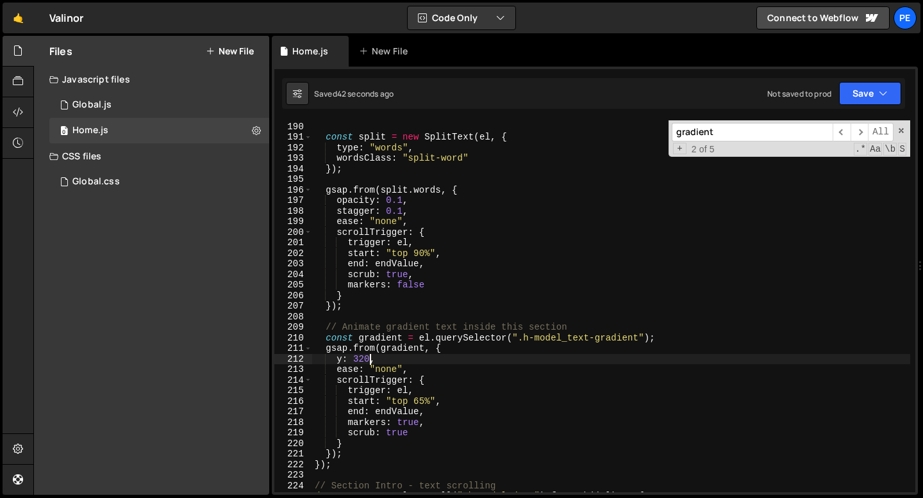
scroll to position [1998, 0]
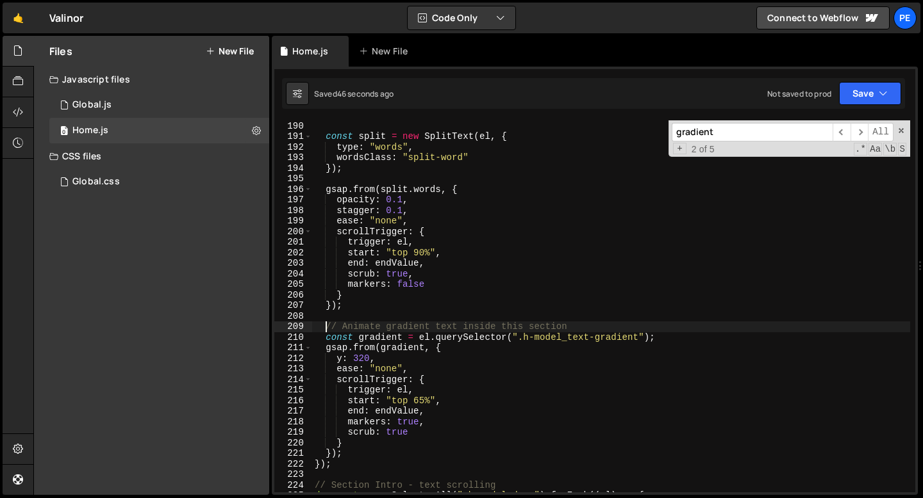
click at [326, 327] on div "const endValue = el . getAttribute ( "end" ) || "+=40%" ; const split = new Spl…" at bounding box center [611, 306] width 598 height 393
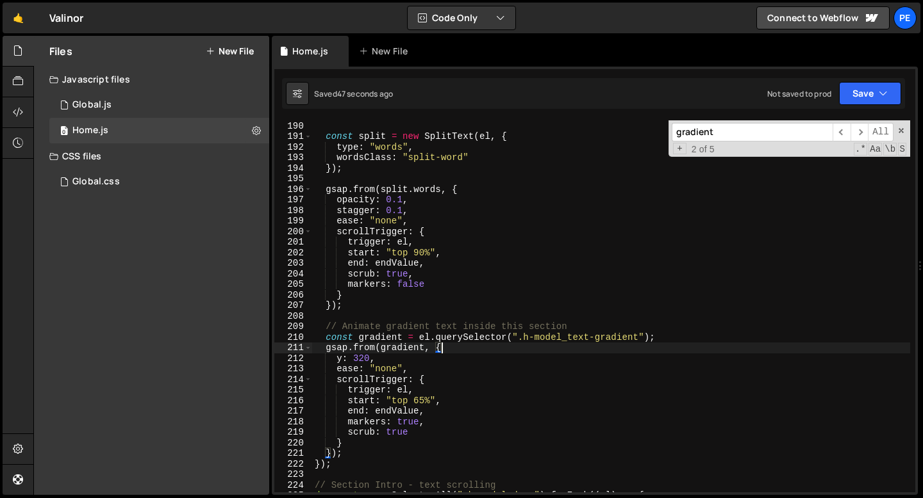
click at [448, 350] on div "const endValue = el . getAttribute ( "end" ) || "+=40%" ; const split = new Spl…" at bounding box center [611, 306] width 598 height 393
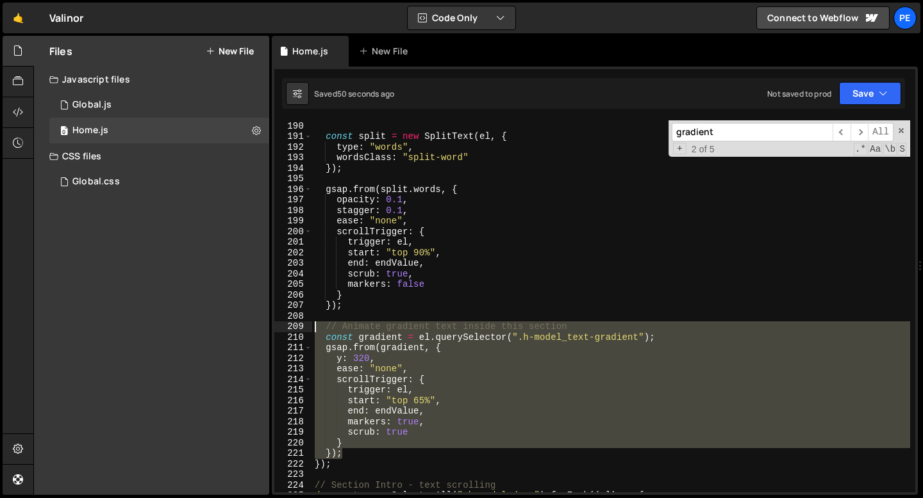
drag, startPoint x: 350, startPoint y: 453, endPoint x: 302, endPoint y: 325, distance: 136.3
click at [302, 326] on div "gsap.from(gradient, { 189 190 191 192 193 194 195 196 197 198 199 200 201 202 2…" at bounding box center [594, 306] width 641 height 372
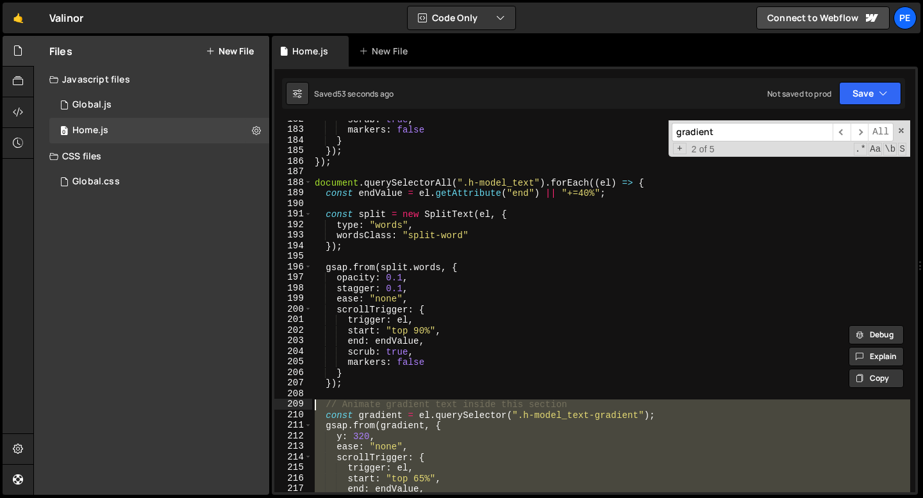
scroll to position [1920, 0]
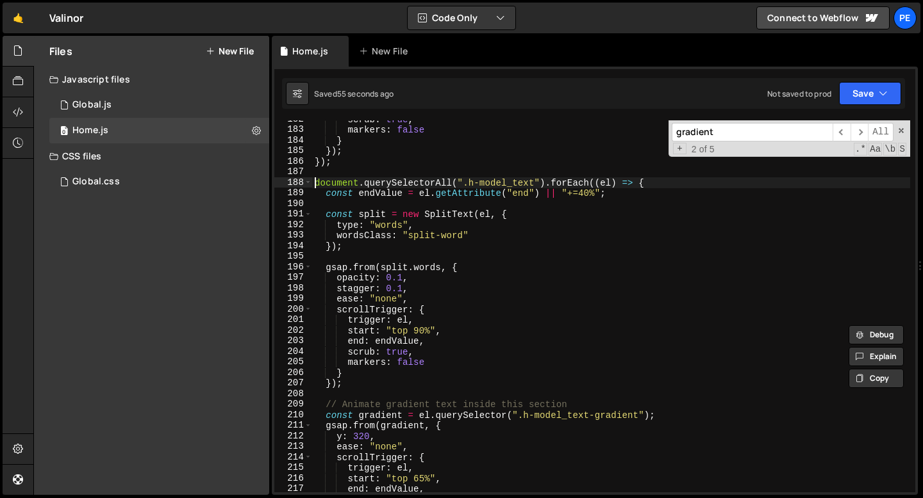
click at [315, 182] on div "scrub : true , markers : false } }) ; }) ; document . querySelectorAll ( ".h-mo…" at bounding box center [611, 310] width 598 height 393
click at [503, 278] on div "scrub : true , markers : false } }) ; }) ; document . querySelectorAll ( ".h-mo…" at bounding box center [611, 310] width 598 height 393
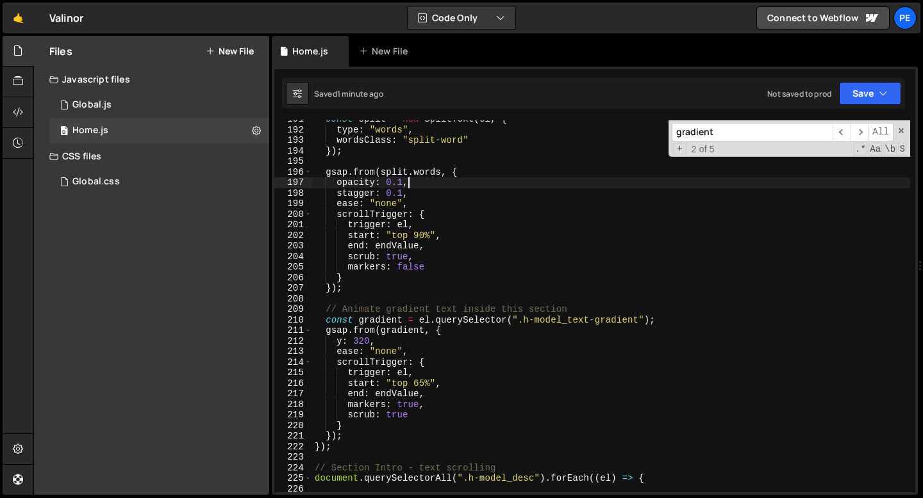
scroll to position [2021, 0]
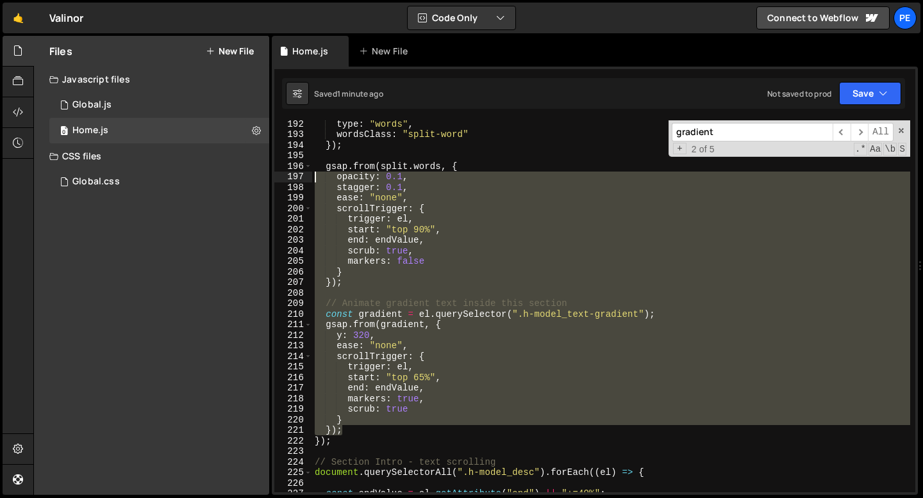
drag, startPoint x: 350, startPoint y: 431, endPoint x: 303, endPoint y: 181, distance: 253.7
click at [303, 181] on div "opacity: 0.1, 192 193 194 195 196 197 198 199 200 201 202 203 204 205 206 207 2…" at bounding box center [594, 306] width 641 height 372
type textarea "opacity: 0.1, stagger: 0.1,"
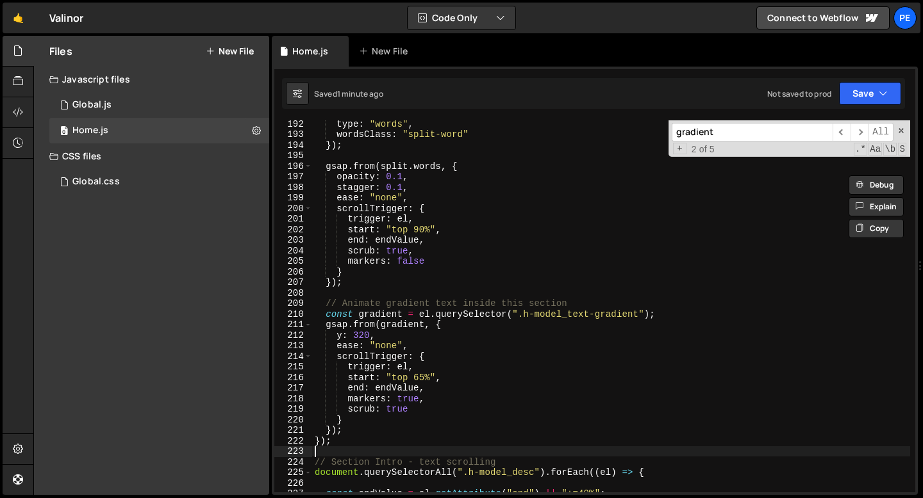
click at [344, 447] on div "type : "words" , wordsClass : "split-word" }) ; gsap . from ( split . words , {…" at bounding box center [611, 315] width 598 height 393
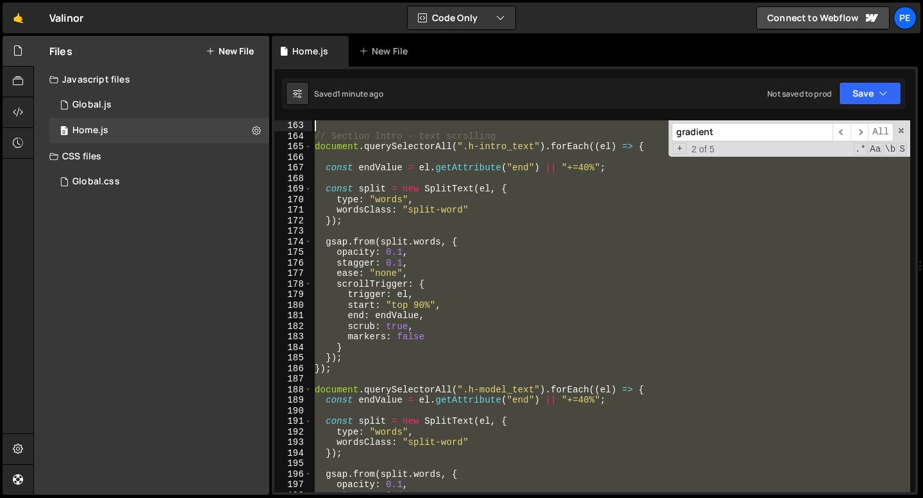
scroll to position [1681, 0]
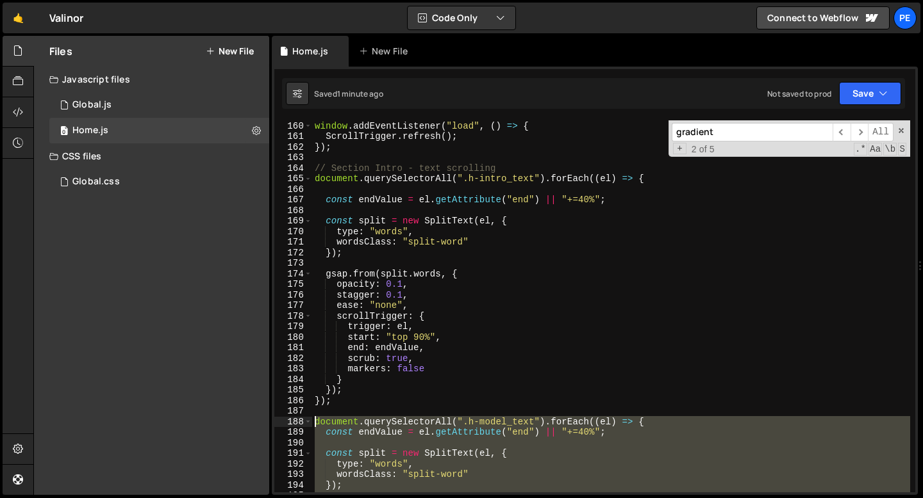
drag, startPoint x: 341, startPoint y: 445, endPoint x: 313, endPoint y: 427, distance: 33.4
click at [313, 427] on div "window . addEventListener ( "load" , ( ) => { ScrollTrigger . refresh ( ) ; }) …" at bounding box center [611, 316] width 598 height 393
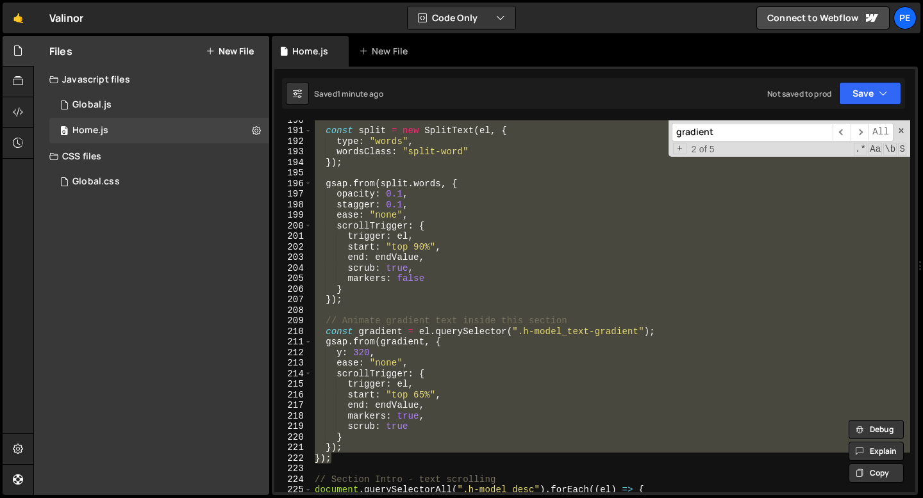
scroll to position [2019, 0]
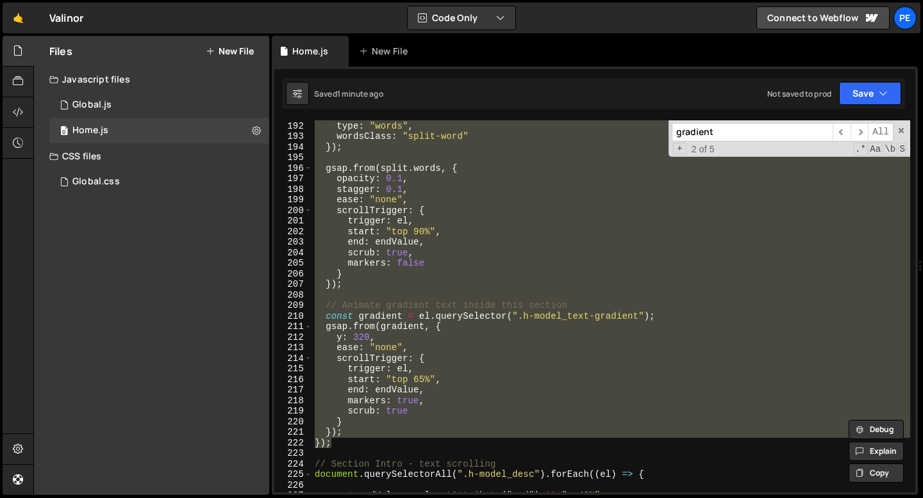
click at [352, 431] on div "const split = new SplitText ( el , { type : "words" , wordsClass : "split-word"…" at bounding box center [611, 306] width 598 height 372
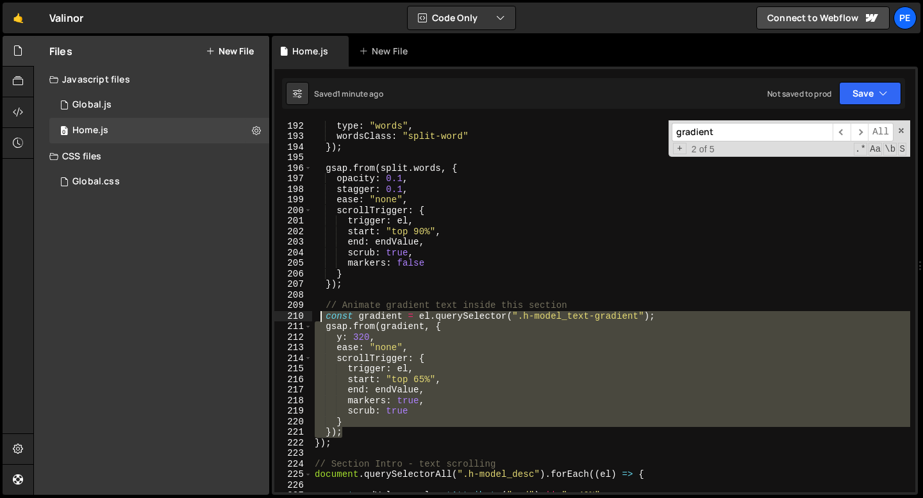
drag, startPoint x: 345, startPoint y: 432, endPoint x: 322, endPoint y: 321, distance: 114.0
click at [322, 321] on div "const split = new SplitText ( el , { type : "words" , wordsClass : "split-word"…" at bounding box center [611, 306] width 598 height 393
paste textarea "});"
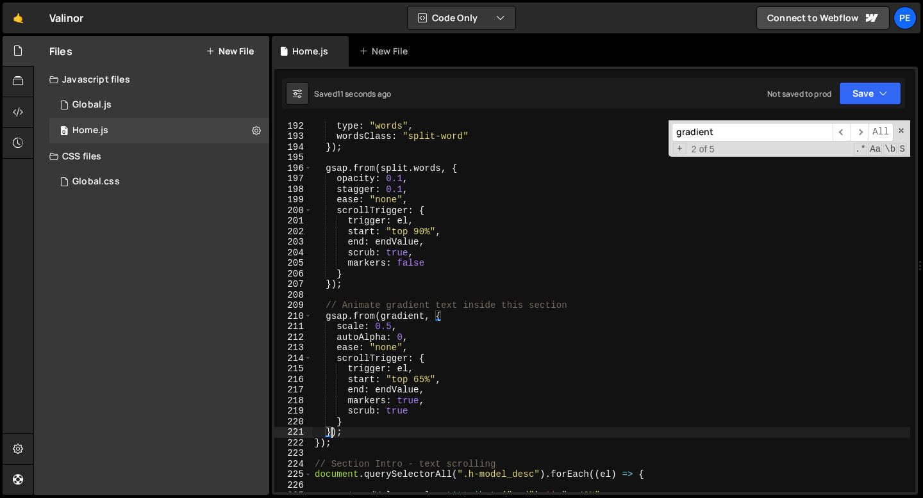
click at [361, 432] on div "const split = new SplitText ( el , { type : "words" , wordsClass : "split-word"…" at bounding box center [611, 306] width 598 height 393
click at [319, 444] on div "const split = new SplitText ( el , { type : "words" , wordsClass : "split-word"…" at bounding box center [611, 306] width 598 height 393
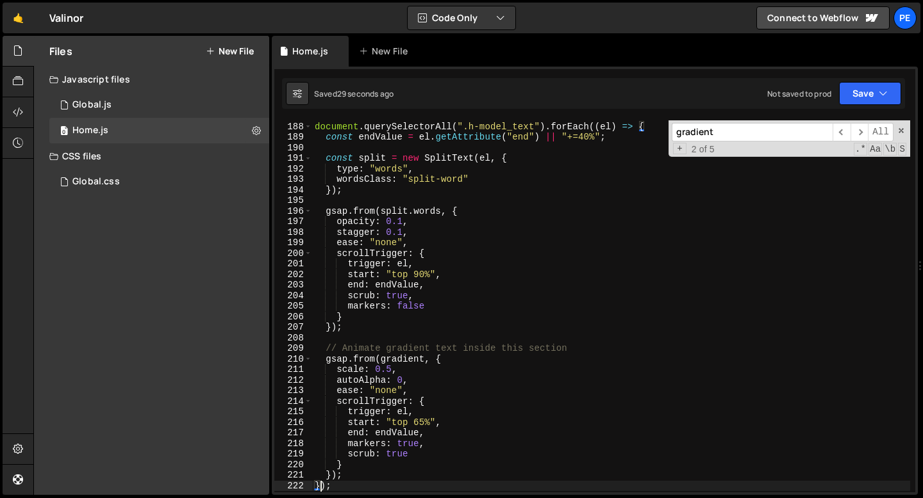
scroll to position [1987, 0]
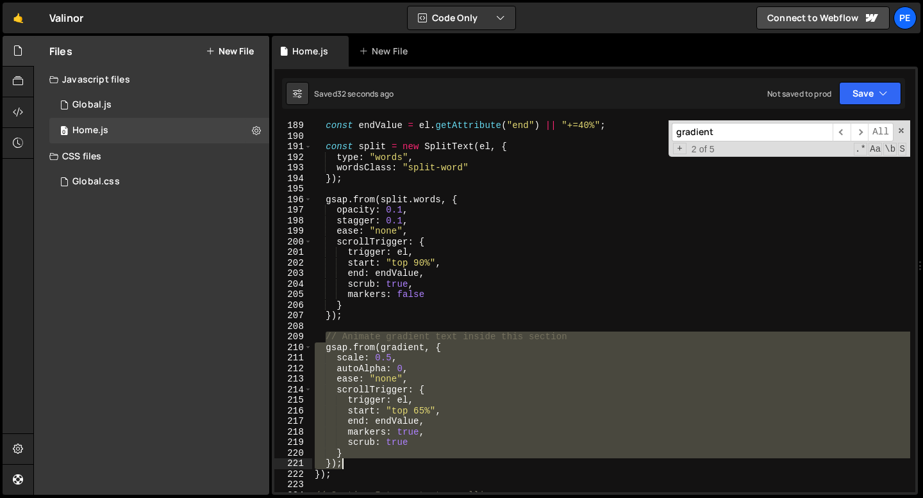
drag, startPoint x: 324, startPoint y: 336, endPoint x: 352, endPoint y: 466, distance: 133.1
click at [352, 466] on div "const endValue = el . getAttribute ( "end" ) || "+=40%" ; const split = new Spl…" at bounding box center [611, 316] width 598 height 393
type textarea "} });"
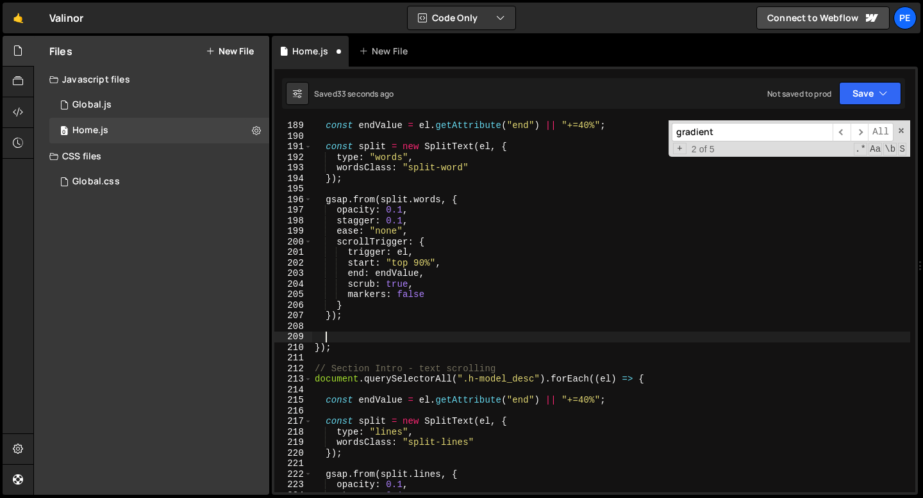
click at [366, 178] on div "const endValue = el . getAttribute ( "end" ) || "+=40%" ; const split = new Spl…" at bounding box center [611, 316] width 598 height 393
type textarea "});"
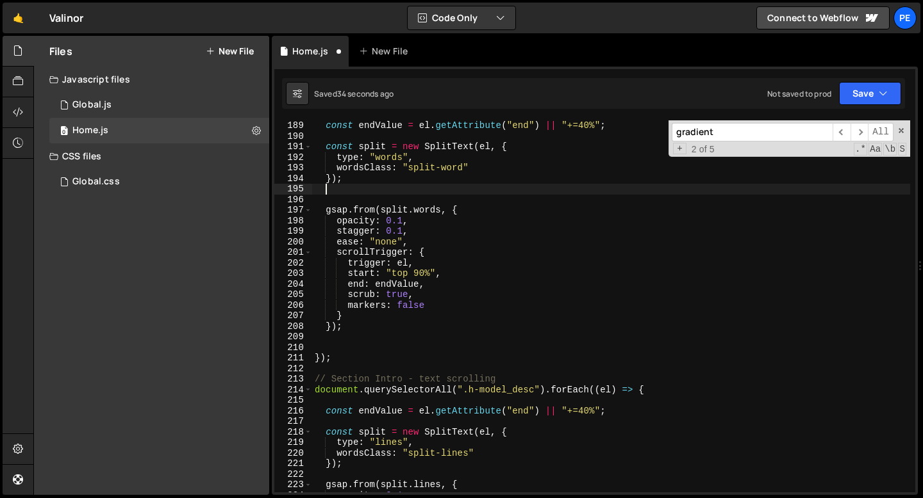
paste textarea "});"
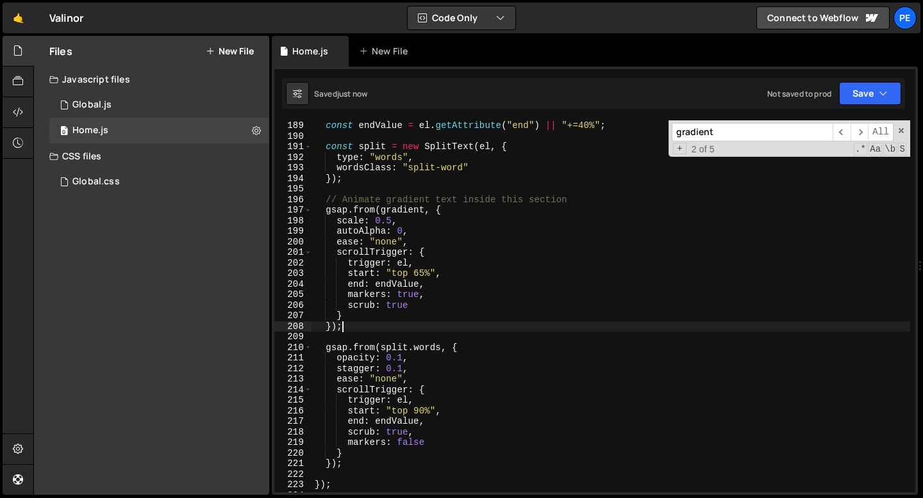
click at [480, 356] on div "const endValue = el . getAttribute ( "end" ) || "+=40%" ; const split = new Spl…" at bounding box center [611, 316] width 598 height 393
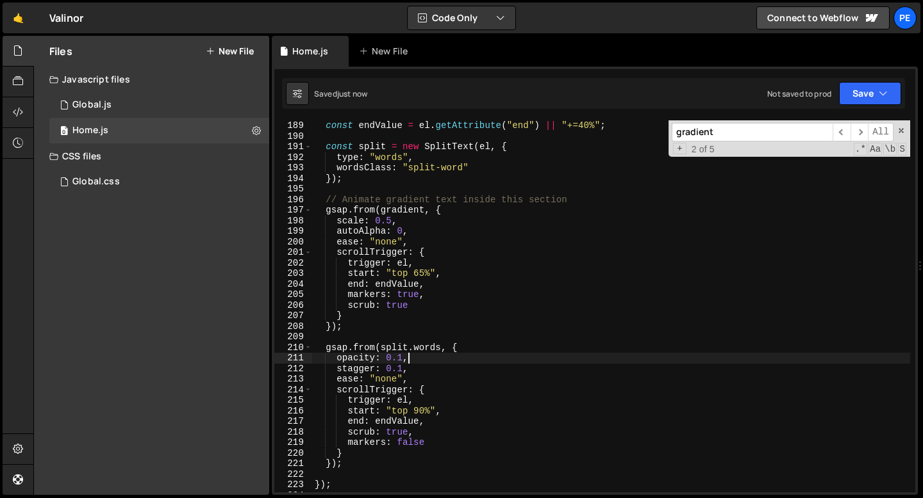
type textarea "});"
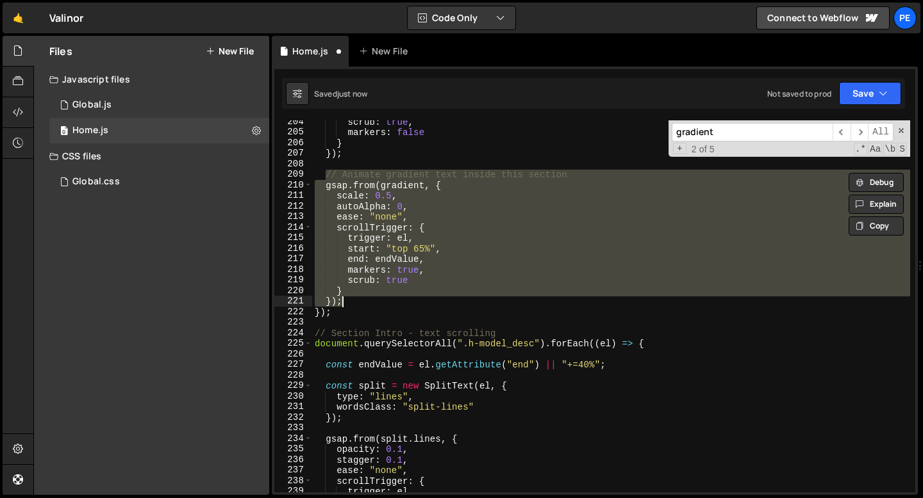
scroll to position [2150, 0]
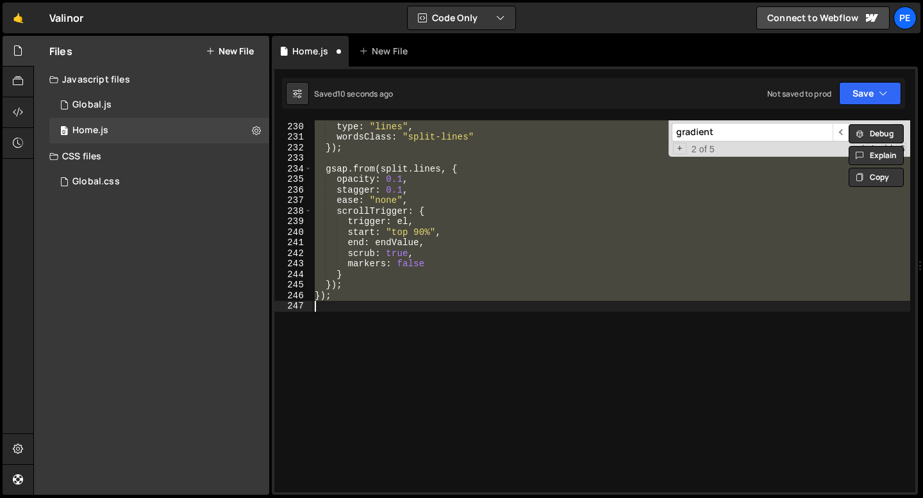
type textarea "} });"
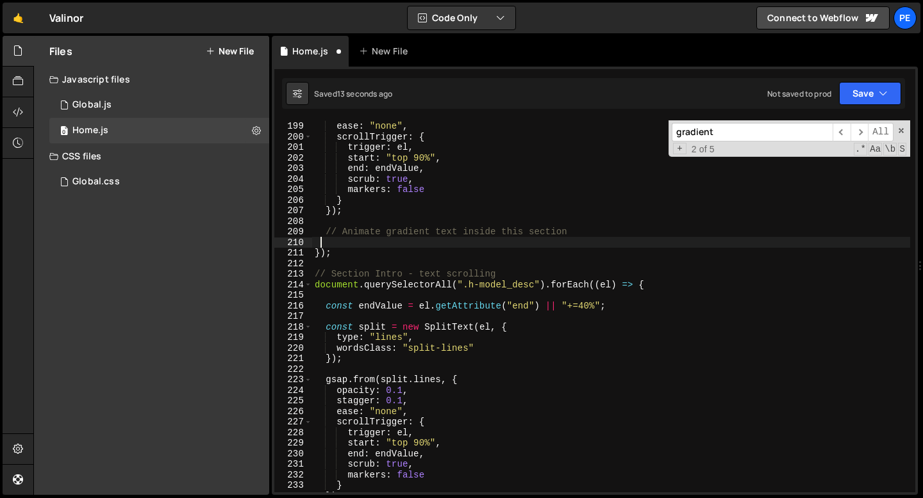
scroll to position [1967, 0]
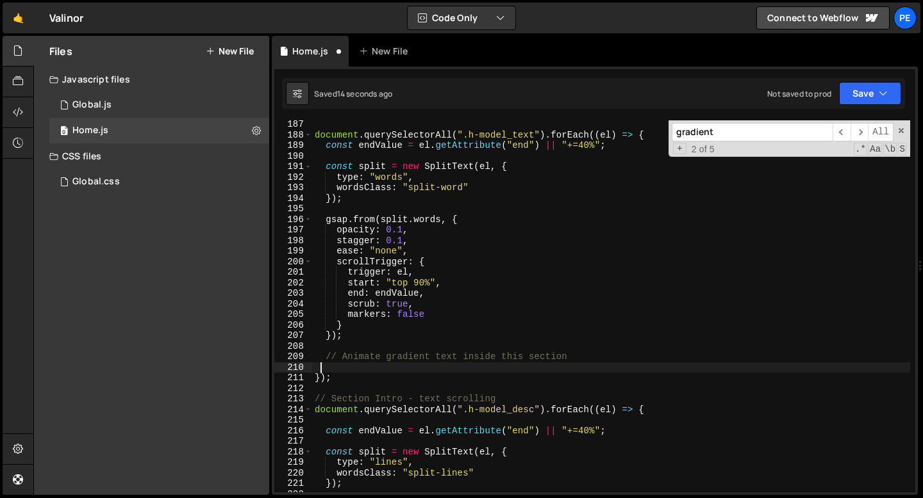
click at [384, 201] on div "document . querySelectorAll ( ".h-model_text" ) . forEach (( el ) => { const en…" at bounding box center [611, 315] width 598 height 393
type textarea "});"
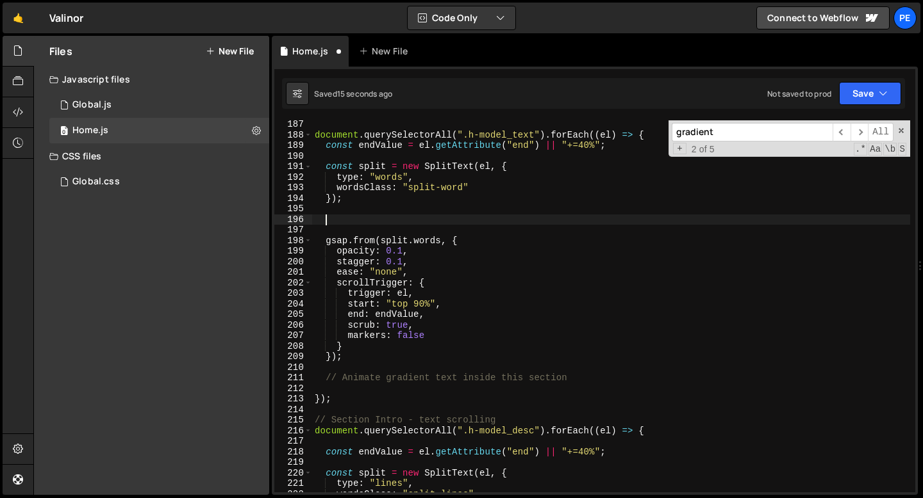
paste textarea "});"
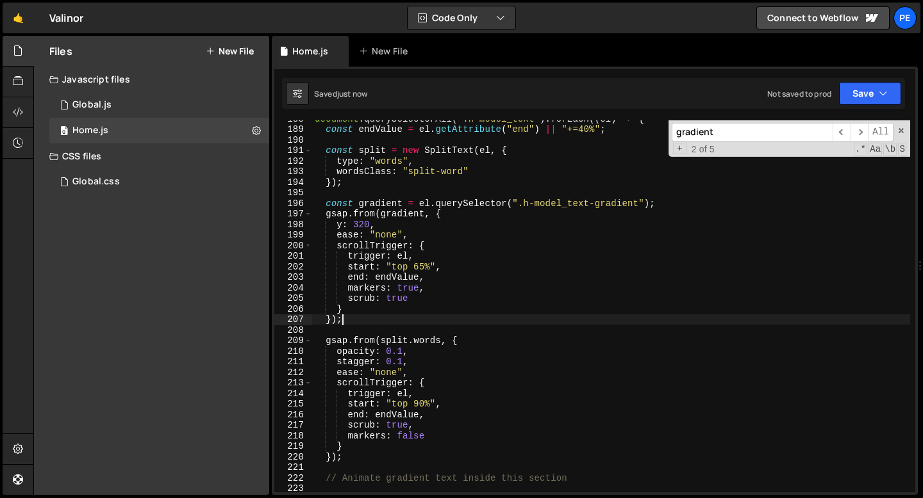
scroll to position [2028, 0]
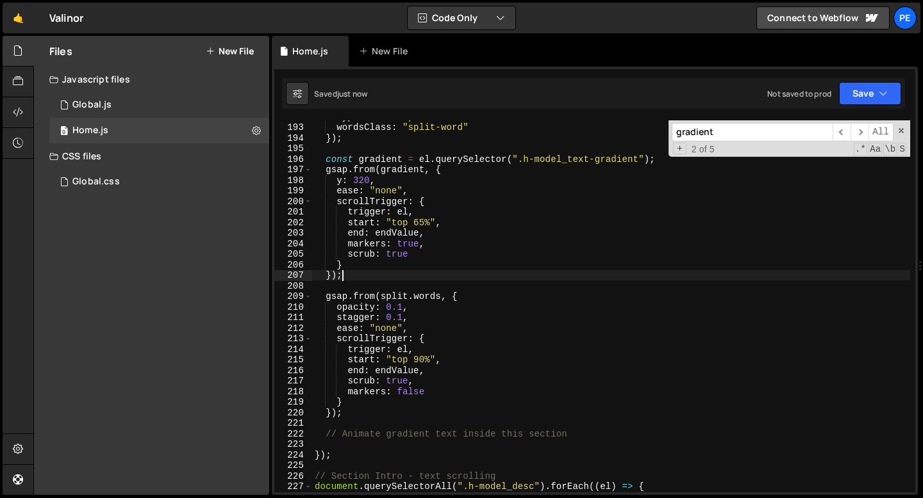
click at [319, 437] on div "type : "words" , wordsClass : "split-word" }) ; const gradient = el . querySele…" at bounding box center [611, 307] width 598 height 393
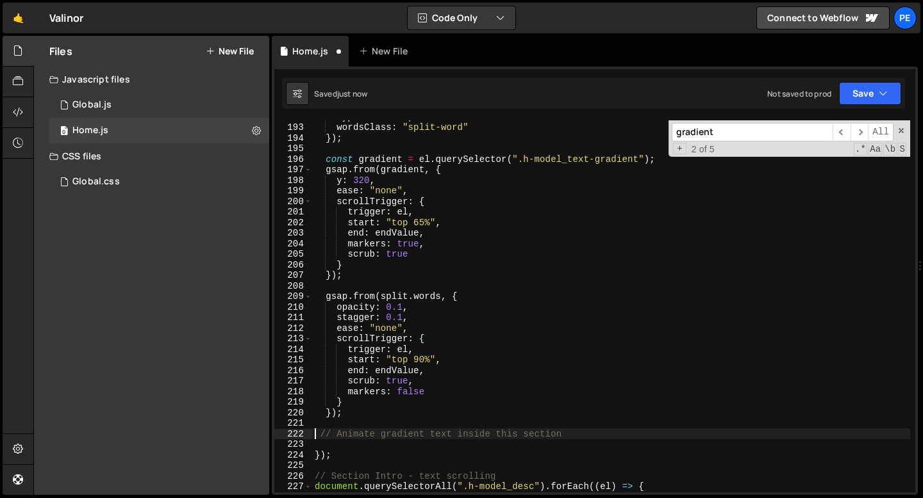
click at [333, 435] on div "type : "words" , wordsClass : "split-word" }) ; const gradient = el . querySele…" at bounding box center [611, 307] width 598 height 393
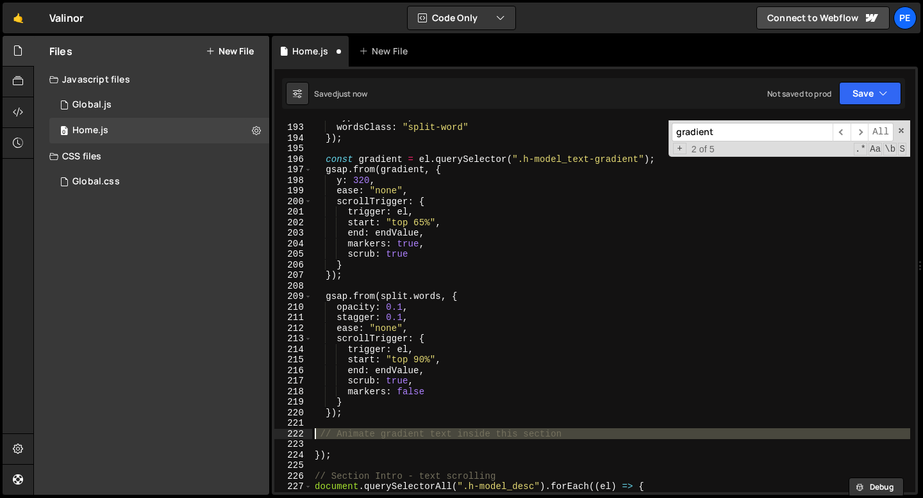
click at [333, 435] on div "type : "words" , wordsClass : "split-word" }) ; const gradient = el . querySele…" at bounding box center [611, 307] width 598 height 393
type textarea "// Animate gradient text inside this section"
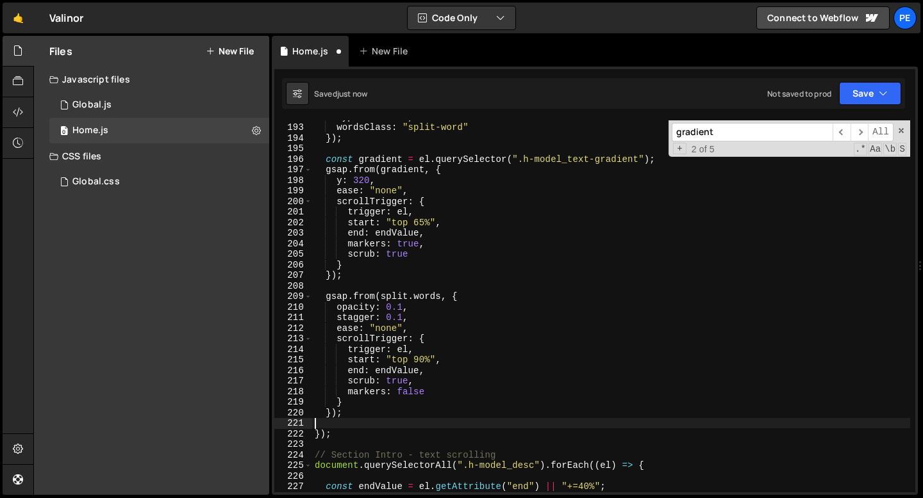
type textarea "});"
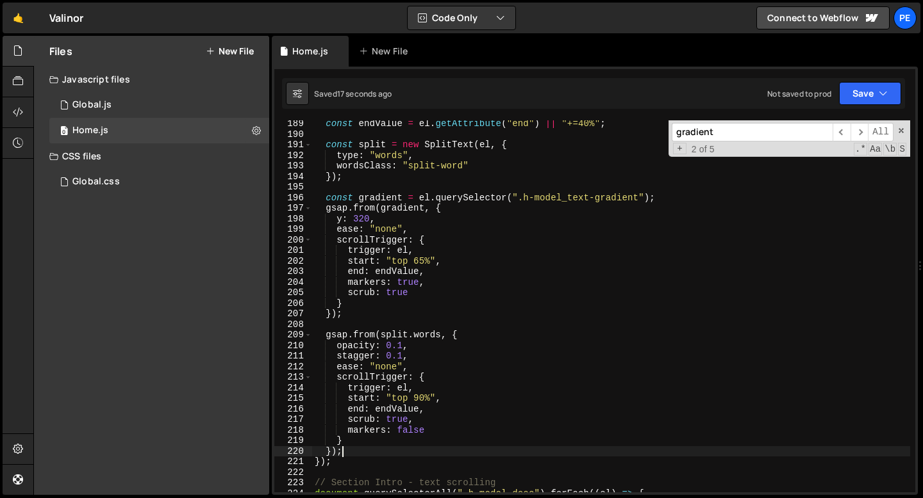
scroll to position [1980, 0]
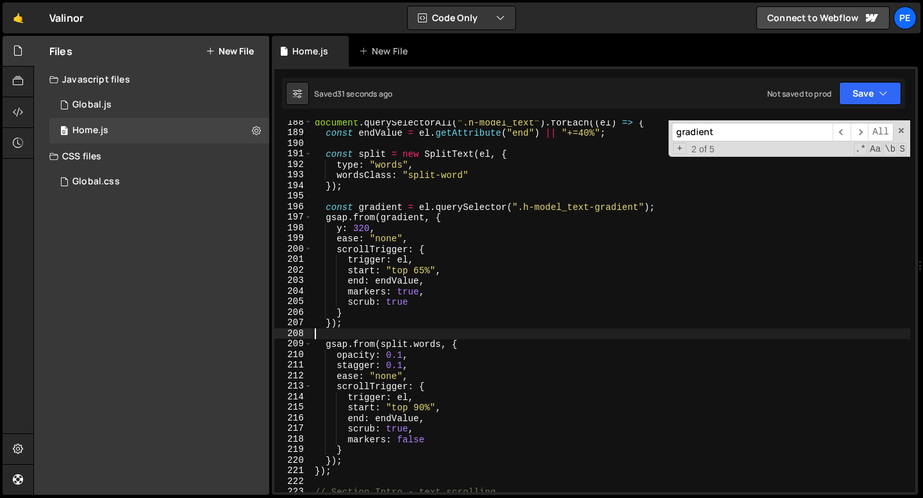
click at [376, 330] on div "document . querySelectorAll ( ".h-model_text" ) . forEach (( el ) => { const en…" at bounding box center [611, 313] width 598 height 393
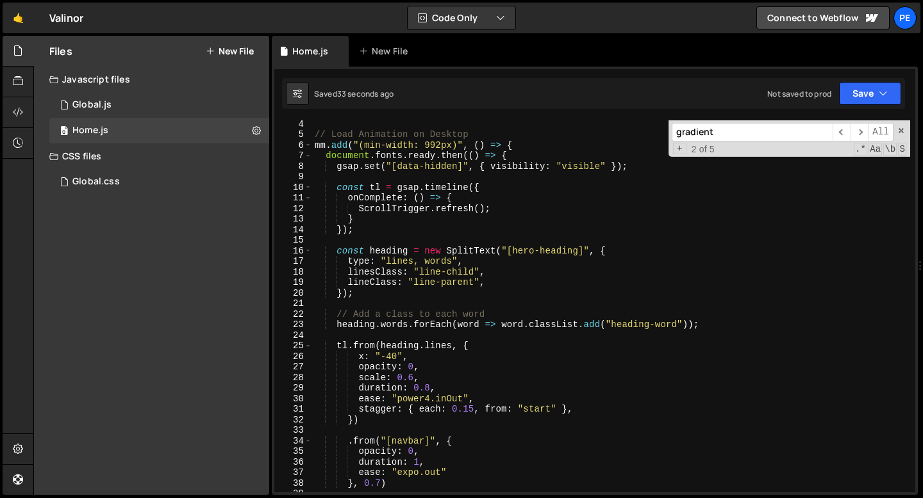
scroll to position [0, 0]
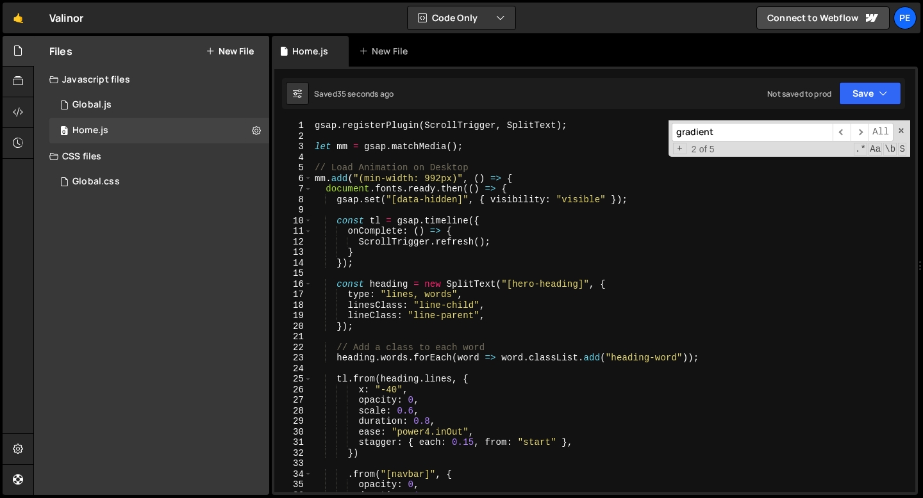
click at [494, 154] on div "gsap . registerPlugin ( ScrollTrigger , SplitText ) ; let mm = gsap . matchMedi…" at bounding box center [611, 316] width 598 height 393
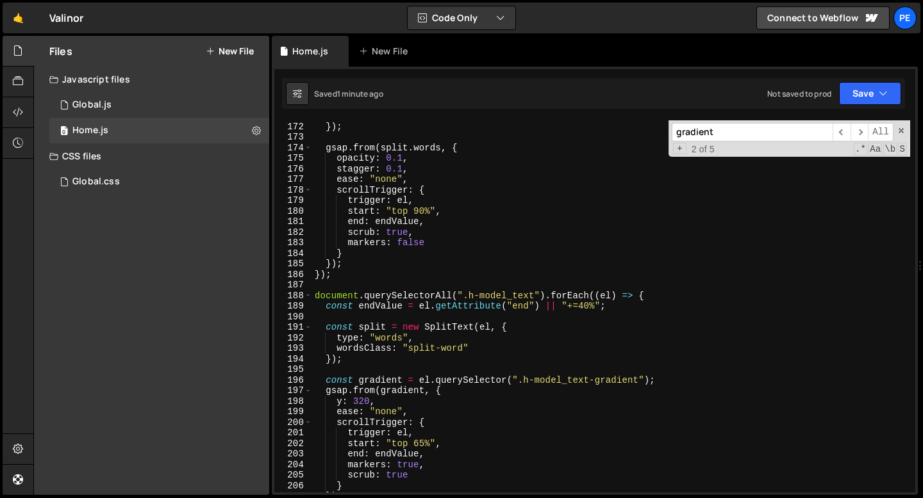
scroll to position [1808, 0]
click at [413, 283] on div "}) ; gsap . from ( split . words , { opacity : 0.1 , stagger : 0.1 , ease : "no…" at bounding box center [611, 316] width 598 height 393
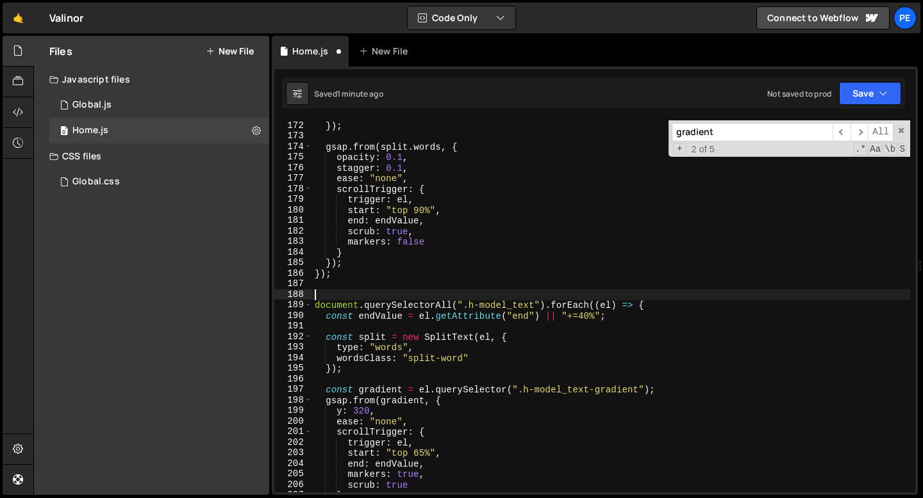
paste textarea "});"
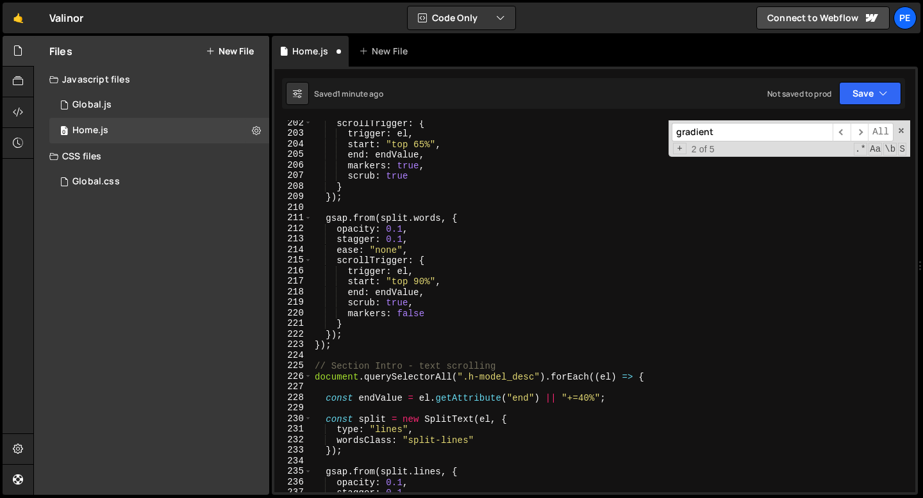
scroll to position [2137, 0]
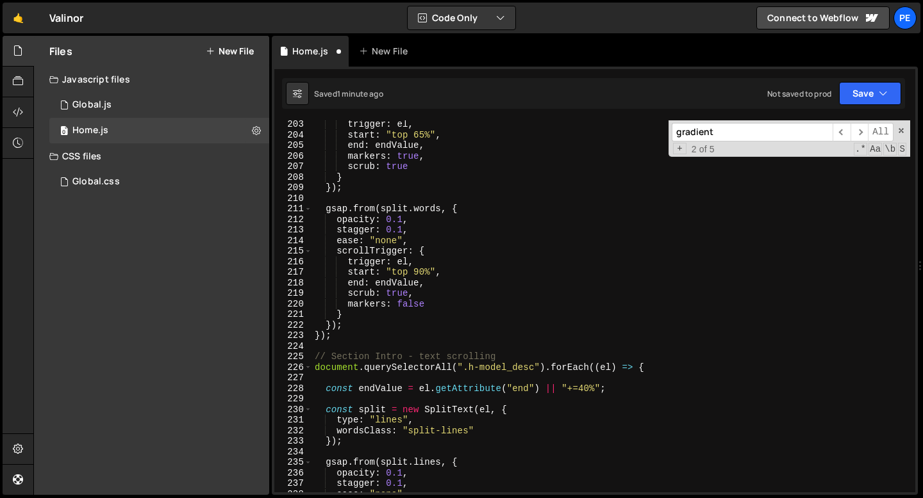
click at [365, 337] on div "trigger : el , start : "top 65%" , end : endValue , markers : true , scrub : tr…" at bounding box center [611, 315] width 598 height 393
type textarea "});"
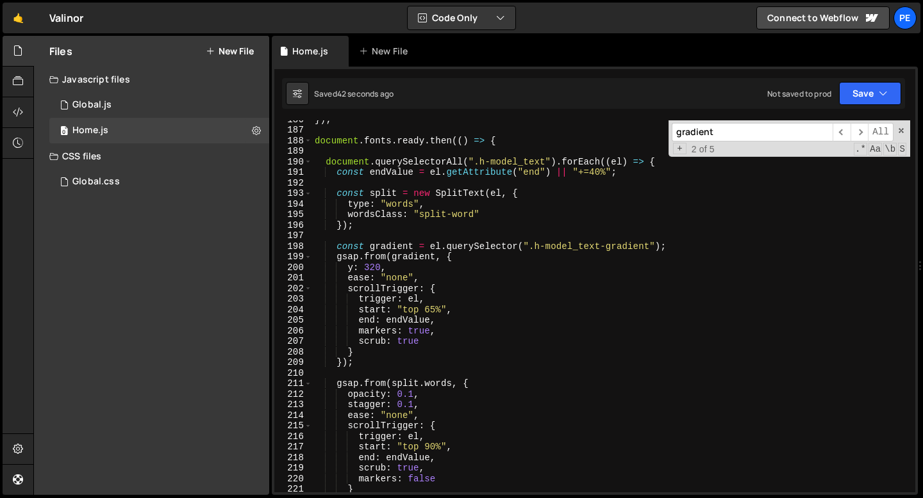
scroll to position [1962, 0]
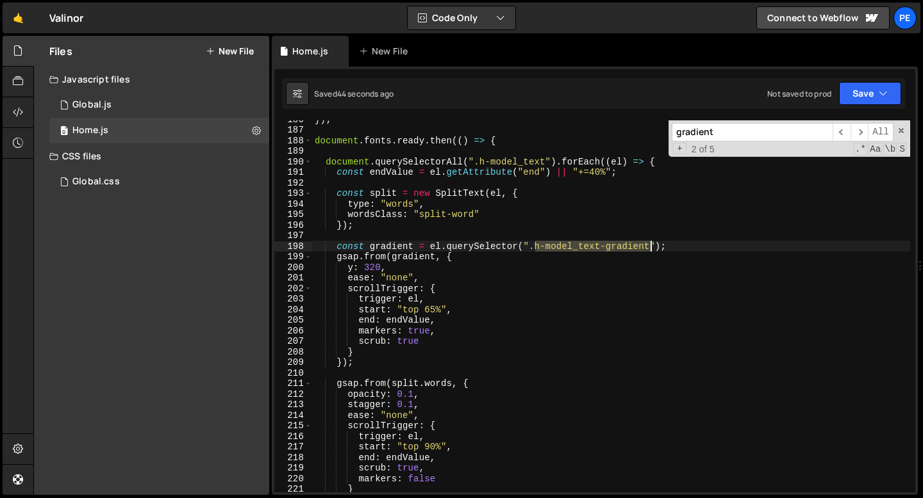
drag, startPoint x: 533, startPoint y: 247, endPoint x: 652, endPoint y: 249, distance: 118.5
click at [652, 249] on div "}) ; document . fonts . ready . then (( ) => { document . querySelectorAll ( ".…" at bounding box center [611, 310] width 598 height 393
paste textarea "2"
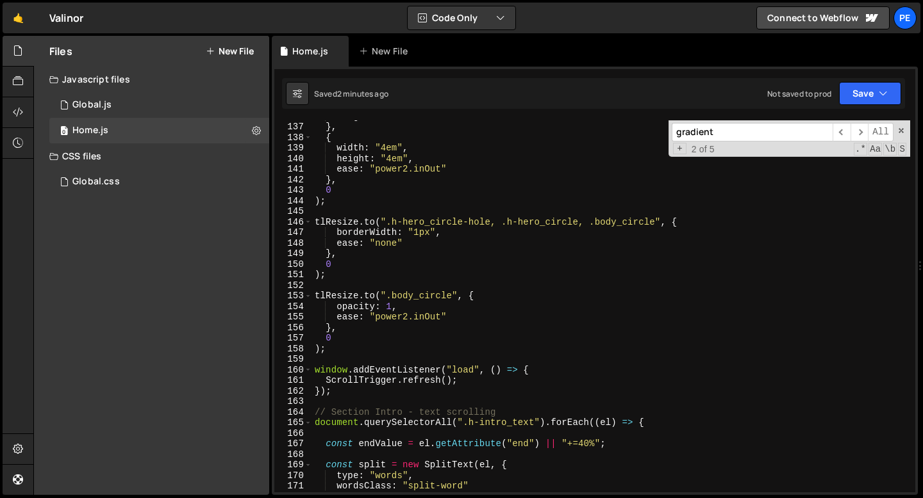
scroll to position [1466, 0]
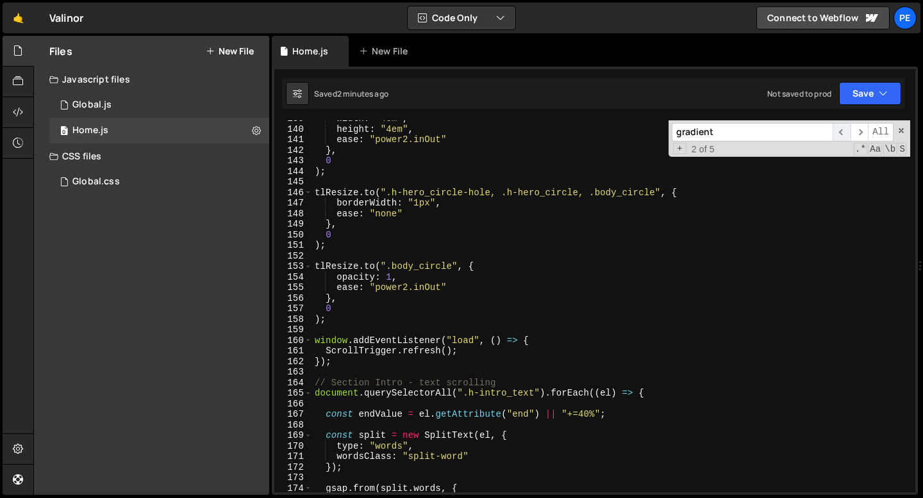
click at [840, 133] on span "​" at bounding box center [841, 132] width 18 height 19
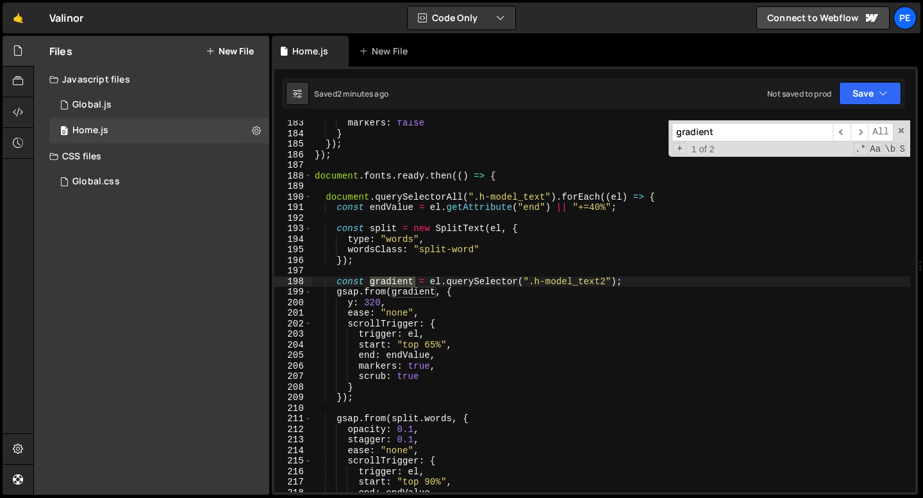
scroll to position [1927, 0]
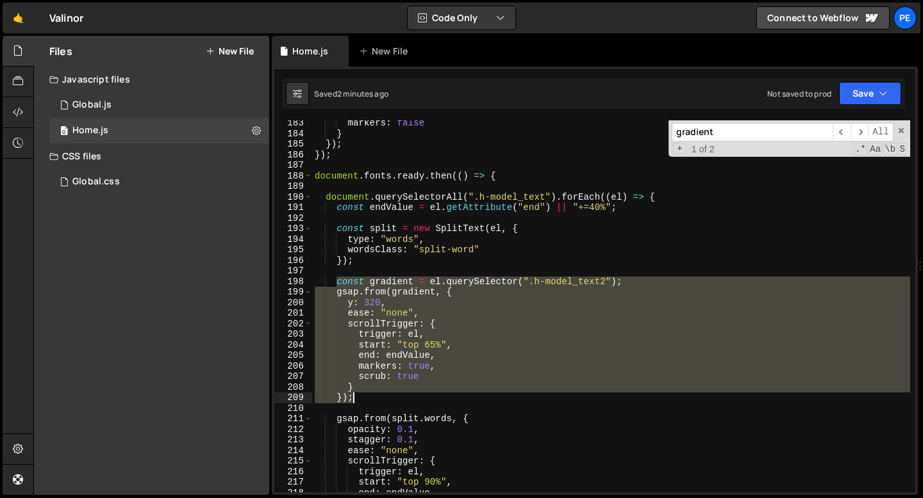
drag, startPoint x: 334, startPoint y: 281, endPoint x: 365, endPoint y: 397, distance: 120.0
click at [365, 397] on div "markers : false } }) ; }) ; document . fonts . ready . then (( ) => { document …" at bounding box center [611, 314] width 598 height 393
type textarea "} });"
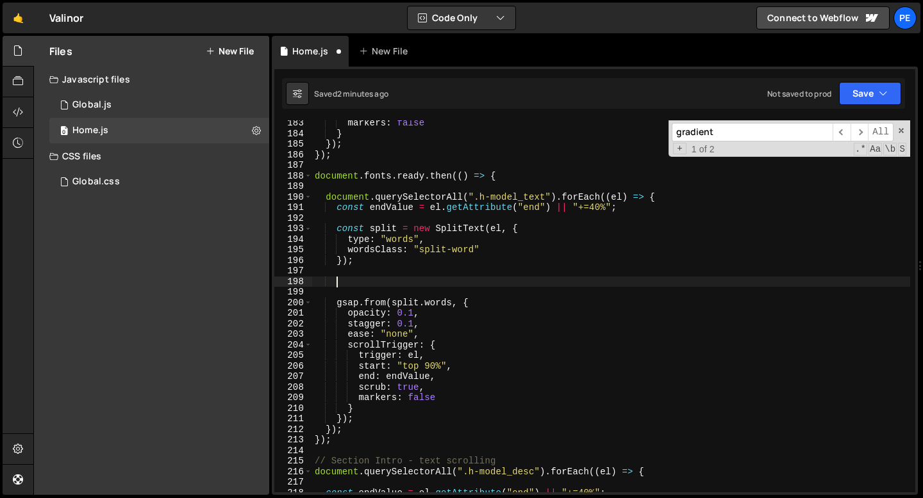
scroll to position [0, 0]
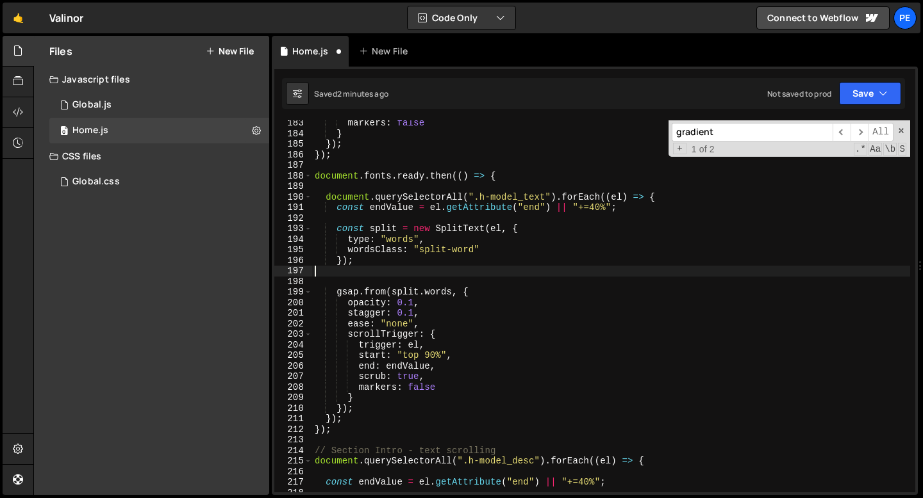
click at [508, 174] on div "markers : false } }) ; }) ; document . fonts . ready . then (( ) => { document …" at bounding box center [611, 314] width 598 height 393
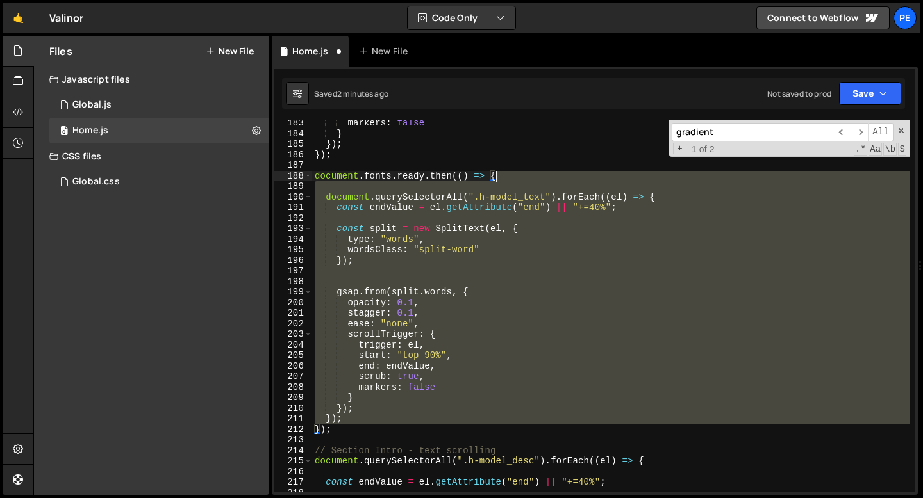
click at [507, 173] on div "markers : false } }) ; }) ; document . fonts . ready . then (( ) => { document …" at bounding box center [611, 314] width 598 height 393
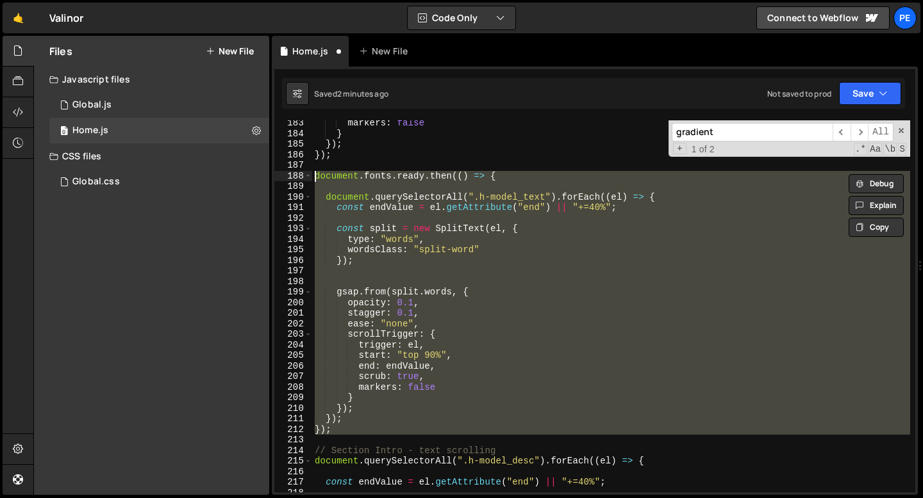
type textarea "document.fonts.ready.then(() => {"
click at [501, 174] on div "markers : false } }) ; }) ; document . fonts . ready . then (( ) => { document …" at bounding box center [611, 314] width 598 height 393
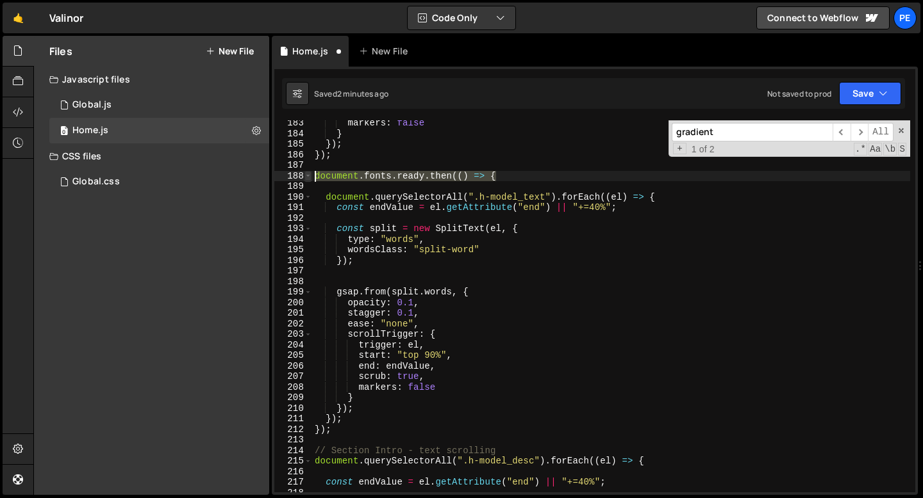
drag, startPoint x: 501, startPoint y: 174, endPoint x: 307, endPoint y: 174, distance: 194.1
click at [306, 174] on div "document.fonts.ready.then(() => { 183 184 185 186 187 188 189 190 191 192 193 1…" at bounding box center [594, 306] width 641 height 372
click at [331, 427] on div "markers : false } }) ; }) ; document . querySelectorAll ( ".h-model_text" ) . f…" at bounding box center [611, 314] width 598 height 393
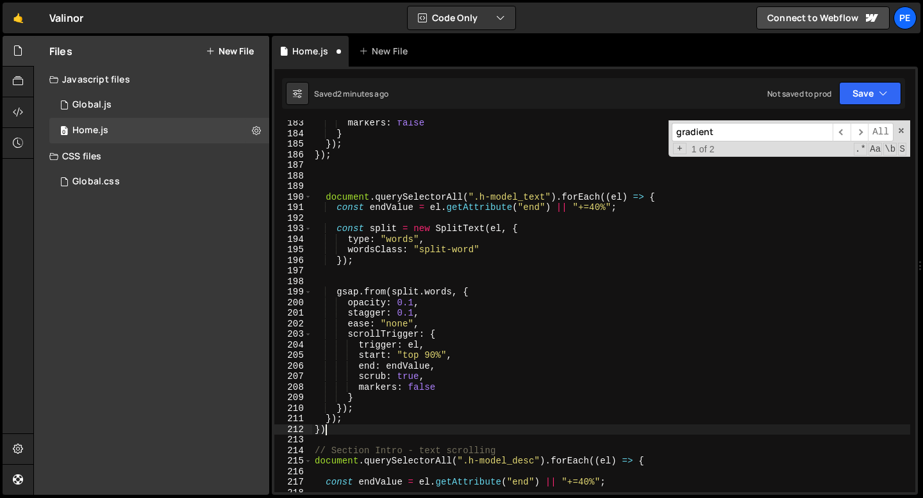
type textarea "}"
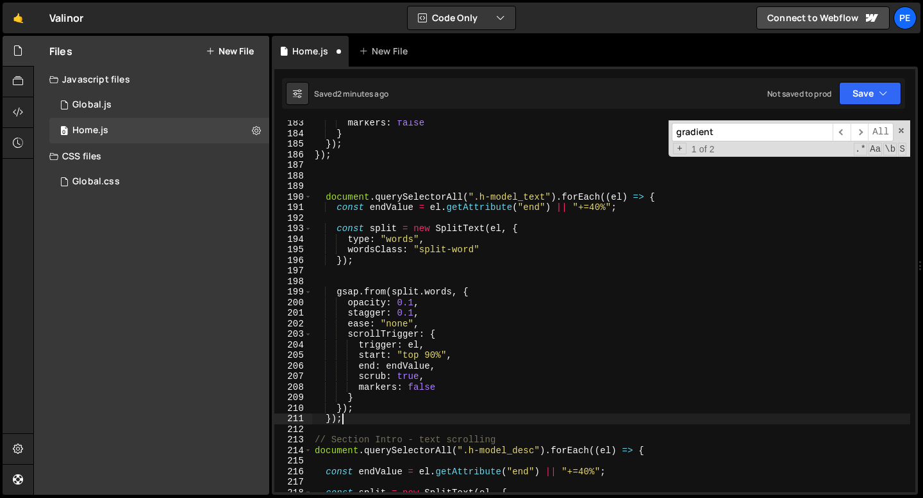
type textarea "document.querySelectorAll(".h-model_desc").forEach((el) => {"
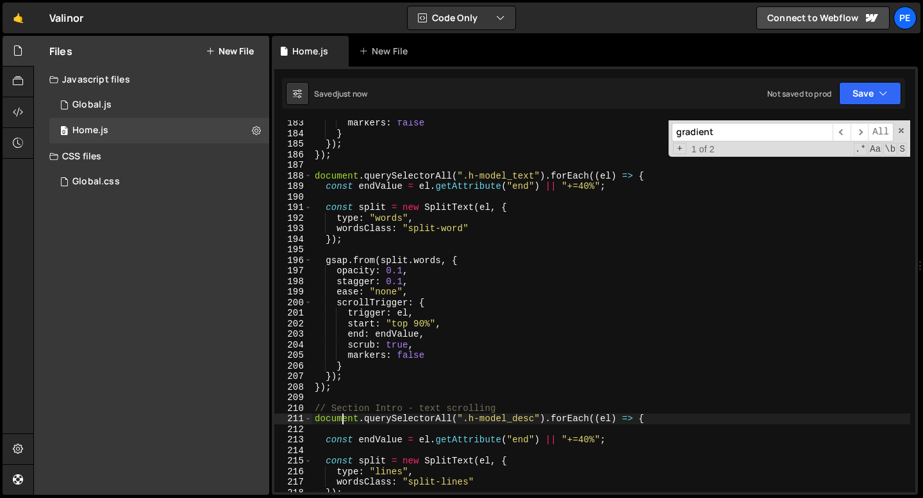
click at [347, 393] on div "markers : false } }) ; }) ; document . querySelectorAll ( ".h-model_text" ) . f…" at bounding box center [611, 314] width 598 height 393
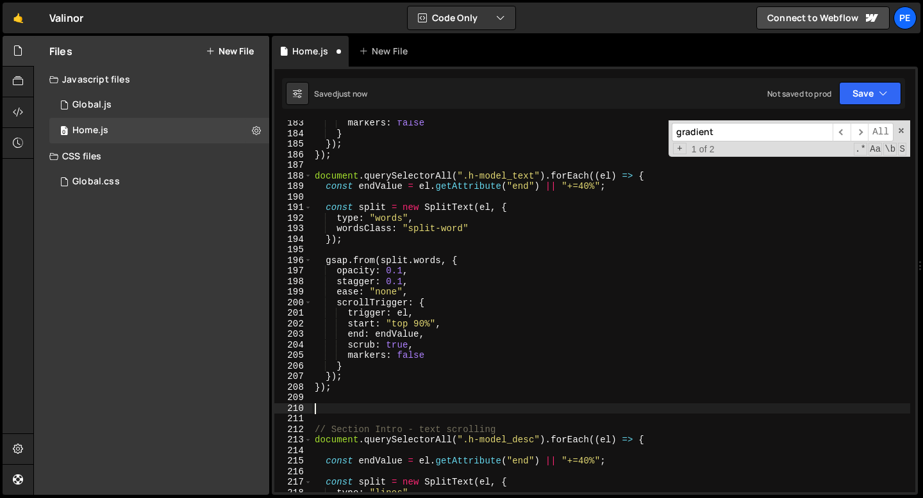
paste textarea "});"
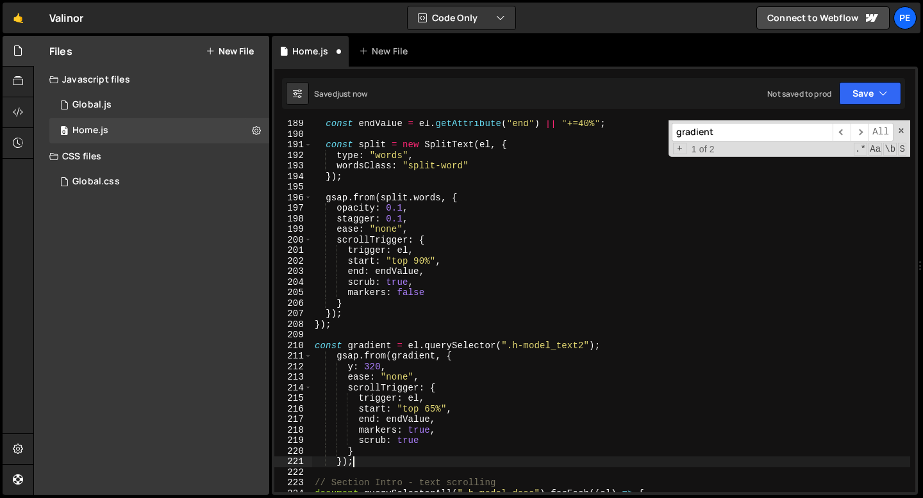
scroll to position [1992, 0]
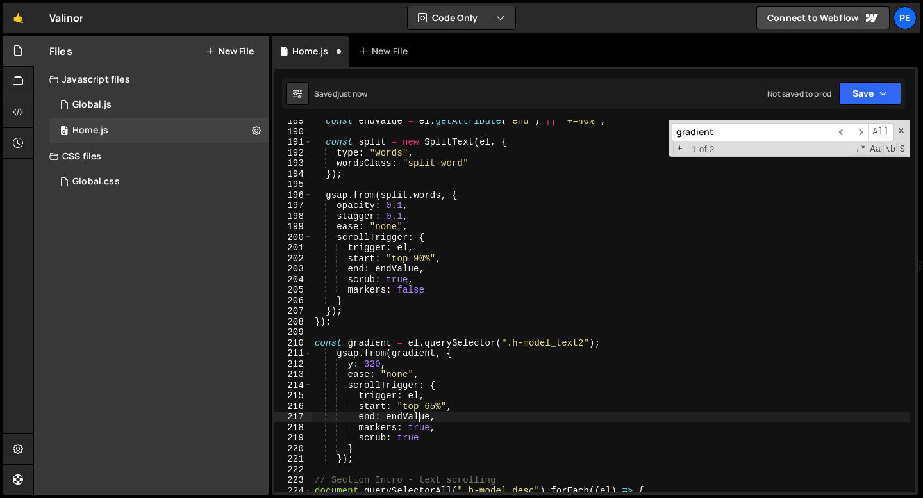
click at [419, 416] on div "const endValue = el . getAttribute ( "end" ) || "+=40%" ; const split = new Spl…" at bounding box center [611, 312] width 598 height 393
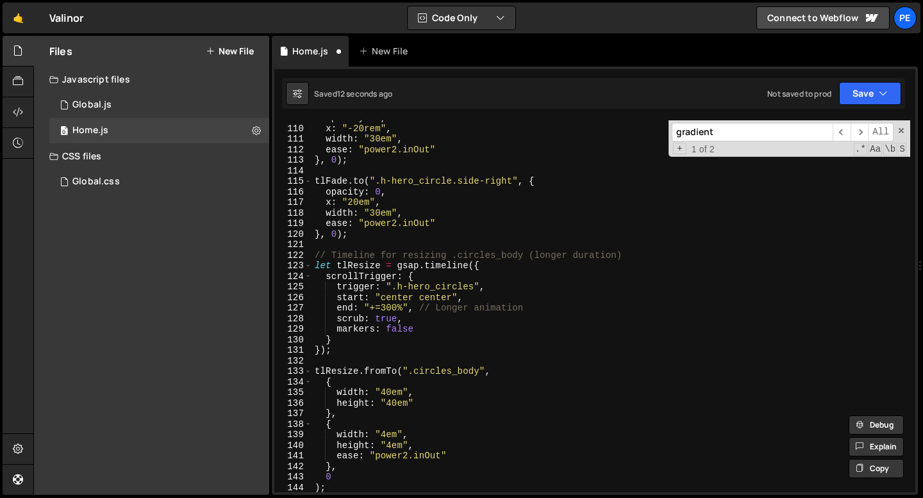
scroll to position [1101, 0]
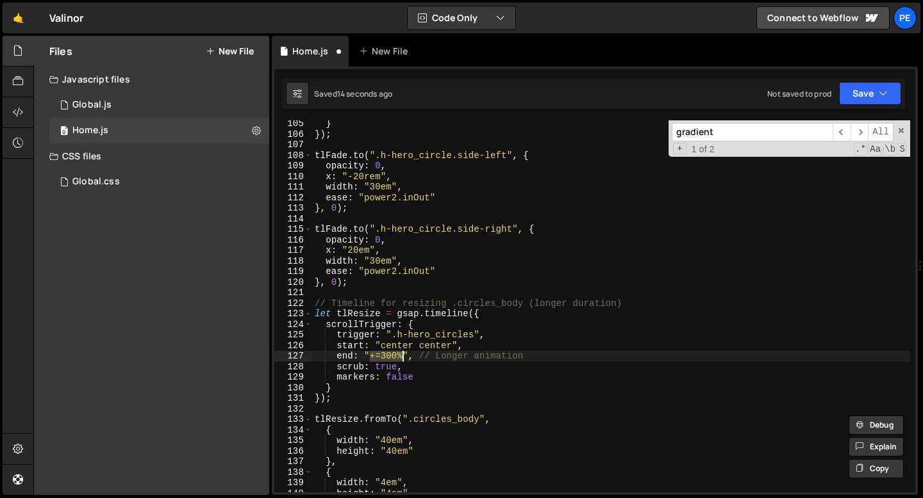
drag, startPoint x: 370, startPoint y: 355, endPoint x: 400, endPoint y: 353, distance: 30.8
click at [400, 353] on div "} }) ; tlFade . to ( ".h-hero_circle.side-left" , { opacity : 0 , x : "-20rem" …" at bounding box center [611, 315] width 598 height 393
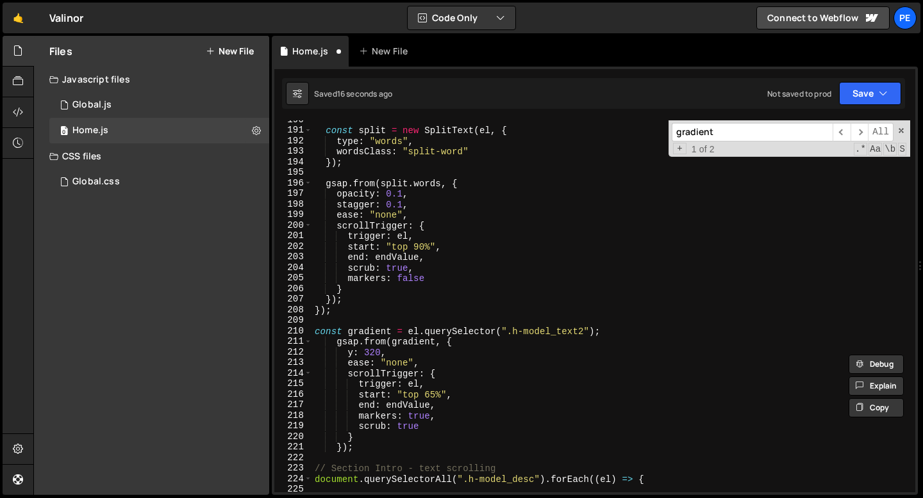
scroll to position [2005, 0]
drag, startPoint x: 403, startPoint y: 392, endPoint x: 439, endPoint y: 391, distance: 35.9
click at [439, 391] on div "const split = new SplitText ( el , { type : "words" , wordsClass : "split-word"…" at bounding box center [611, 309] width 598 height 393
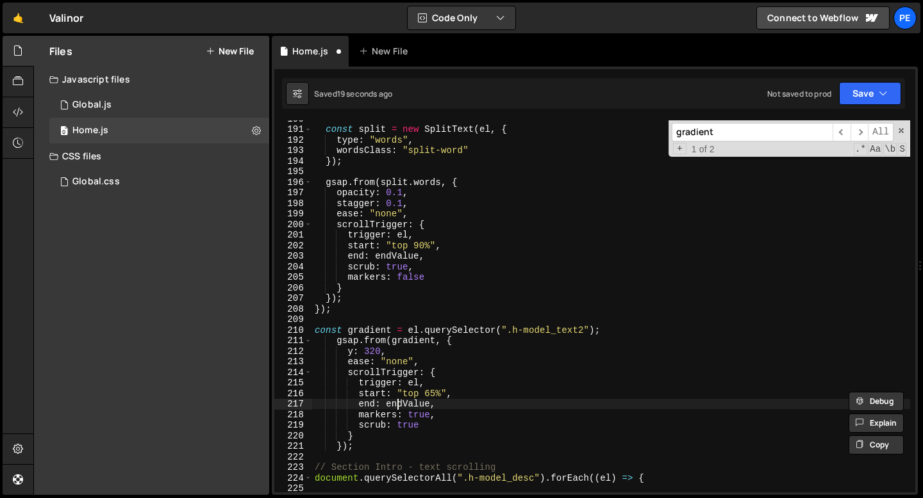
click at [399, 404] on div "const split = new SplitText ( el , { type : "words" , wordsClass : "split-word"…" at bounding box center [611, 309] width 598 height 393
click at [399, 403] on div "const split = new SplitText ( el , { type : "words" , wordsClass : "split-word"…" at bounding box center [611, 309] width 598 height 393
paste textarea "+=300%""
click at [412, 402] on div "const split = new SplitText ( el , { type : "words" , wordsClass : "split-word"…" at bounding box center [611, 309] width 598 height 393
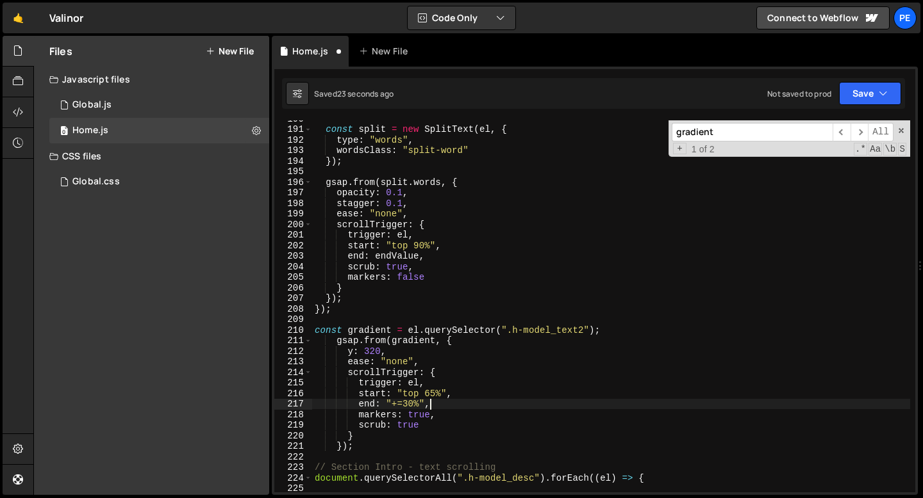
click at [458, 408] on div "const split = new SplitText ( el , { type : "words" , wordsClass : "split-word"…" at bounding box center [611, 309] width 598 height 393
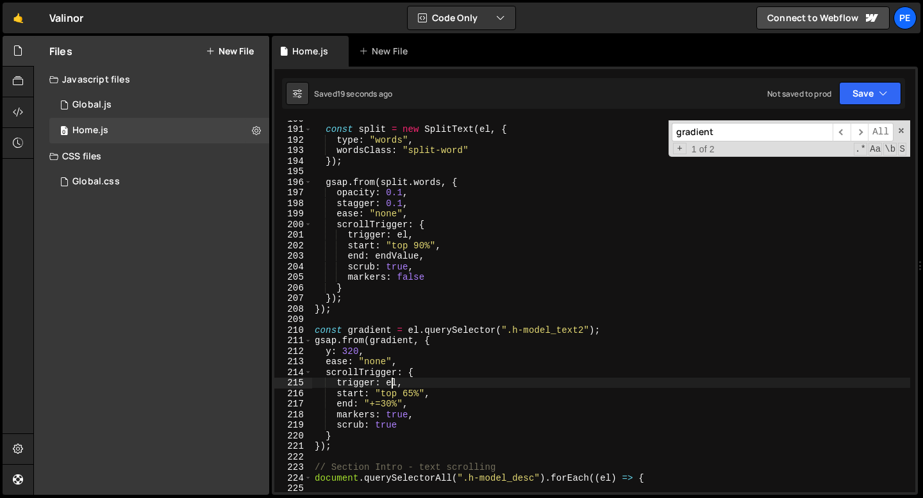
click at [390, 381] on div "const split = new SplitText ( el , { type : "words" , wordsClass : "split-word"…" at bounding box center [611, 309] width 598 height 393
click at [406, 386] on div "const split = new SplitText ( el , { type : "words" , wordsClass : "split-word"…" at bounding box center [611, 309] width 598 height 393
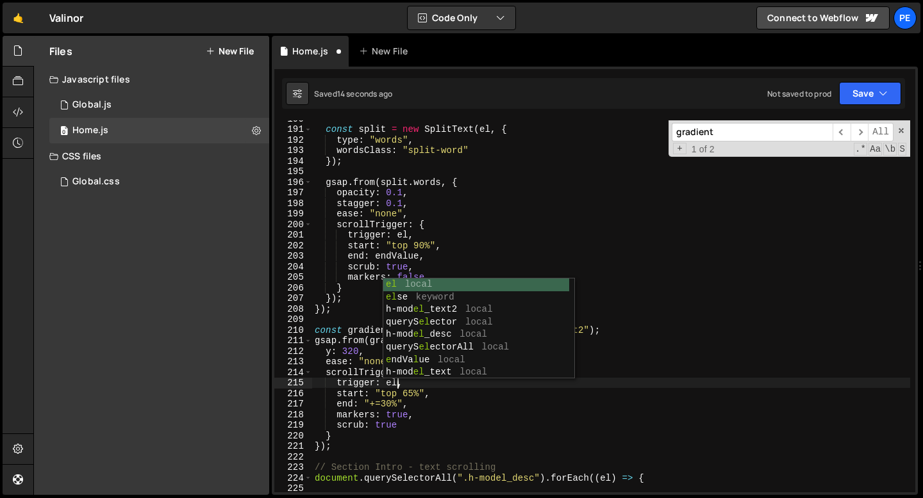
scroll to position [0, 5]
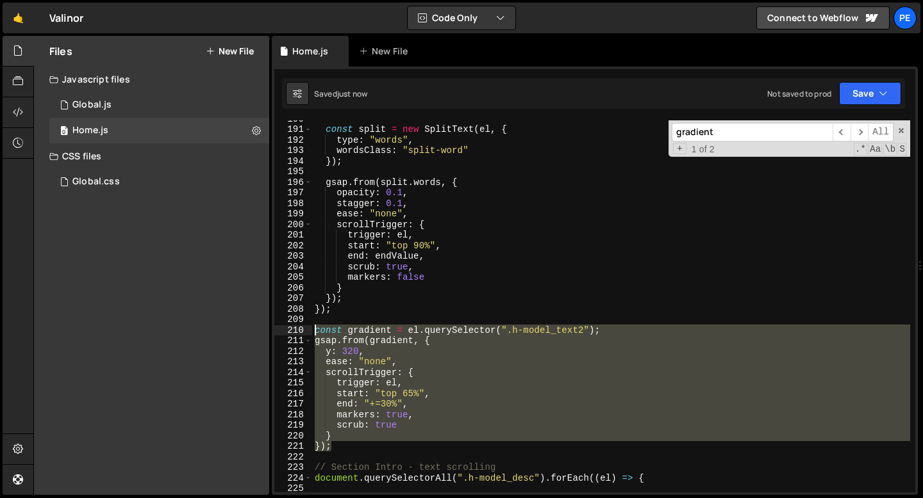
drag, startPoint x: 339, startPoint y: 450, endPoint x: 314, endPoint y: 331, distance: 121.8
click at [314, 331] on div "const split = new SplitText ( el , { type : "words" , wordsClass : "split-word"…" at bounding box center [611, 309] width 598 height 393
type textarea "const gradient = el.querySelector(".h-model_text2"); gsap.from(gradient, {"
paste textarea
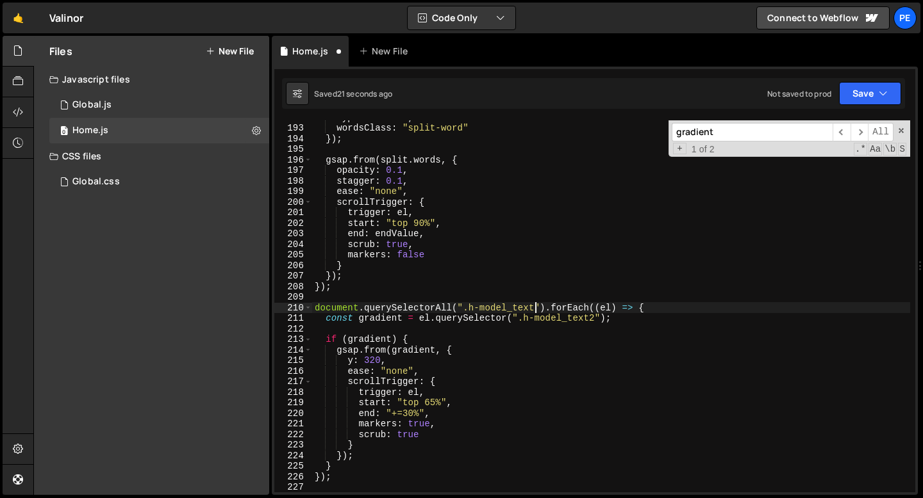
click at [533, 307] on div "type : "words" , wordsClass : "split-word" }) ; gsap . from ( split . words , {…" at bounding box center [611, 308] width 598 height 393
click at [452, 384] on div "type : "words" , wordsClass : "split-word" }) ; gsap . from ( split . words , {…" at bounding box center [611, 308] width 598 height 393
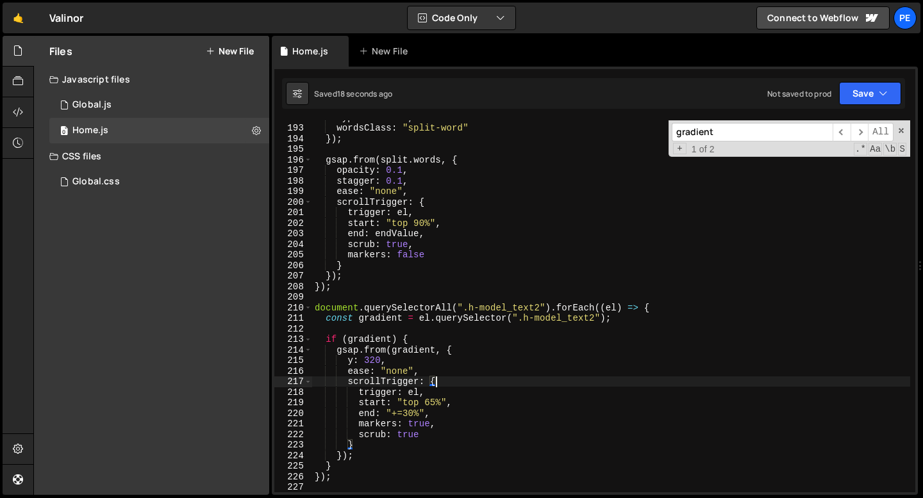
scroll to position [0, 8]
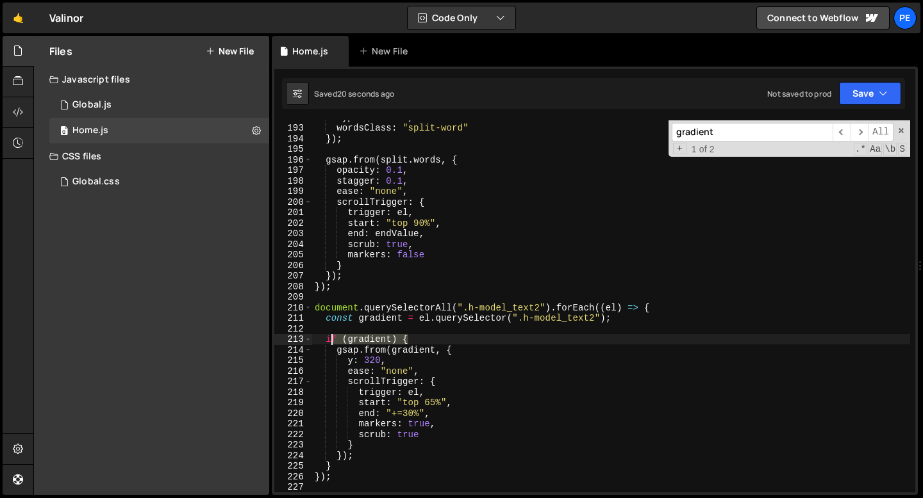
drag, startPoint x: 416, startPoint y: 341, endPoint x: 314, endPoint y: 340, distance: 101.9
click at [315, 340] on div "type : "words" , wordsClass : "split-word" }) ; gsap . from ( split . words , {…" at bounding box center [611, 308] width 598 height 393
type textarea "if (gradient) {"
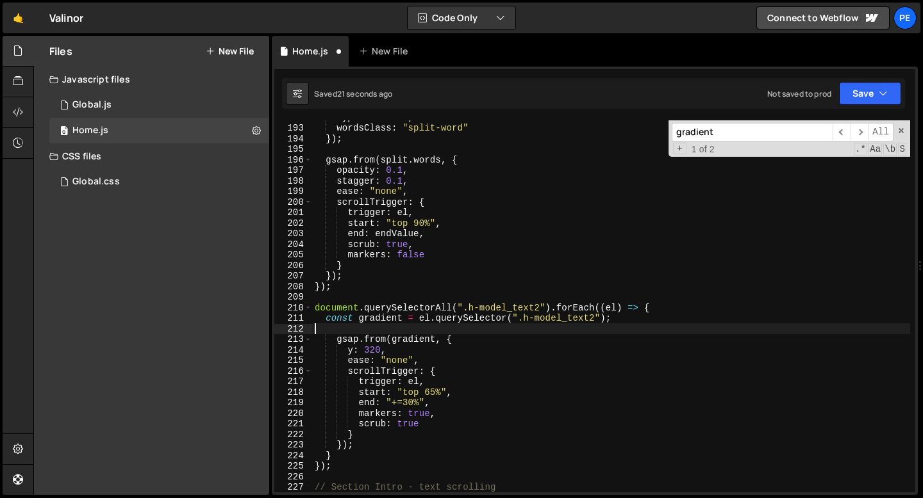
click at [359, 429] on div "type : "words" , wordsClass : "split-word" }) ; gsap . from ( split . words , {…" at bounding box center [611, 308] width 598 height 393
type textarea "}"
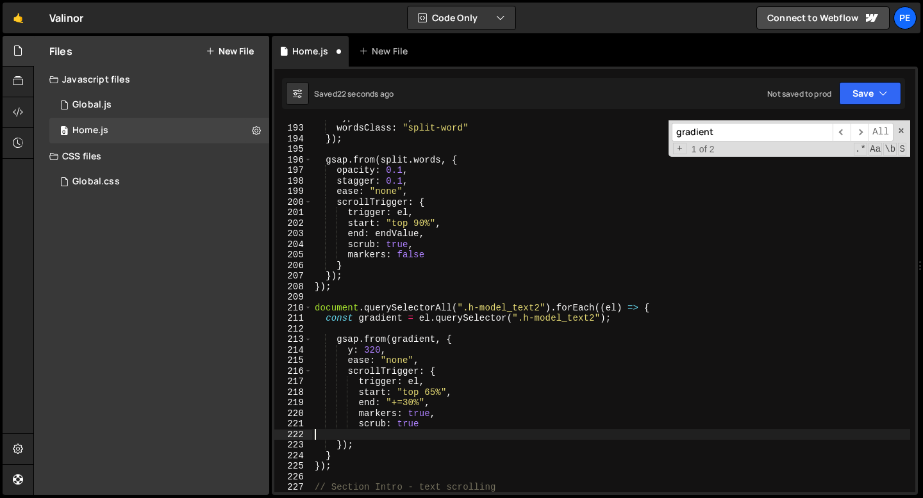
type textarea "scrub: true"
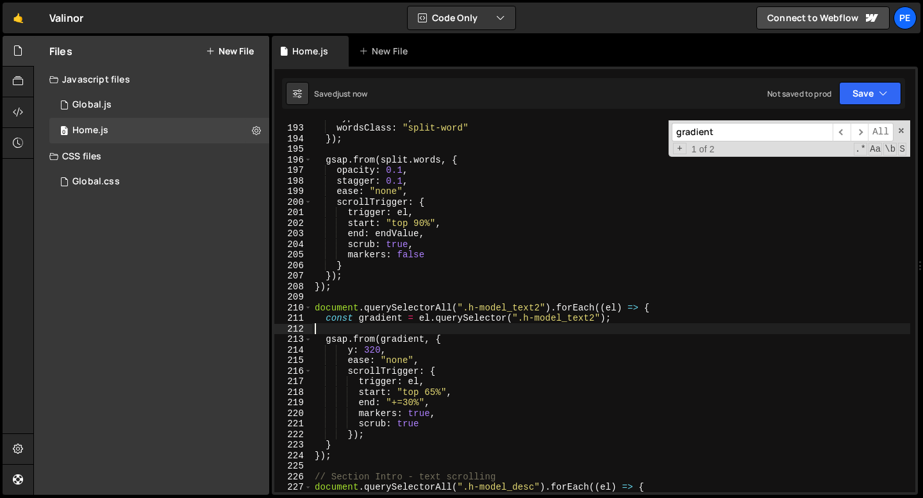
click at [390, 329] on div "type : "words" , wordsClass : "split-word" }) ; gsap . from ( split . words , {…" at bounding box center [611, 308] width 598 height 393
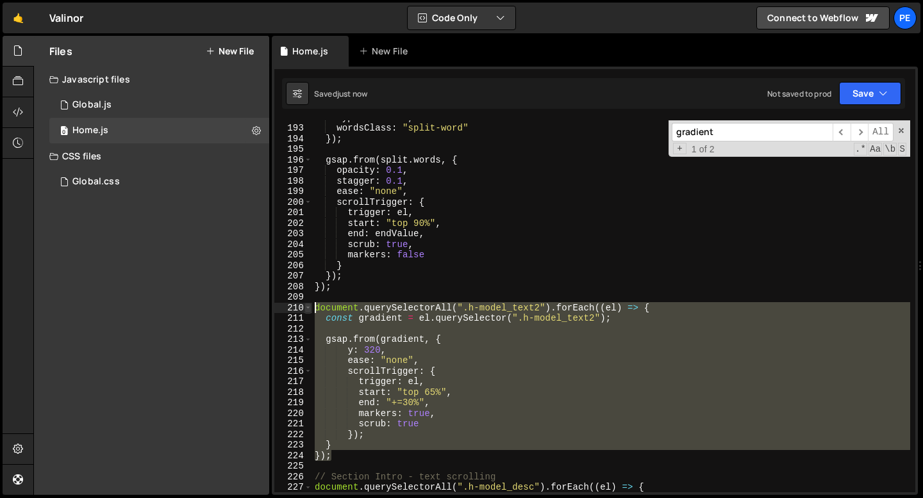
drag, startPoint x: 342, startPoint y: 456, endPoint x: 309, endPoint y: 308, distance: 151.7
click at [309, 308] on div "192 193 194 195 196 197 198 199 200 201 202 203 204 205 206 207 208 209 210 211…" at bounding box center [594, 306] width 641 height 372
type textarea "document.querySelectorAll(".h-model_text2").forEach((el) => { const gradient = …"
paste textarea
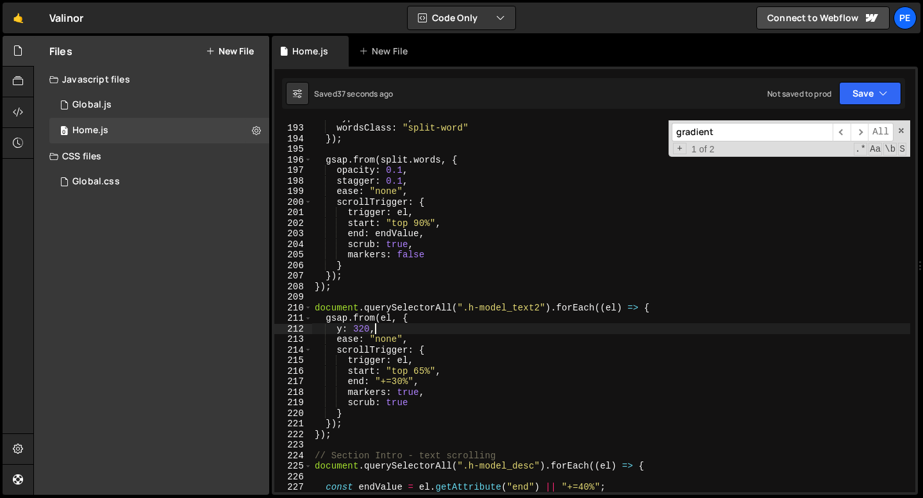
click at [379, 326] on div "type : "words" , wordsClass : "split-word" }) ; gsap . from ( split . words , {…" at bounding box center [611, 308] width 598 height 393
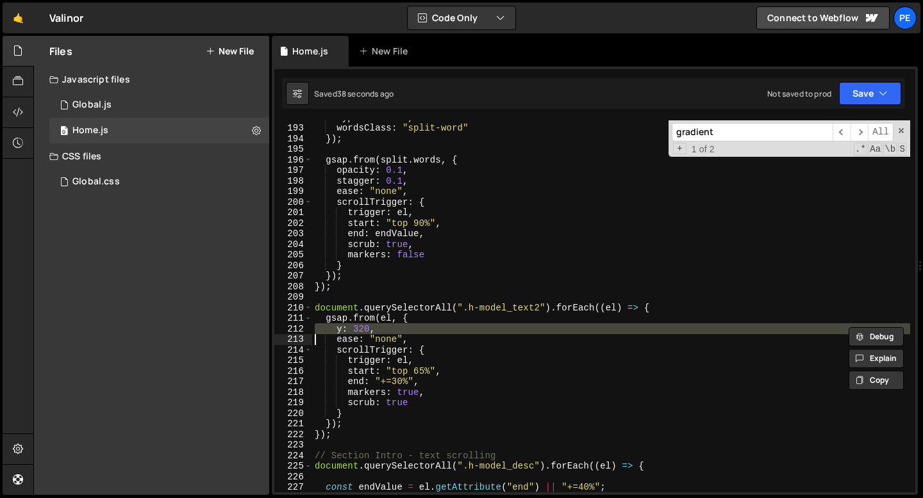
click at [343, 328] on div "type : "words" , wordsClass : "split-word" }) ; gsap . from ( split . words , {…" at bounding box center [611, 306] width 598 height 372
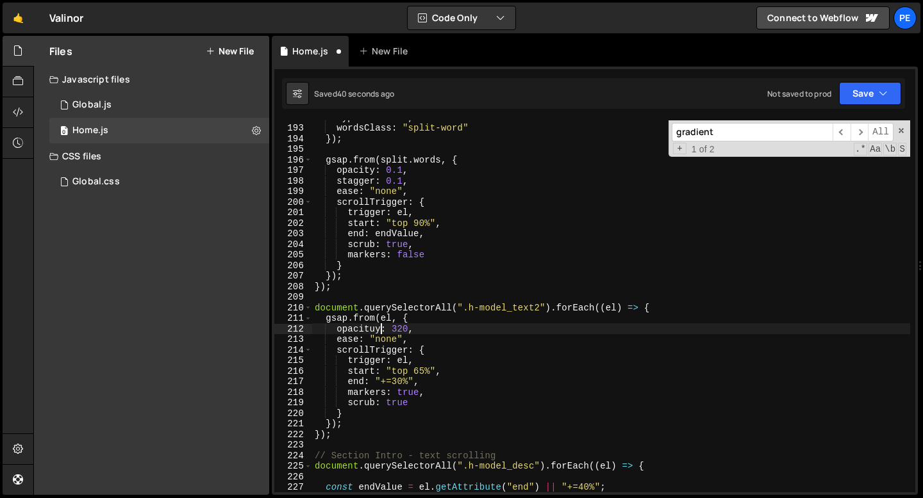
scroll to position [0, 4]
click at [396, 329] on div "type : "words" , wordsClass : "split-word" }) ; gsap . from ( split . words , {…" at bounding box center [611, 308] width 598 height 393
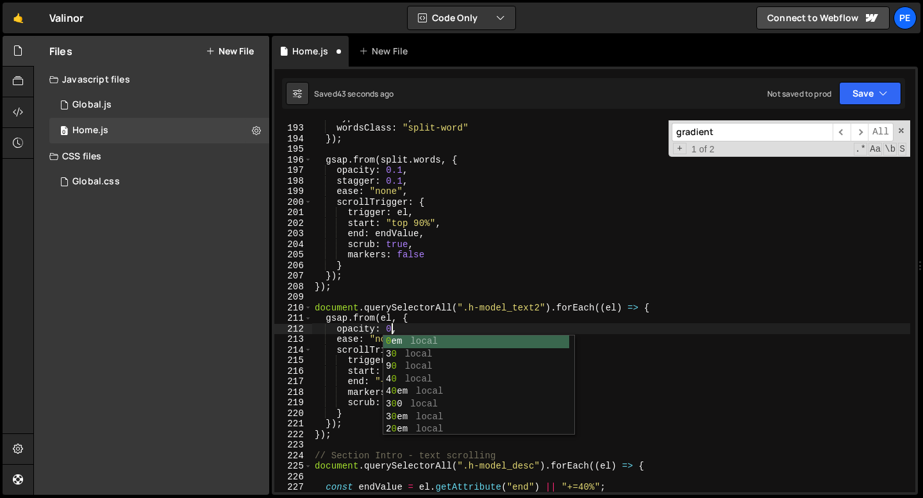
click at [406, 331] on div "type : "words" , wordsClass : "split-word" }) ; gsap . from ( split . words , {…" at bounding box center [611, 308] width 598 height 393
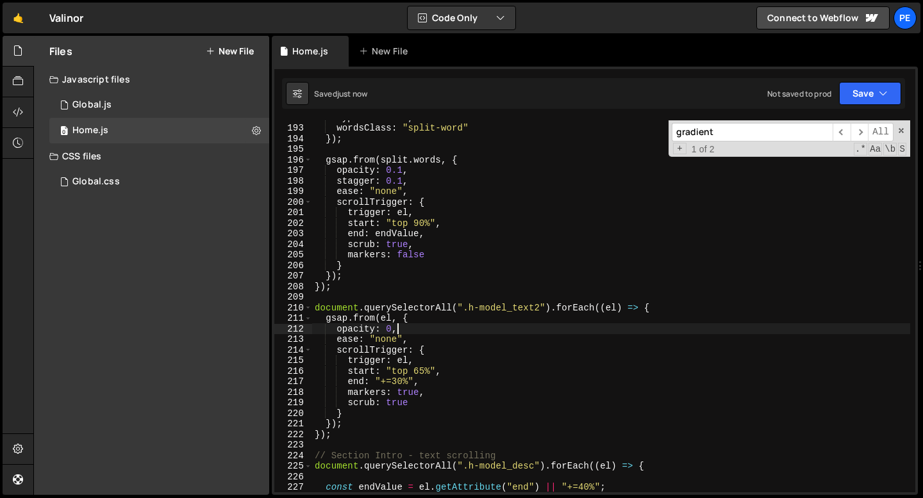
type textarea "opacity: 0,"
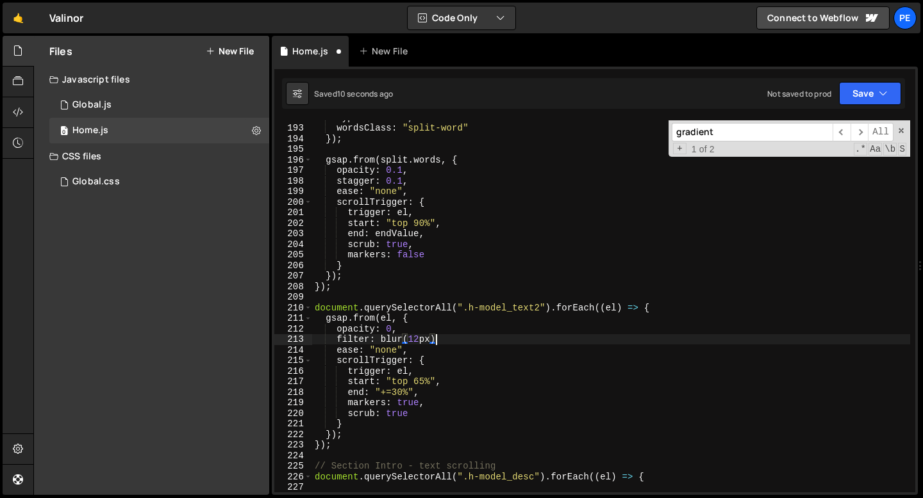
scroll to position [0, 8]
click at [426, 340] on div "type : "words" , wordsClass : "split-word" }) ; gsap . from ( split . words , {…" at bounding box center [611, 308] width 598 height 393
click at [446, 342] on div "type : "words" , wordsClass : "split-word" }) ; gsap . from ( split . words , {…" at bounding box center [611, 308] width 598 height 393
click at [408, 338] on div "type : "words" , wordsClass : "split-word" }) ; gsap . from ( split . words , {…" at bounding box center [611, 308] width 598 height 393
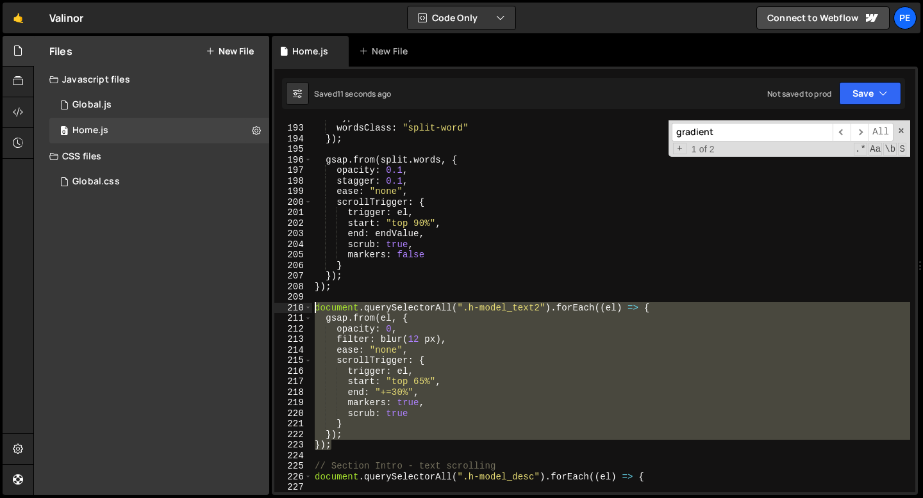
drag, startPoint x: 349, startPoint y: 443, endPoint x: 303, endPoint y: 309, distance: 141.6
click at [303, 309] on div "filter: blur(12 px), 192 193 194 195 196 197 198 199 200 201 202 203 204 205 20…" at bounding box center [594, 306] width 641 height 372
type textarea "document.querySelectorAll(".h-model_text2").forEach((el) => { gsap.from(el, {"
paste textarea
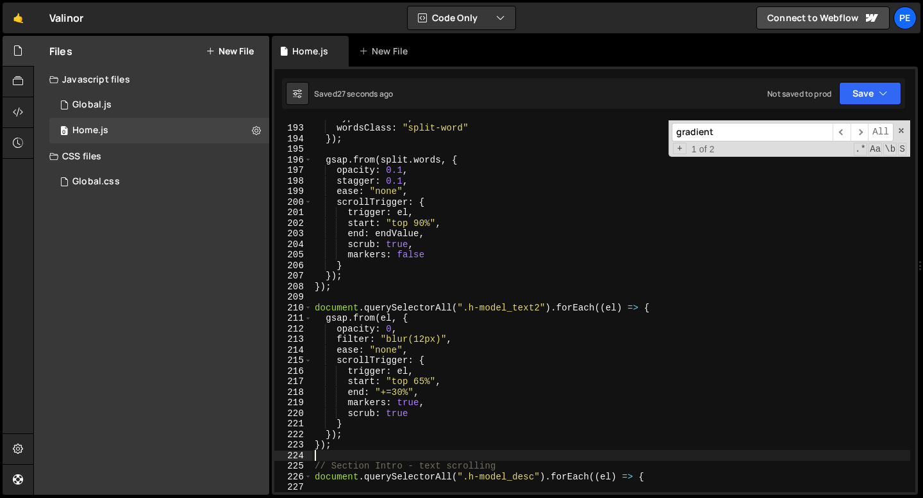
click at [421, 385] on div "type : "words" , wordsClass : "split-word" }) ; gsap . from ( split . words , {…" at bounding box center [611, 308] width 598 height 393
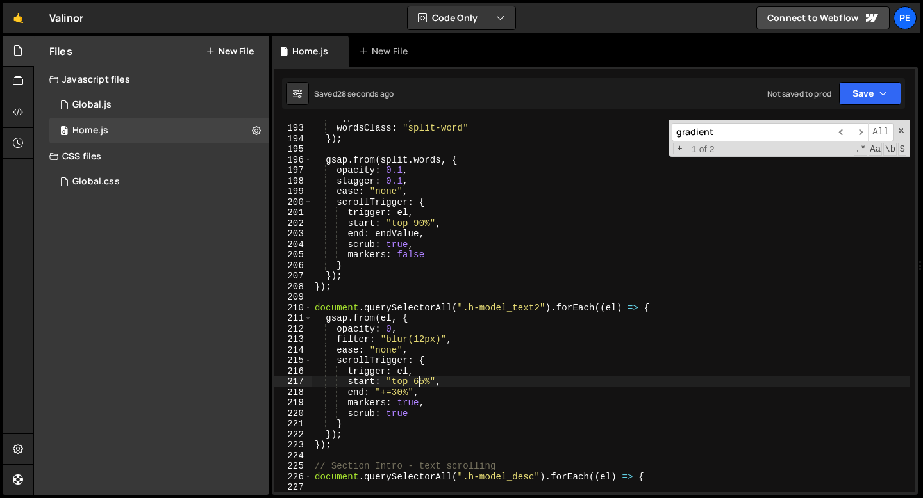
click at [421, 385] on div "type : "words" , wordsClass : "split-word" }) ; gsap . from ( split . words , {…" at bounding box center [611, 308] width 598 height 393
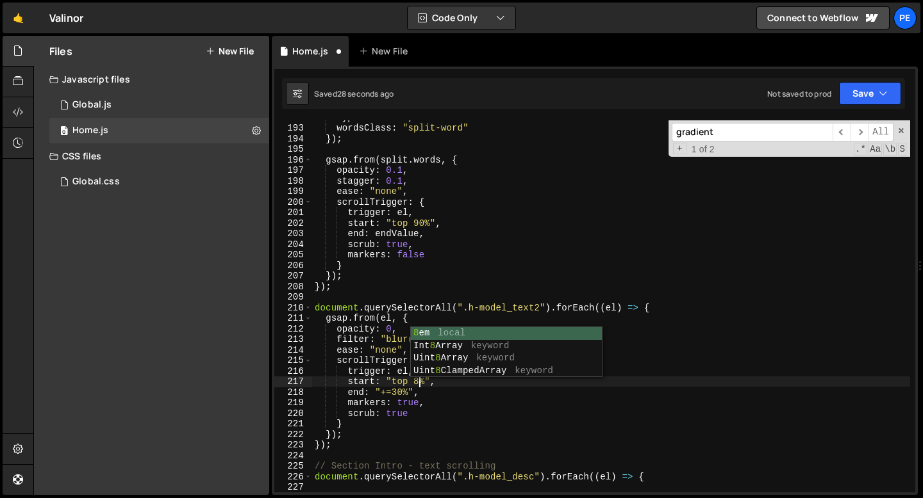
scroll to position [0, 7]
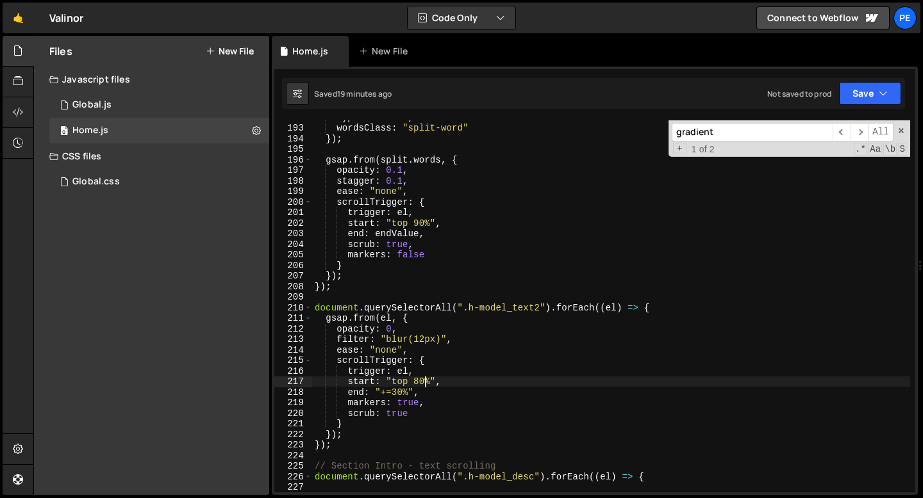
click at [448, 184] on div "type : "words" , wordsClass : "split-word" }) ; gsap . from ( split . words , {…" at bounding box center [611, 308] width 598 height 393
type textarea "stagger: 0.1,"
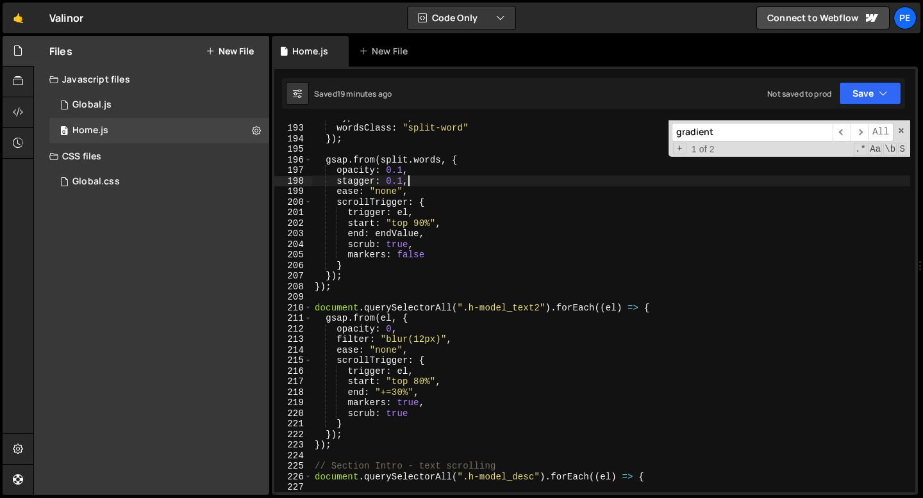
scroll to position [0, 6]
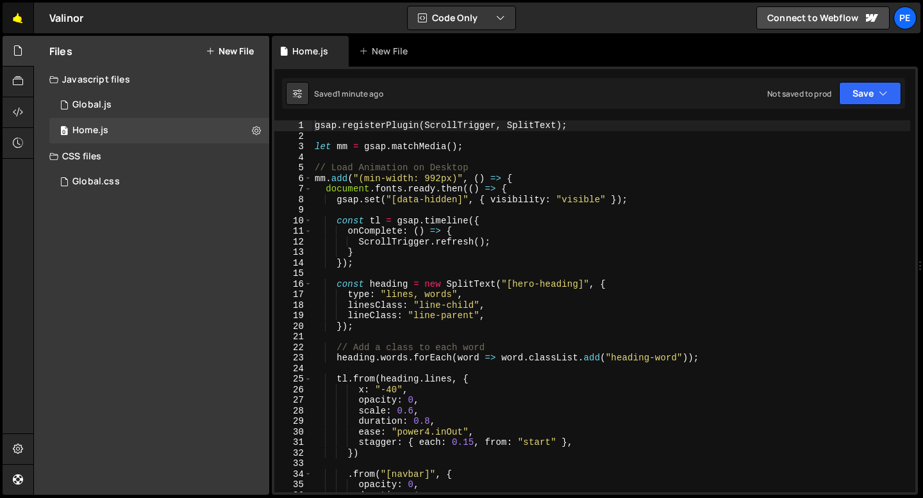
click at [15, 16] on link "🤙" at bounding box center [18, 18] width 31 height 31
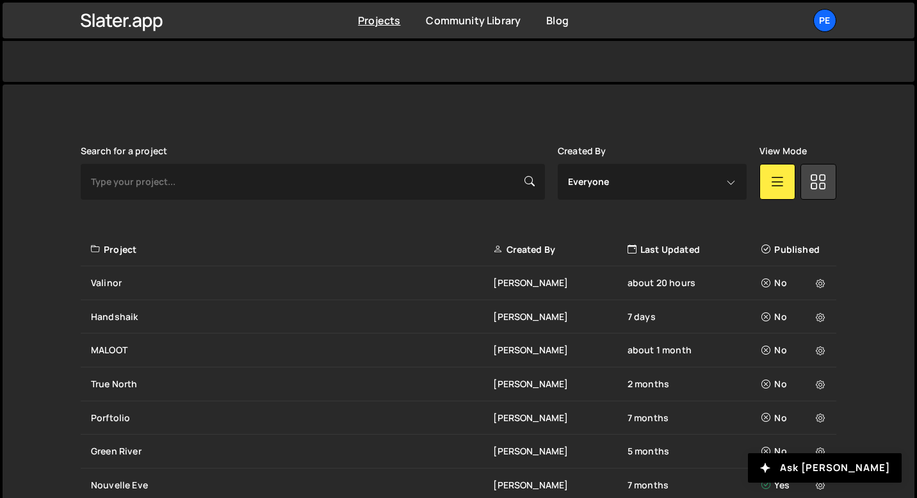
scroll to position [306, 0]
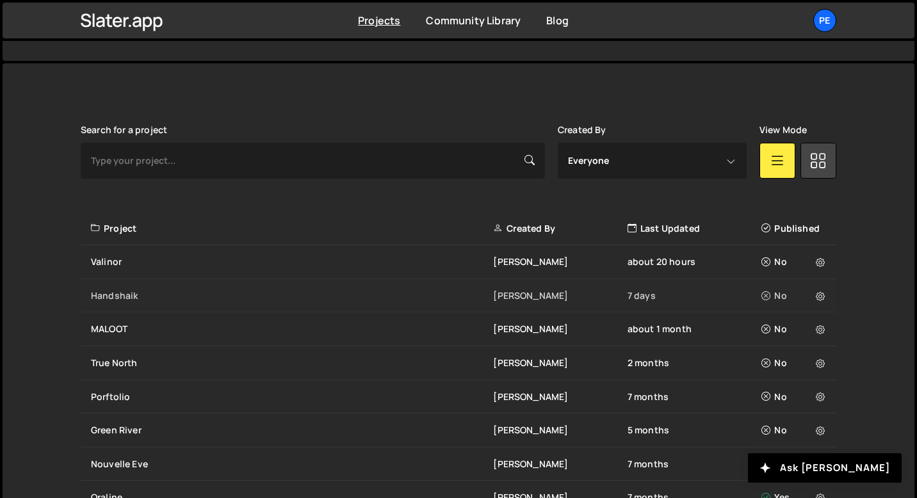
click at [124, 293] on div "Handshaik" at bounding box center [292, 296] width 402 height 13
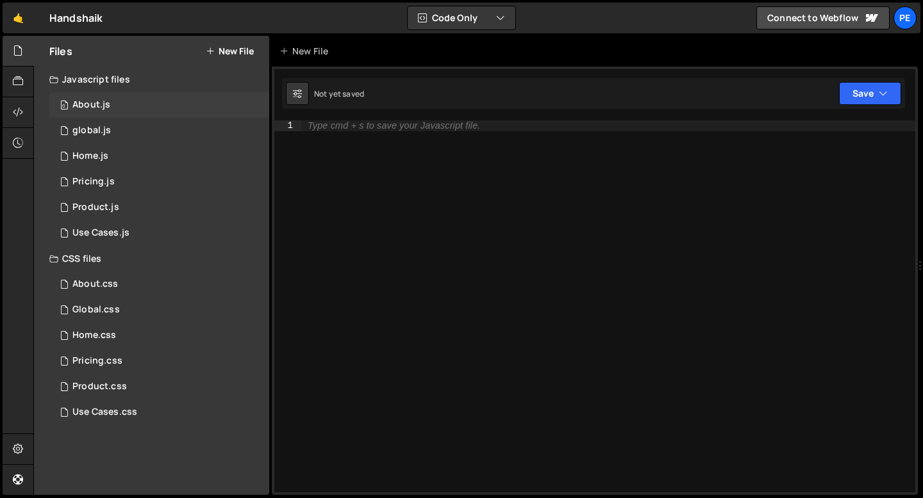
click at [122, 103] on div "0 About.js 0" at bounding box center [159, 105] width 220 height 26
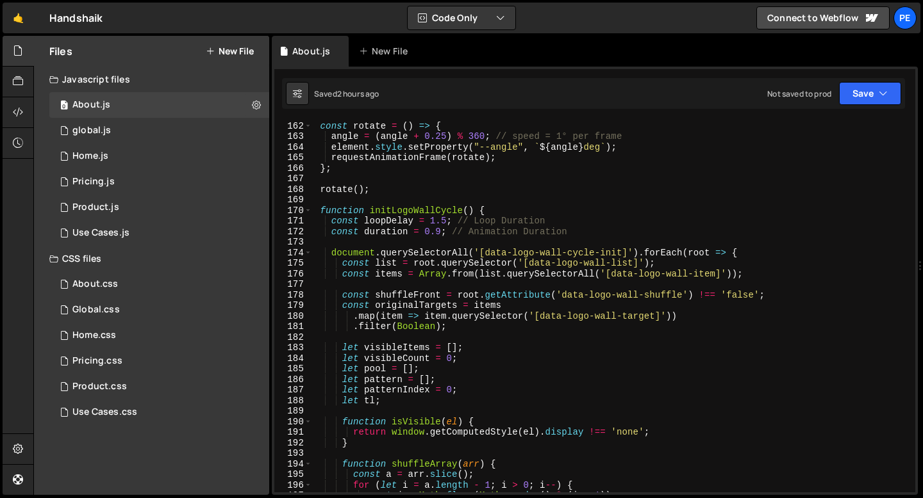
scroll to position [1702, 0]
click at [444, 220] on div "const rotate = ( ) => { angle = ( angle + 0.25 ) % 360 ; // speed = 1° per fram…" at bounding box center [611, 306] width 598 height 393
type textarea "const loopDelay = 2.5; // Loop Duration"
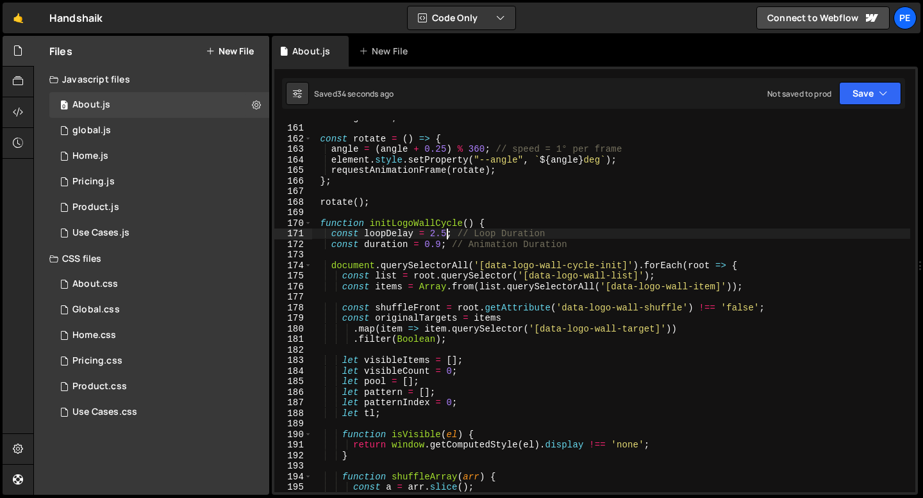
scroll to position [1689, 0]
